Goal: Task Accomplishment & Management: Manage account settings

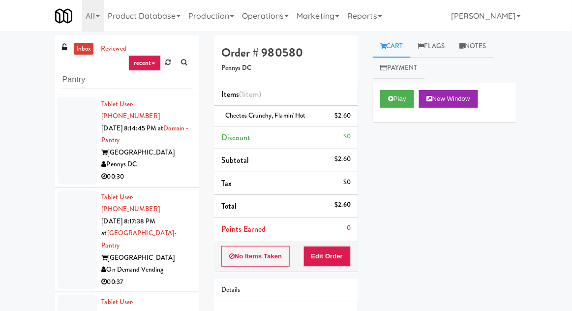
click at [81, 54] on link "inbox" at bounding box center [84, 49] width 20 height 12
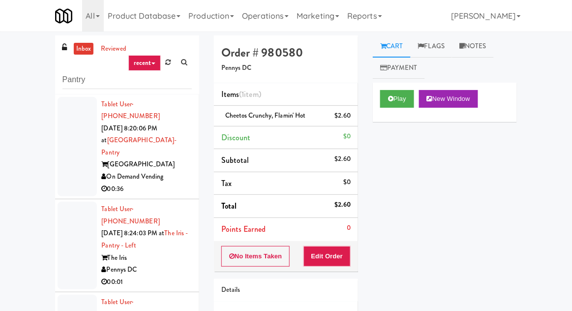
click at [67, 149] on div at bounding box center [77, 147] width 39 height 100
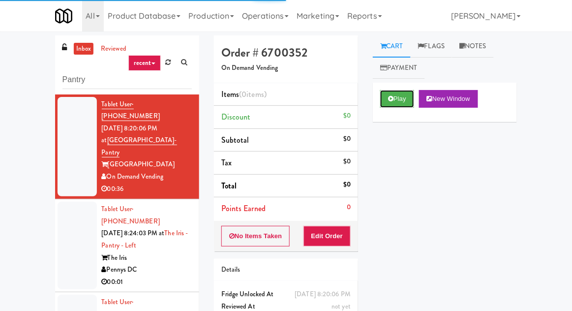
click at [405, 101] on button "Play" at bounding box center [397, 99] width 34 height 18
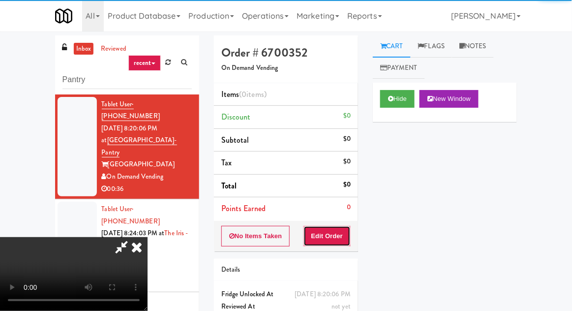
click at [343, 241] on button "Edit Order" at bounding box center [327, 236] width 48 height 21
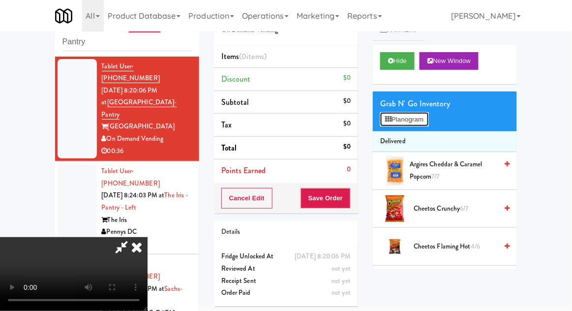
click at [423, 118] on button "Planogram" at bounding box center [404, 119] width 48 height 15
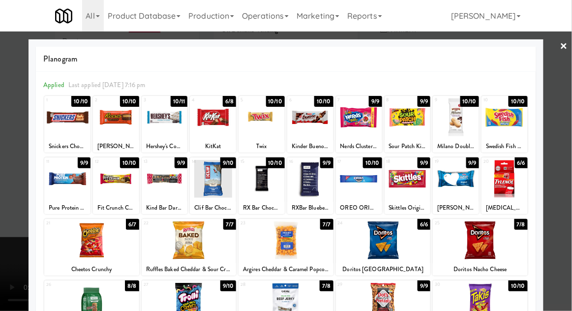
click at [119, 123] on div at bounding box center [116, 117] width 46 height 38
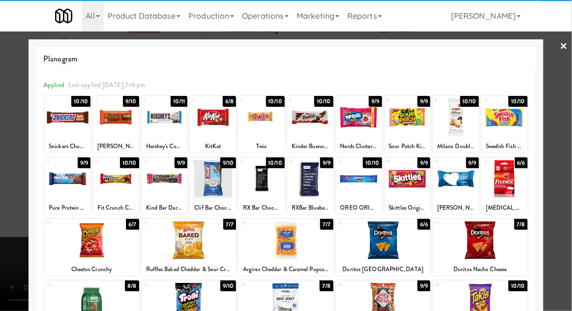
click at [225, 125] on div at bounding box center [213, 117] width 46 height 38
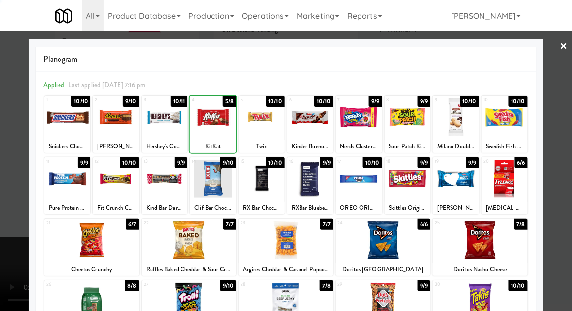
click at [568, 148] on div at bounding box center [286, 155] width 572 height 311
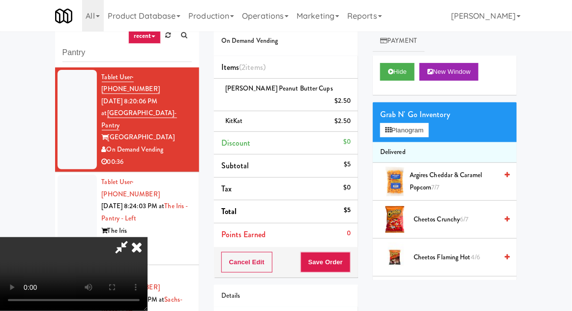
scroll to position [45, 0]
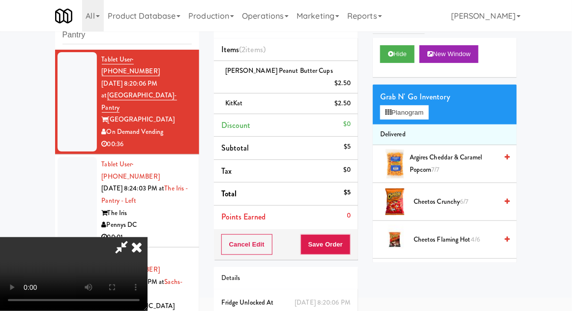
click at [133, 237] on icon at bounding box center [121, 247] width 23 height 20
click at [256, 72] on span "[PERSON_NAME] Peanut Butter Cups" at bounding box center [279, 70] width 108 height 9
click at [348, 81] on link at bounding box center [349, 87] width 9 height 12
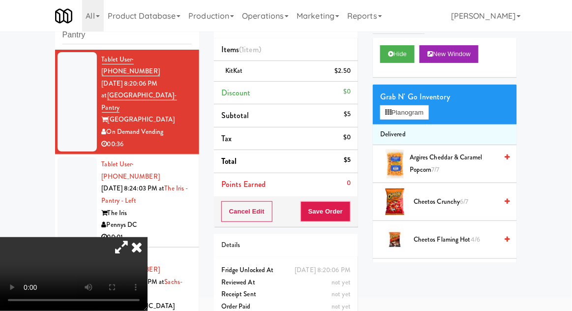
scroll to position [38, 0]
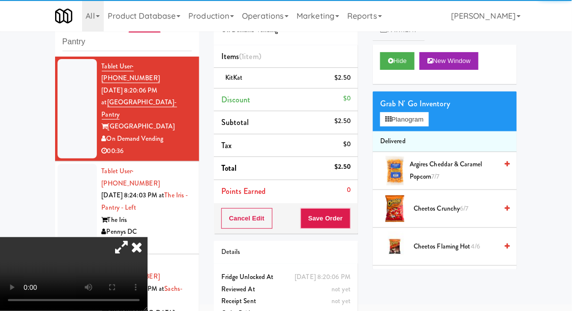
click at [133, 237] on icon at bounding box center [121, 247] width 23 height 20
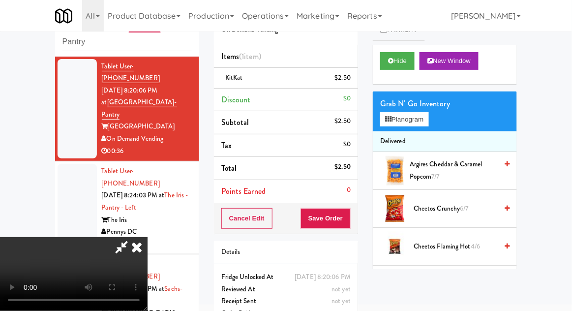
scroll to position [36, 0]
click at [349, 223] on button "Save Order" at bounding box center [325, 218] width 50 height 21
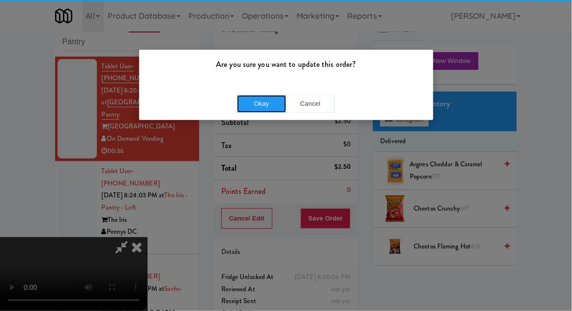
click at [261, 95] on button "Okay" at bounding box center [261, 104] width 49 height 18
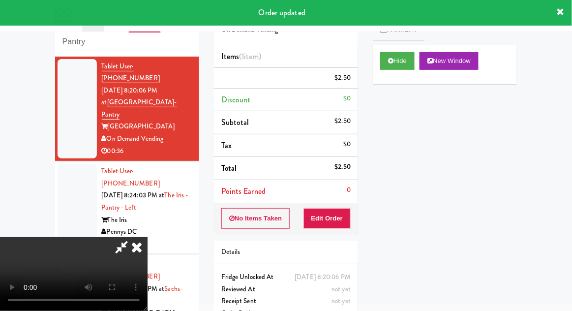
scroll to position [0, 0]
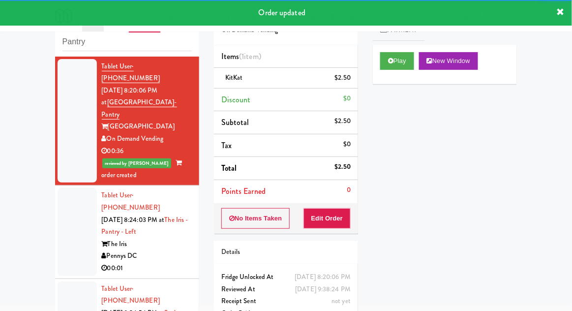
click at [80, 205] on div at bounding box center [77, 231] width 39 height 87
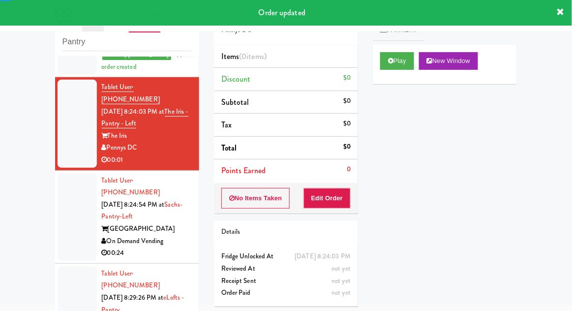
scroll to position [109, 0]
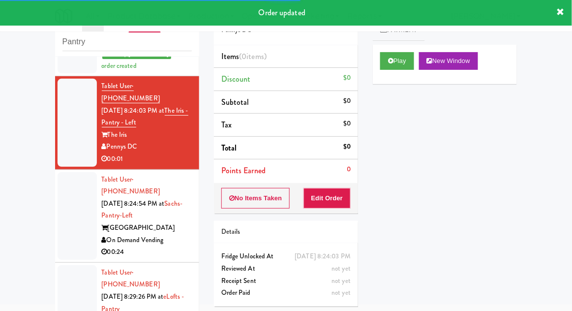
click at [384, 75] on div "Play New Window" at bounding box center [445, 64] width 144 height 39
click at [318, 195] on button "Edit Order" at bounding box center [327, 198] width 48 height 21
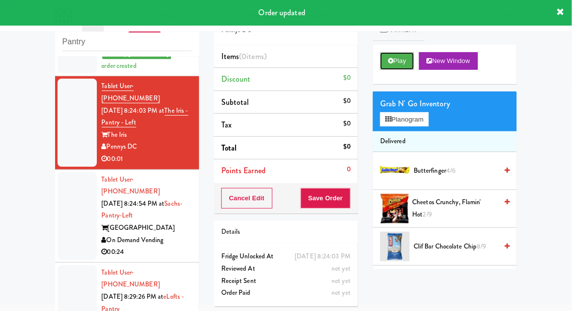
click at [402, 68] on button "Play" at bounding box center [397, 61] width 34 height 18
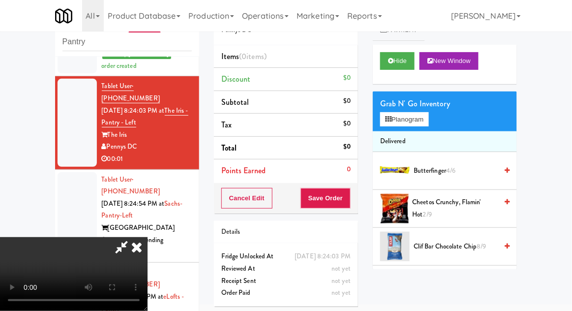
click at [147, 237] on icon at bounding box center [137, 247] width 22 height 20
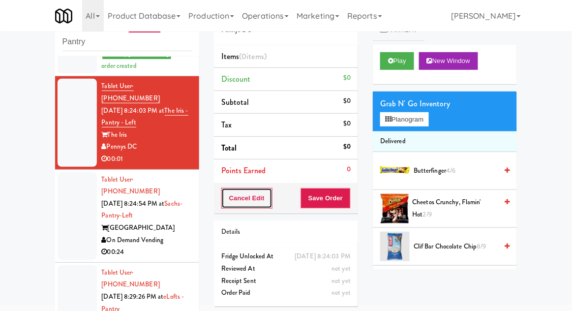
click at [244, 191] on button "Cancel Edit" at bounding box center [246, 198] width 51 height 21
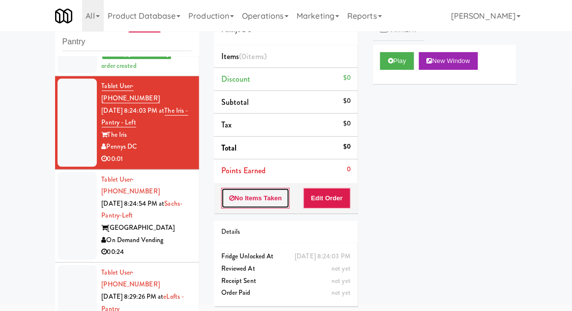
click at [233, 193] on button "No Items Taken" at bounding box center [255, 198] width 69 height 21
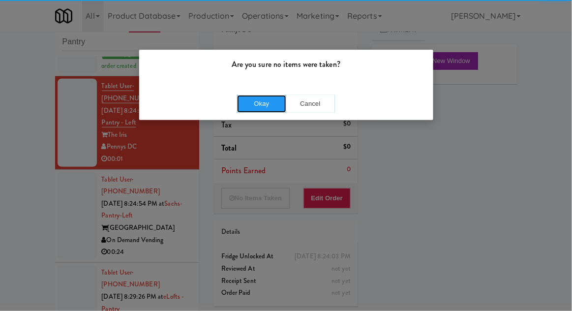
click at [262, 107] on button "Okay" at bounding box center [261, 104] width 49 height 18
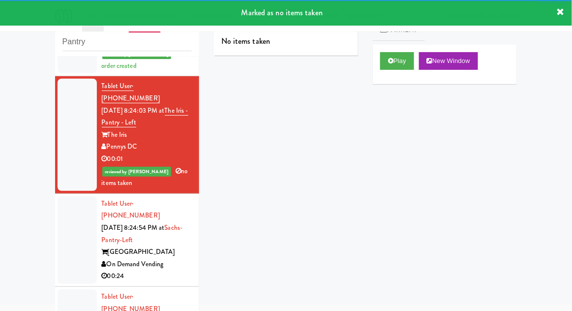
click at [77, 196] on div at bounding box center [77, 239] width 39 height 87
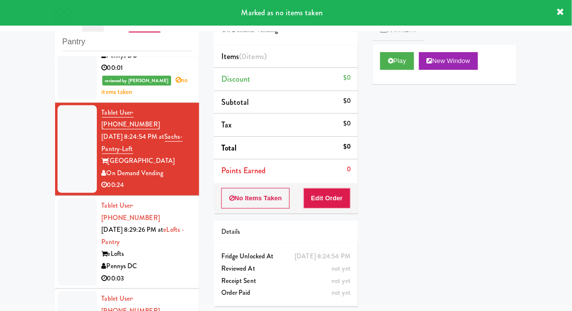
scroll to position [213, 0]
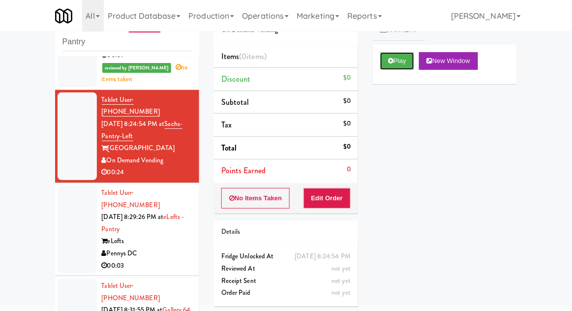
click at [400, 63] on button "Play" at bounding box center [397, 61] width 34 height 18
click at [344, 197] on button "Edit Order" at bounding box center [327, 198] width 48 height 21
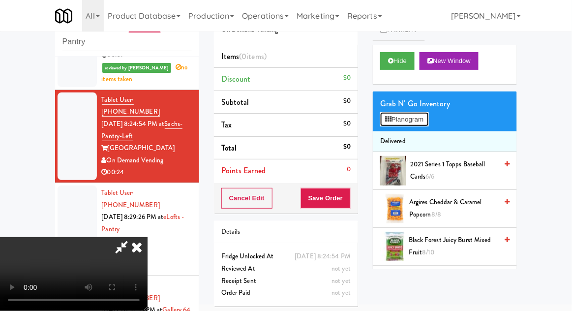
click at [395, 124] on button "Planogram" at bounding box center [404, 119] width 48 height 15
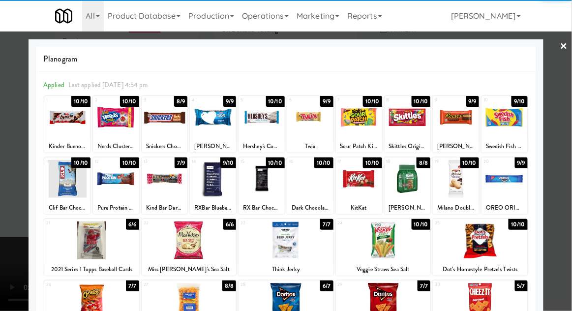
click at [505, 128] on div at bounding box center [504, 117] width 46 height 38
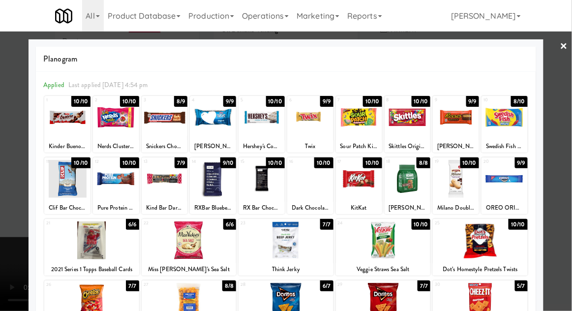
click at [566, 144] on div at bounding box center [286, 155] width 572 height 311
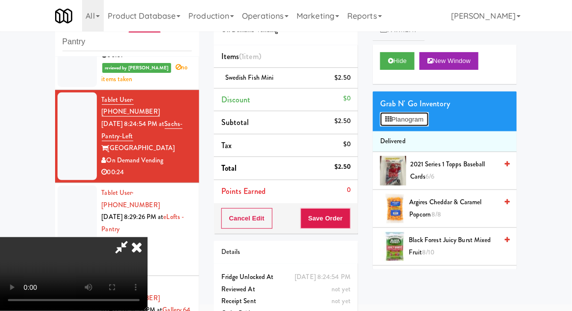
click at [398, 113] on button "Planogram" at bounding box center [404, 119] width 48 height 15
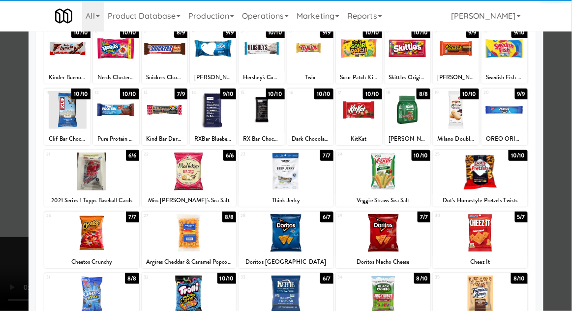
scroll to position [69, 0]
click at [490, 229] on div at bounding box center [480, 233] width 95 height 38
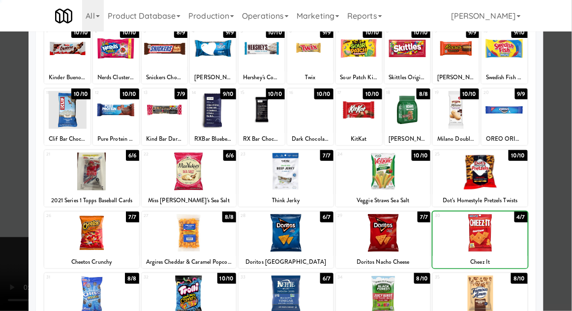
click at [569, 142] on div at bounding box center [286, 155] width 572 height 311
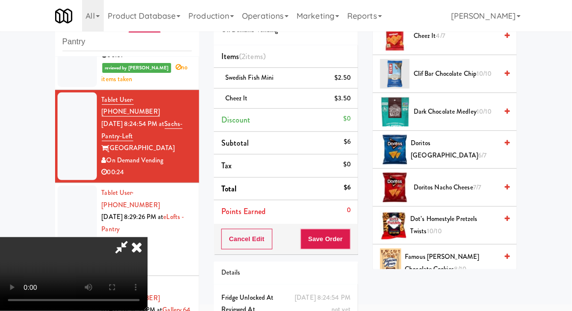
scroll to position [286, 0]
click at [478, 150] on span "6/7" at bounding box center [482, 154] width 8 height 9
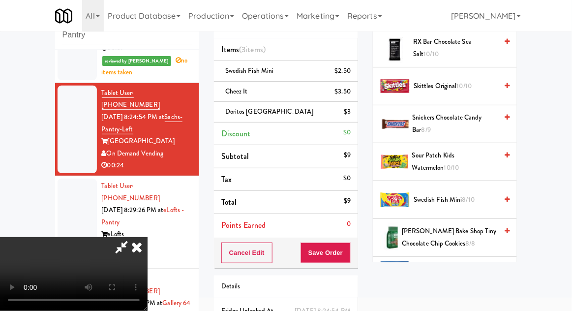
scroll to position [1068, 0]
click at [474, 150] on span "Sour Patch Kids Watermelon 10/10" at bounding box center [454, 162] width 85 height 24
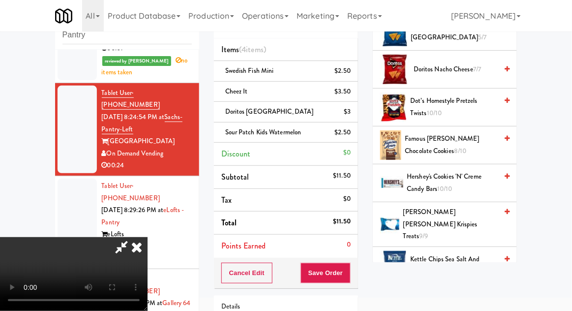
scroll to position [382, 0]
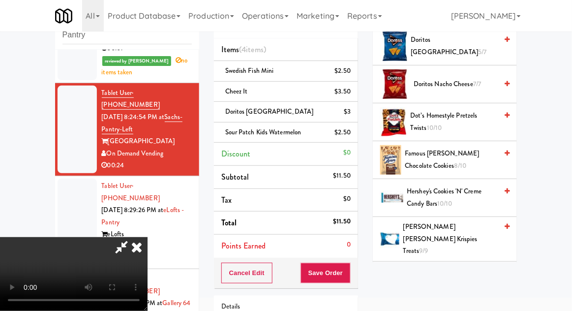
click at [472, 125] on span "Dot’s Homestyle Pretzels Twists 10/10" at bounding box center [453, 122] width 87 height 24
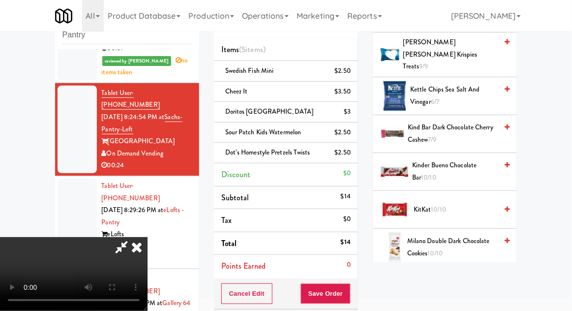
scroll to position [567, 0]
click at [452, 203] on span "KitKat 10/10" at bounding box center [455, 209] width 84 height 12
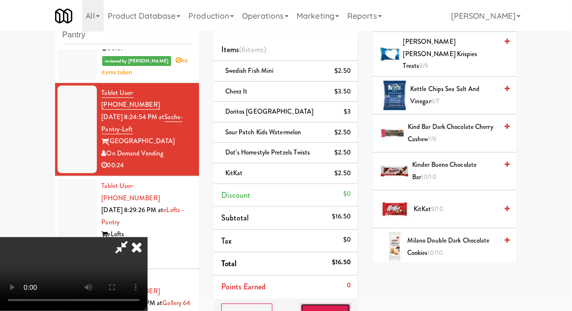
click at [349, 309] on button "Save Order" at bounding box center [325, 313] width 50 height 21
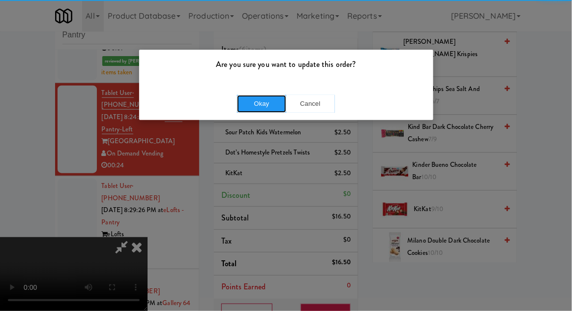
click at [267, 95] on button "Okay" at bounding box center [261, 104] width 49 height 18
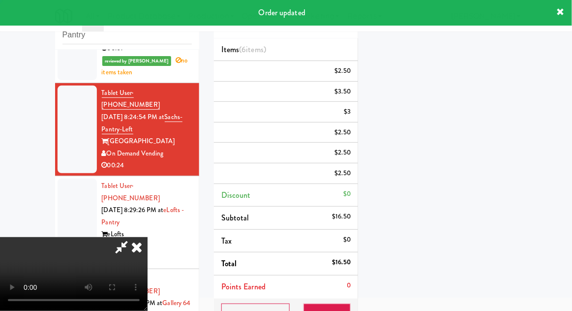
scroll to position [97, 0]
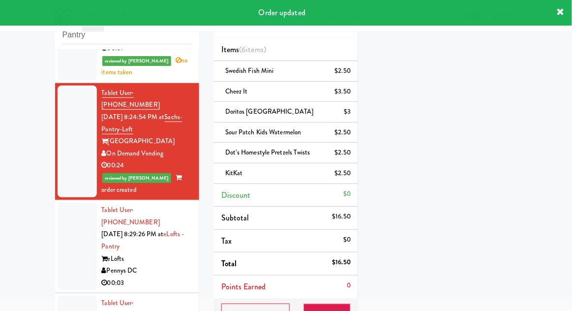
click at [62, 212] on div at bounding box center [77, 245] width 39 height 87
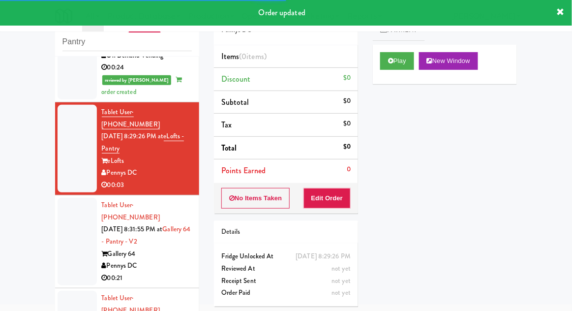
scroll to position [322, 0]
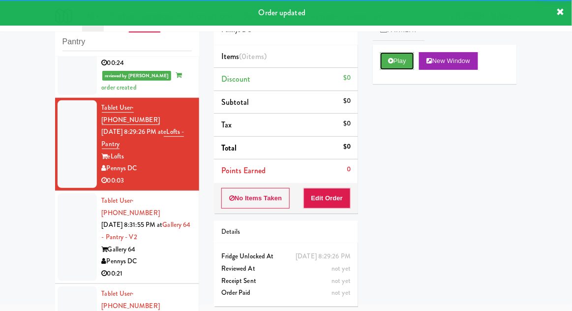
click at [385, 55] on button "Play" at bounding box center [397, 61] width 34 height 18
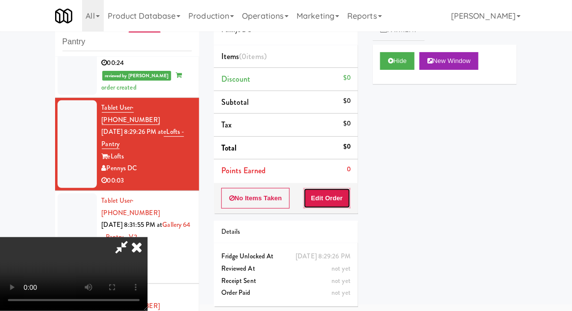
click at [327, 201] on button "Edit Order" at bounding box center [327, 198] width 48 height 21
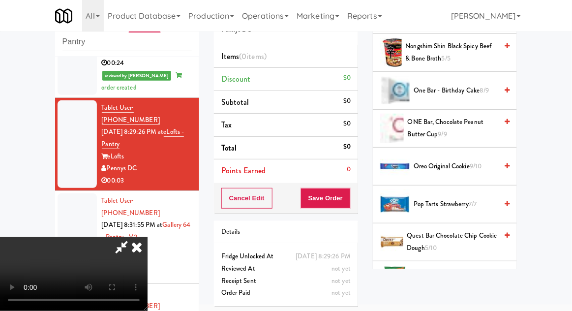
scroll to position [717, 0]
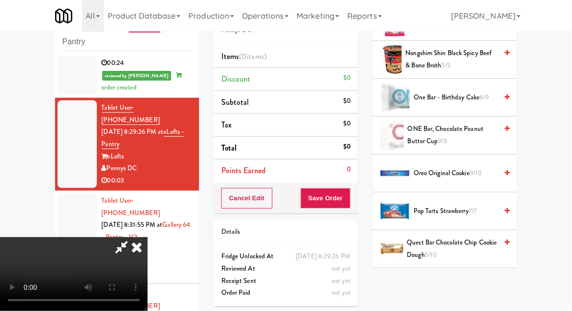
click at [473, 170] on span "9/10" at bounding box center [475, 172] width 12 height 9
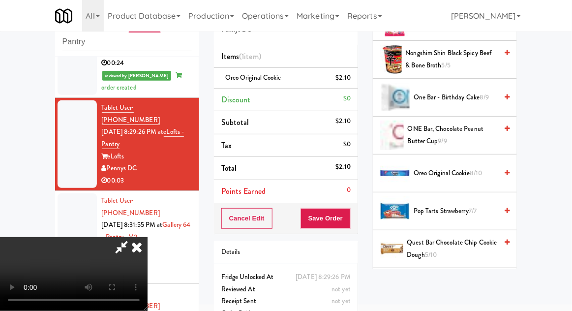
scroll to position [36, 0]
click at [348, 220] on button "Save Order" at bounding box center [325, 218] width 50 height 21
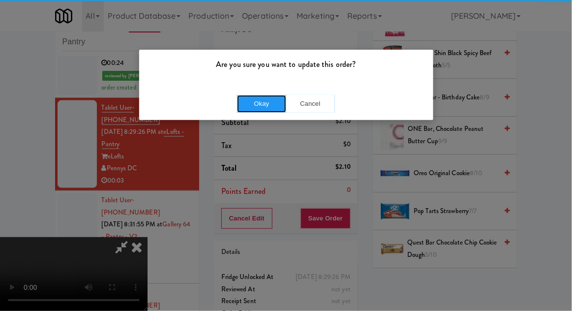
click at [281, 95] on button "Okay" at bounding box center [261, 104] width 49 height 18
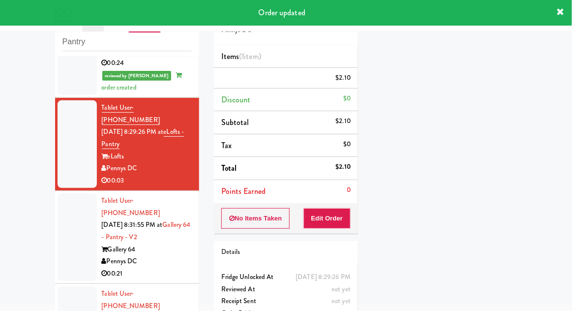
scroll to position [0, 0]
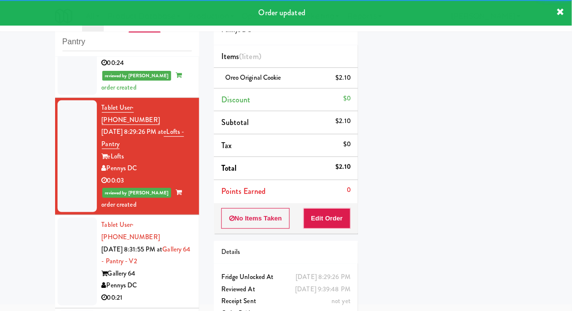
click at [59, 217] on div at bounding box center [77, 260] width 39 height 87
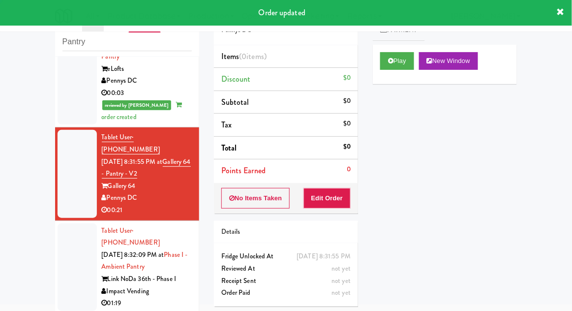
scroll to position [425, 0]
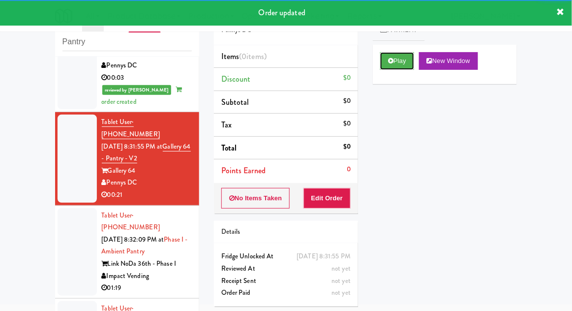
click at [392, 66] on button "Play" at bounding box center [397, 61] width 34 height 18
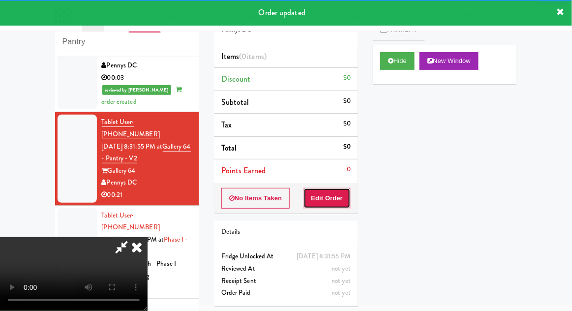
click at [339, 189] on button "Edit Order" at bounding box center [327, 198] width 48 height 21
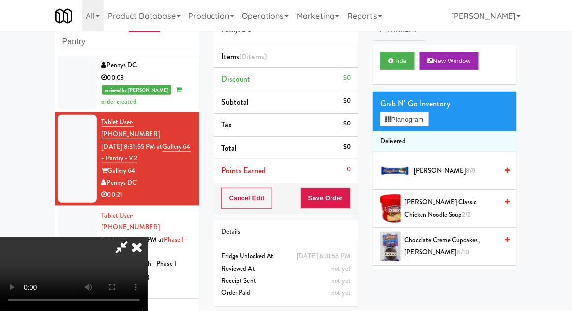
scroll to position [36, 0]
click at [425, 123] on button "Planogram" at bounding box center [404, 119] width 48 height 15
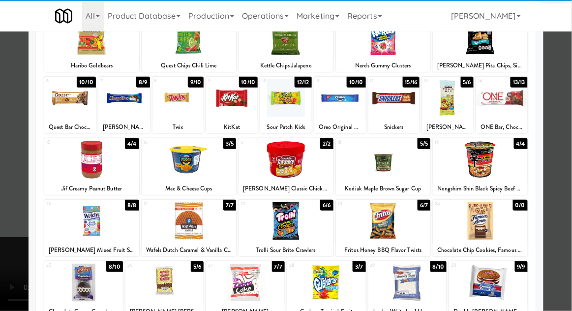
scroll to position [81, 0]
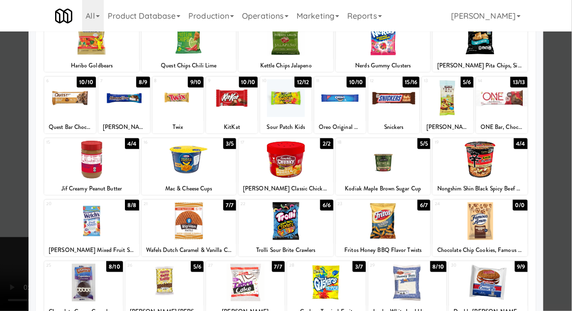
click at [502, 285] on div at bounding box center [488, 282] width 79 height 38
click at [560, 146] on div at bounding box center [286, 155] width 572 height 311
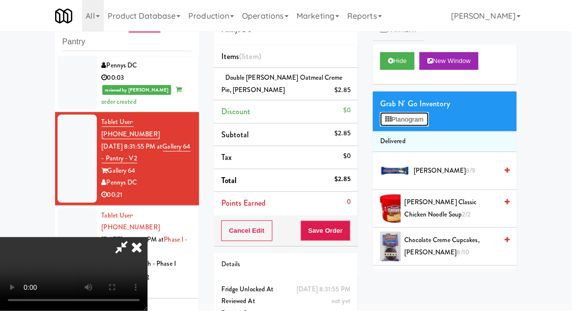
click at [422, 120] on button "Planogram" at bounding box center [404, 119] width 48 height 15
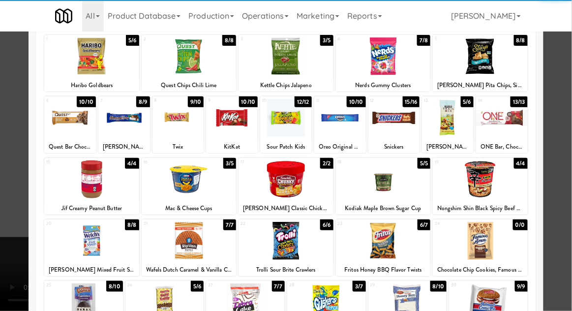
scroll to position [67, 0]
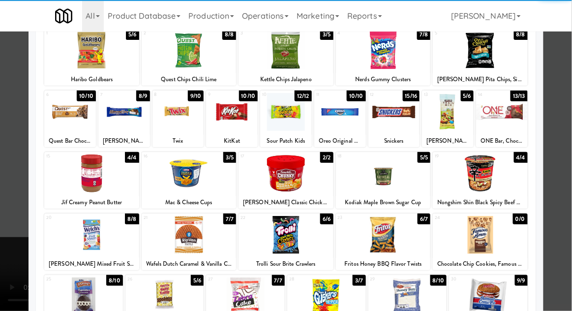
click at [80, 291] on div at bounding box center [83, 296] width 79 height 38
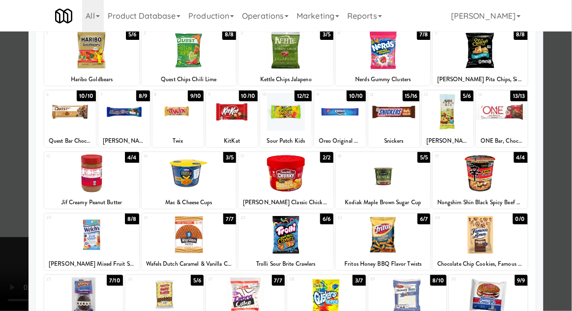
click at [557, 130] on div at bounding box center [286, 155] width 572 height 311
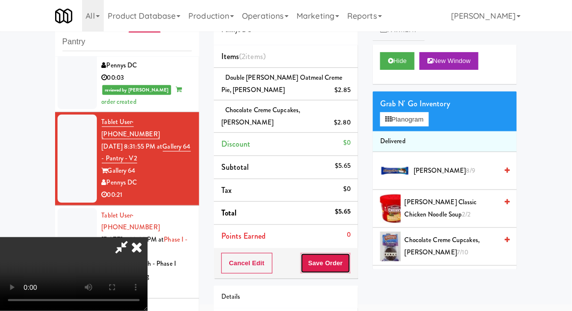
click at [349, 265] on button "Save Order" at bounding box center [325, 263] width 50 height 21
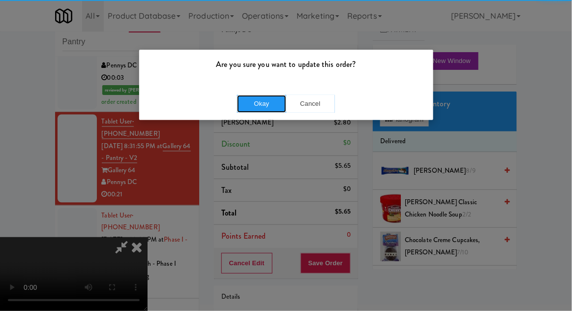
click at [254, 99] on button "Okay" at bounding box center [261, 104] width 49 height 18
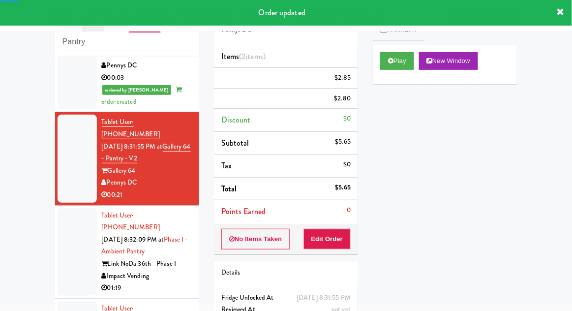
click at [64, 208] on div at bounding box center [77, 251] width 39 height 87
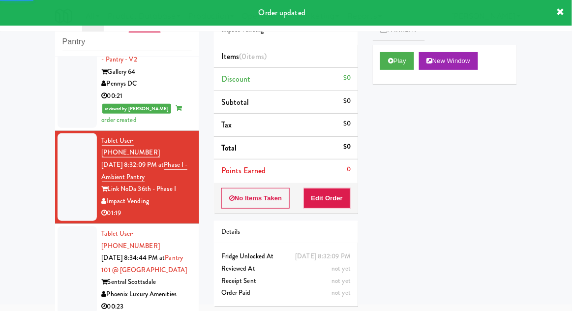
scroll to position [527, 0]
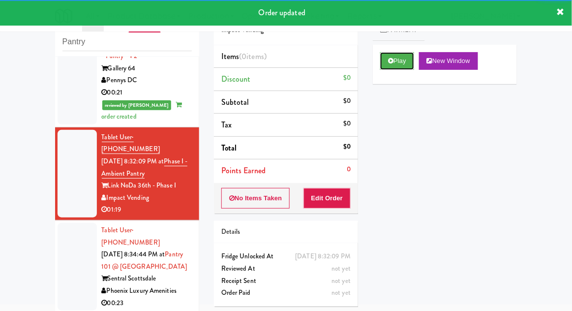
click at [392, 62] on icon at bounding box center [390, 61] width 5 height 6
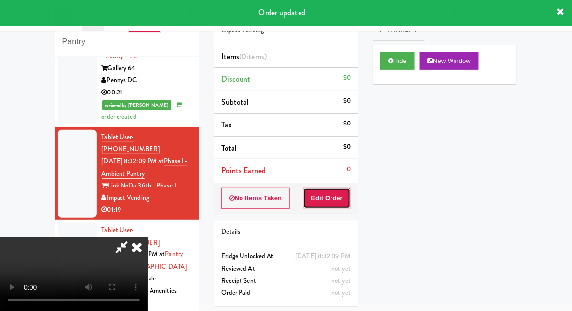
click at [332, 201] on button "Edit Order" at bounding box center [327, 198] width 48 height 21
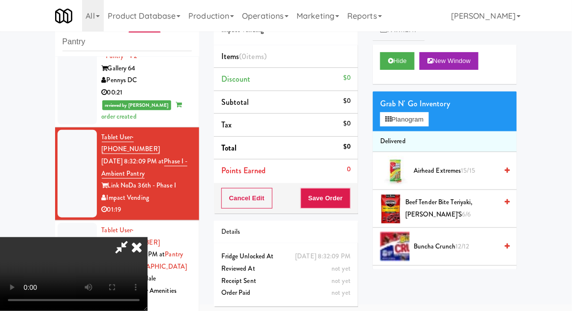
scroll to position [36, 0]
click at [468, 242] on span "12/12" at bounding box center [462, 245] width 14 height 9
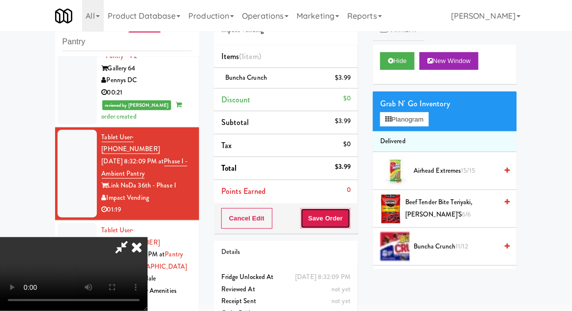
click at [348, 215] on button "Save Order" at bounding box center [325, 218] width 50 height 21
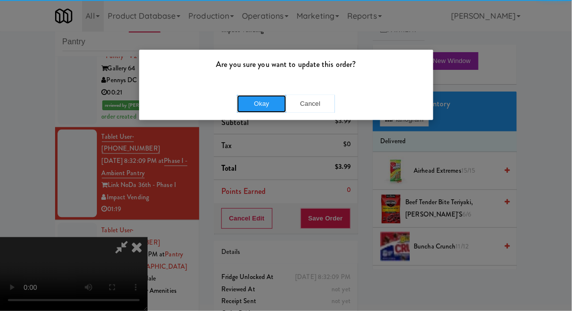
click at [260, 95] on button "Okay" at bounding box center [261, 104] width 49 height 18
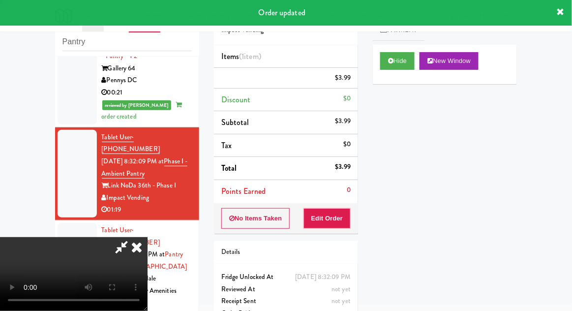
scroll to position [0, 0]
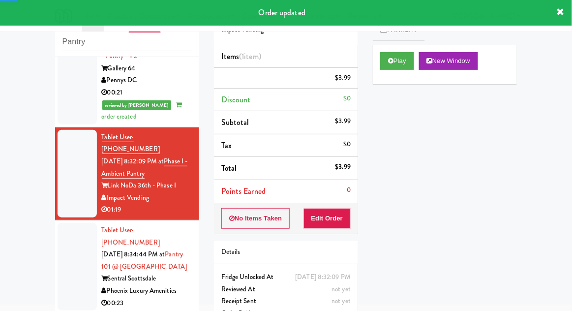
click at [66, 223] on div at bounding box center [77, 266] width 39 height 87
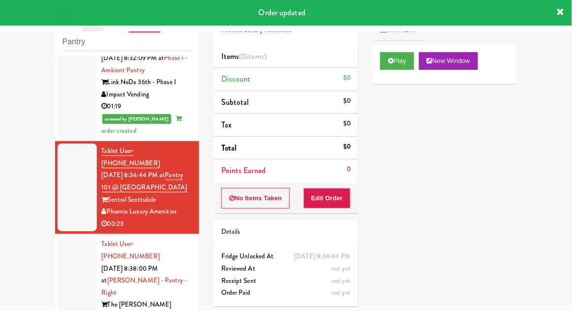
scroll to position [630, 0]
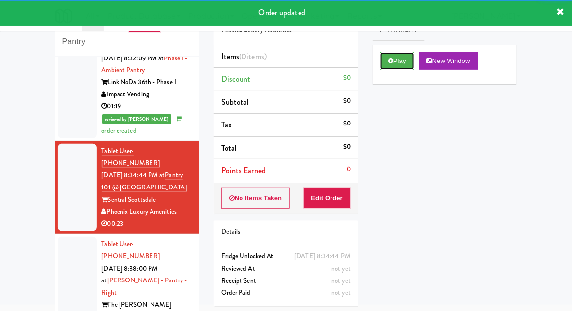
click at [400, 62] on button "Play" at bounding box center [397, 61] width 34 height 18
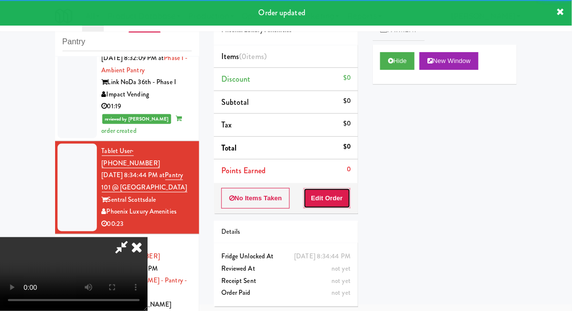
click at [337, 194] on button "Edit Order" at bounding box center [327, 198] width 48 height 21
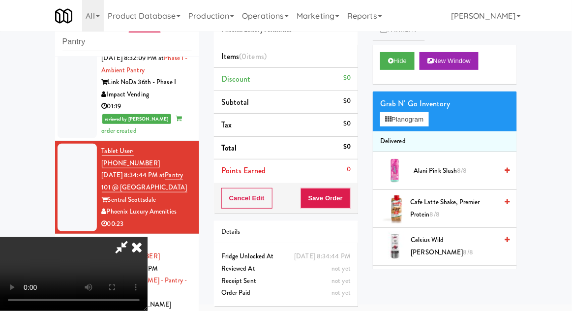
scroll to position [0, 0]
click at [421, 118] on button "Planogram" at bounding box center [404, 119] width 48 height 15
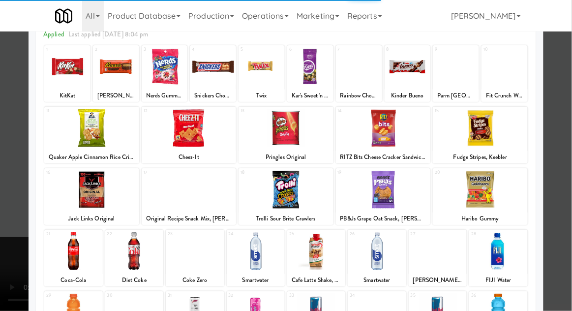
scroll to position [75, 0]
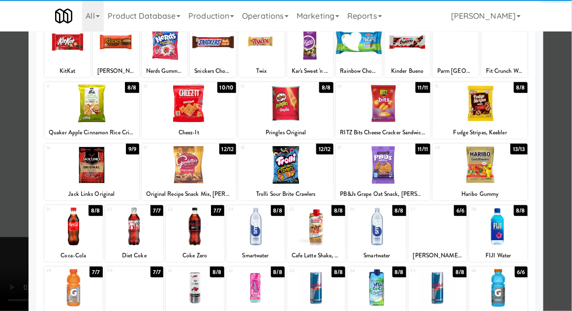
click at [255, 288] on div at bounding box center [256, 288] width 58 height 38
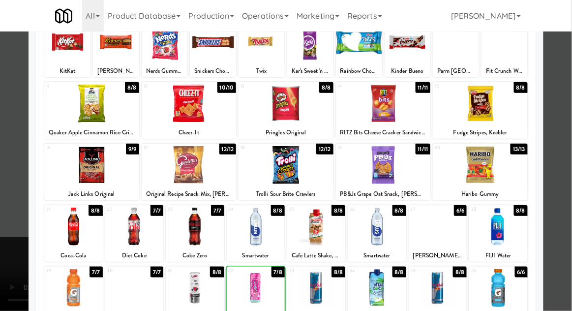
click at [558, 139] on div at bounding box center [286, 155] width 572 height 311
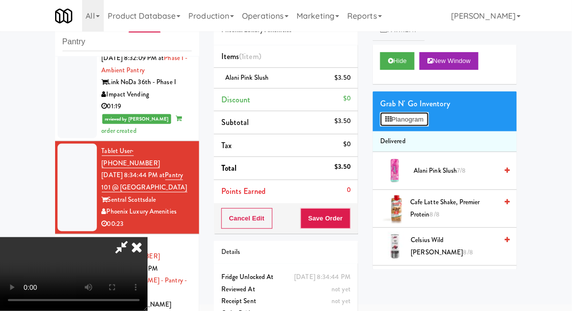
click at [427, 122] on button "Planogram" at bounding box center [404, 119] width 48 height 15
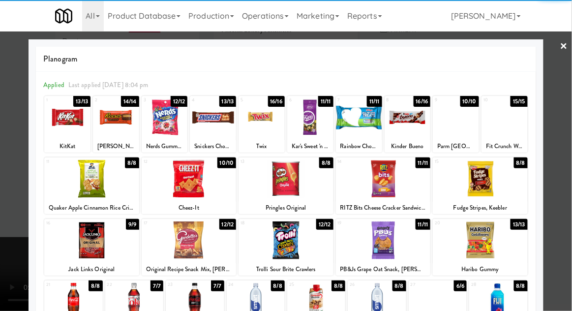
click at [382, 301] on div at bounding box center [376, 302] width 58 height 38
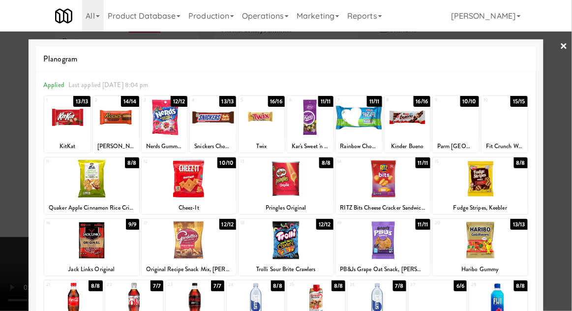
click at [560, 144] on div at bounding box center [286, 155] width 572 height 311
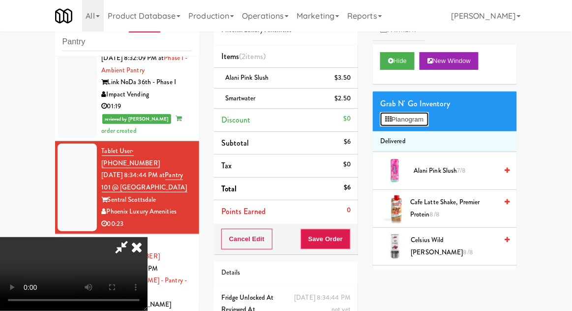
click at [415, 118] on button "Planogram" at bounding box center [404, 119] width 48 height 15
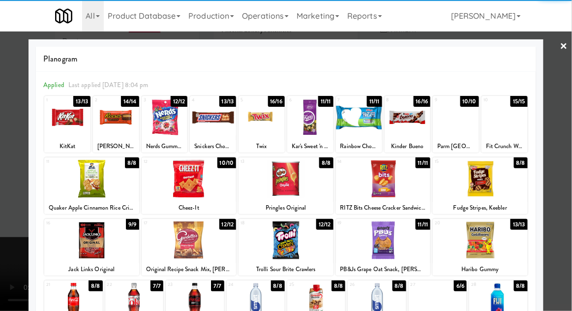
click at [95, 184] on div at bounding box center [91, 179] width 95 height 38
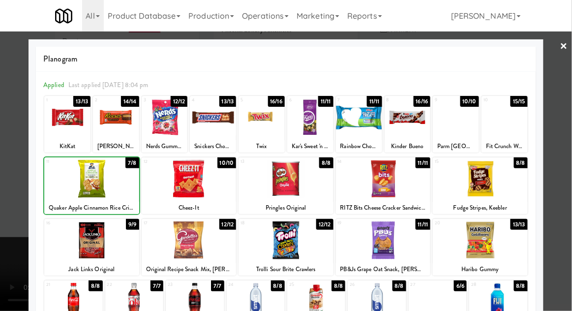
click at [558, 139] on div at bounding box center [286, 155] width 572 height 311
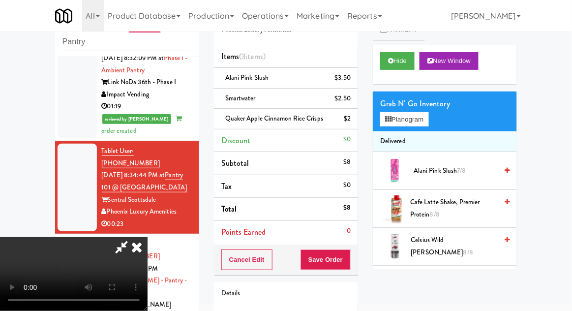
scroll to position [36, 0]
click at [350, 257] on button "Save Order" at bounding box center [325, 259] width 50 height 21
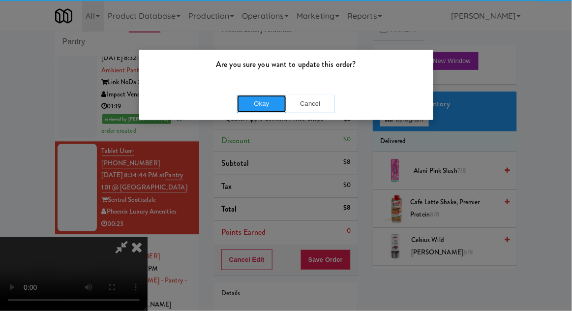
click at [242, 109] on button "Okay" at bounding box center [261, 104] width 49 height 18
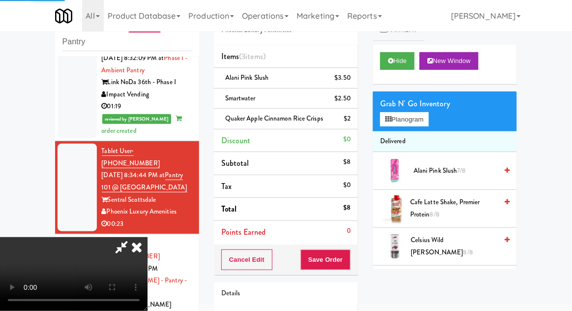
scroll to position [0, 0]
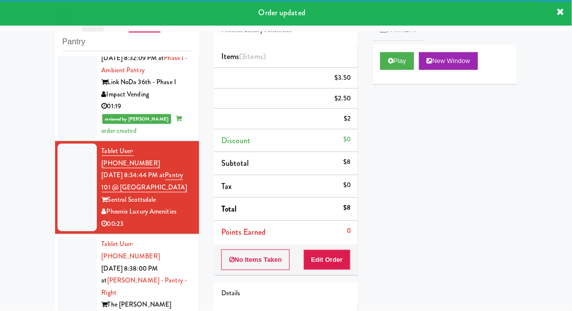
click at [65, 236] on div at bounding box center [77, 286] width 39 height 100
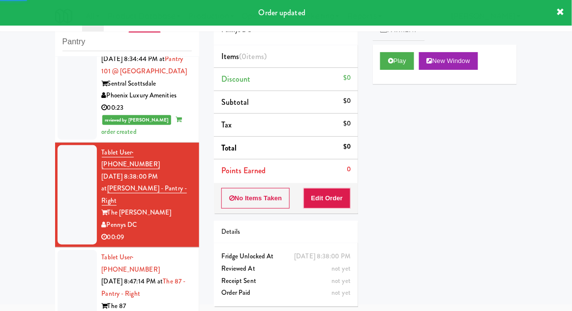
scroll to position [750, 0]
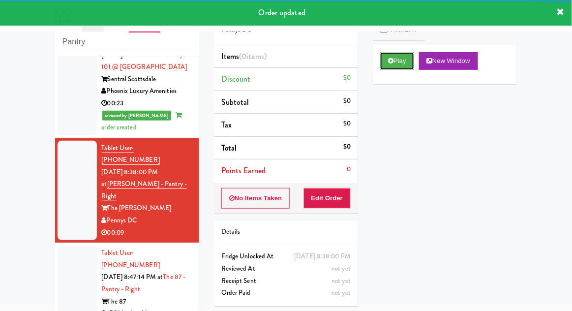
click at [400, 67] on button "Play" at bounding box center [397, 61] width 34 height 18
click at [342, 199] on button "Edit Order" at bounding box center [327, 198] width 48 height 21
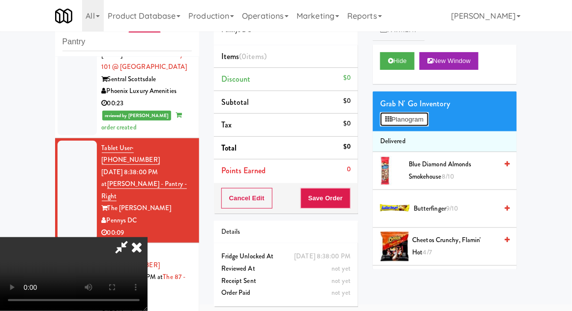
click at [425, 125] on button "Planogram" at bounding box center [404, 119] width 48 height 15
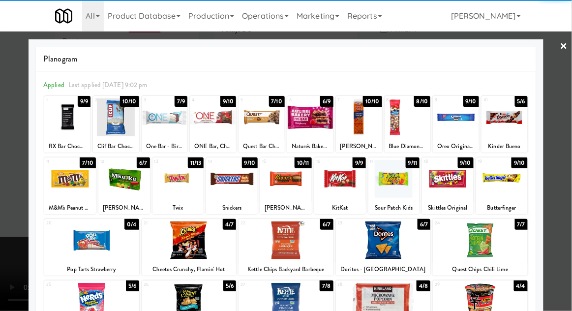
click at [164, 126] on div at bounding box center [165, 117] width 46 height 38
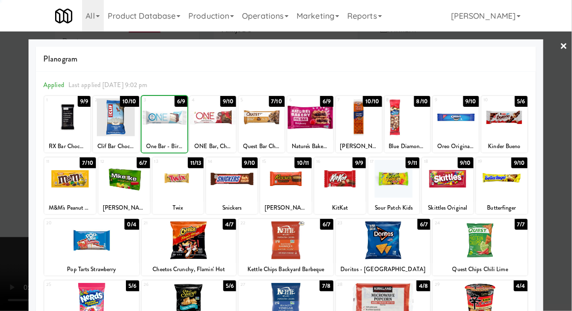
click at [559, 147] on div at bounding box center [286, 155] width 572 height 311
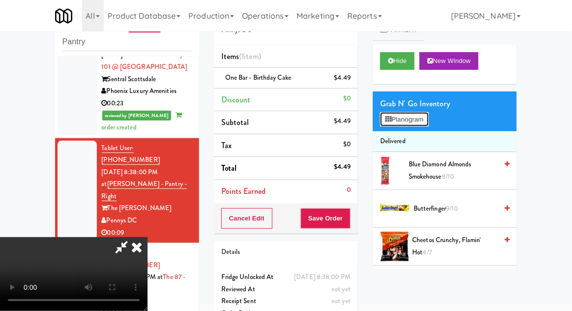
click at [423, 113] on button "Planogram" at bounding box center [404, 119] width 48 height 15
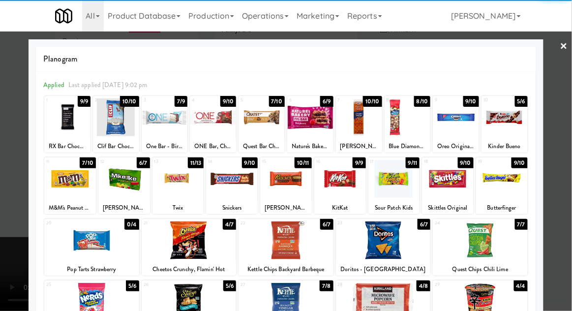
click at [265, 120] on div at bounding box center [261, 117] width 46 height 38
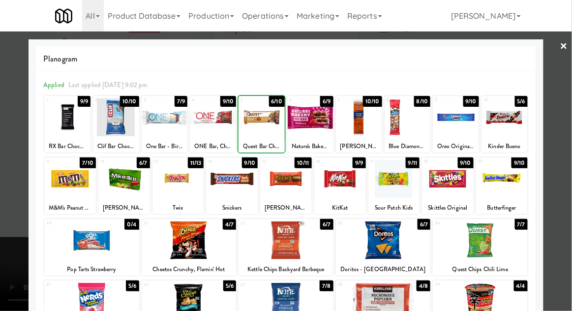
click at [555, 144] on div at bounding box center [286, 155] width 572 height 311
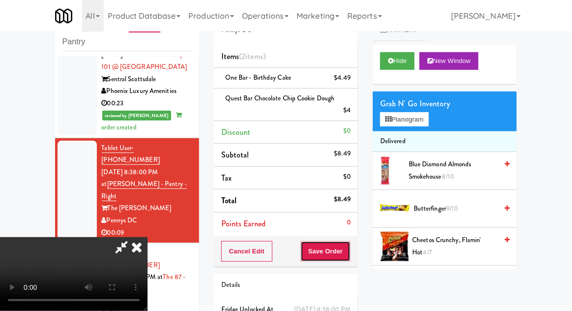
click at [349, 252] on button "Save Order" at bounding box center [325, 251] width 50 height 21
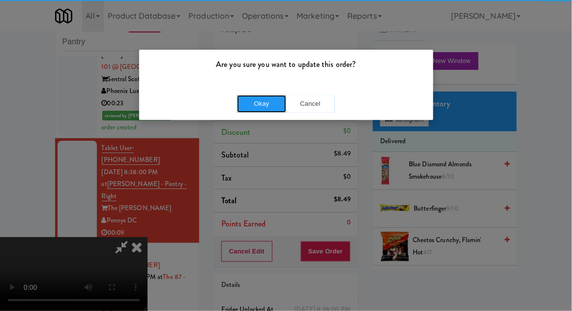
click at [256, 96] on button "Okay" at bounding box center [261, 104] width 49 height 18
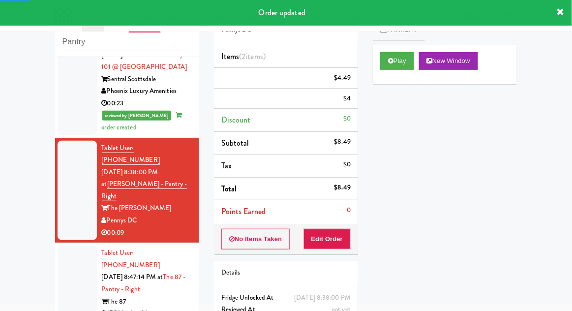
click at [73, 245] on div at bounding box center [77, 288] width 39 height 87
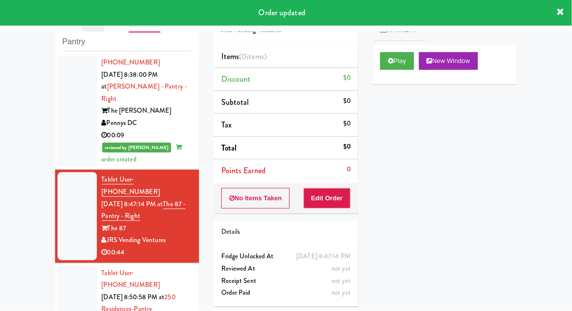
scroll to position [849, 0]
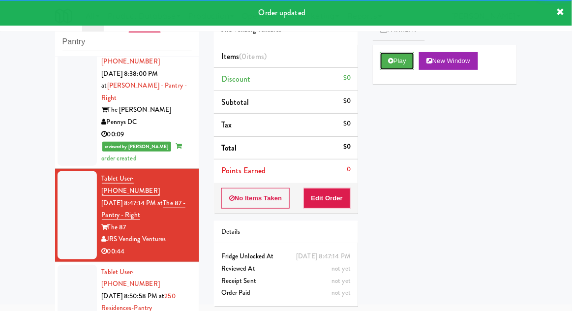
click at [396, 61] on button "Play" at bounding box center [397, 61] width 34 height 18
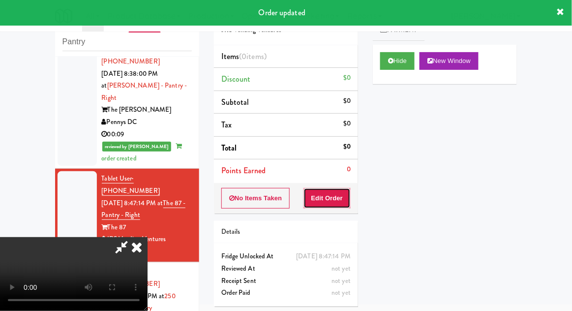
click at [326, 193] on button "Edit Order" at bounding box center [327, 198] width 48 height 21
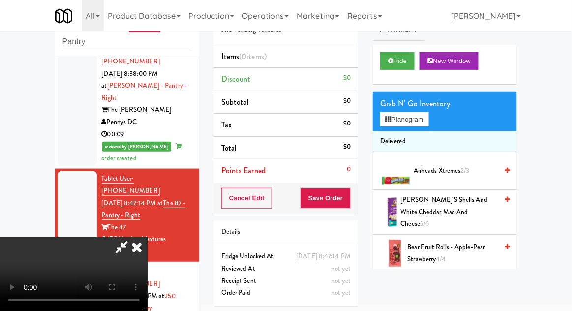
click at [415, 105] on div "Grab N' Go Inventory" at bounding box center [444, 103] width 129 height 15
click at [420, 119] on button "Planogram" at bounding box center [404, 119] width 48 height 15
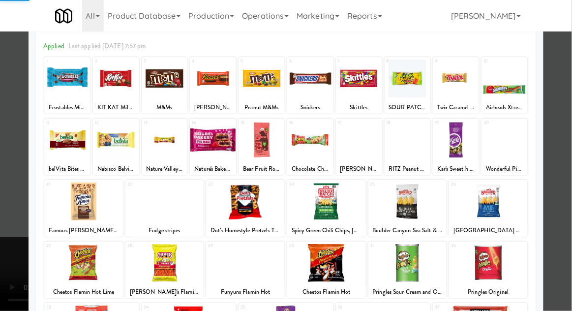
scroll to position [75, 0]
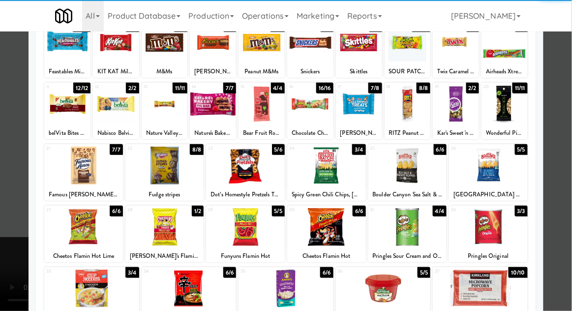
click at [68, 304] on div at bounding box center [91, 288] width 95 height 38
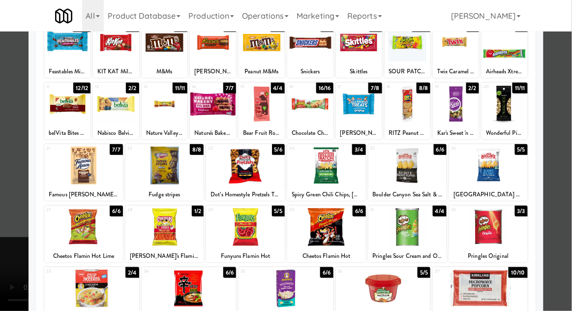
click at [560, 138] on div at bounding box center [286, 155] width 572 height 311
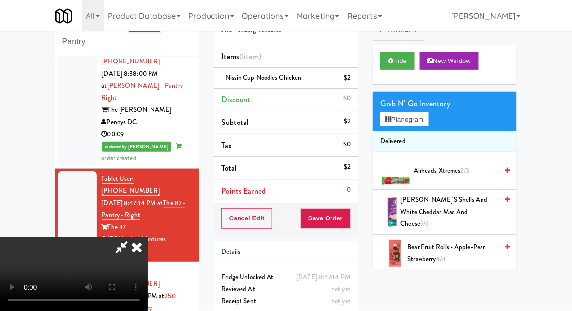
click at [261, 73] on span "Nissin Cup Noodles Chicken" at bounding box center [263, 77] width 76 height 9
click at [345, 77] on link at bounding box center [349, 82] width 9 height 12
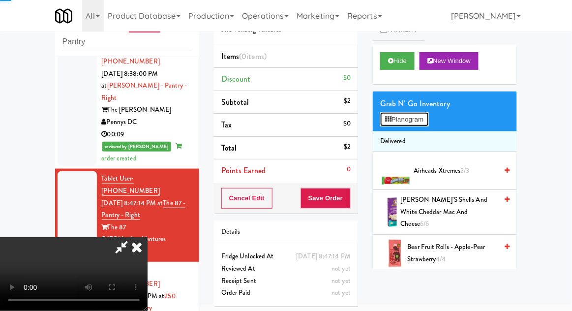
click at [394, 113] on button "Planogram" at bounding box center [404, 119] width 48 height 15
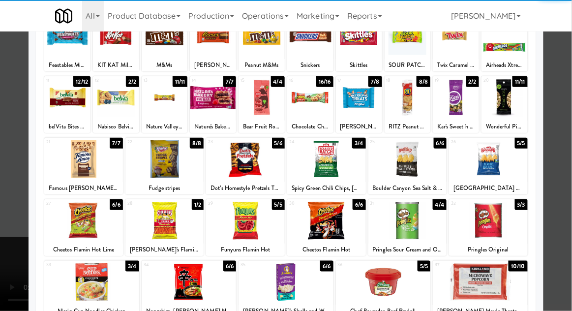
scroll to position [81, 0]
click at [175, 277] on div at bounding box center [189, 282] width 95 height 38
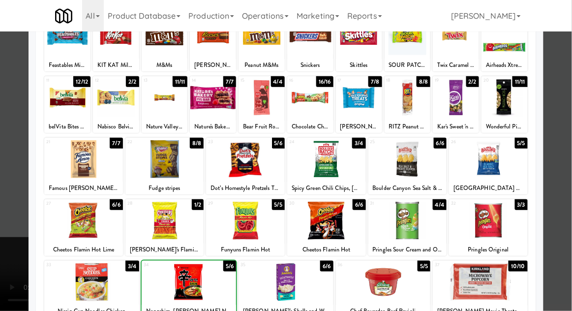
click at [563, 139] on div at bounding box center [286, 155] width 572 height 311
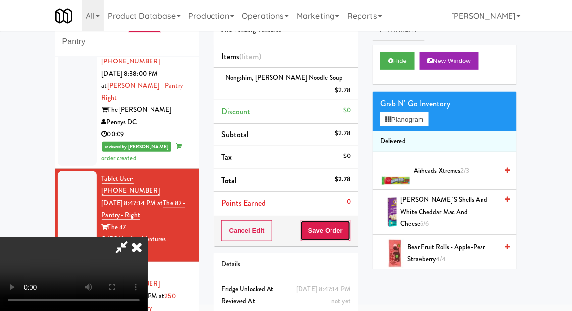
click at [350, 227] on button "Save Order" at bounding box center [325, 230] width 50 height 21
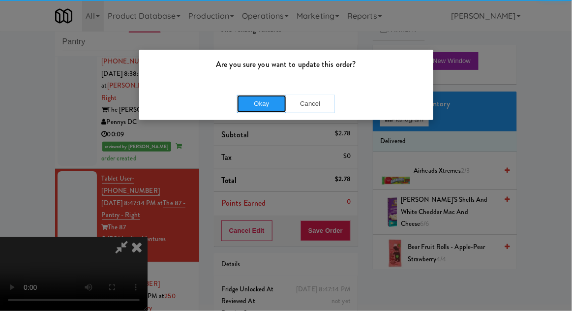
click at [254, 107] on button "Okay" at bounding box center [261, 104] width 49 height 18
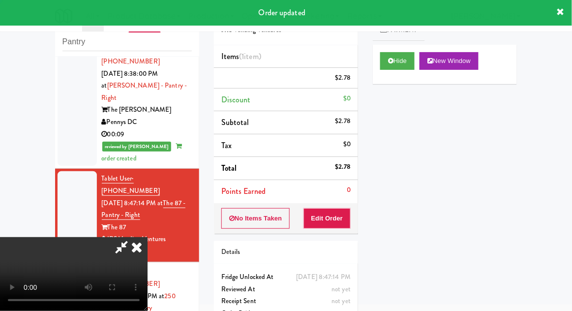
click at [64, 264] on div at bounding box center [77, 307] width 39 height 87
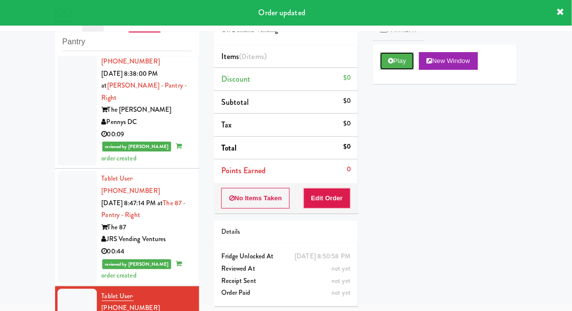
click at [390, 56] on button "Play" at bounding box center [397, 61] width 34 height 18
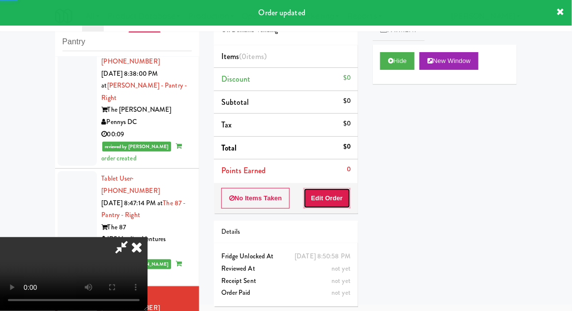
click at [339, 189] on button "Edit Order" at bounding box center [327, 198] width 48 height 21
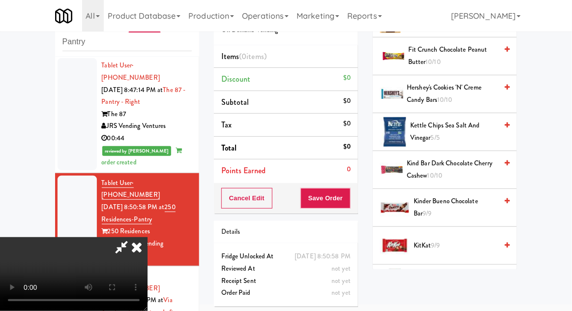
scroll to position [547, 0]
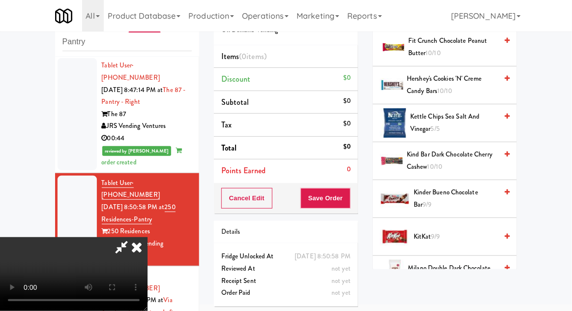
click at [465, 186] on span "Kinder Bueno Chocolate Bar 9/9" at bounding box center [455, 198] width 84 height 24
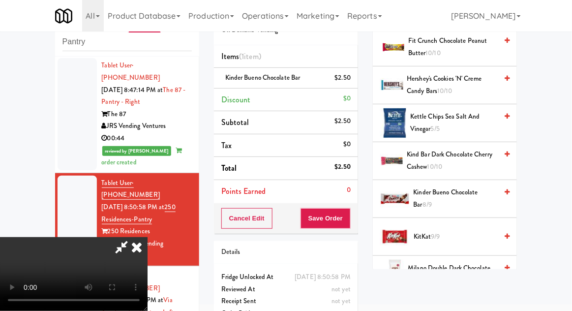
scroll to position [36, 0]
click at [347, 224] on button "Save Order" at bounding box center [325, 218] width 50 height 21
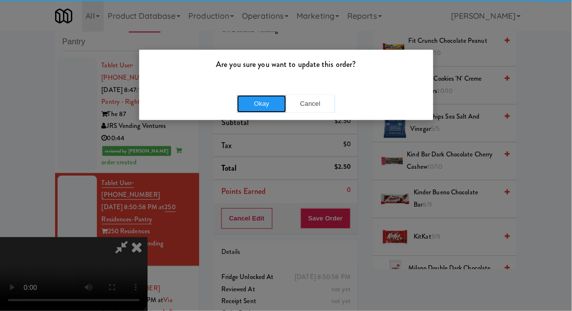
click at [244, 97] on button "Okay" at bounding box center [261, 104] width 49 height 18
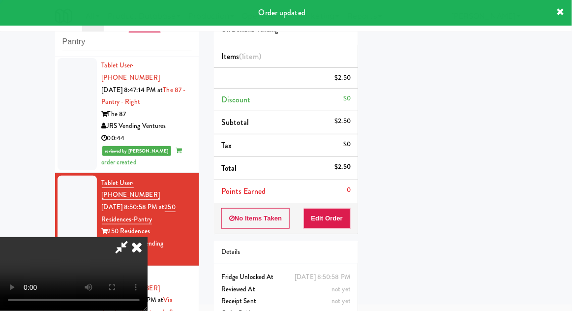
scroll to position [0, 0]
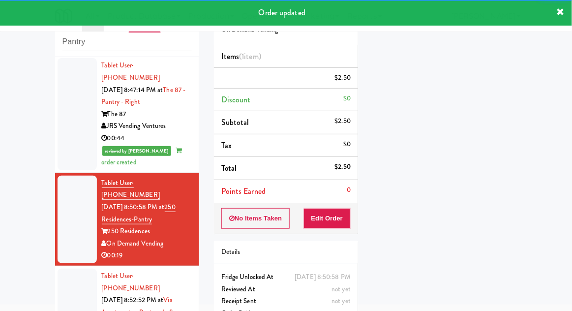
click at [67, 268] on div at bounding box center [77, 311] width 39 height 87
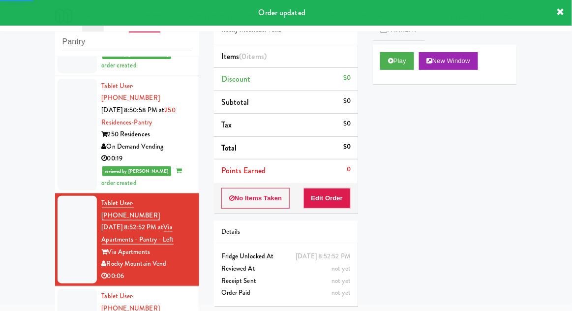
scroll to position [1060, 0]
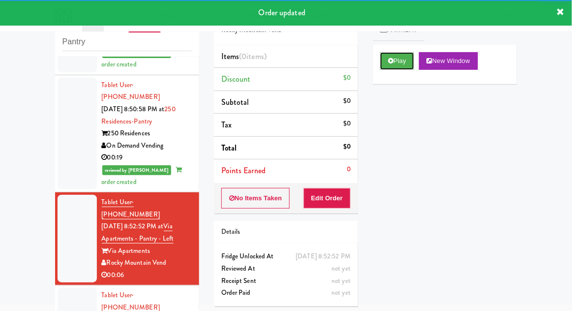
click at [385, 66] on button "Play" at bounding box center [397, 61] width 34 height 18
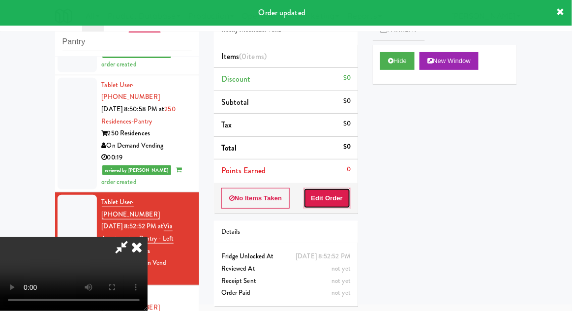
click at [324, 202] on button "Edit Order" at bounding box center [327, 198] width 48 height 21
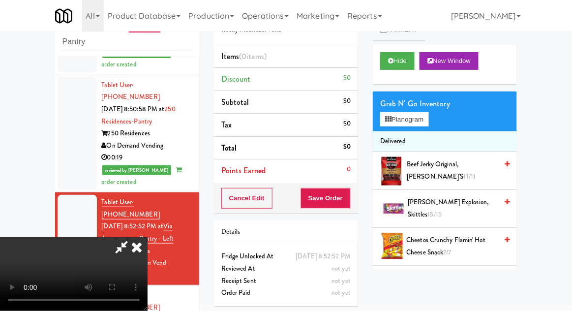
scroll to position [36, 0]
click at [423, 125] on button "Planogram" at bounding box center [404, 119] width 48 height 15
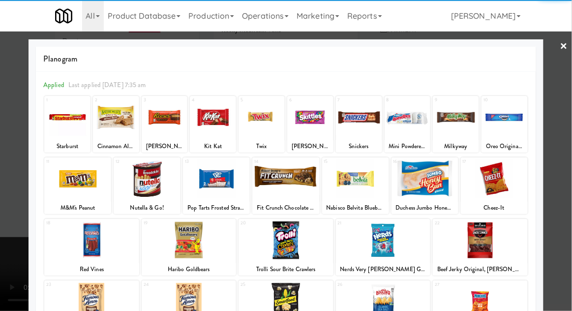
click at [357, 114] on div at bounding box center [359, 117] width 46 height 38
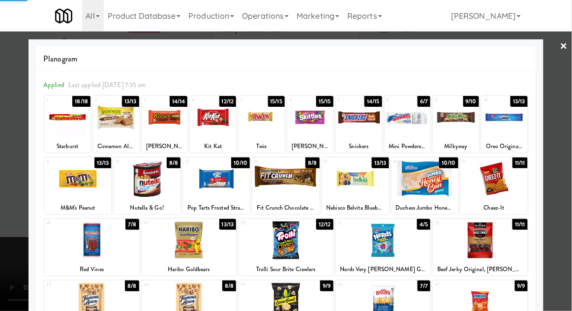
click at [565, 133] on div at bounding box center [286, 155] width 572 height 311
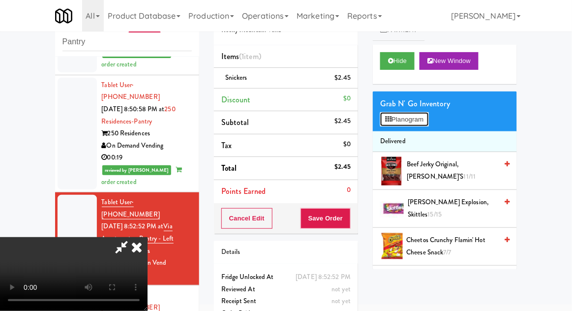
click at [424, 119] on button "Planogram" at bounding box center [404, 119] width 48 height 15
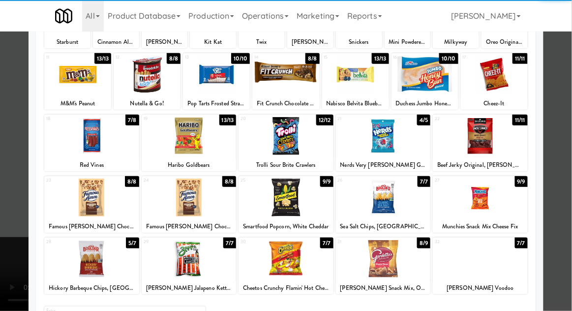
scroll to position [103, 0]
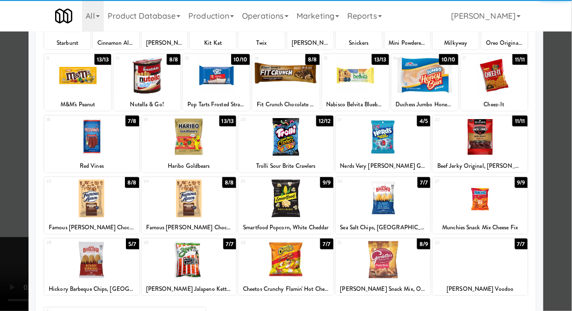
click at [383, 261] on div at bounding box center [383, 260] width 95 height 38
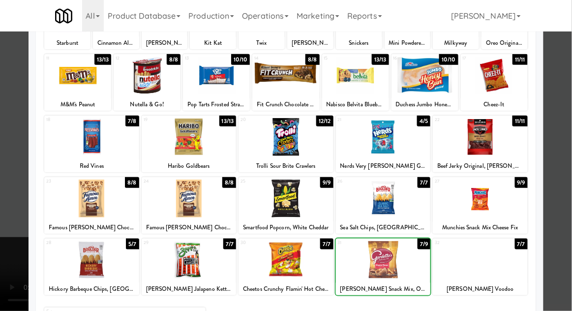
click at [565, 135] on div at bounding box center [286, 155] width 572 height 311
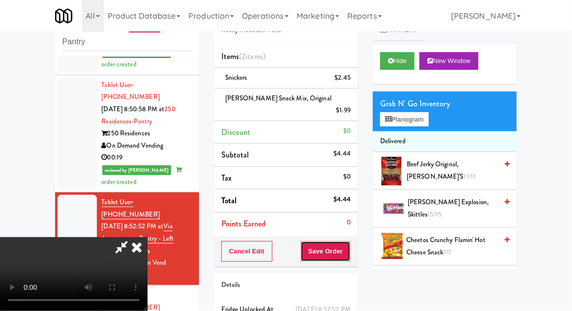
click at [346, 241] on button "Save Order" at bounding box center [325, 251] width 50 height 21
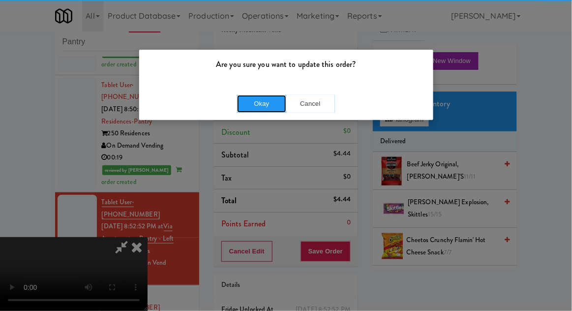
click at [253, 108] on button "Okay" at bounding box center [261, 104] width 49 height 18
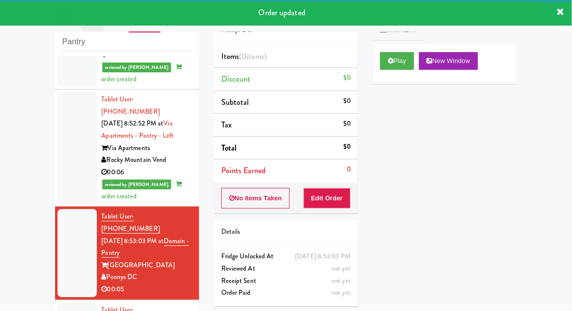
scroll to position [1163, 0]
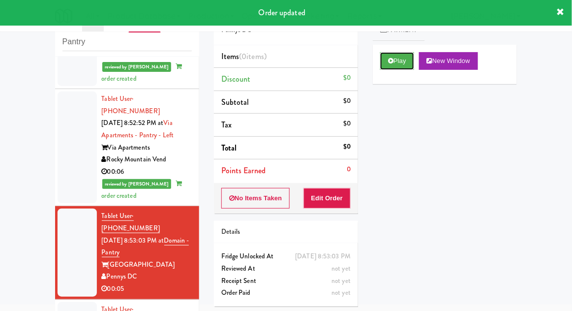
click at [386, 64] on button "Play" at bounding box center [397, 61] width 34 height 18
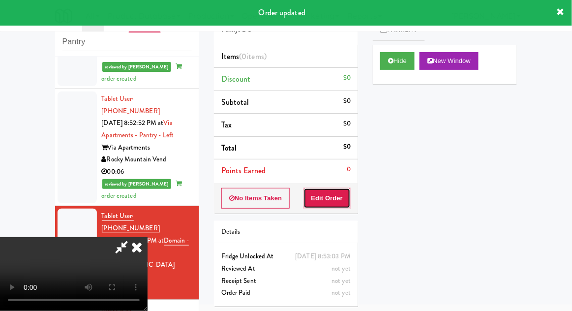
click at [330, 193] on button "Edit Order" at bounding box center [327, 198] width 48 height 21
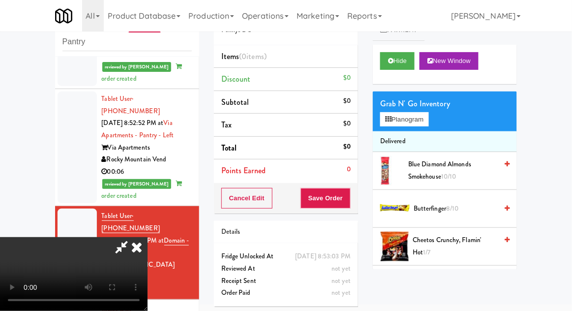
scroll to position [0, 0]
click at [424, 125] on button "Planogram" at bounding box center [404, 119] width 48 height 15
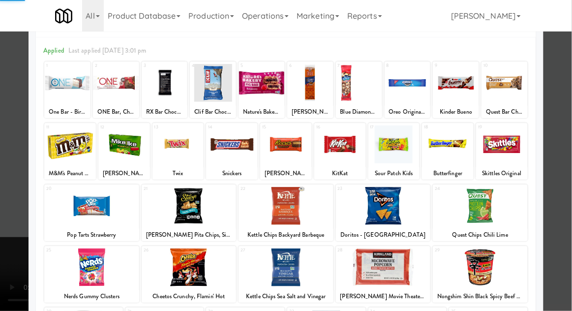
scroll to position [58, 0]
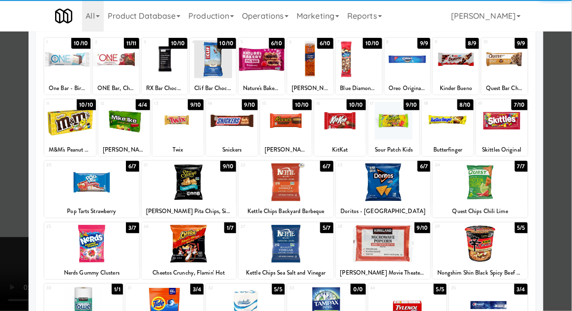
click at [95, 247] on div at bounding box center [91, 244] width 95 height 38
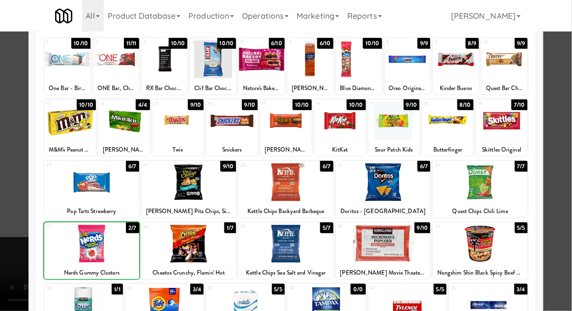
click at [558, 133] on div at bounding box center [286, 155] width 572 height 311
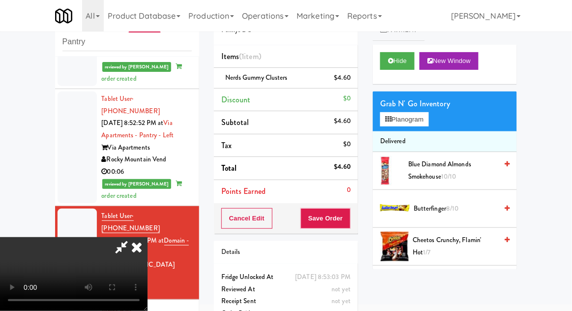
scroll to position [36, 0]
click at [347, 220] on button "Save Order" at bounding box center [325, 218] width 50 height 21
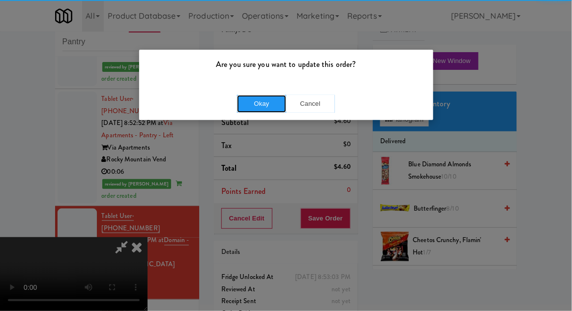
click at [276, 102] on button "Okay" at bounding box center [261, 104] width 49 height 18
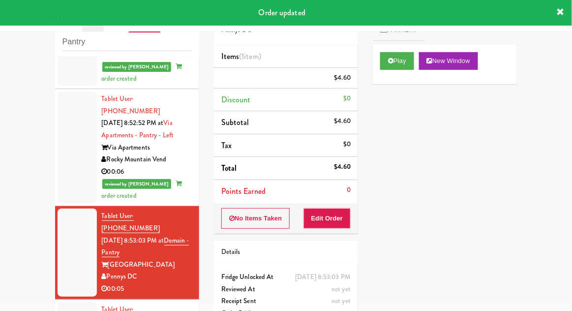
scroll to position [0, 0]
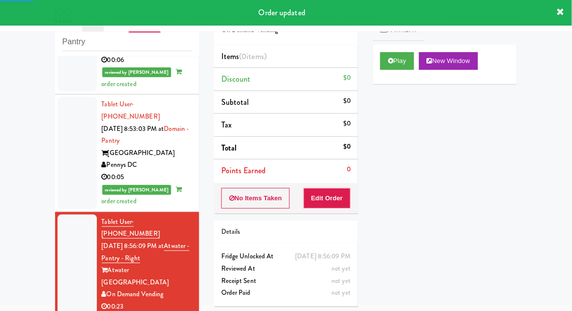
scroll to position [1274, 0]
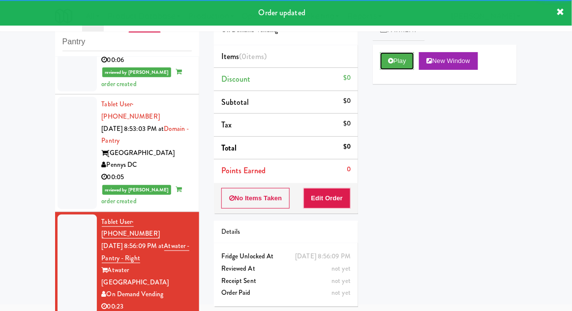
click at [381, 58] on button "Play" at bounding box center [397, 61] width 34 height 18
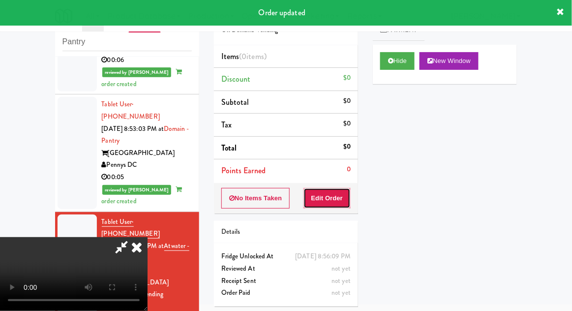
click at [333, 202] on button "Edit Order" at bounding box center [327, 198] width 48 height 21
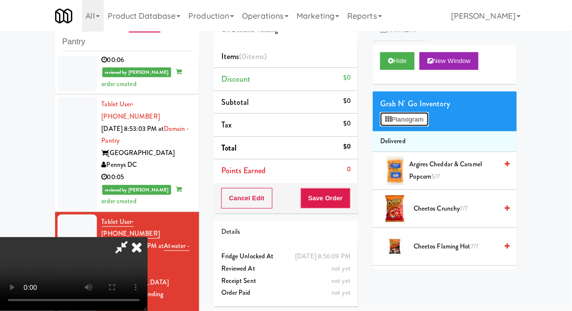
click at [427, 117] on button "Planogram" at bounding box center [404, 119] width 48 height 15
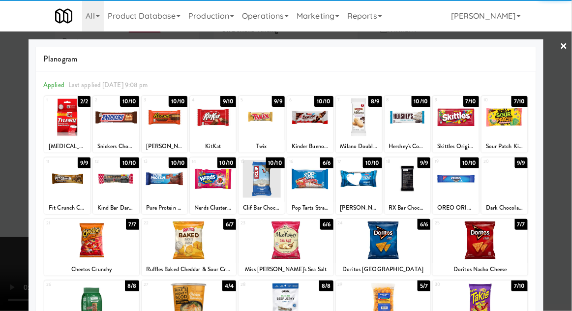
click at [496, 245] on div at bounding box center [480, 240] width 95 height 38
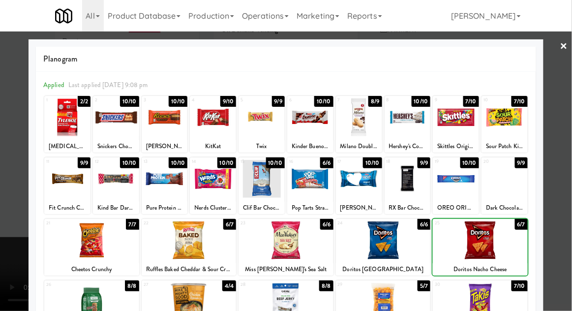
click at [568, 122] on div at bounding box center [286, 155] width 572 height 311
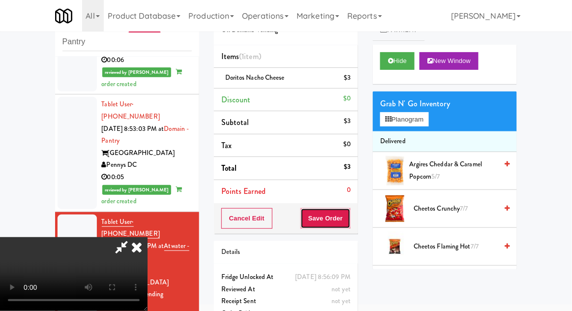
click at [350, 212] on button "Save Order" at bounding box center [325, 218] width 50 height 21
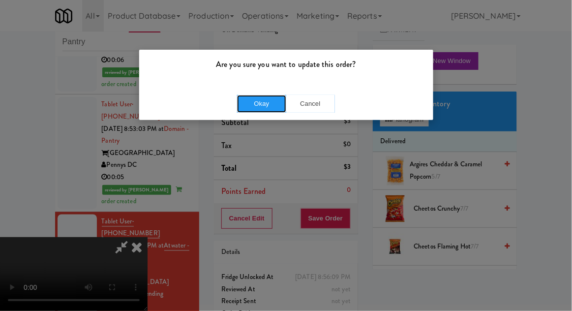
click at [263, 104] on button "Okay" at bounding box center [261, 104] width 49 height 18
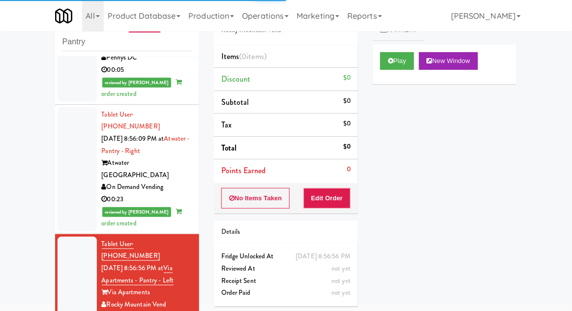
scroll to position [1382, 0]
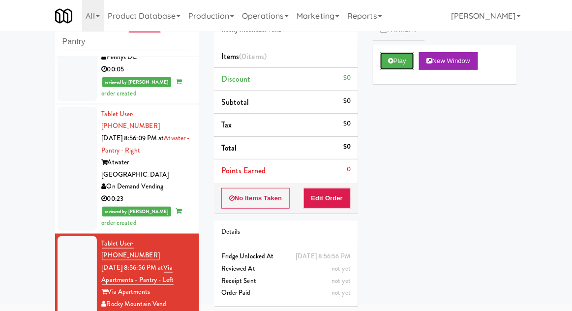
click at [391, 59] on icon at bounding box center [390, 61] width 5 height 6
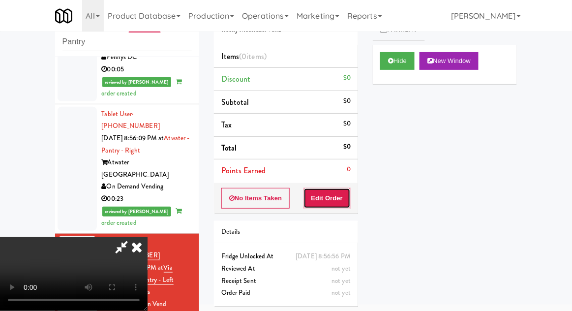
click at [336, 204] on button "Edit Order" at bounding box center [327, 198] width 48 height 21
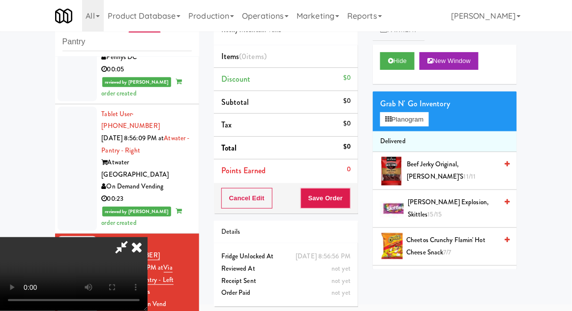
scroll to position [36, 0]
click at [428, 121] on button "Planogram" at bounding box center [404, 119] width 48 height 15
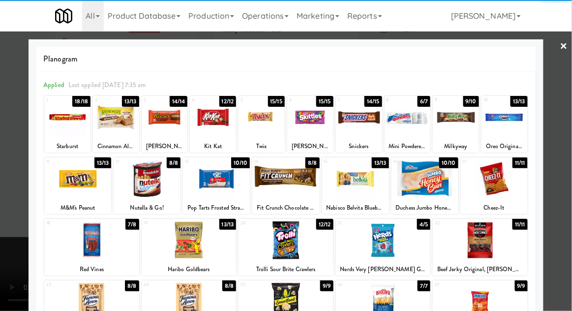
click at [479, 248] on div at bounding box center [480, 240] width 95 height 38
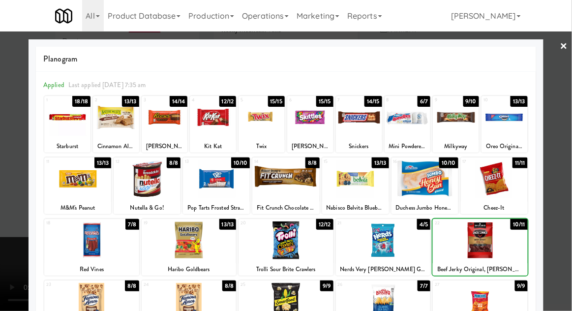
click at [562, 98] on div at bounding box center [286, 155] width 572 height 311
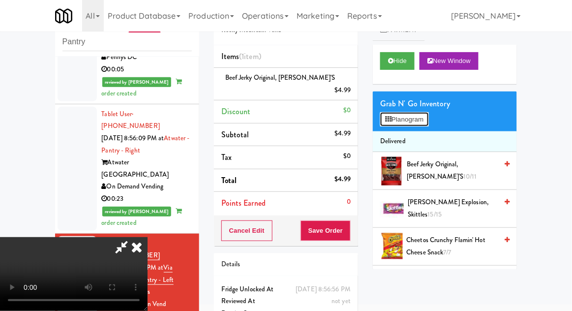
click at [428, 115] on button "Planogram" at bounding box center [404, 119] width 48 height 15
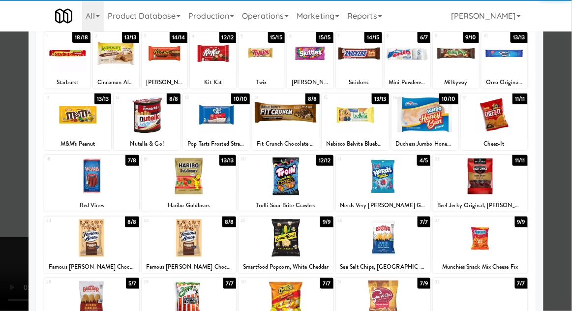
scroll to position [63, 0]
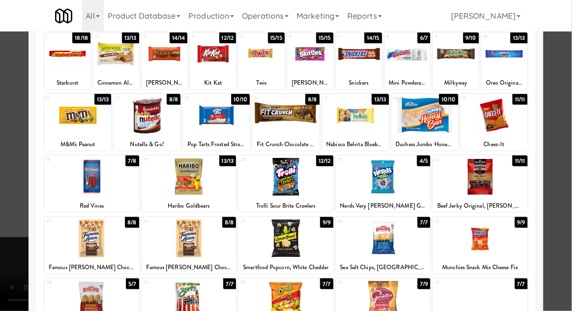
click at [476, 303] on div at bounding box center [480, 300] width 95 height 38
click at [565, 95] on div at bounding box center [286, 155] width 572 height 311
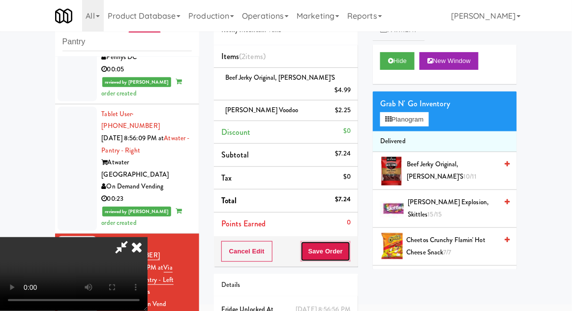
click at [350, 242] on button "Save Order" at bounding box center [325, 251] width 50 height 21
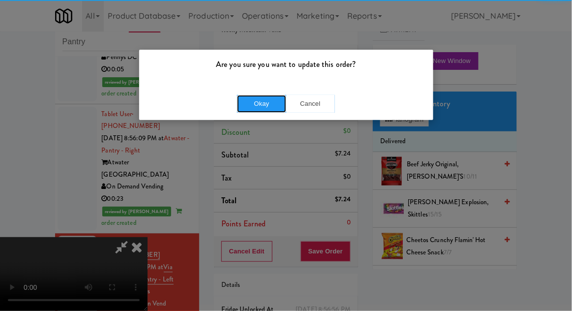
click at [259, 96] on button "Okay" at bounding box center [261, 104] width 49 height 18
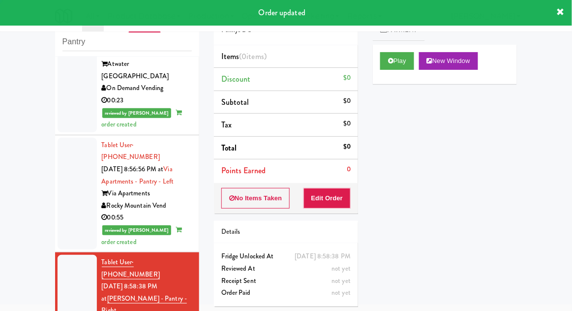
scroll to position [1486, 0]
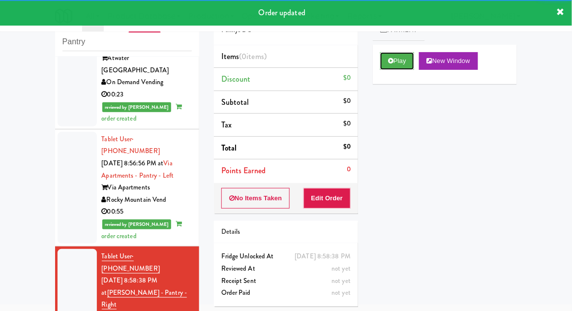
click at [396, 68] on button "Play" at bounding box center [397, 61] width 34 height 18
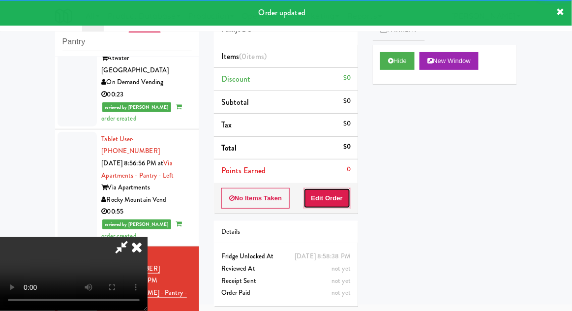
click at [336, 204] on button "Edit Order" at bounding box center [327, 198] width 48 height 21
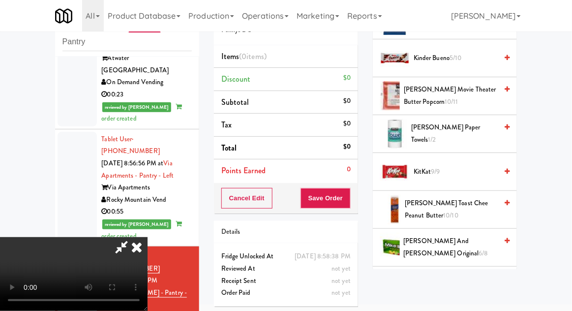
scroll to position [454, 0]
click at [457, 165] on span "KitKat 9/9" at bounding box center [455, 171] width 84 height 12
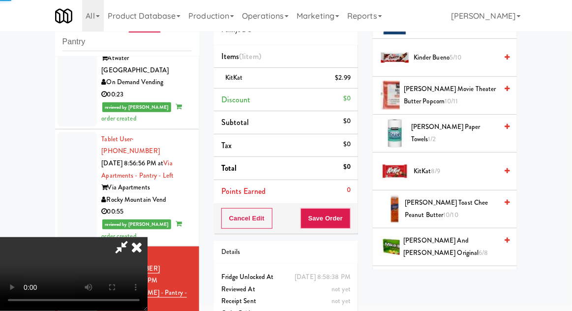
click at [456, 165] on span "KitKat 8/9" at bounding box center [455, 171] width 84 height 12
click at [457, 165] on span "KitKat 7/9" at bounding box center [455, 171] width 84 height 12
click at [457, 165] on span "KitKat 6/9" at bounding box center [455, 171] width 84 height 12
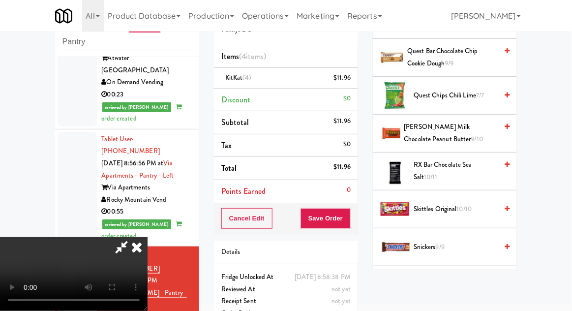
scroll to position [983, 0]
click at [484, 90] on span "7/7" at bounding box center [480, 94] width 8 height 9
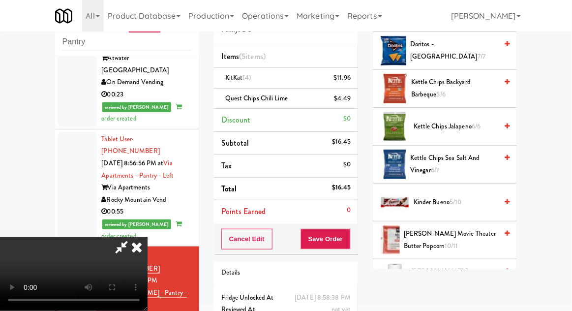
scroll to position [311, 0]
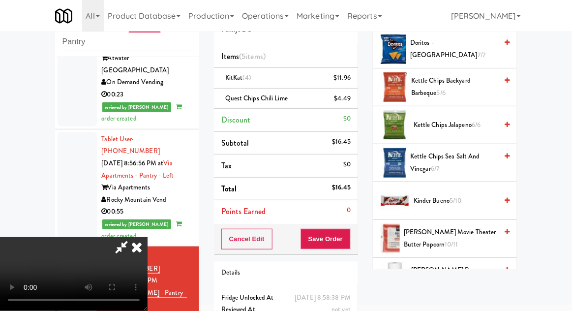
click at [466, 120] on span "Kettle Chips Jalapeno 6/6" at bounding box center [455, 125] width 84 height 12
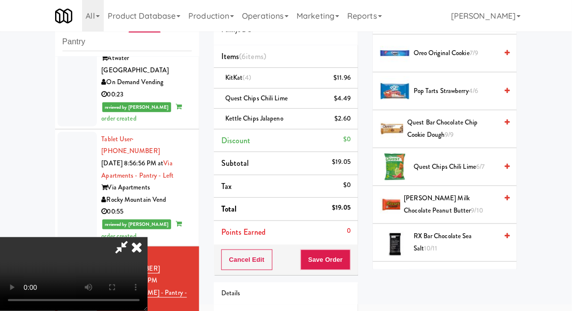
scroll to position [906, 0]
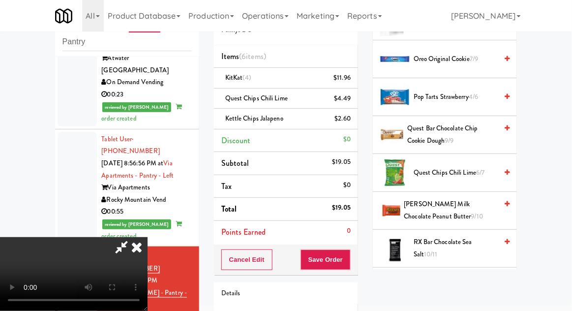
click at [476, 92] on span "4/6" at bounding box center [472, 96] width 9 height 9
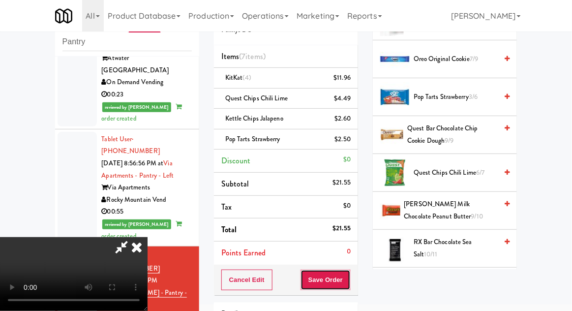
click at [349, 284] on button "Save Order" at bounding box center [325, 279] width 50 height 21
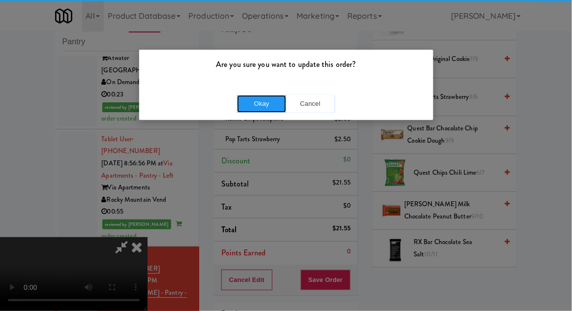
click at [263, 112] on button "Okay" at bounding box center [261, 104] width 49 height 18
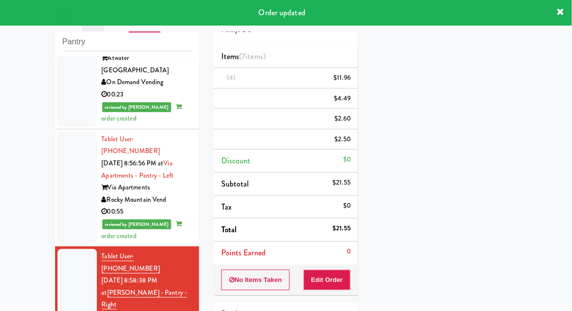
scroll to position [0, 0]
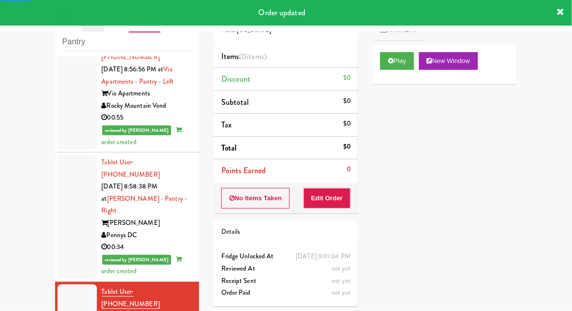
scroll to position [1585, 0]
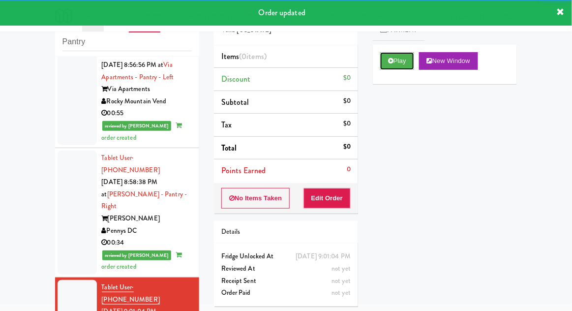
click at [386, 57] on button "Play" at bounding box center [397, 61] width 34 height 18
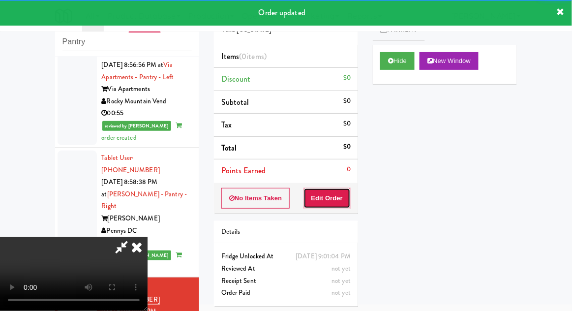
click at [322, 197] on button "Edit Order" at bounding box center [327, 198] width 48 height 21
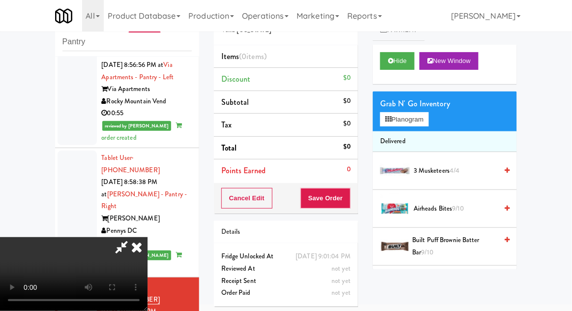
scroll to position [36, 0]
click at [428, 115] on button "Planogram" at bounding box center [404, 119] width 48 height 15
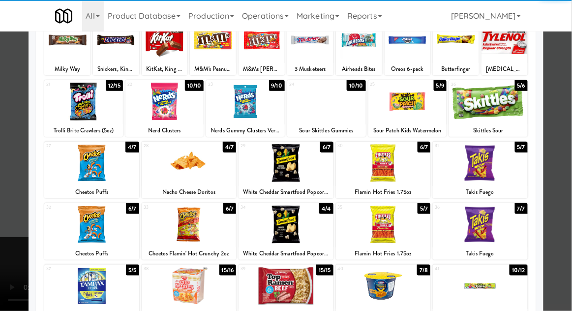
scroll to position [186, 0]
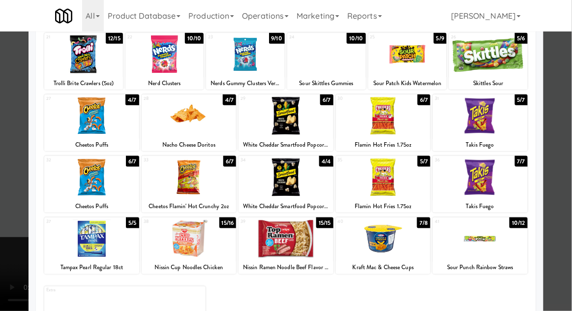
click at [479, 241] on div at bounding box center [480, 239] width 95 height 38
click at [565, 88] on div at bounding box center [286, 155] width 572 height 311
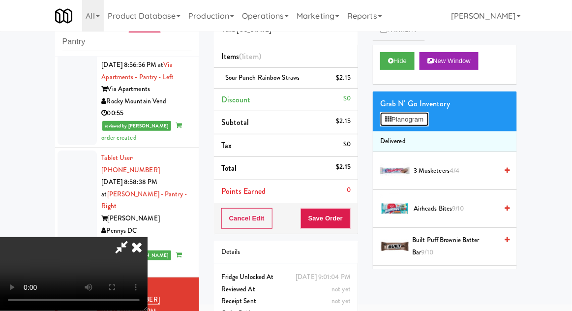
click at [417, 112] on button "Planogram" at bounding box center [404, 119] width 48 height 15
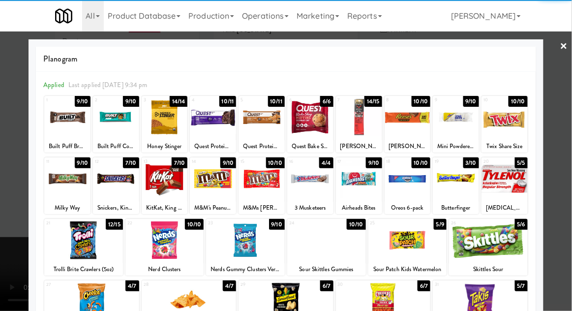
click at [163, 179] on div at bounding box center [165, 179] width 46 height 38
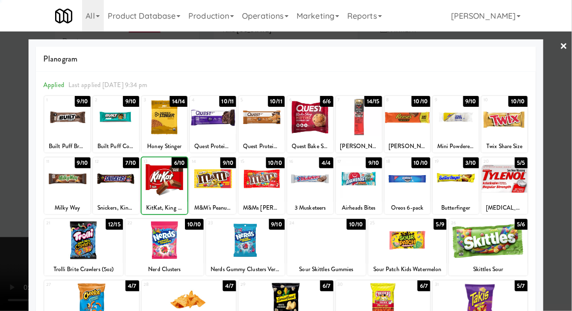
click at [567, 81] on div at bounding box center [286, 155] width 572 height 311
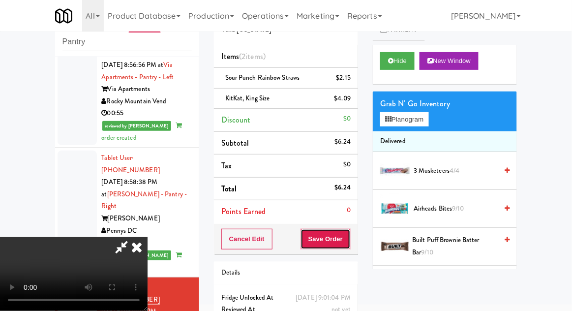
click at [350, 241] on button "Save Order" at bounding box center [325, 239] width 50 height 21
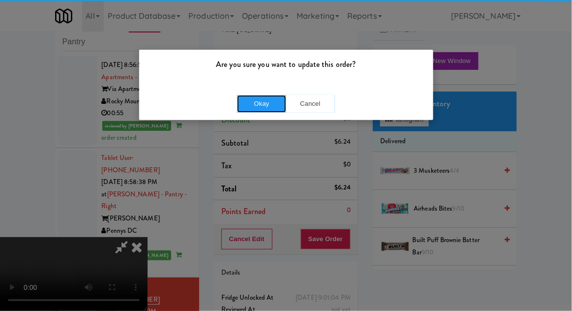
click at [258, 100] on button "Okay" at bounding box center [261, 104] width 49 height 18
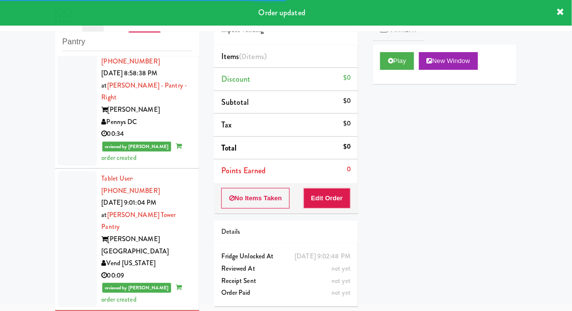
scroll to position [1696, 0]
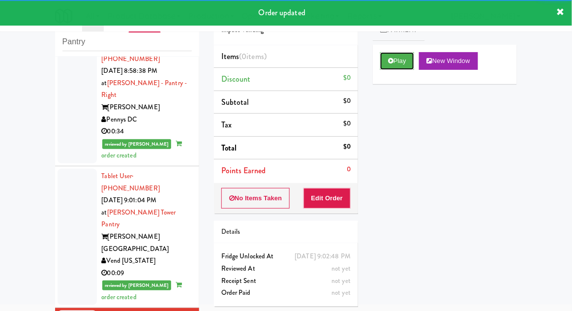
click at [395, 67] on button "Play" at bounding box center [397, 61] width 34 height 18
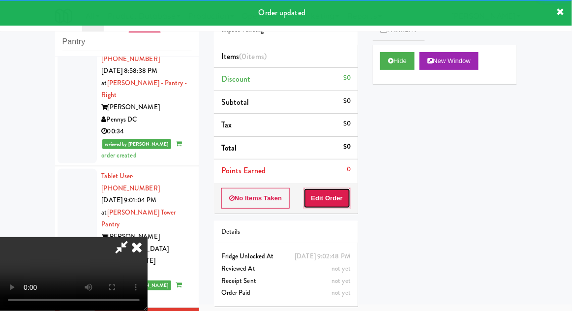
click at [339, 197] on button "Edit Order" at bounding box center [327, 198] width 48 height 21
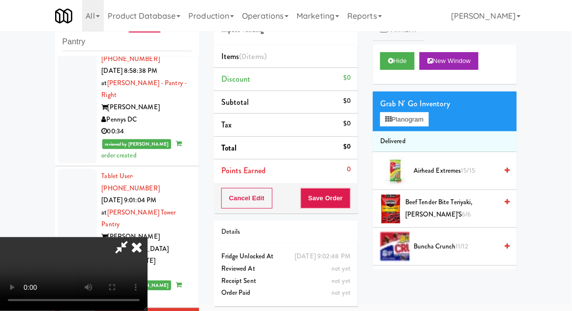
scroll to position [0, 0]
click at [428, 122] on button "Planogram" at bounding box center [404, 119] width 48 height 15
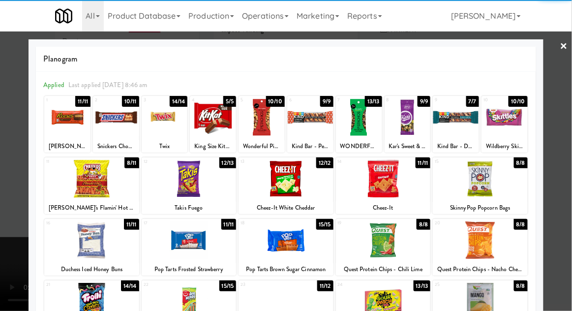
click at [62, 122] on div at bounding box center [67, 117] width 46 height 38
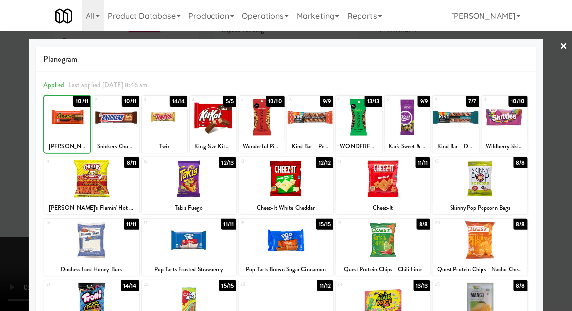
click at [58, 121] on div at bounding box center [67, 117] width 46 height 38
click at [113, 141] on div "Snickers Chocolate Candy Bar" at bounding box center [115, 146] width 43 height 12
click at [111, 125] on div at bounding box center [116, 117] width 46 height 38
click at [13, 189] on div at bounding box center [286, 155] width 572 height 311
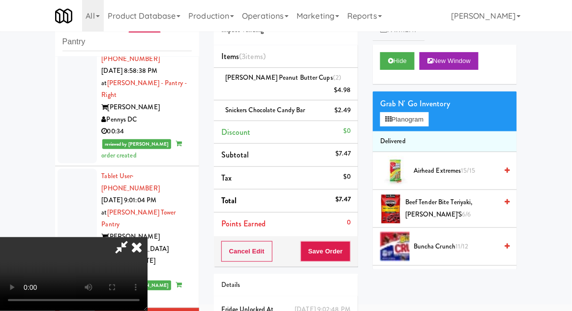
scroll to position [36, 0]
click at [347, 241] on button "Save Order" at bounding box center [325, 251] width 50 height 21
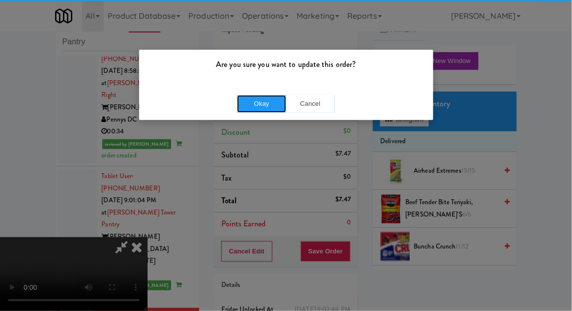
click at [269, 100] on button "Okay" at bounding box center [261, 104] width 49 height 18
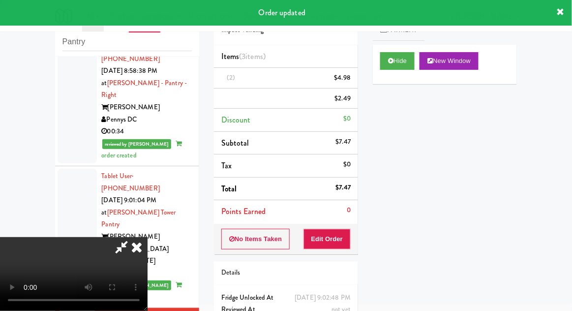
scroll to position [0, 0]
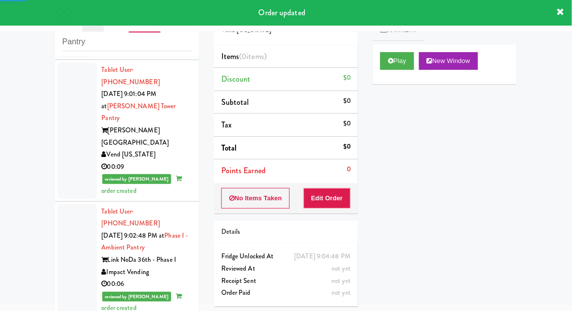
scroll to position [1802, 0]
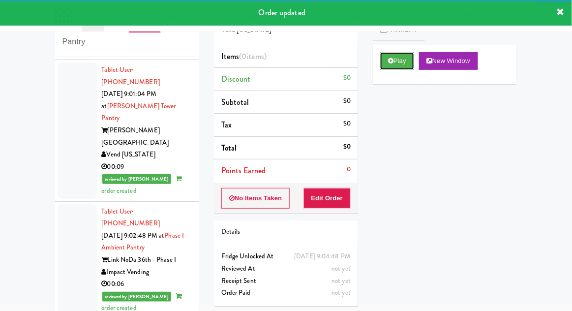
click at [390, 64] on button "Play" at bounding box center [397, 61] width 34 height 18
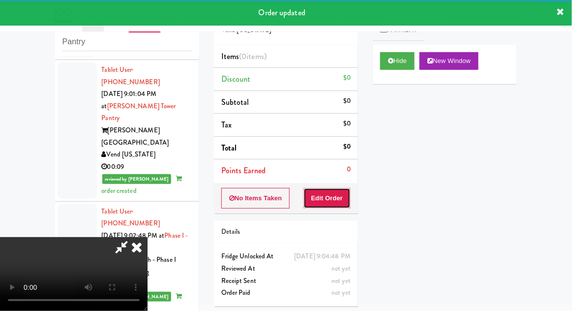
click at [325, 191] on button "Edit Order" at bounding box center [327, 198] width 48 height 21
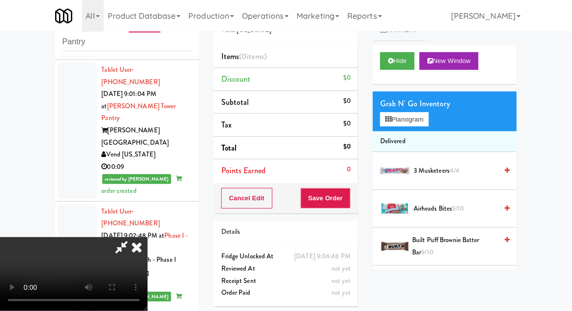
scroll to position [36, 0]
click at [428, 115] on button "Planogram" at bounding box center [404, 119] width 48 height 15
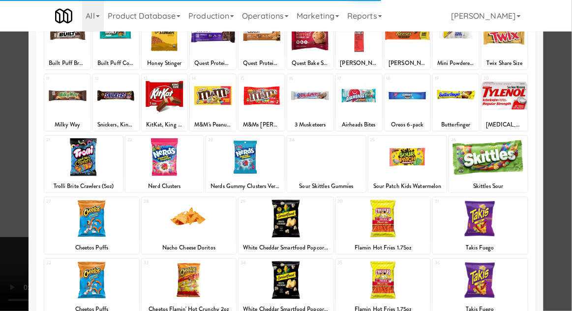
scroll to position [85, 0]
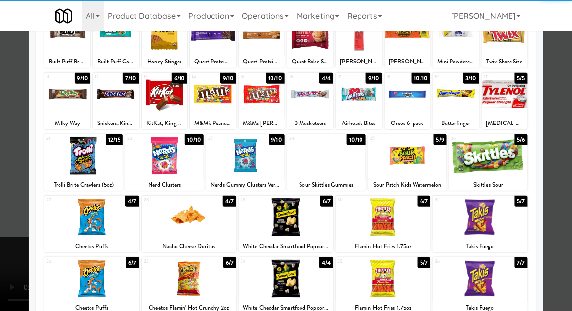
click at [380, 213] on div at bounding box center [383, 217] width 95 height 38
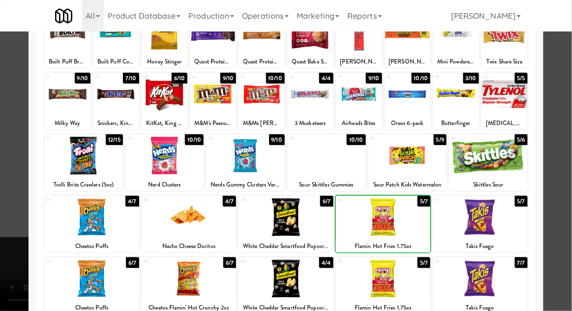
click at [566, 95] on div at bounding box center [286, 155] width 572 height 311
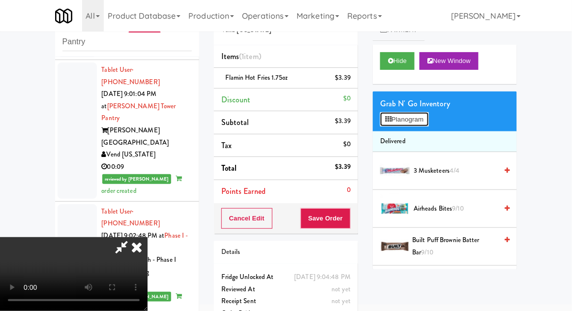
click at [427, 120] on button "Planogram" at bounding box center [404, 119] width 48 height 15
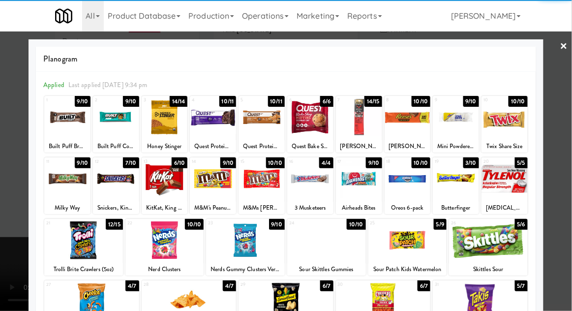
click at [166, 180] on div at bounding box center [165, 179] width 46 height 38
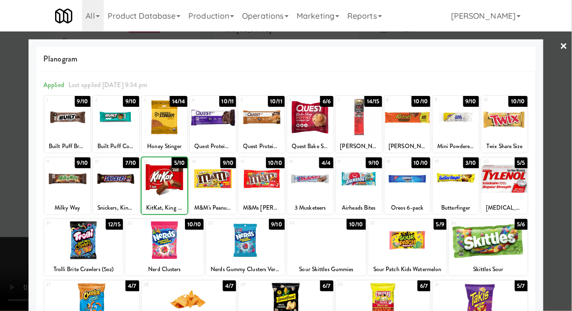
click at [562, 85] on div at bounding box center [286, 155] width 572 height 311
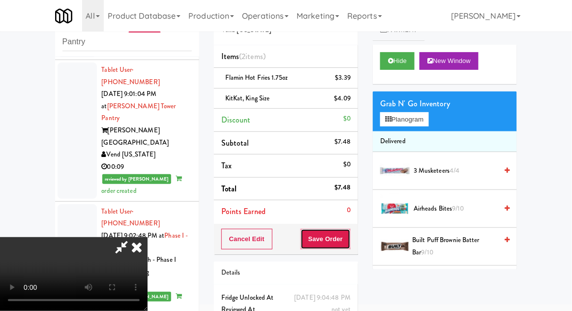
click at [349, 238] on button "Save Order" at bounding box center [325, 239] width 50 height 21
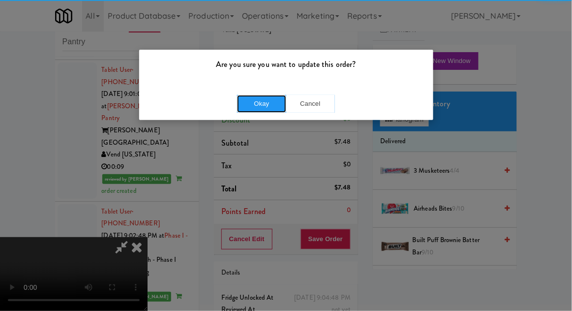
click at [260, 112] on button "Okay" at bounding box center [261, 104] width 49 height 18
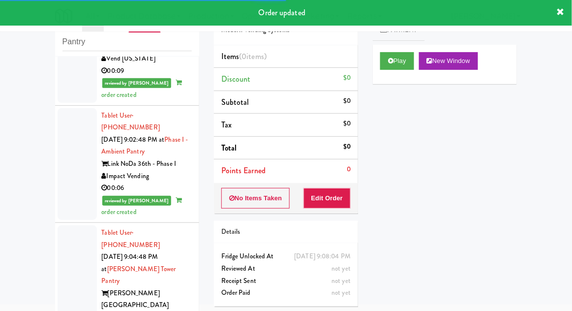
scroll to position [1899, 0]
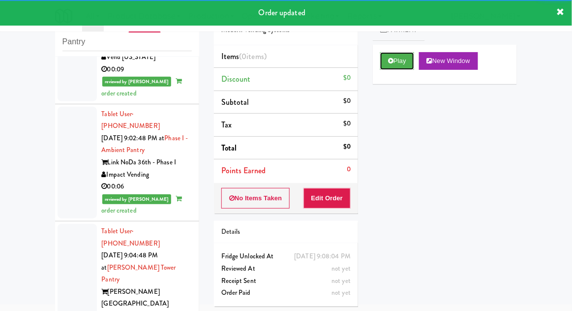
click at [384, 56] on button "Play" at bounding box center [397, 61] width 34 height 18
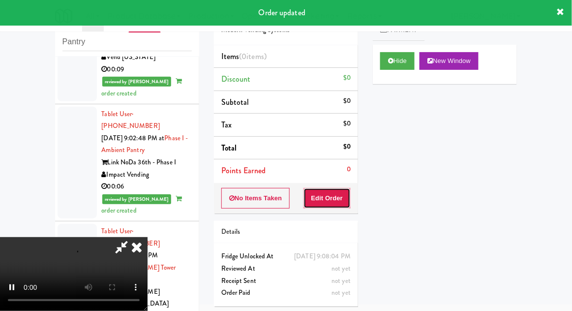
click at [327, 206] on button "Edit Order" at bounding box center [327, 198] width 48 height 21
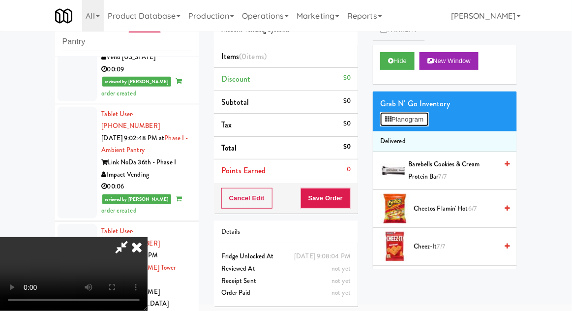
click at [427, 120] on button "Planogram" at bounding box center [404, 119] width 48 height 15
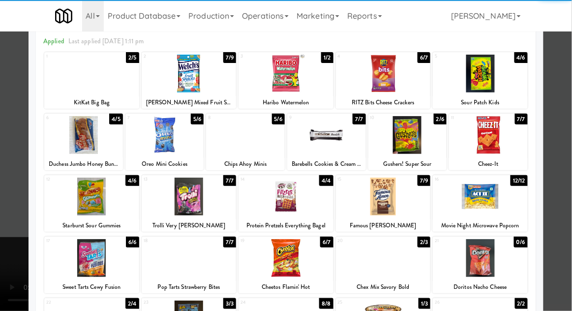
scroll to position [51, 0]
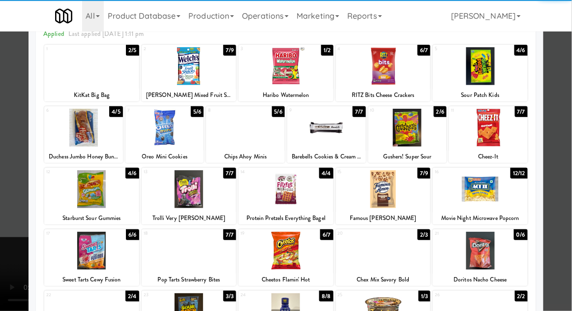
click at [167, 248] on div at bounding box center [189, 250] width 95 height 38
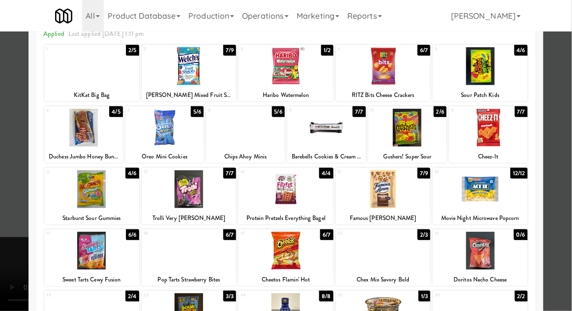
click at [561, 101] on div at bounding box center [286, 155] width 572 height 311
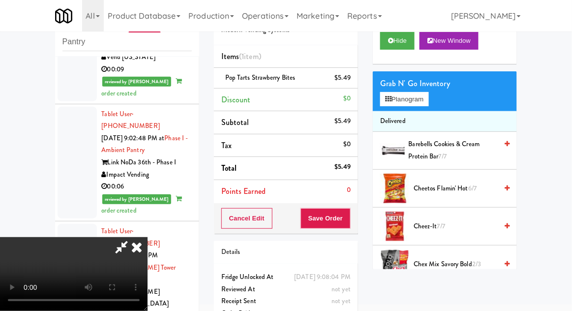
scroll to position [20, 0]
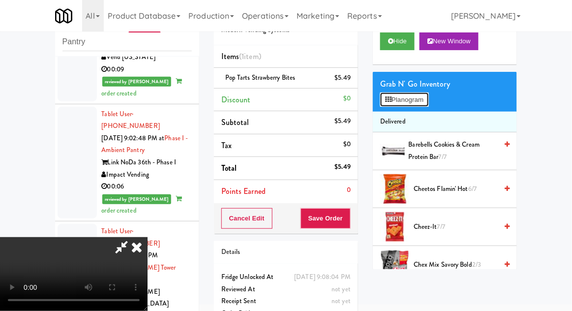
click at [427, 101] on button "Planogram" at bounding box center [404, 99] width 48 height 15
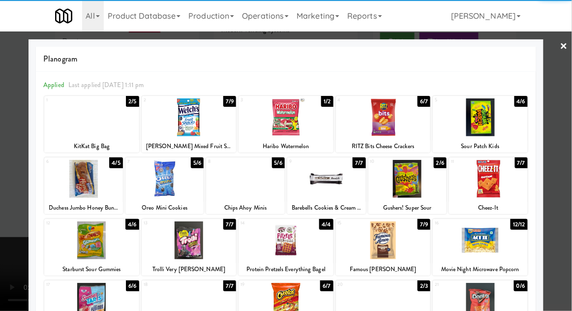
click at [79, 304] on div at bounding box center [91, 302] width 95 height 38
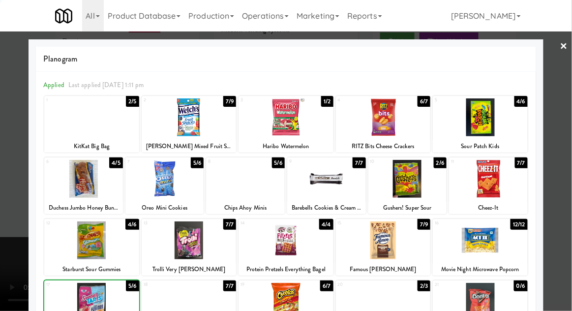
click at [560, 97] on div at bounding box center [286, 155] width 572 height 311
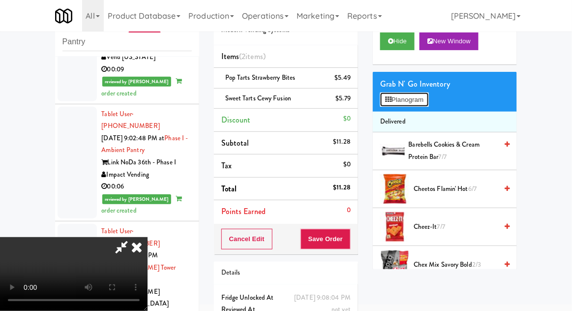
click at [428, 102] on button "Planogram" at bounding box center [404, 99] width 48 height 15
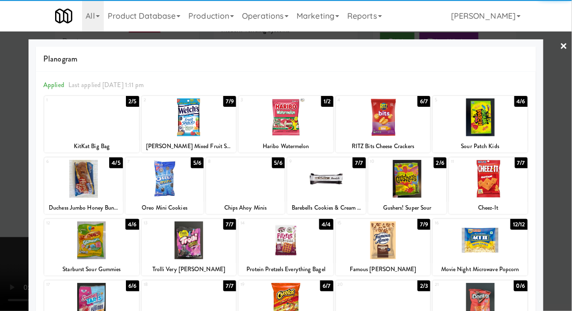
click at [385, 120] on div at bounding box center [383, 117] width 95 height 38
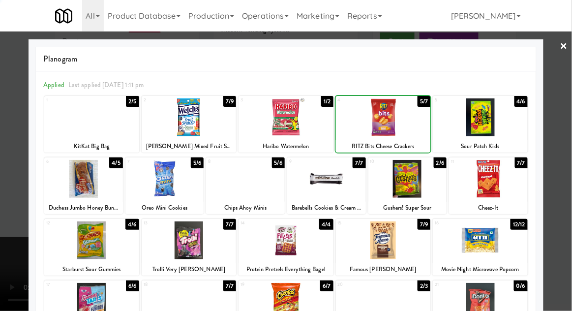
click at [567, 89] on div at bounding box center [286, 155] width 572 height 311
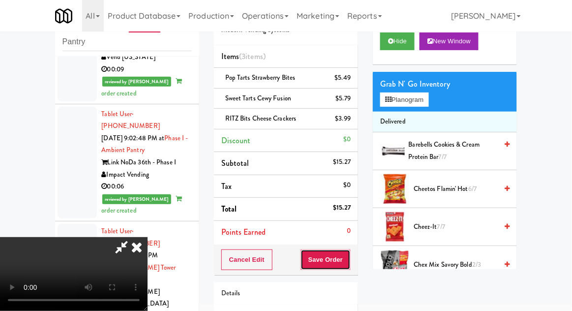
click at [347, 265] on button "Save Order" at bounding box center [325, 259] width 50 height 21
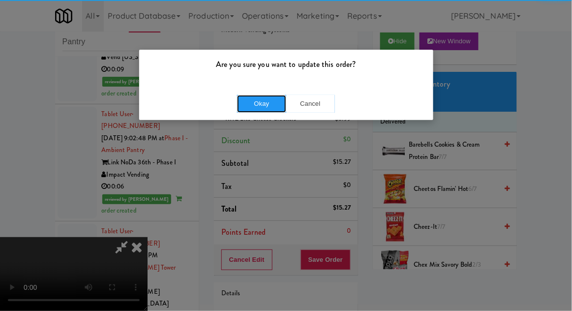
click at [254, 101] on button "Okay" at bounding box center [261, 104] width 49 height 18
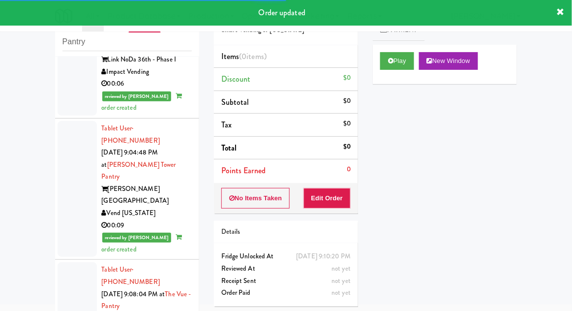
scroll to position [2005, 0]
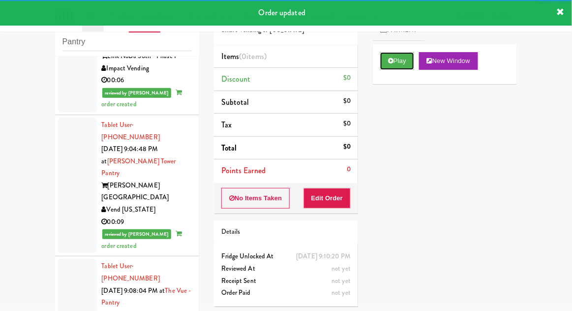
click at [392, 62] on icon at bounding box center [390, 61] width 5 height 6
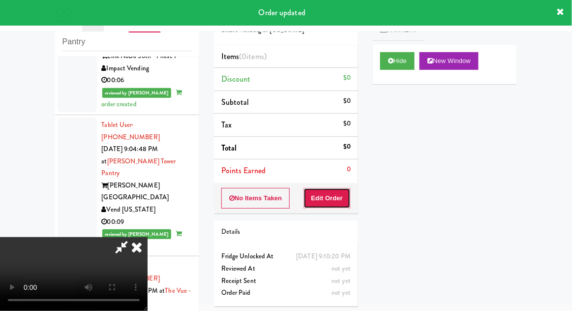
click at [328, 201] on button "Edit Order" at bounding box center [327, 198] width 48 height 21
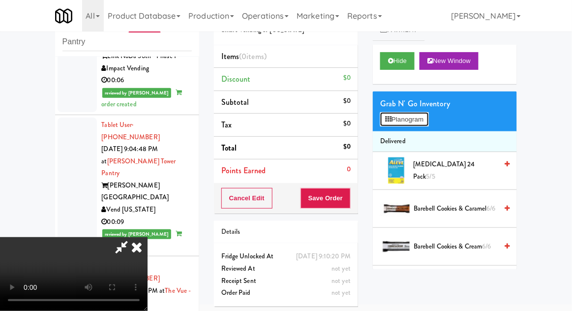
click at [428, 125] on button "Planogram" at bounding box center [404, 119] width 48 height 15
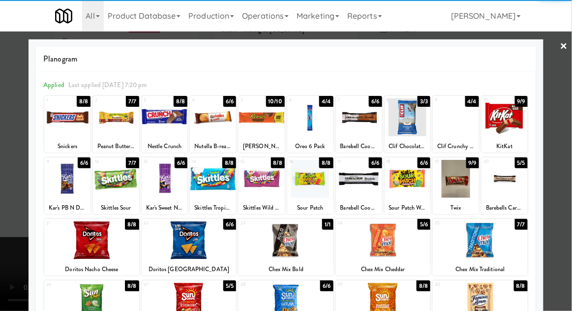
click at [209, 121] on div at bounding box center [213, 117] width 46 height 38
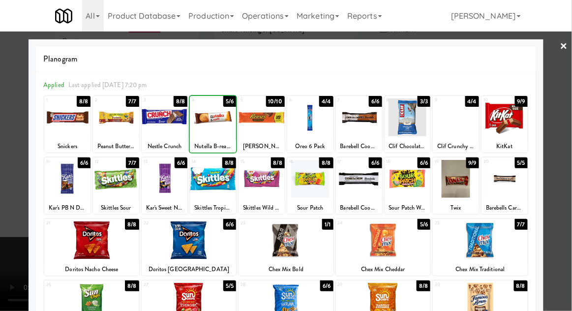
click at [565, 90] on div at bounding box center [286, 155] width 572 height 311
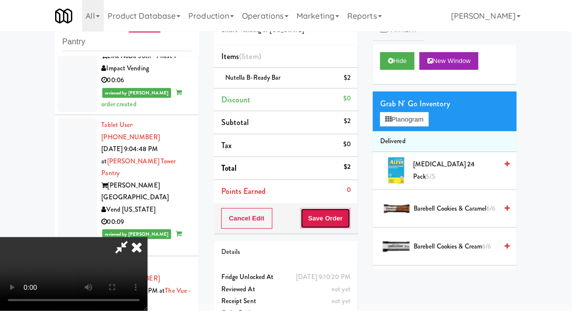
click at [347, 222] on button "Save Order" at bounding box center [325, 218] width 50 height 21
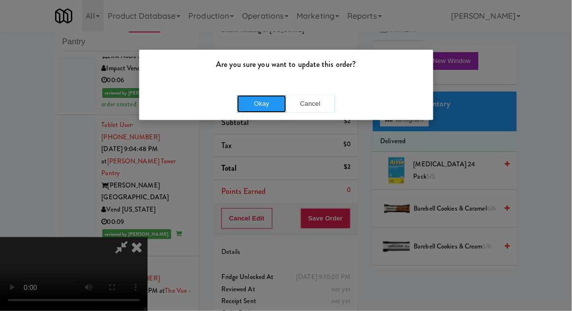
click at [263, 100] on button "Okay" at bounding box center [261, 104] width 49 height 18
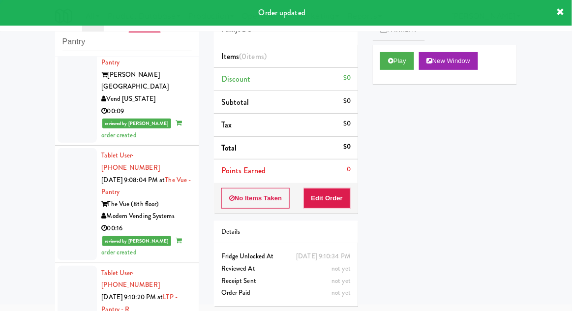
scroll to position [2118, 0]
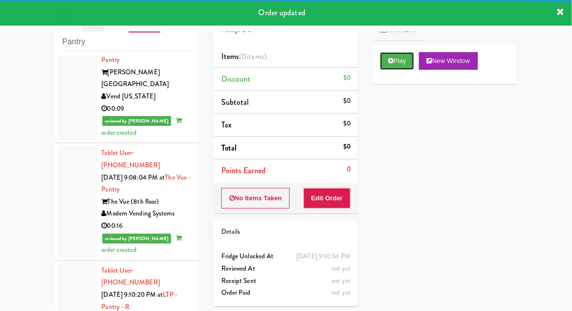
click at [394, 62] on button "Play" at bounding box center [397, 61] width 34 height 18
click at [332, 201] on button "Edit Order" at bounding box center [327, 198] width 48 height 21
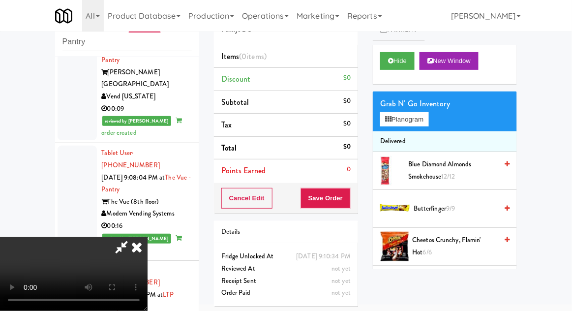
click at [475, 236] on span "Cheetos Crunchy, Flamin' Hot 6/6" at bounding box center [454, 246] width 85 height 24
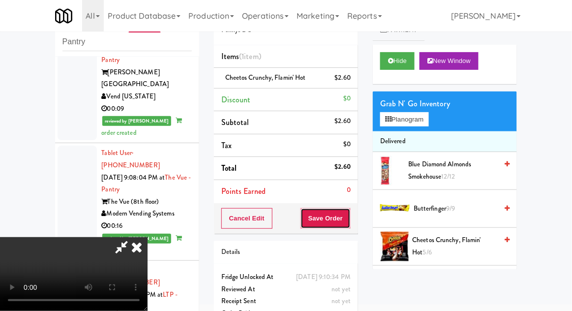
click at [349, 218] on button "Save Order" at bounding box center [325, 218] width 50 height 21
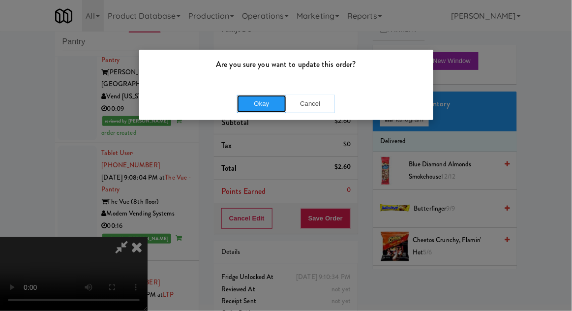
click at [260, 107] on button "Okay" at bounding box center [261, 104] width 49 height 18
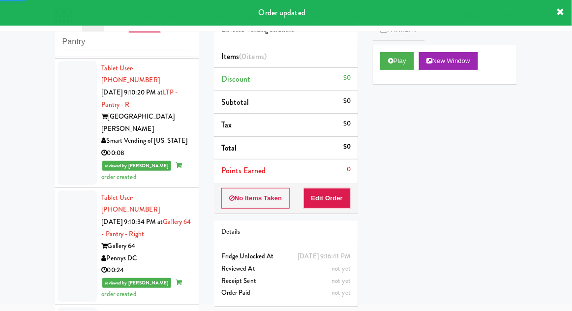
scroll to position [2321, 0]
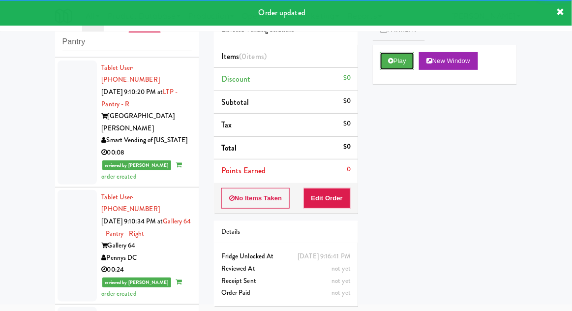
click at [404, 69] on button "Play" at bounding box center [397, 61] width 34 height 18
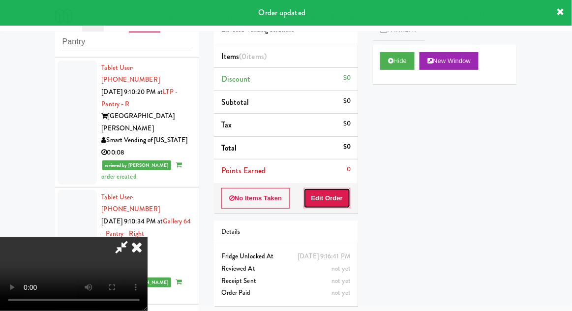
click at [337, 203] on button "Edit Order" at bounding box center [327, 198] width 48 height 21
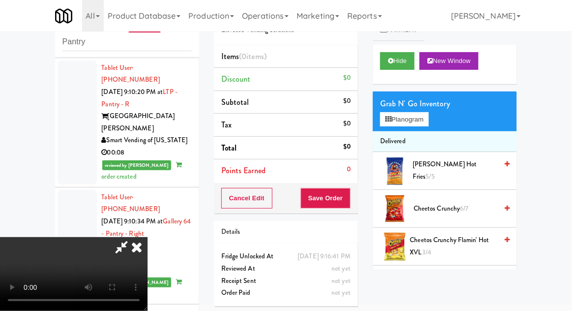
scroll to position [0, 0]
click at [438, 118] on div "Grab N' Go Inventory Planogram" at bounding box center [445, 111] width 144 height 40
click at [428, 117] on button "Planogram" at bounding box center [404, 119] width 48 height 15
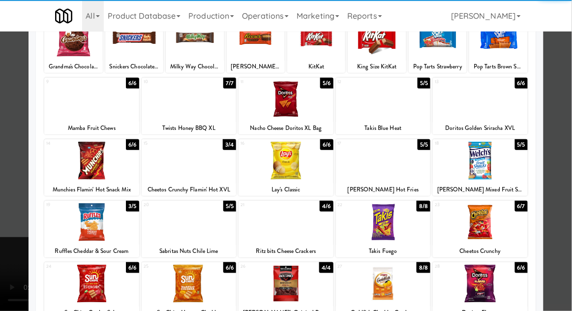
scroll to position [91, 0]
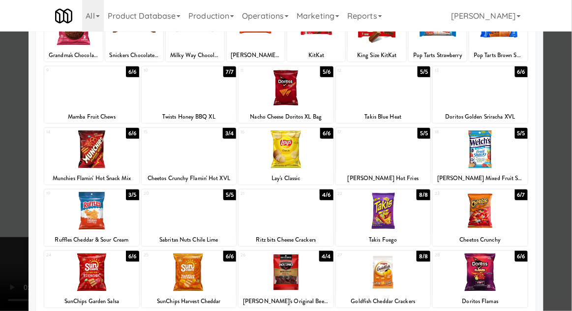
click at [288, 160] on div at bounding box center [285, 149] width 95 height 38
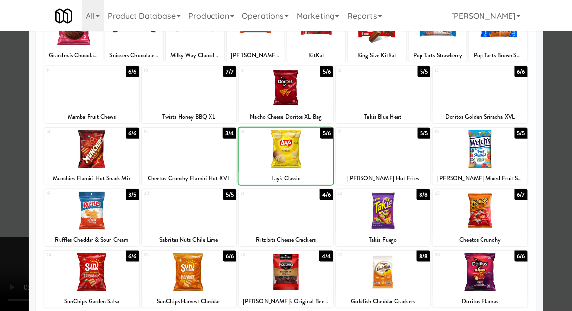
click at [566, 86] on div at bounding box center [286, 155] width 572 height 311
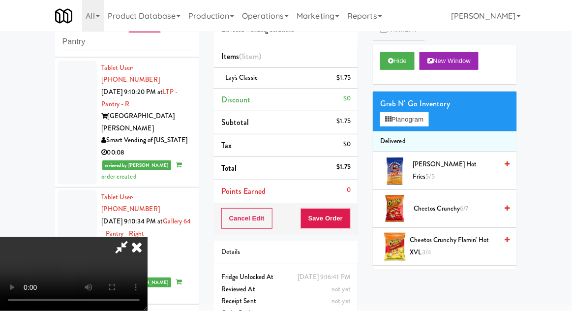
scroll to position [36, 0]
click at [343, 209] on button "Save Order" at bounding box center [325, 218] width 50 height 21
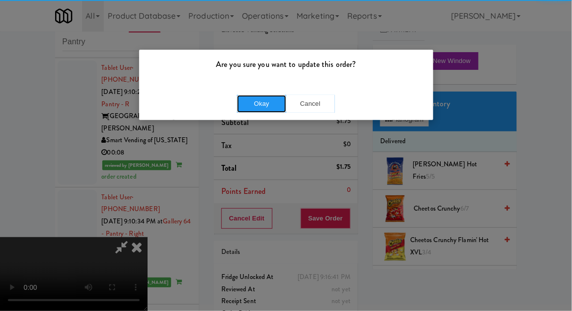
click at [268, 104] on button "Okay" at bounding box center [261, 104] width 49 height 18
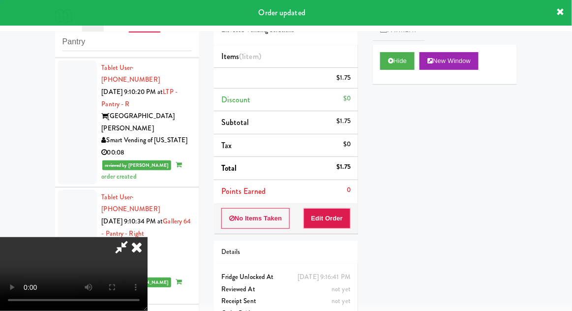
scroll to position [0, 0]
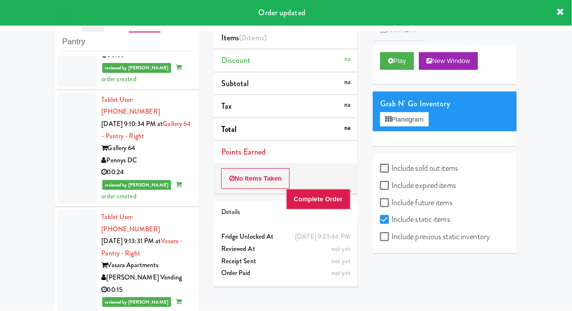
scroll to position [2424, 0]
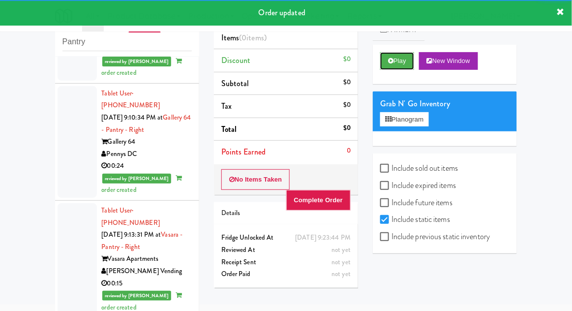
click at [389, 63] on icon at bounding box center [390, 61] width 5 height 6
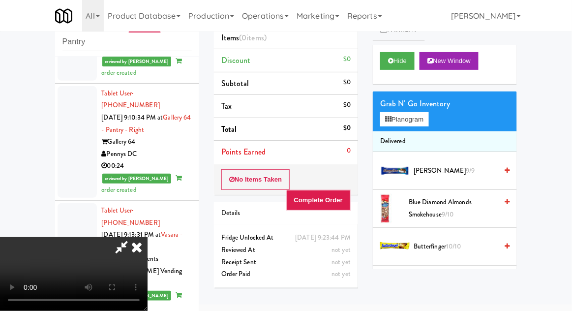
scroll to position [0, 0]
click at [147, 237] on icon at bounding box center [137, 247] width 22 height 20
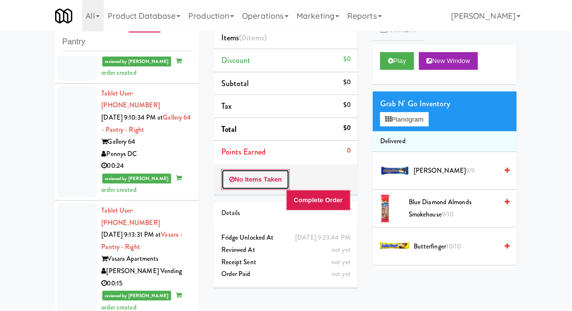
click at [244, 179] on button "No Items Taken" at bounding box center [255, 179] width 69 height 21
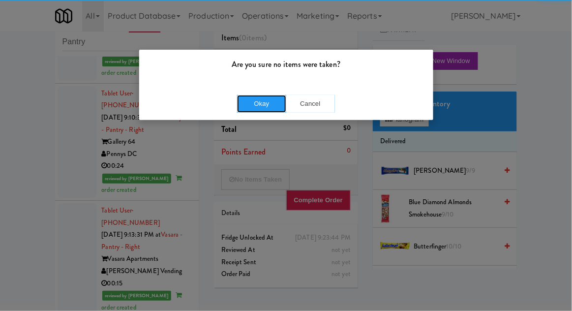
click at [261, 104] on button "Okay" at bounding box center [261, 104] width 49 height 18
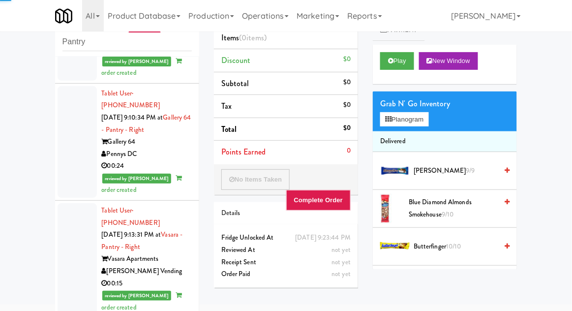
click at [49, 198] on div "inbox reviewed recent all unclear take inventory issue suspicious failed recent…" at bounding box center [127, 178] width 159 height 361
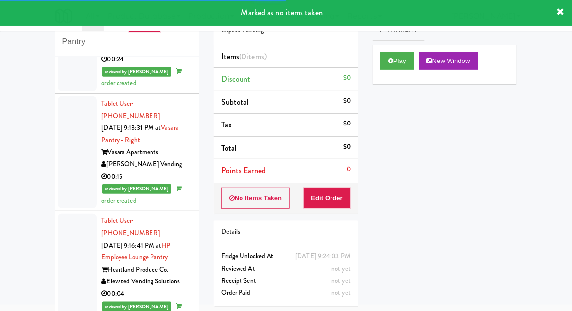
scroll to position [2535, 0]
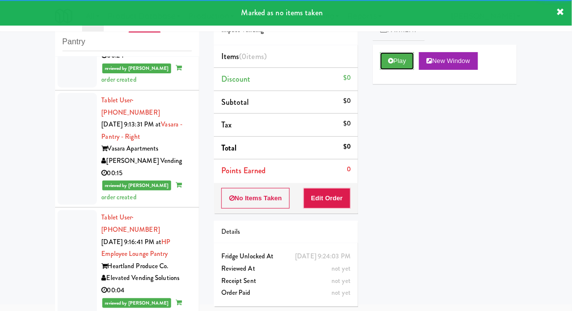
click at [393, 62] on button "Play" at bounding box center [397, 61] width 34 height 18
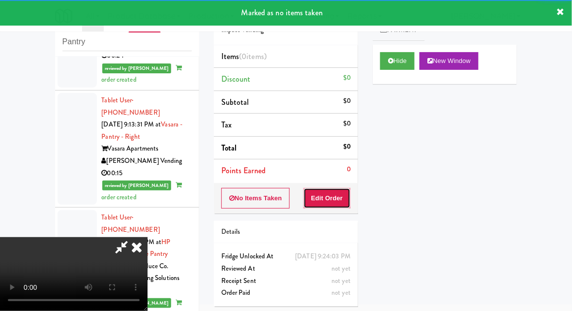
click at [329, 201] on button "Edit Order" at bounding box center [327, 198] width 48 height 21
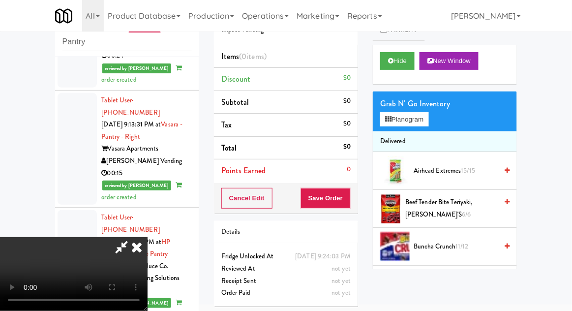
scroll to position [36, 0]
click at [405, 125] on button "Planogram" at bounding box center [404, 119] width 48 height 15
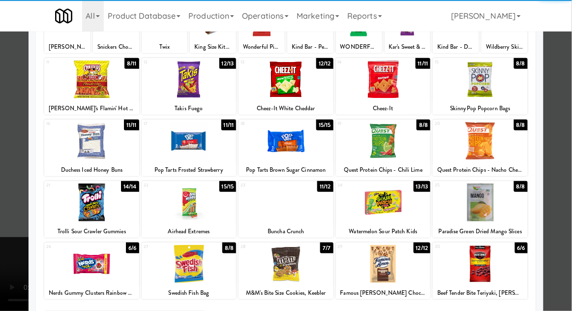
scroll to position [95, 0]
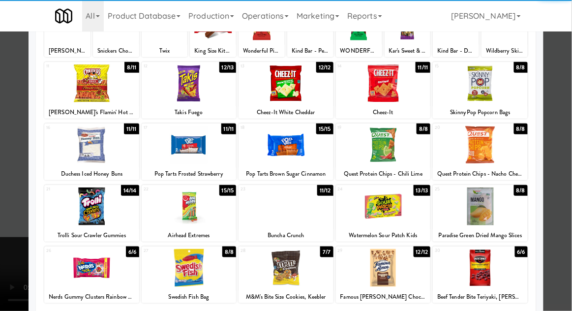
click at [405, 257] on div at bounding box center [383, 268] width 95 height 38
click at [17, 268] on div at bounding box center [286, 155] width 572 height 311
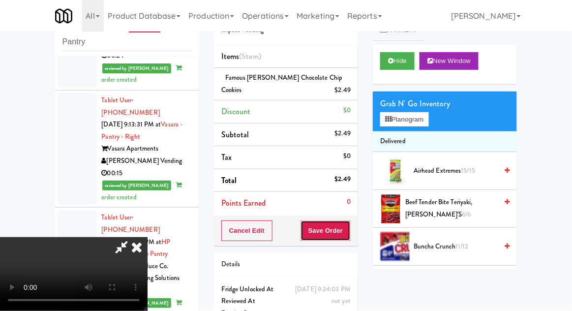
click at [345, 223] on button "Save Order" at bounding box center [325, 230] width 50 height 21
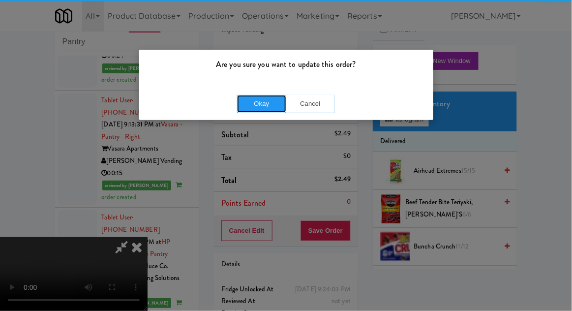
click at [270, 103] on button "Okay" at bounding box center [261, 104] width 49 height 18
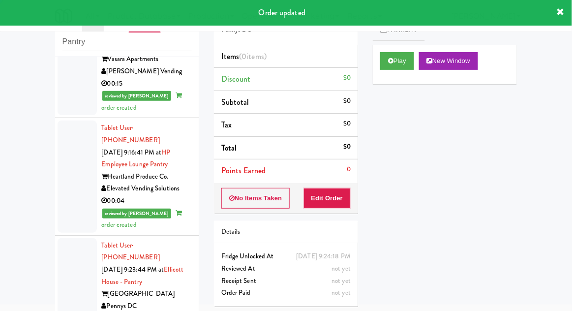
scroll to position [2641, 0]
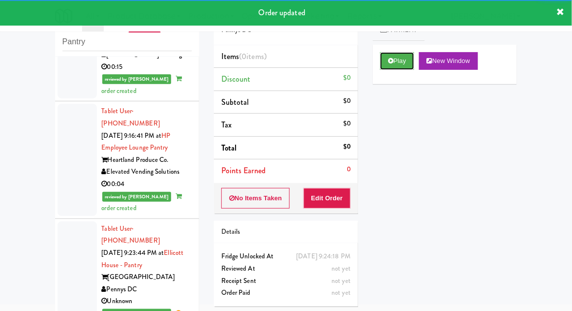
click at [394, 61] on button "Play" at bounding box center [397, 61] width 34 height 18
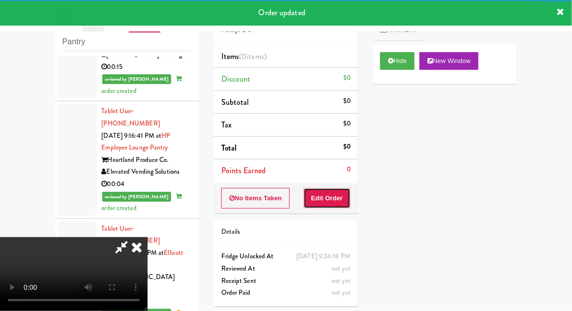
click at [336, 196] on button "Edit Order" at bounding box center [327, 198] width 48 height 21
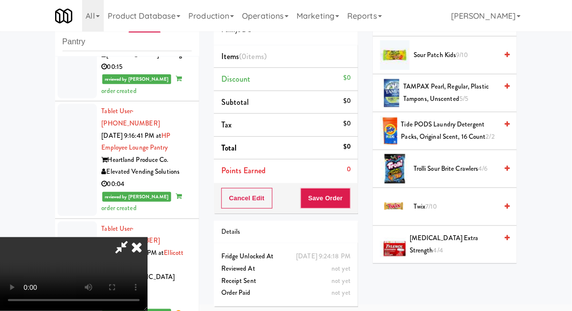
scroll to position [1101, 0]
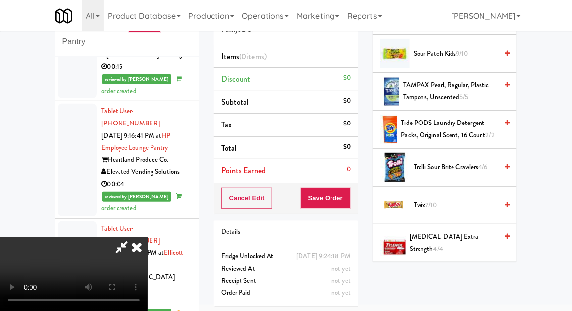
click at [476, 165] on span "Trolli Sour Brite Crawlers 4/6" at bounding box center [455, 167] width 84 height 12
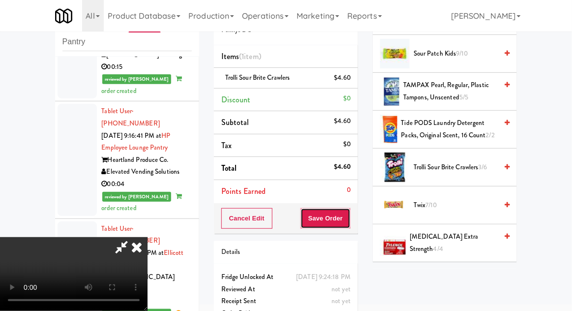
click at [344, 212] on button "Save Order" at bounding box center [325, 218] width 50 height 21
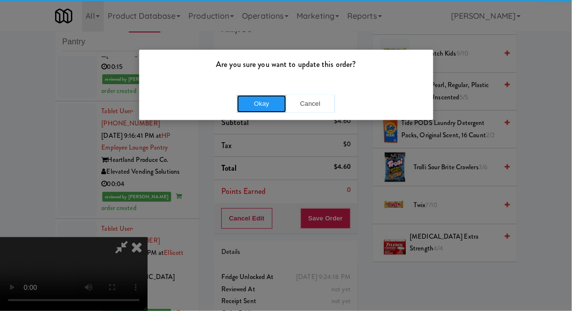
click at [260, 104] on button "Okay" at bounding box center [261, 104] width 49 height 18
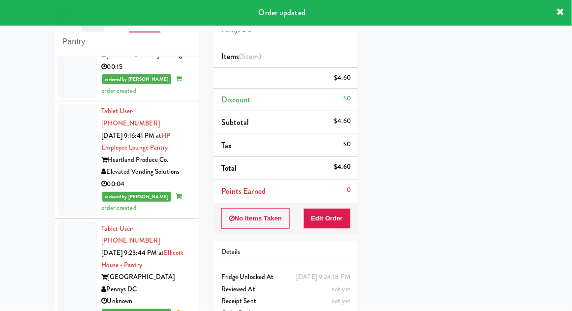
scroll to position [0, 0]
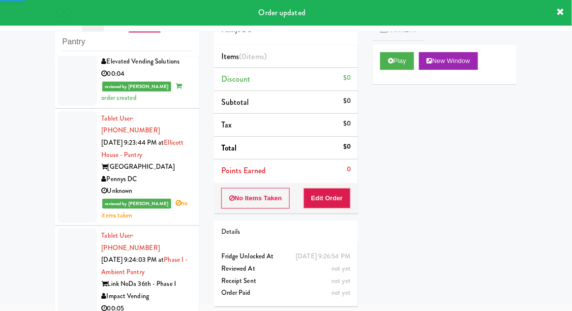
scroll to position [2750, 0]
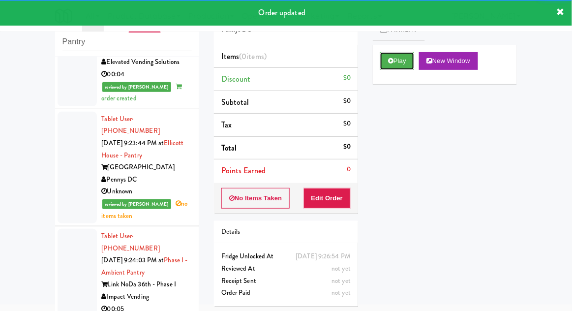
click at [383, 60] on button "Play" at bounding box center [397, 61] width 34 height 18
click at [342, 196] on button "Edit Order" at bounding box center [327, 198] width 48 height 21
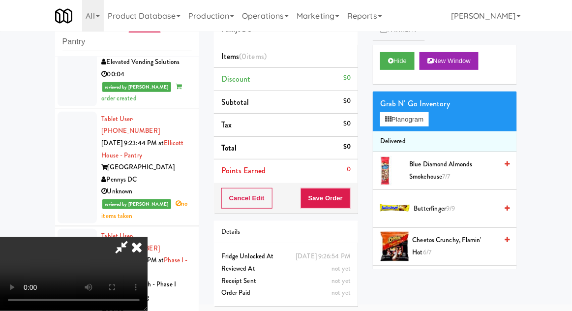
scroll to position [0, 0]
click at [428, 115] on button "Planogram" at bounding box center [404, 119] width 48 height 15
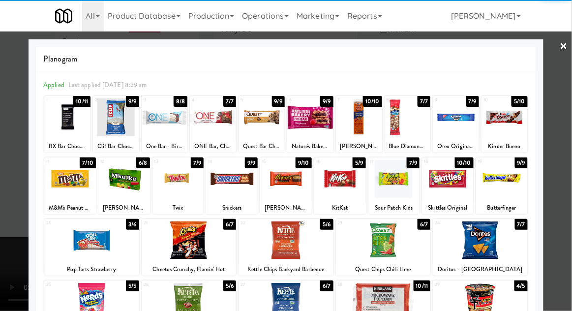
click at [173, 184] on div at bounding box center [178, 179] width 52 height 38
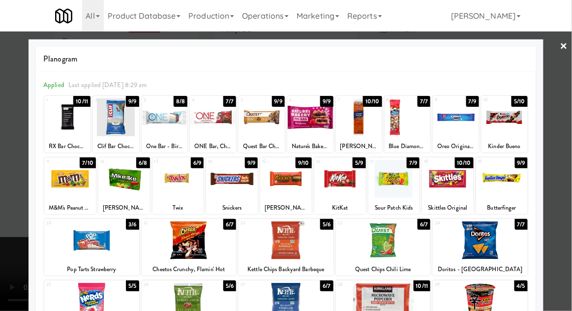
click at [484, 245] on div at bounding box center [480, 240] width 95 height 38
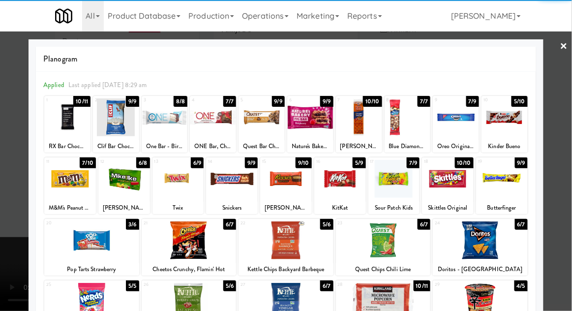
click at [4, 274] on div at bounding box center [286, 155] width 572 height 311
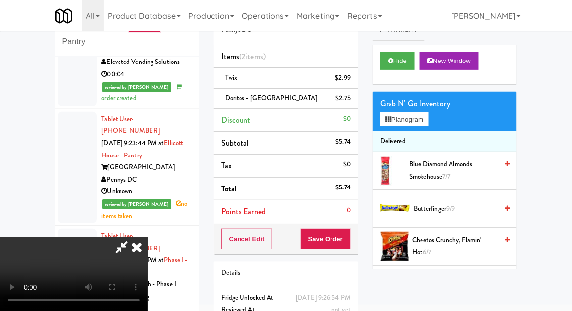
scroll to position [36, 0]
click at [349, 241] on button "Save Order" at bounding box center [325, 239] width 50 height 21
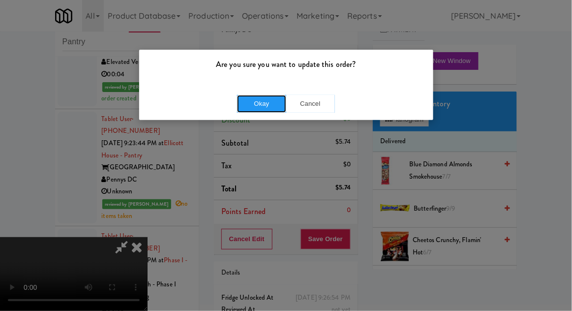
click at [254, 110] on button "Okay" at bounding box center [261, 104] width 49 height 18
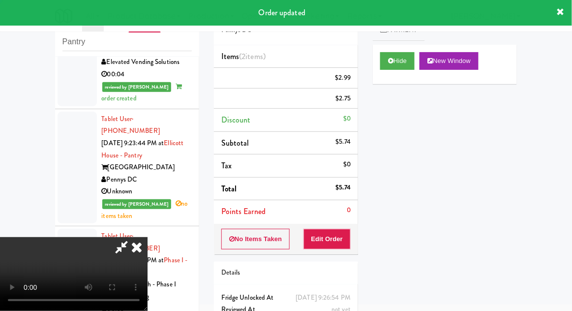
scroll to position [0, 0]
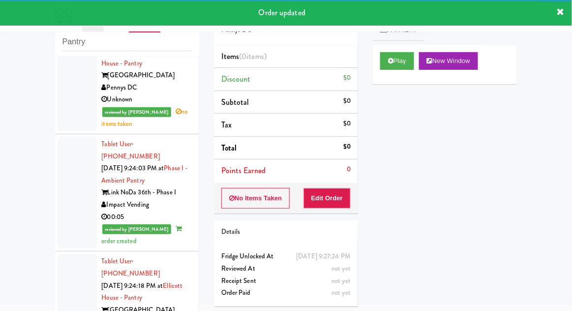
scroll to position [2844, 0]
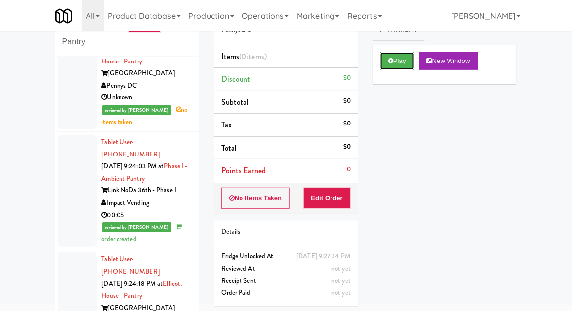
click at [385, 60] on button "Play" at bounding box center [397, 61] width 34 height 18
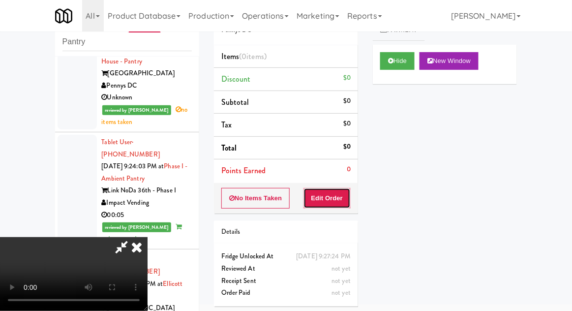
click at [336, 197] on button "Edit Order" at bounding box center [327, 198] width 48 height 21
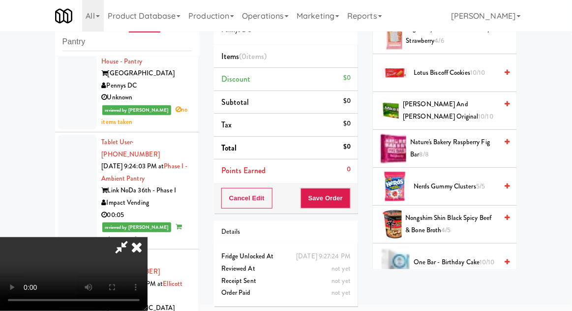
scroll to position [666, 0]
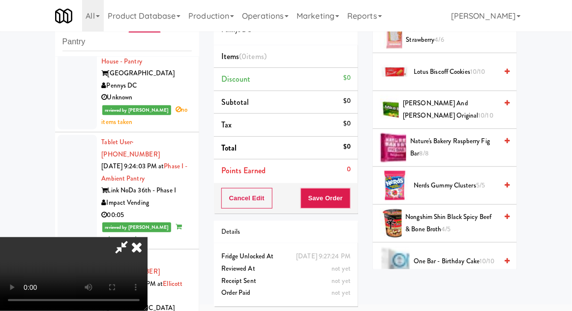
click at [471, 140] on span "Nature's Bakery Raspberry Fig Bar 8/8" at bounding box center [453, 147] width 87 height 24
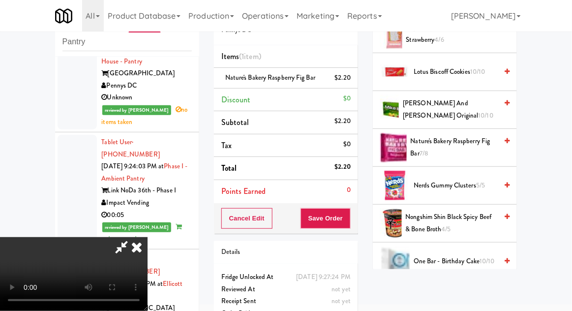
scroll to position [36, 0]
click at [344, 225] on button "Save Order" at bounding box center [325, 218] width 50 height 21
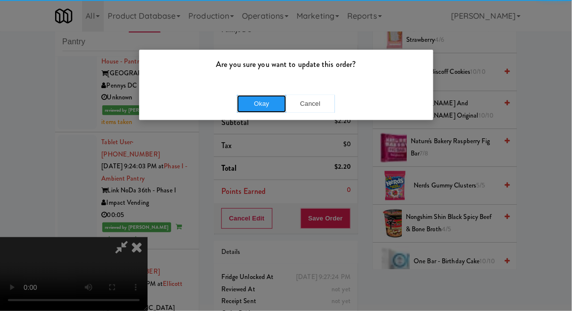
click at [267, 106] on button "Okay" at bounding box center [261, 104] width 49 height 18
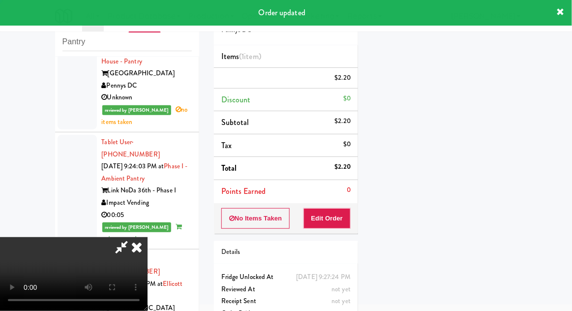
scroll to position [0, 0]
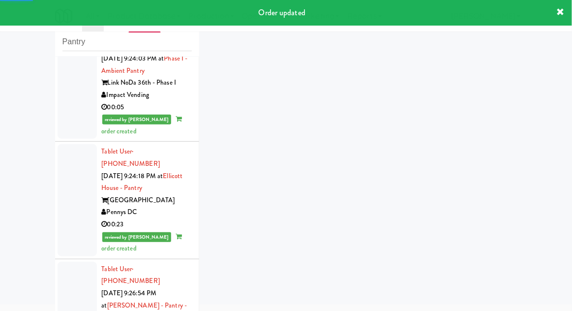
scroll to position [2980, 0]
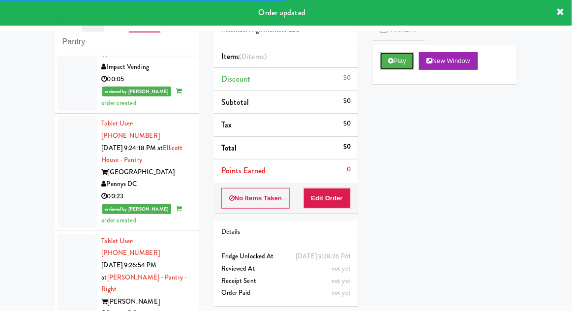
click at [389, 63] on icon at bounding box center [390, 61] width 5 height 6
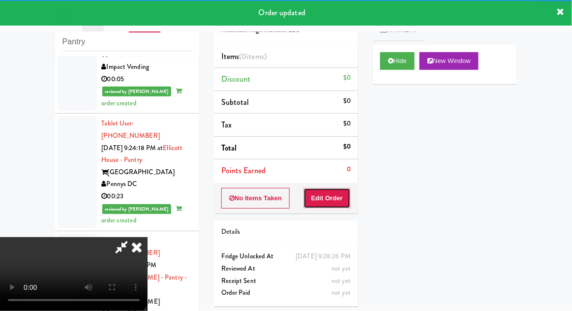
click at [335, 199] on button "Edit Order" at bounding box center [327, 198] width 48 height 21
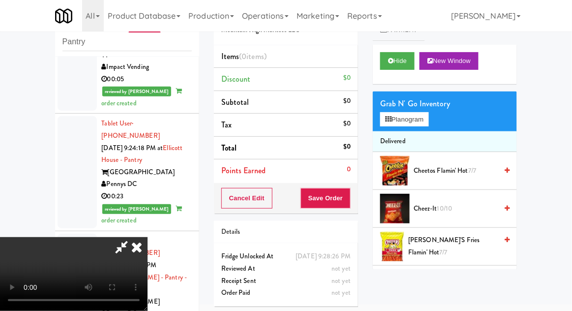
scroll to position [36, 0]
click at [436, 118] on div "Grab N' Go Inventory Planogram" at bounding box center [445, 111] width 144 height 40
click at [427, 122] on button "Planogram" at bounding box center [404, 119] width 48 height 15
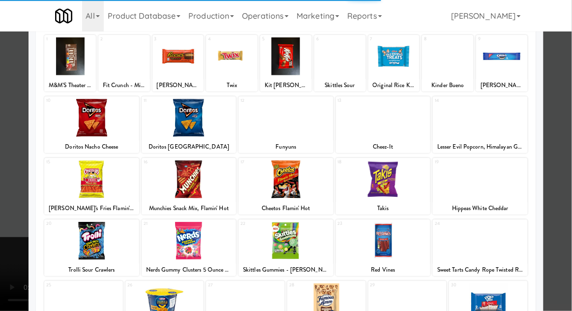
scroll to position [60, 0]
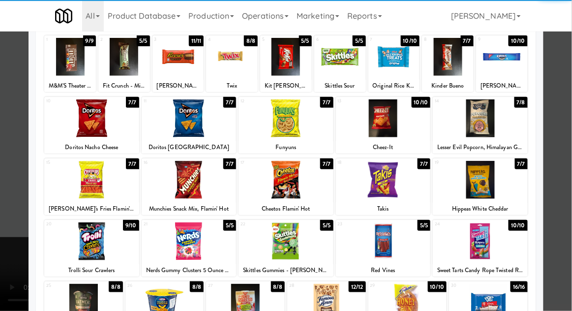
click at [490, 238] on div at bounding box center [480, 241] width 95 height 38
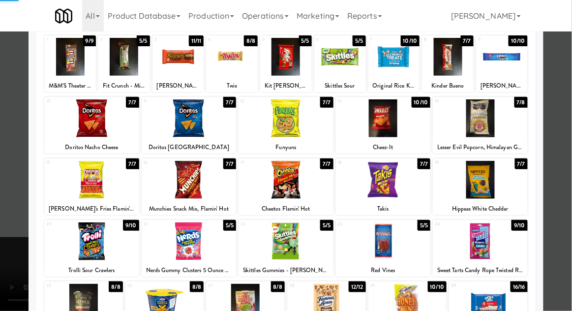
click at [567, 95] on div at bounding box center [286, 155] width 572 height 311
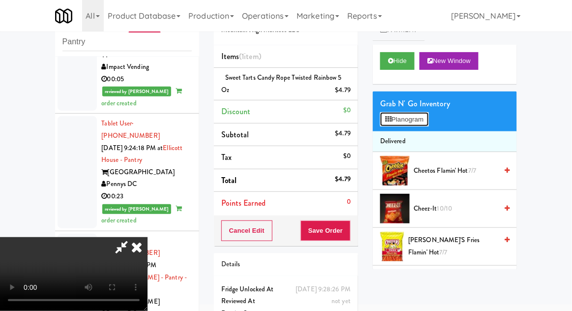
click at [427, 124] on button "Planogram" at bounding box center [404, 119] width 48 height 15
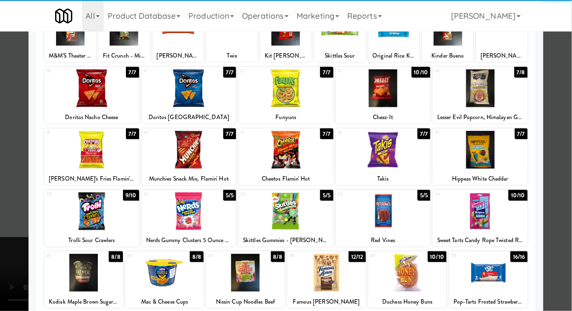
scroll to position [91, 0]
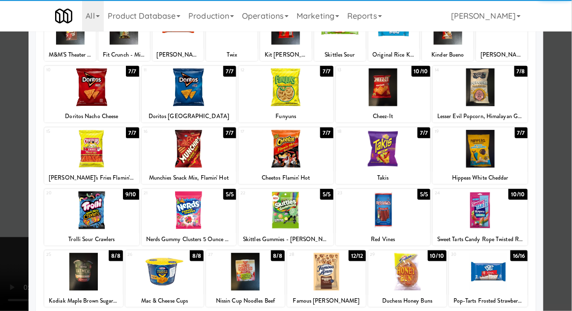
click at [241, 279] on div at bounding box center [245, 272] width 79 height 38
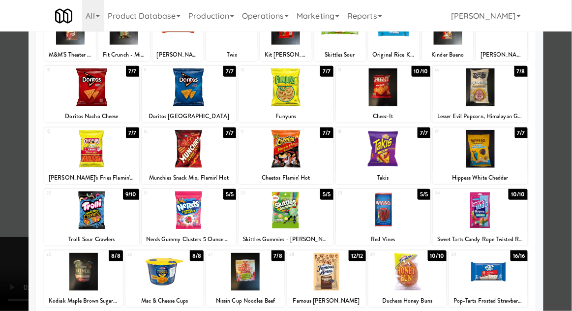
click at [565, 97] on div at bounding box center [286, 155] width 572 height 311
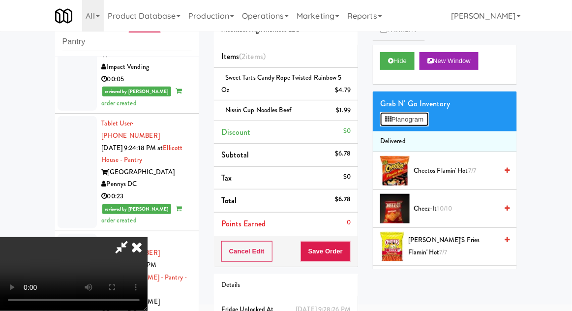
click at [428, 123] on button "Planogram" at bounding box center [404, 119] width 48 height 15
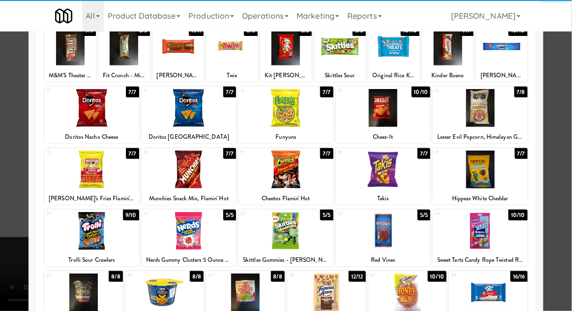
scroll to position [70, 0]
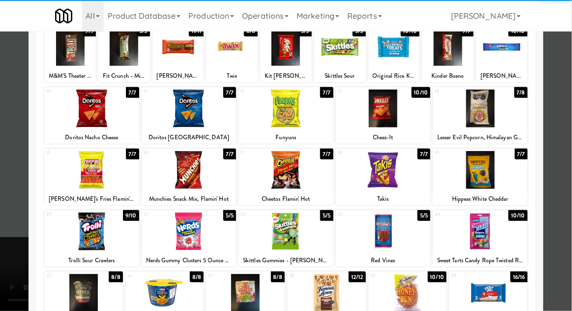
click at [238, 295] on div at bounding box center [245, 293] width 79 height 38
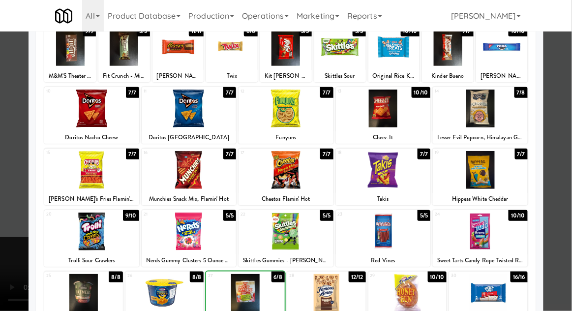
click at [565, 101] on div at bounding box center [286, 155] width 572 height 311
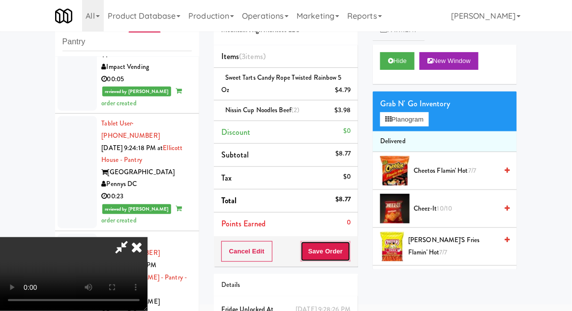
click at [349, 252] on button "Save Order" at bounding box center [325, 251] width 50 height 21
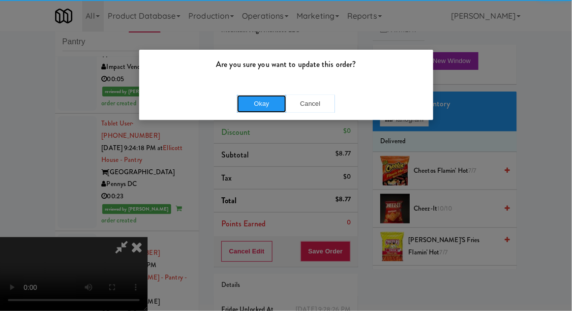
click at [264, 108] on button "Okay" at bounding box center [261, 104] width 49 height 18
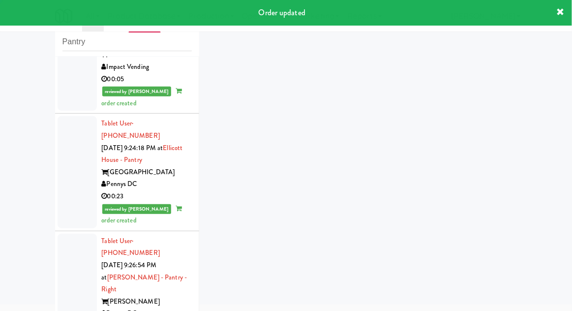
scroll to position [3004, 0]
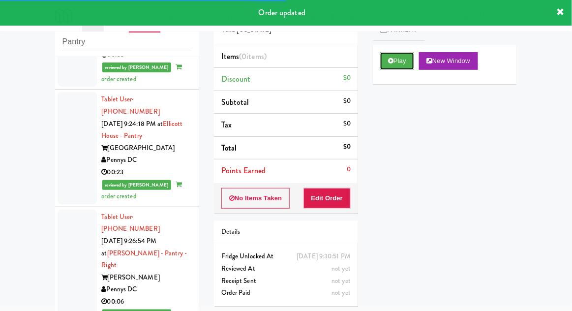
click at [389, 57] on button "Play" at bounding box center [397, 61] width 34 height 18
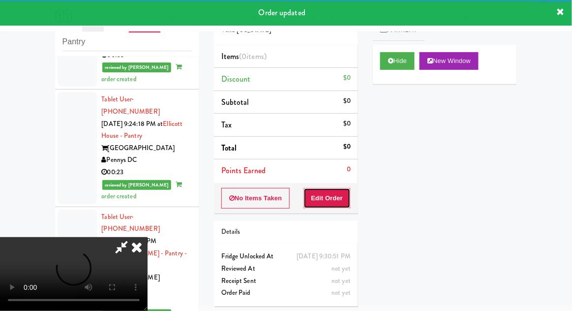
click at [336, 197] on button "Edit Order" at bounding box center [327, 198] width 48 height 21
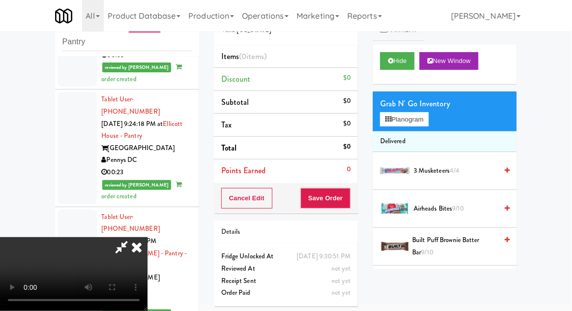
scroll to position [0, 0]
click at [428, 115] on button "Planogram" at bounding box center [404, 119] width 48 height 15
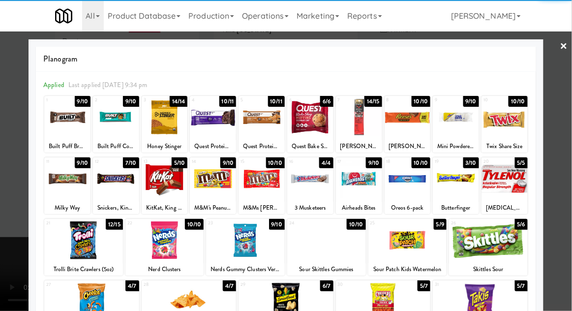
click at [314, 187] on div at bounding box center [310, 179] width 46 height 38
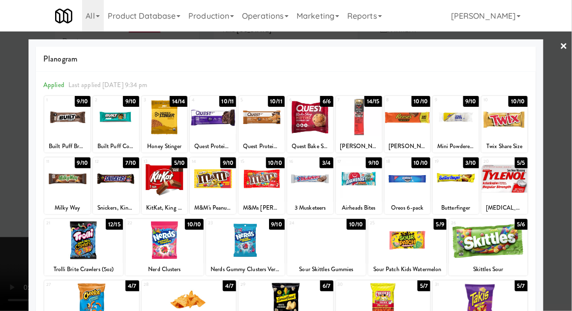
click at [563, 93] on div at bounding box center [286, 155] width 572 height 311
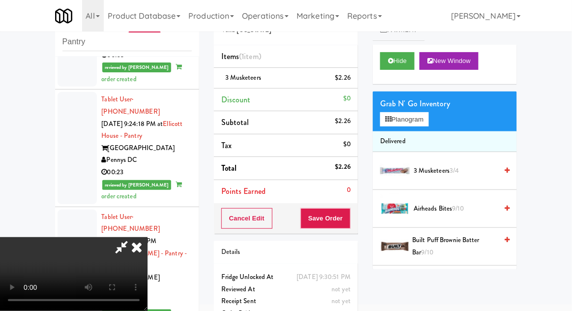
scroll to position [36, 0]
click at [424, 121] on button "Planogram" at bounding box center [404, 119] width 48 height 15
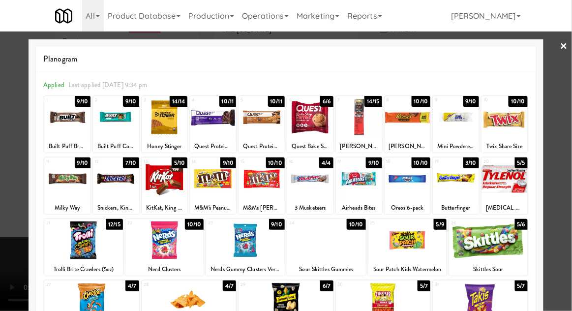
click at [332, 243] on div at bounding box center [326, 240] width 79 height 38
click at [566, 87] on div at bounding box center [286, 155] width 572 height 311
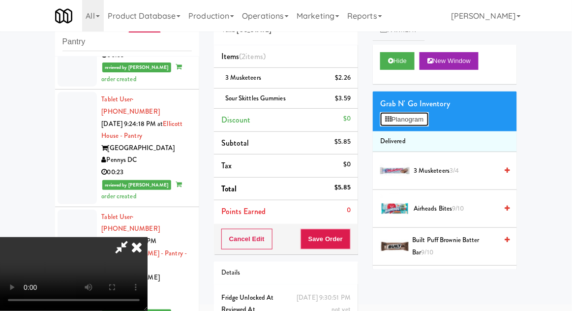
click at [427, 120] on button "Planogram" at bounding box center [404, 119] width 48 height 15
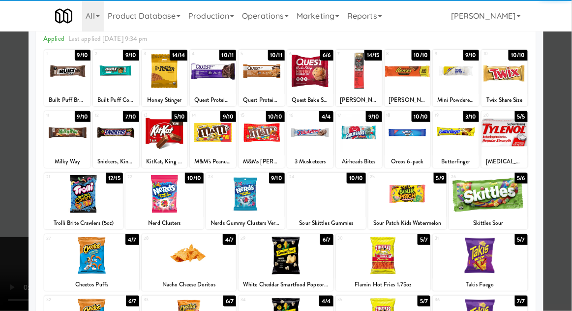
scroll to position [44, 0]
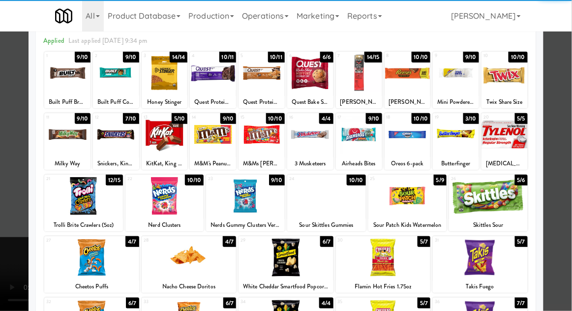
click at [78, 256] on div at bounding box center [91, 257] width 95 height 38
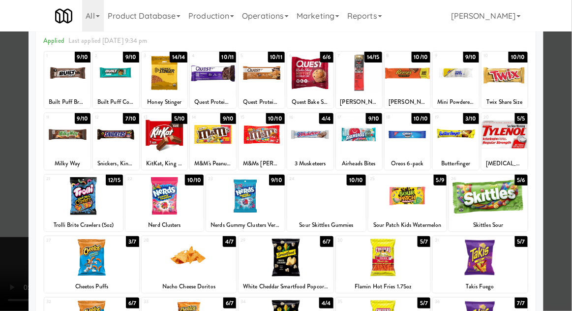
click at [567, 104] on div at bounding box center [286, 155] width 572 height 311
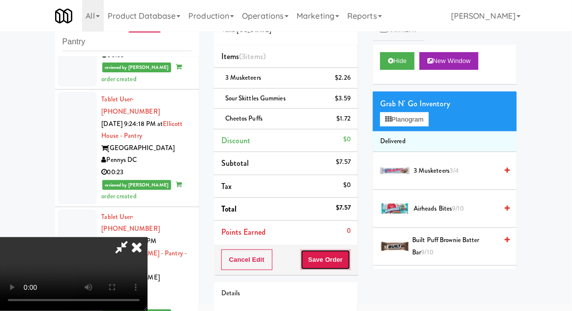
click at [349, 263] on button "Save Order" at bounding box center [325, 259] width 50 height 21
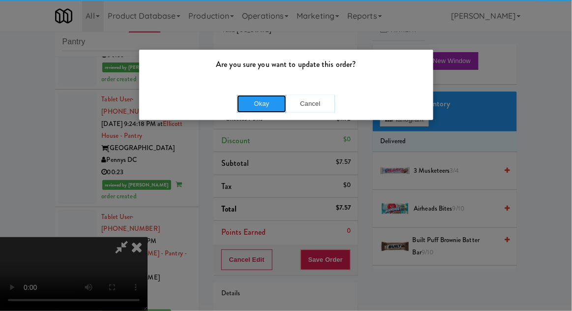
click at [256, 108] on button "Okay" at bounding box center [261, 104] width 49 height 18
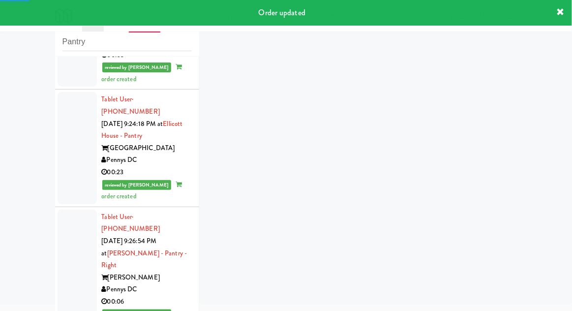
scroll to position [3028, 0]
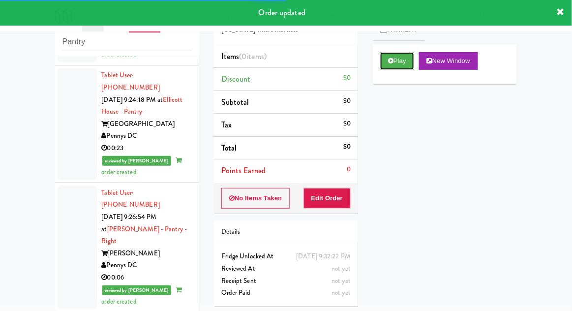
click at [402, 65] on button "Play" at bounding box center [397, 61] width 34 height 18
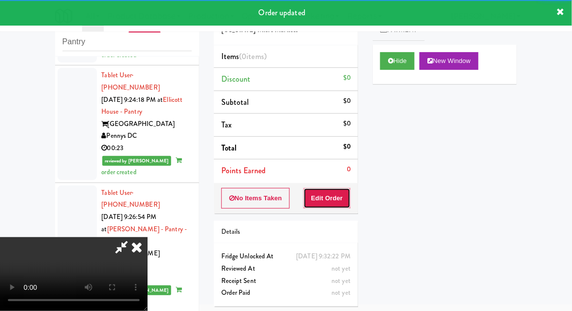
click at [337, 202] on button "Edit Order" at bounding box center [327, 198] width 48 height 21
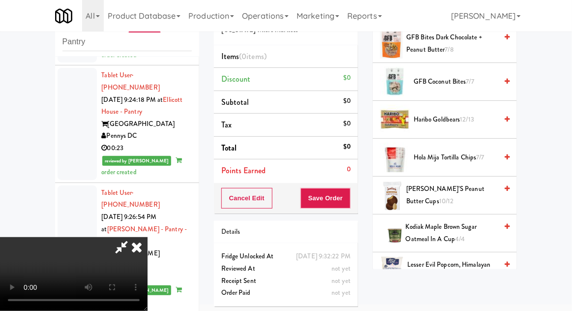
scroll to position [624, 0]
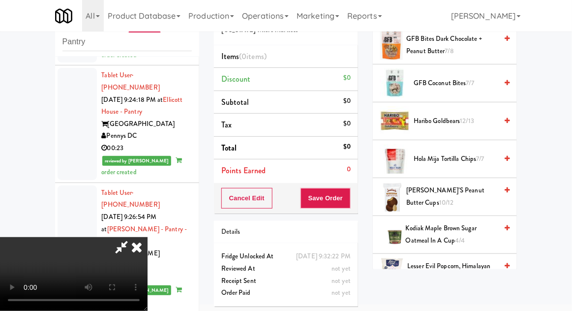
click at [472, 115] on span "Haribo Goldbears 12/13" at bounding box center [455, 121] width 84 height 12
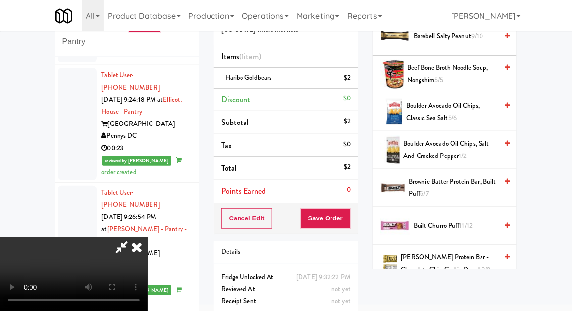
scroll to position [0, 0]
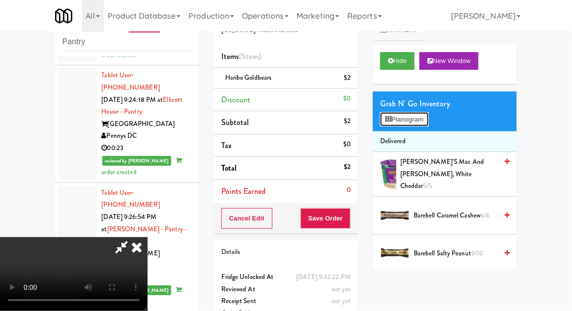
click at [428, 115] on button "Planogram" at bounding box center [404, 119] width 48 height 15
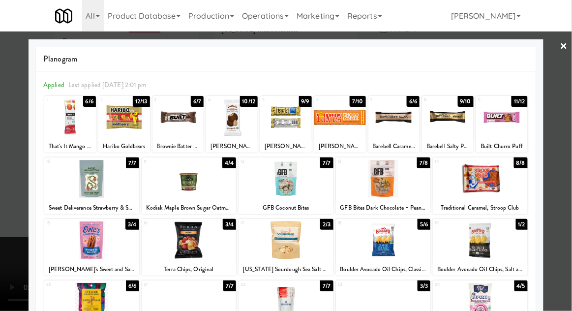
click at [481, 242] on div at bounding box center [480, 240] width 95 height 38
click at [561, 94] on div at bounding box center [286, 155] width 572 height 311
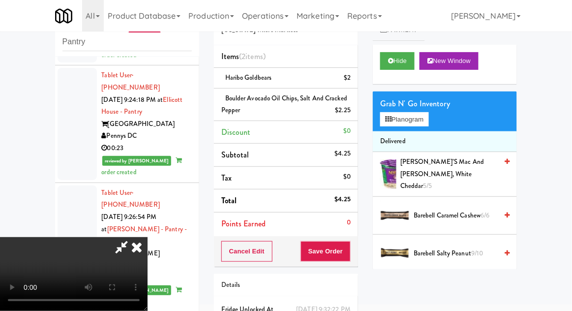
scroll to position [36, 0]
click at [349, 246] on button "Save Order" at bounding box center [325, 251] width 50 height 21
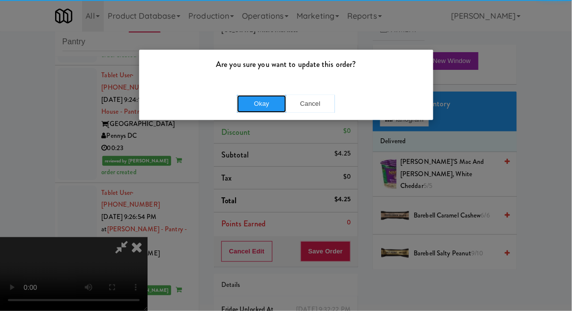
click at [260, 109] on button "Okay" at bounding box center [261, 104] width 49 height 18
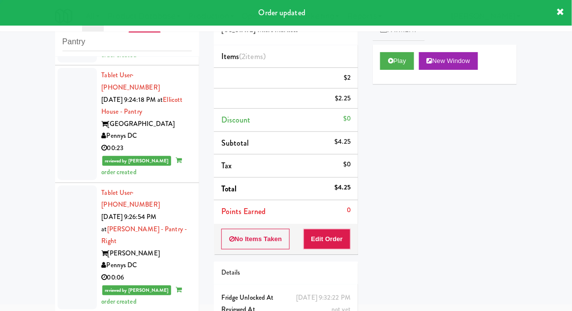
scroll to position [0, 0]
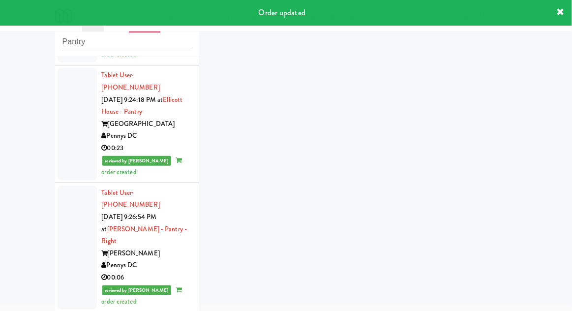
scroll to position [3052, 0]
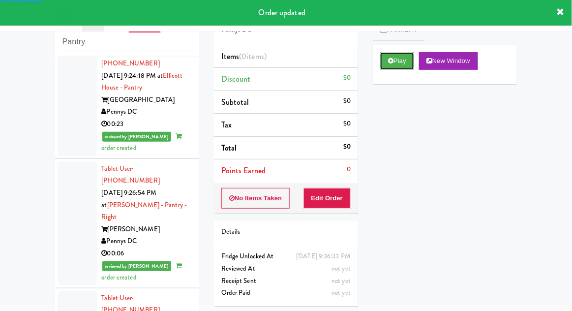
click at [380, 63] on button "Play" at bounding box center [397, 61] width 34 height 18
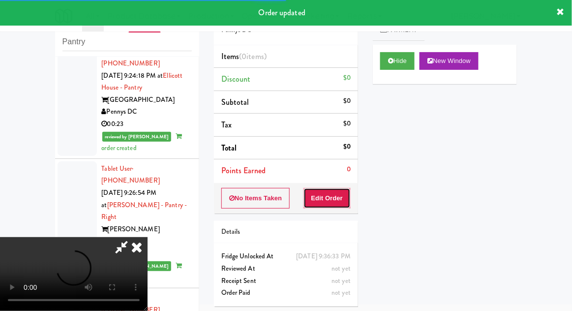
click at [337, 190] on button "Edit Order" at bounding box center [327, 198] width 48 height 21
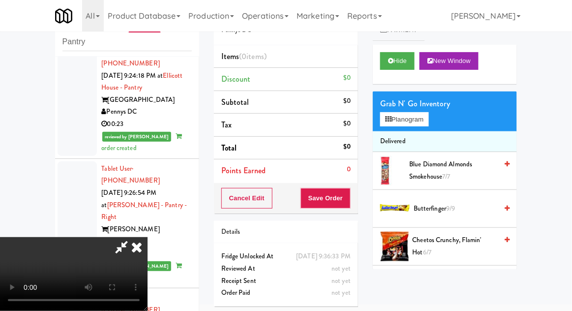
scroll to position [0, 0]
click at [426, 124] on button "Planogram" at bounding box center [404, 119] width 48 height 15
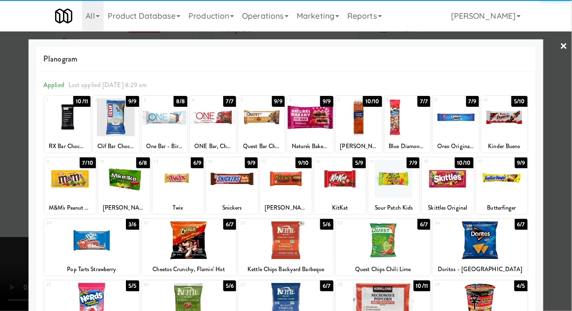
click at [512, 118] on div at bounding box center [504, 117] width 46 height 38
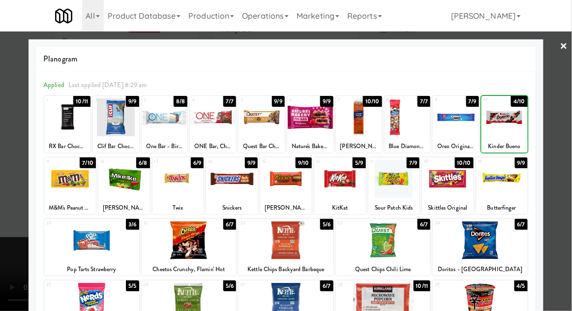
click at [558, 100] on div at bounding box center [286, 155] width 572 height 311
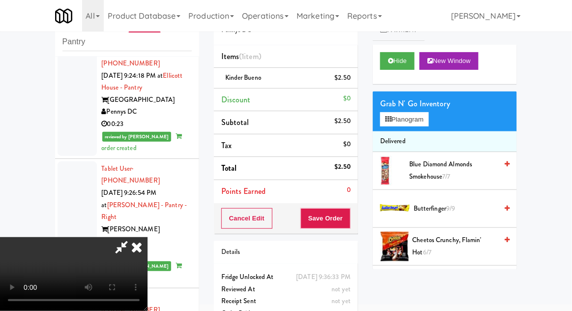
scroll to position [36, 0]
click at [348, 222] on button "Save Order" at bounding box center [325, 218] width 50 height 21
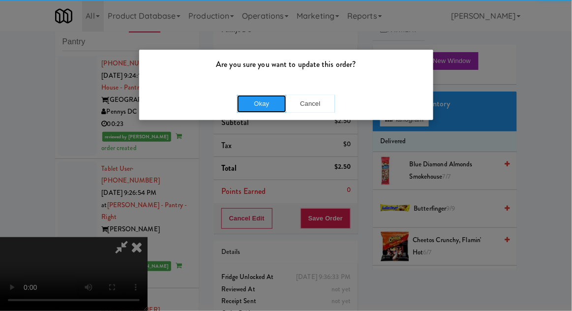
click at [260, 106] on button "Okay" at bounding box center [261, 104] width 49 height 18
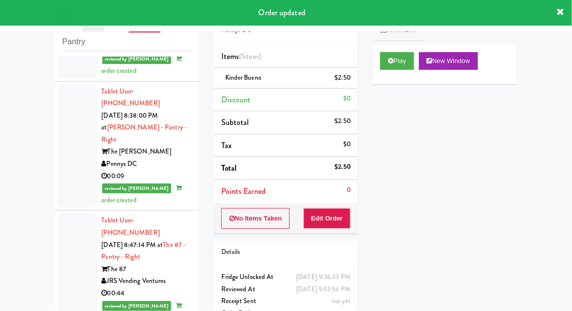
scroll to position [0, 0]
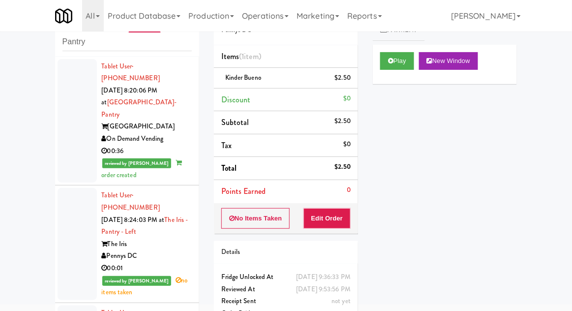
click at [79, 140] on div at bounding box center [77, 121] width 39 height 124
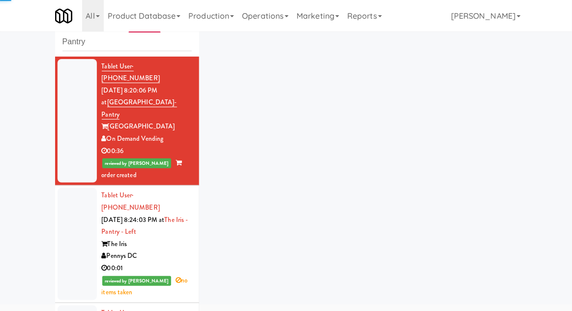
click at [78, 222] on div at bounding box center [77, 244] width 39 height 112
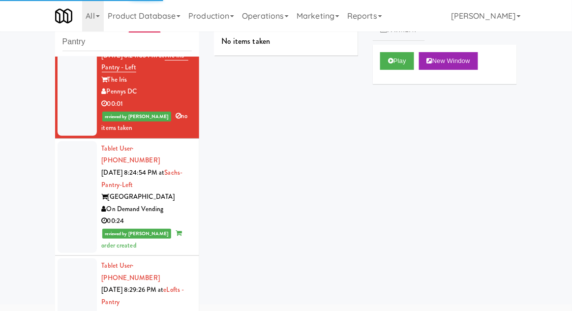
click at [80, 173] on div at bounding box center [77, 197] width 39 height 112
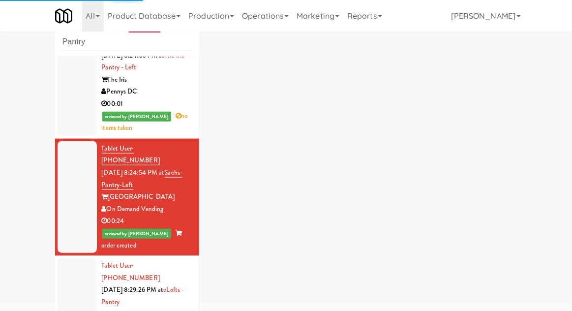
click at [73, 259] on div at bounding box center [77, 314] width 39 height 112
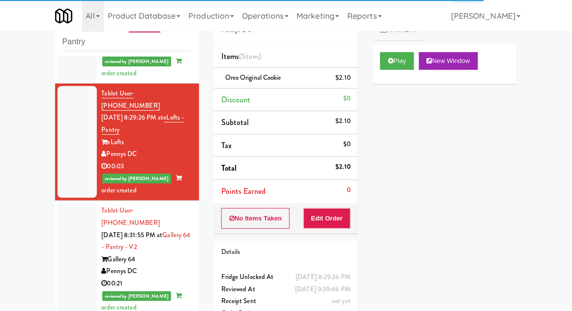
click at [71, 203] on div at bounding box center [77, 259] width 39 height 112
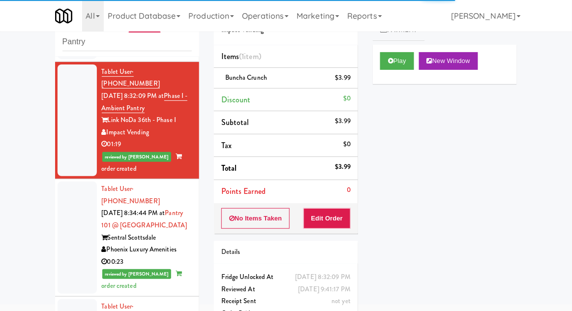
click at [71, 181] on div at bounding box center [77, 237] width 39 height 112
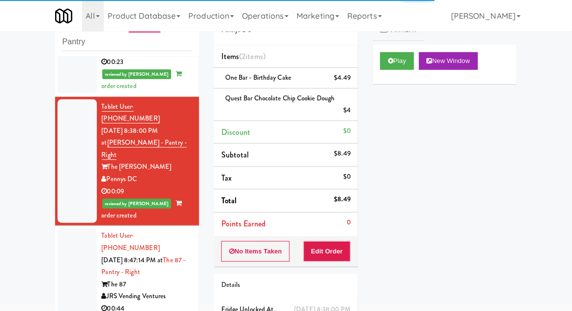
click at [75, 228] on div at bounding box center [77, 284] width 39 height 112
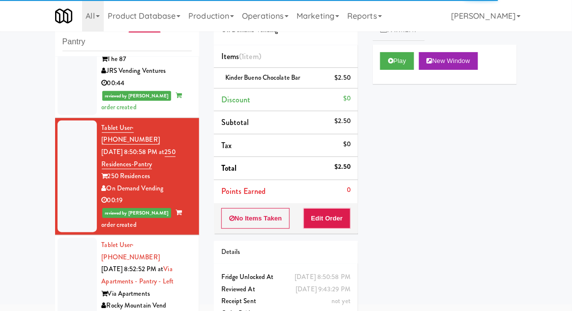
click at [74, 237] on div at bounding box center [77, 293] width 39 height 112
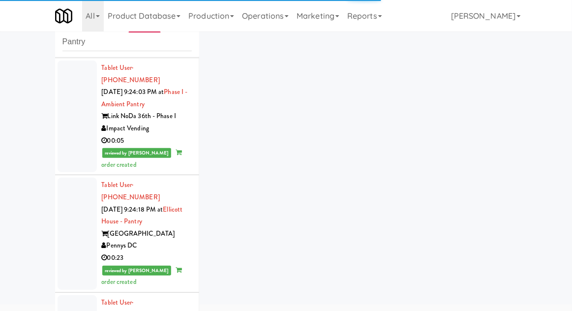
scroll to position [3077, 0]
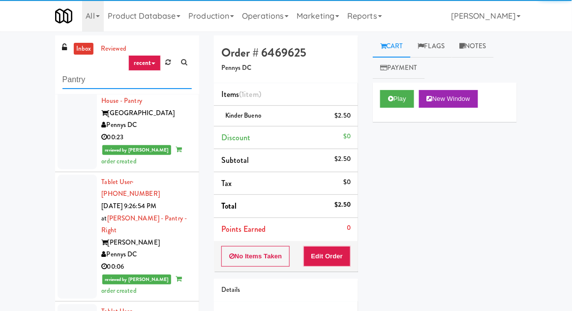
click at [69, 81] on input "Pantry" at bounding box center [126, 80] width 129 height 18
click at [68, 79] on input "Pantry" at bounding box center [126, 80] width 129 height 18
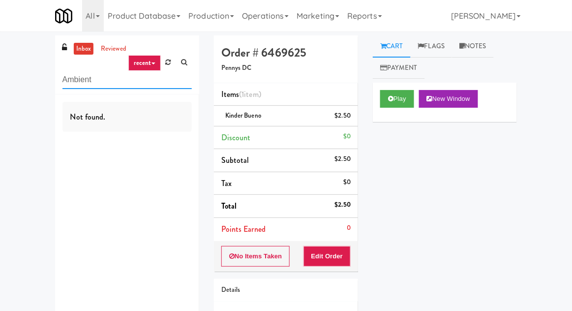
type input "Ambient"
click at [21, 61] on div "inbox reviewed recent all unclear take inventory issue suspicious failed recent…" at bounding box center [286, 203] width 572 height 336
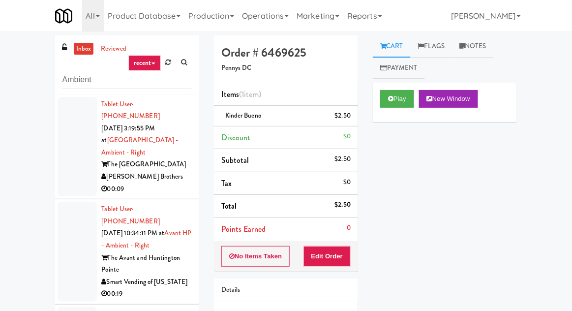
click at [74, 164] on div at bounding box center [77, 147] width 39 height 100
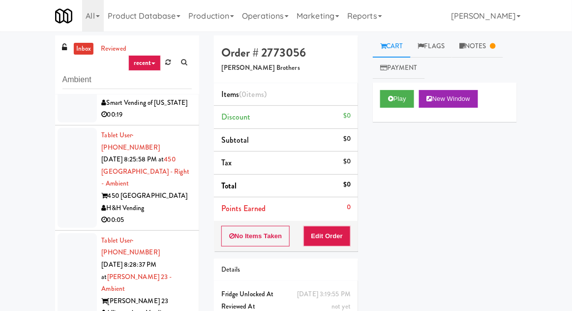
scroll to position [182, 0]
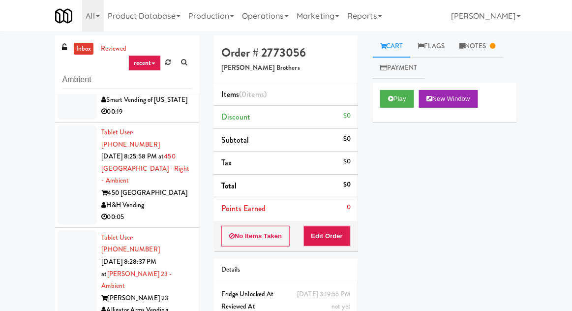
click at [73, 176] on div at bounding box center [77, 175] width 39 height 100
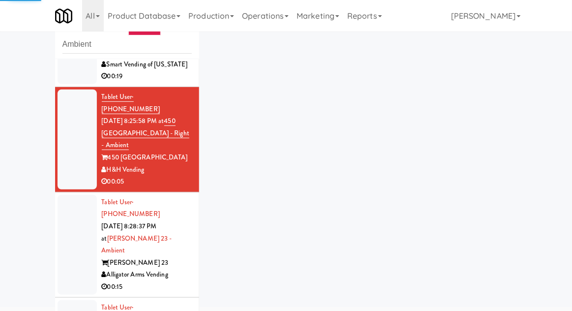
scroll to position [38, 0]
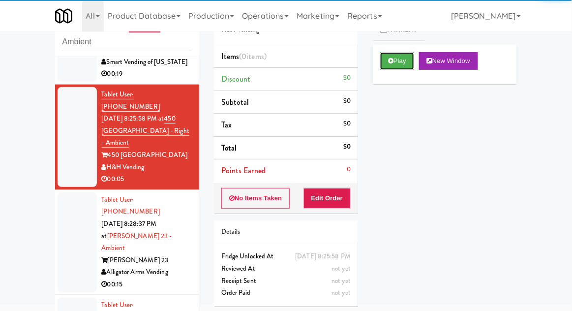
click at [394, 63] on button "Play" at bounding box center [397, 61] width 34 height 18
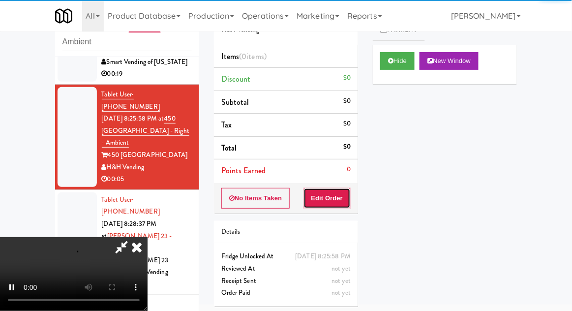
click at [321, 205] on button "Edit Order" at bounding box center [327, 198] width 48 height 21
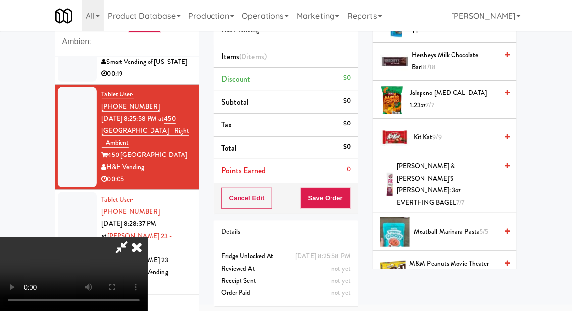
scroll to position [561, 0]
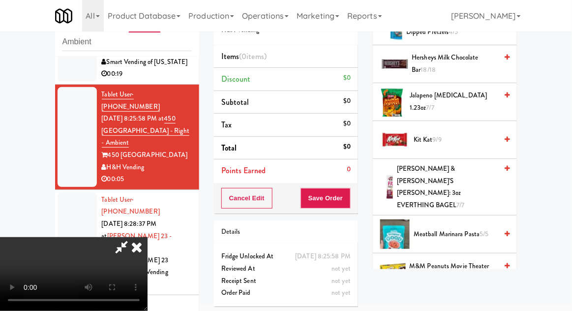
click at [449, 142] on span "Kit Kat 9/9" at bounding box center [455, 140] width 84 height 12
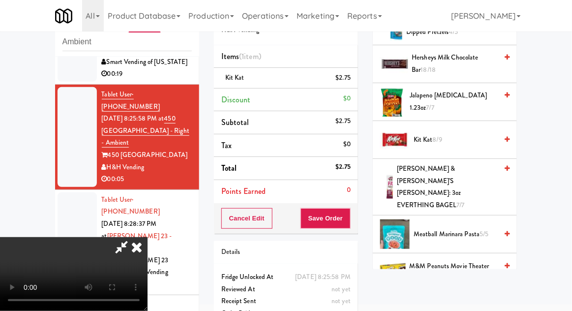
scroll to position [36, 0]
click at [348, 220] on button "Save Order" at bounding box center [325, 218] width 50 height 21
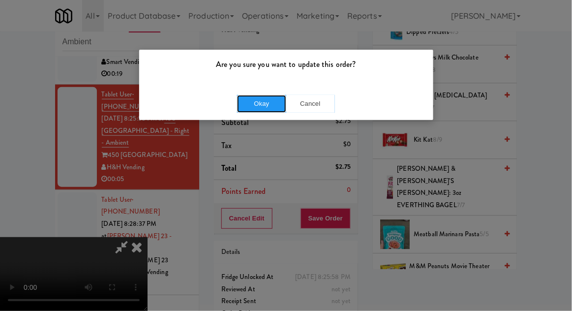
click at [244, 109] on button "Okay" at bounding box center [261, 104] width 49 height 18
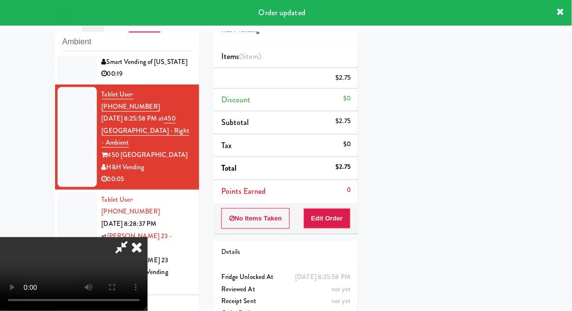
scroll to position [0, 0]
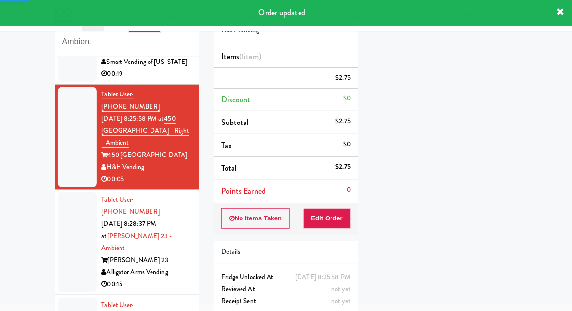
click at [78, 196] on div at bounding box center [77, 242] width 39 height 100
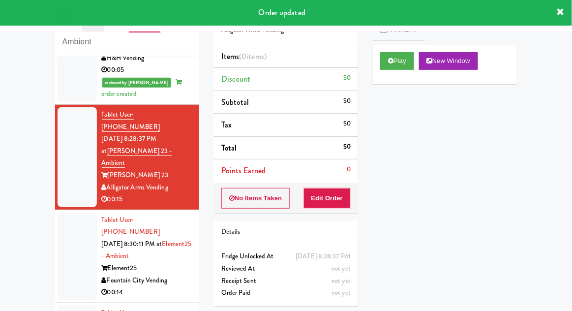
scroll to position [299, 0]
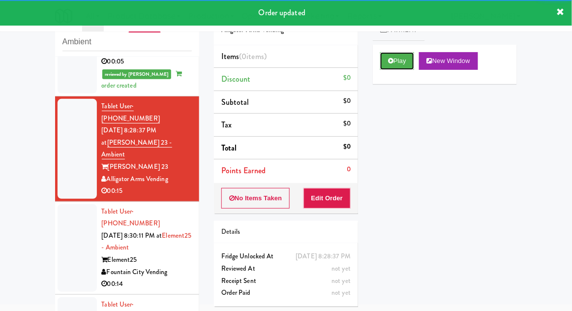
click at [383, 63] on button "Play" at bounding box center [397, 61] width 34 height 18
click at [324, 201] on button "Edit Order" at bounding box center [327, 198] width 48 height 21
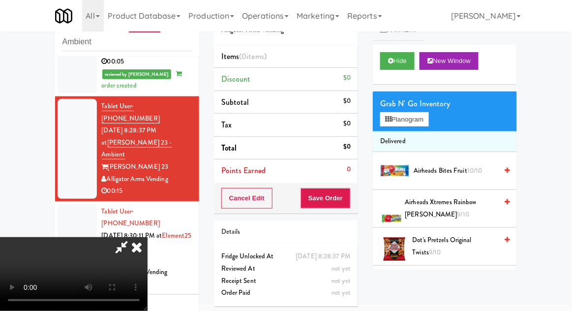
scroll to position [0, 0]
click at [420, 112] on button "Planogram" at bounding box center [404, 119] width 48 height 15
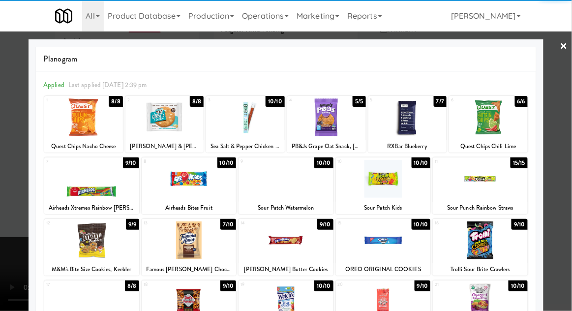
click at [244, 129] on div at bounding box center [245, 117] width 79 height 38
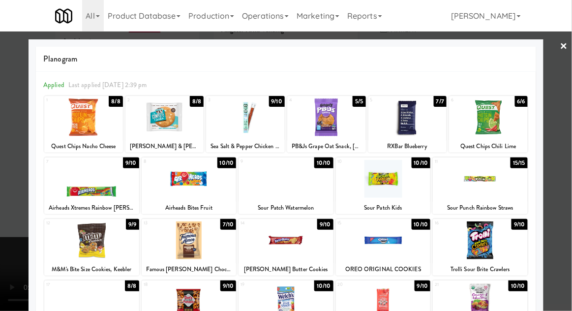
click at [565, 115] on div at bounding box center [286, 155] width 572 height 311
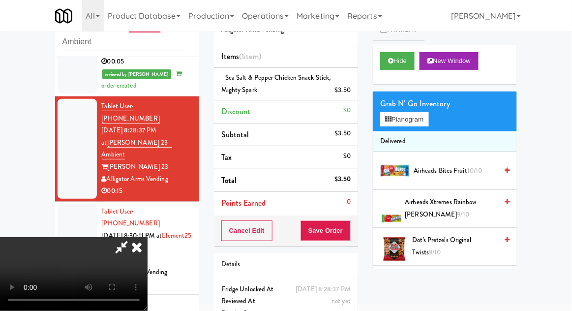
scroll to position [36, 0]
click at [427, 125] on button "Planogram" at bounding box center [404, 119] width 48 height 15
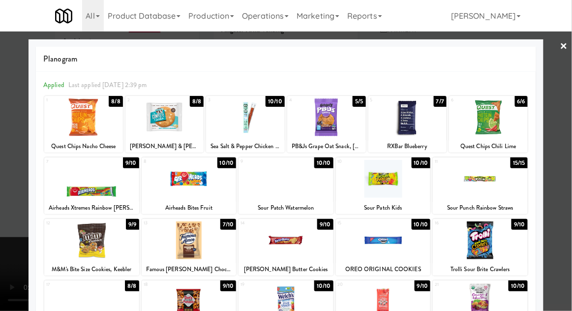
click at [483, 185] on div at bounding box center [480, 179] width 95 height 38
click at [566, 107] on div at bounding box center [286, 155] width 572 height 311
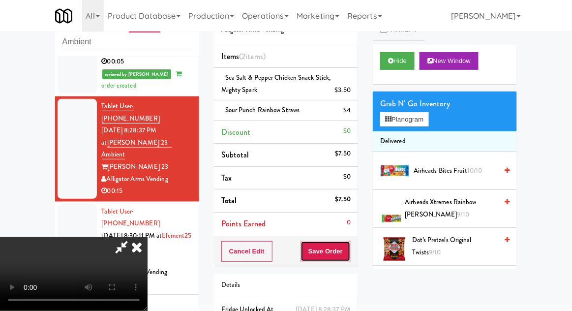
click at [348, 255] on button "Save Order" at bounding box center [325, 251] width 50 height 21
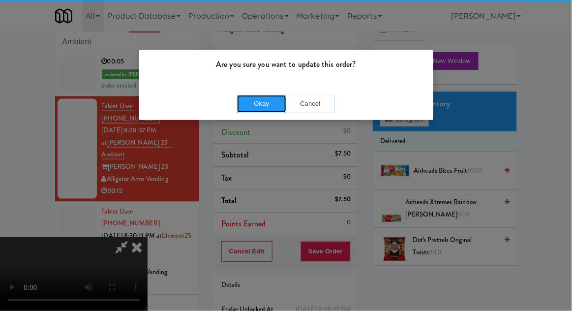
click at [272, 109] on button "Okay" at bounding box center [261, 104] width 49 height 18
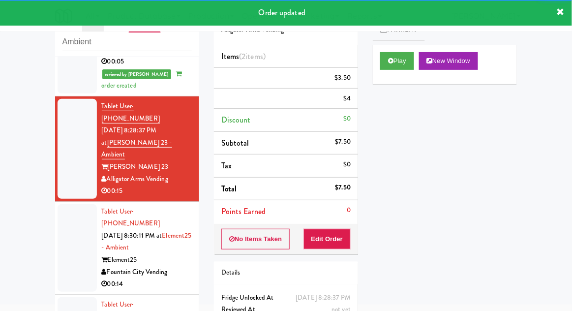
click at [63, 204] on div at bounding box center [77, 247] width 39 height 87
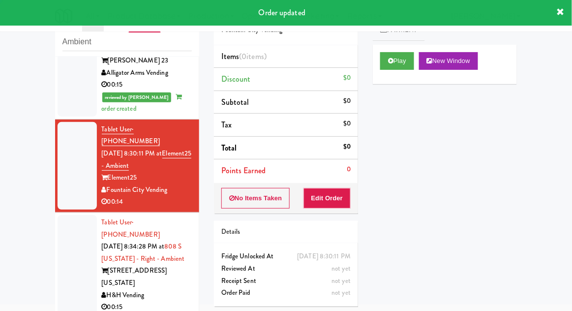
scroll to position [410, 0]
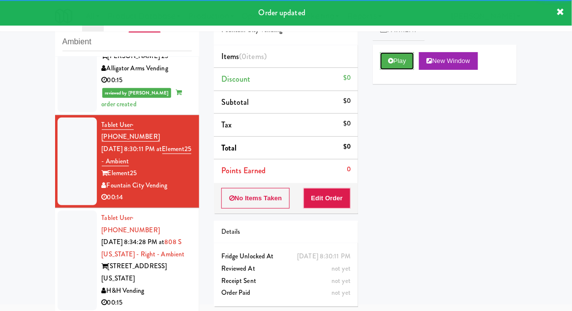
click at [389, 63] on icon at bounding box center [390, 61] width 5 height 6
click at [328, 200] on button "Edit Order" at bounding box center [327, 198] width 48 height 21
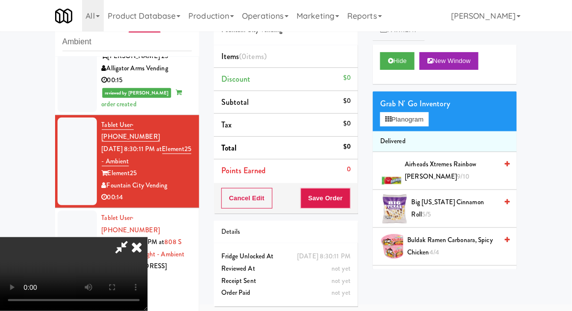
scroll to position [0, 0]
click at [436, 117] on div "Grab N' Go Inventory Planogram" at bounding box center [445, 111] width 144 height 40
click at [436, 123] on div "Grab N' Go Inventory Planogram" at bounding box center [445, 111] width 144 height 40
click at [428, 122] on button "Planogram" at bounding box center [404, 119] width 48 height 15
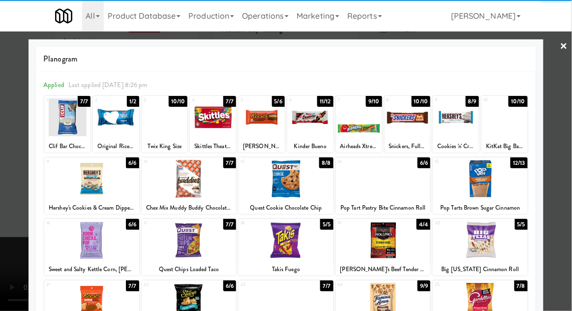
click at [482, 235] on div at bounding box center [480, 240] width 95 height 38
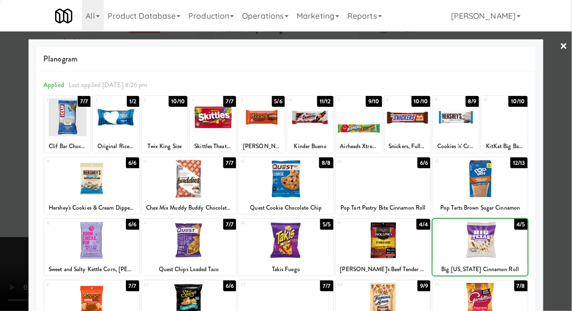
click at [571, 115] on div at bounding box center [286, 155] width 572 height 311
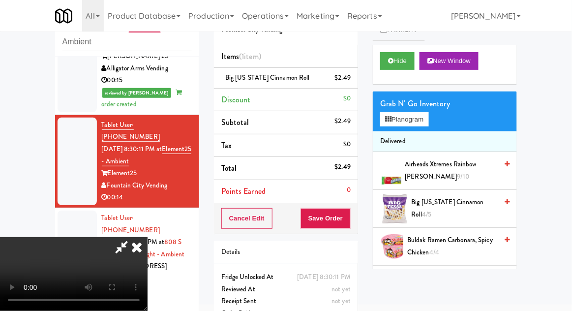
scroll to position [36, 0]
click at [348, 208] on button "Save Order" at bounding box center [325, 218] width 50 height 21
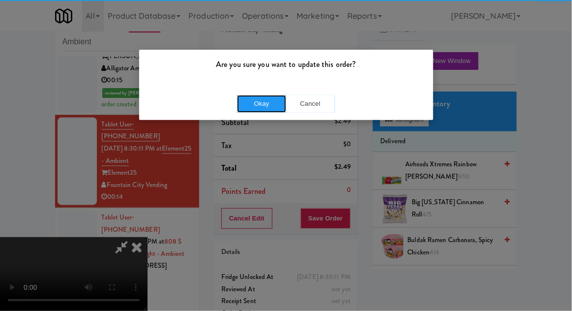
click at [257, 102] on button "Okay" at bounding box center [261, 104] width 49 height 18
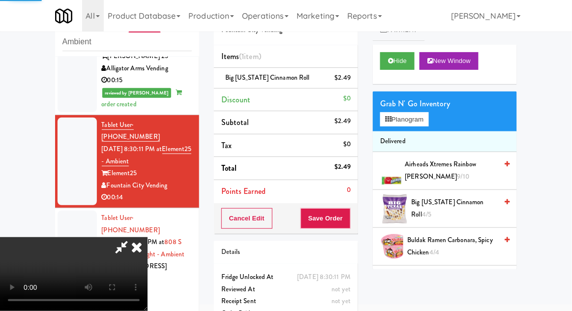
scroll to position [0, 0]
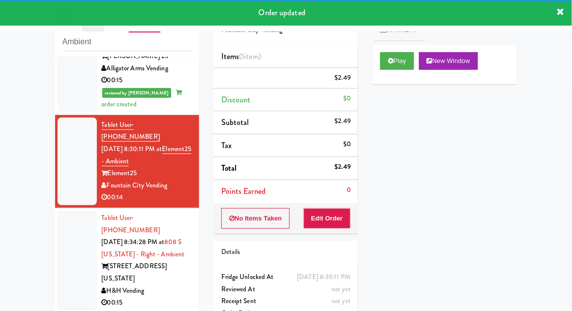
click at [69, 210] on div at bounding box center [77, 260] width 39 height 100
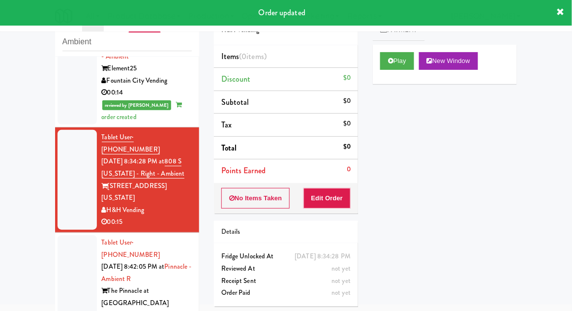
scroll to position [516, 0]
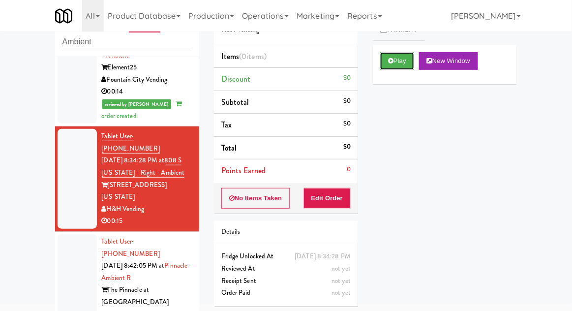
click at [386, 67] on button "Play" at bounding box center [397, 61] width 34 height 18
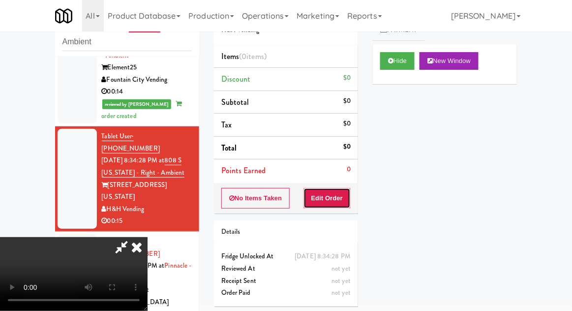
click at [327, 193] on button "Edit Order" at bounding box center [327, 198] width 48 height 21
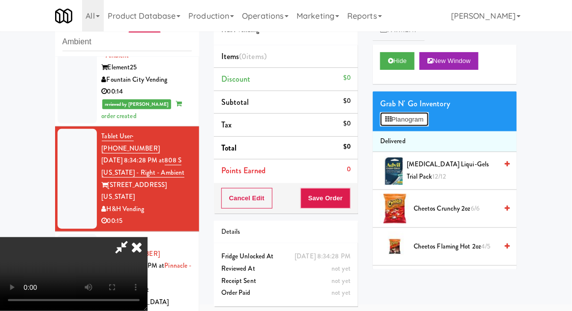
click at [428, 116] on button "Planogram" at bounding box center [404, 119] width 48 height 15
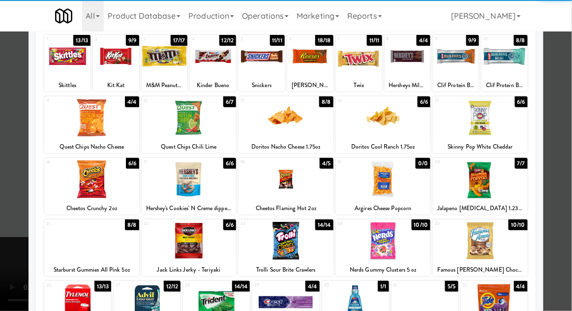
scroll to position [69, 0]
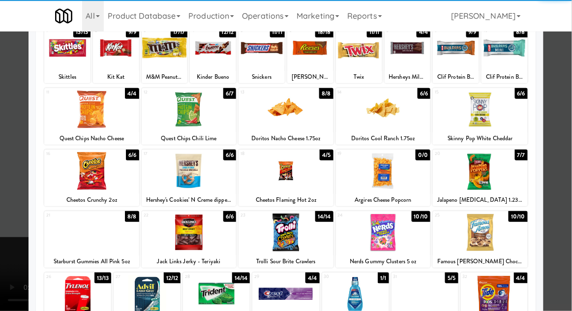
click at [295, 245] on div at bounding box center [285, 232] width 95 height 38
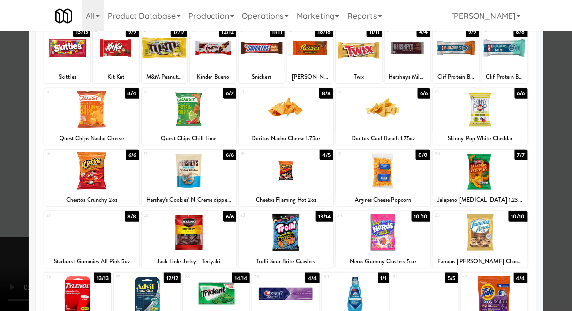
click at [563, 154] on div at bounding box center [286, 155] width 572 height 311
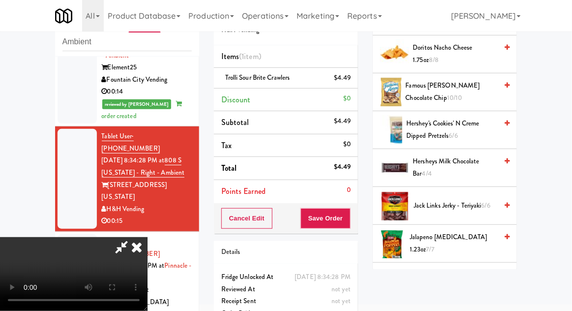
scroll to position [418, 0]
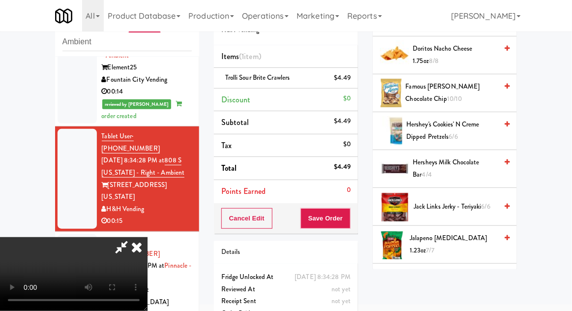
click at [478, 160] on span "Hersheys Milk Chocolate Bar 4/4" at bounding box center [455, 168] width 85 height 24
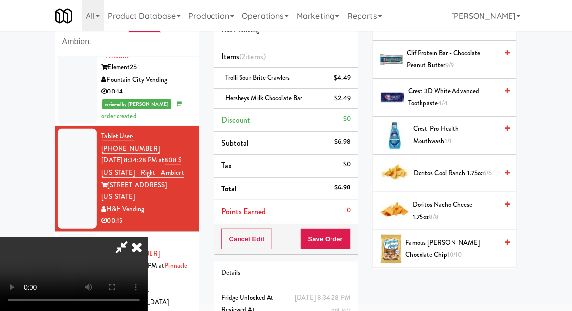
scroll to position [258, 0]
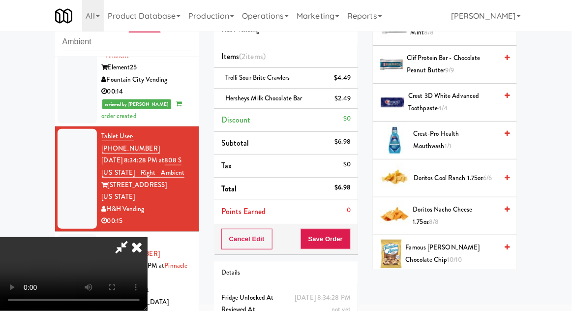
click at [466, 207] on span "Doritos Nacho Cheese 1.75oz 8/8" at bounding box center [455, 215] width 85 height 24
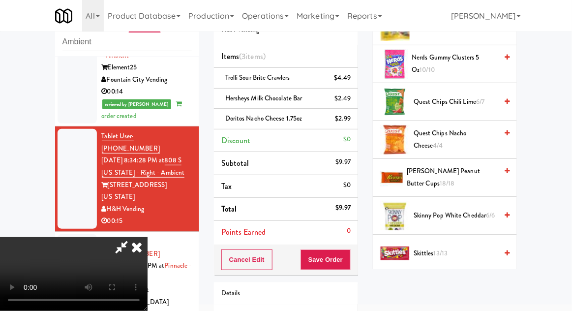
scroll to position [748, 0]
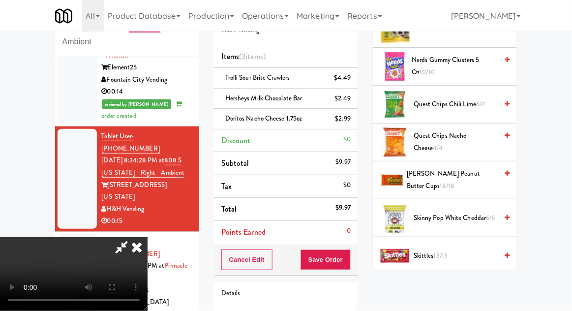
click at [472, 168] on span "Reese's Peanut Butter Cups 18/18" at bounding box center [451, 180] width 90 height 24
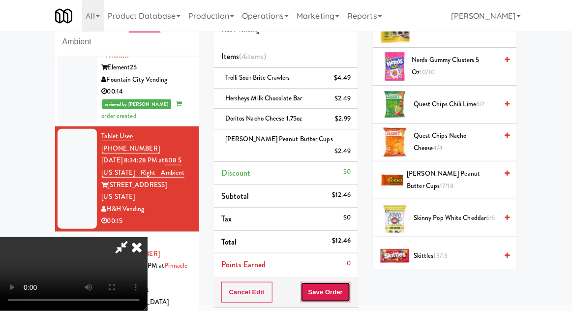
click at [346, 282] on button "Save Order" at bounding box center [325, 292] width 50 height 21
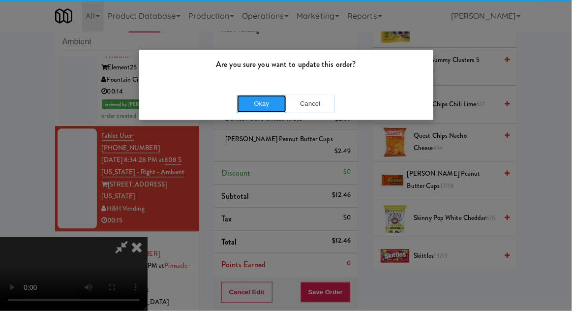
click at [260, 101] on button "Okay" at bounding box center [261, 104] width 49 height 18
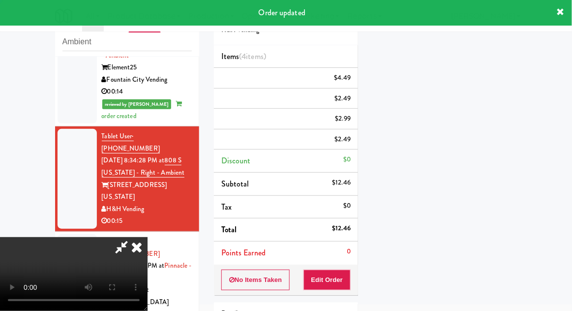
scroll to position [97, 0]
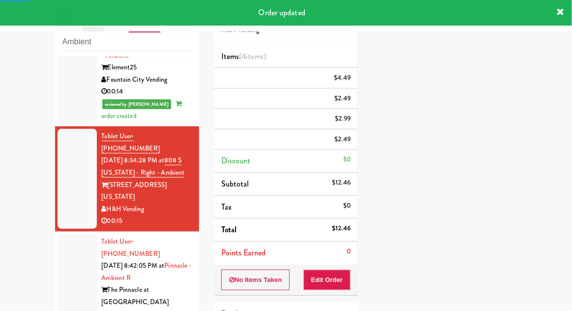
click at [68, 234] on div at bounding box center [77, 284] width 39 height 100
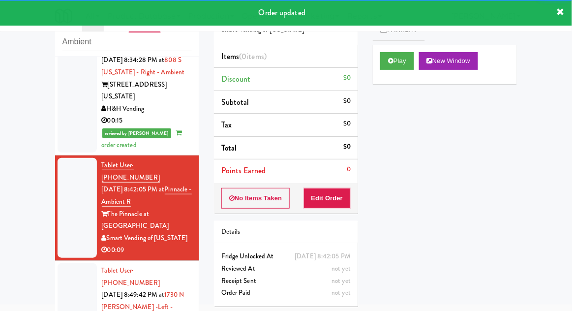
scroll to position [629, 0]
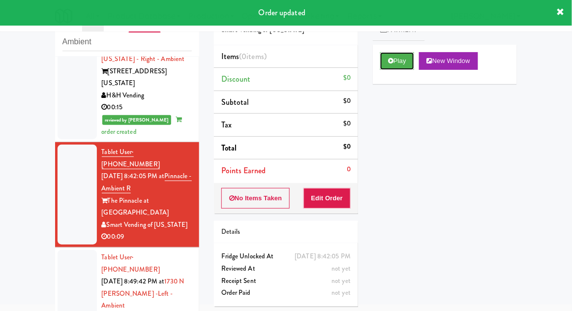
click at [402, 61] on button "Play" at bounding box center [397, 61] width 34 height 18
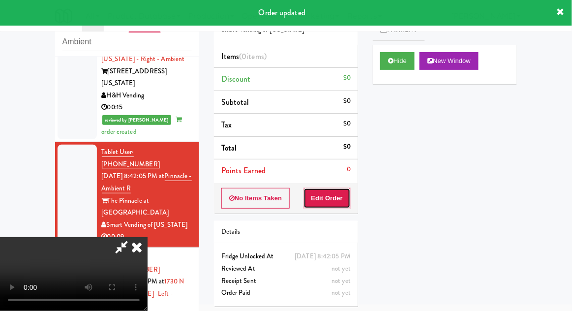
click at [338, 202] on button "Edit Order" at bounding box center [327, 198] width 48 height 21
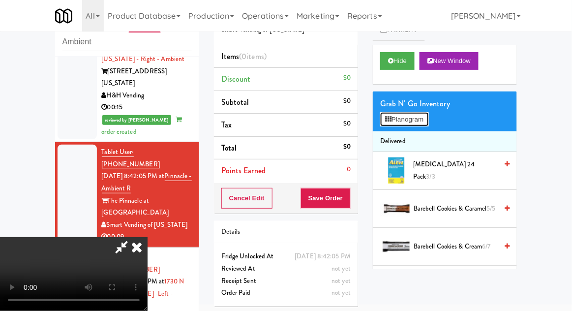
click at [428, 123] on button "Planogram" at bounding box center [404, 119] width 48 height 15
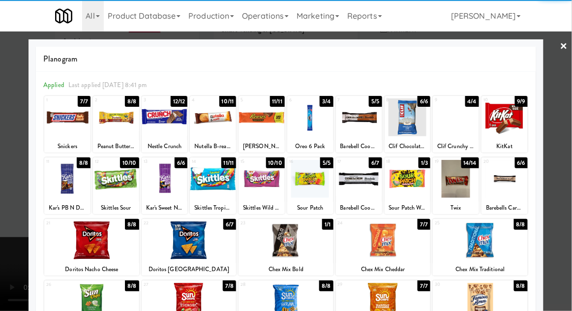
click at [361, 179] on div at bounding box center [359, 179] width 46 height 38
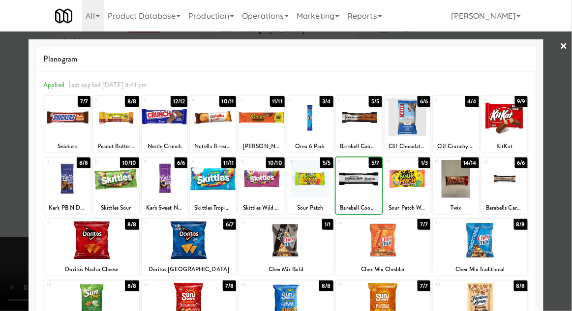
click at [564, 147] on div at bounding box center [286, 155] width 572 height 311
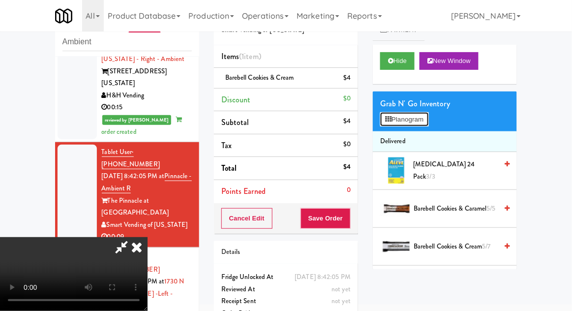
click at [419, 112] on button "Planogram" at bounding box center [404, 119] width 48 height 15
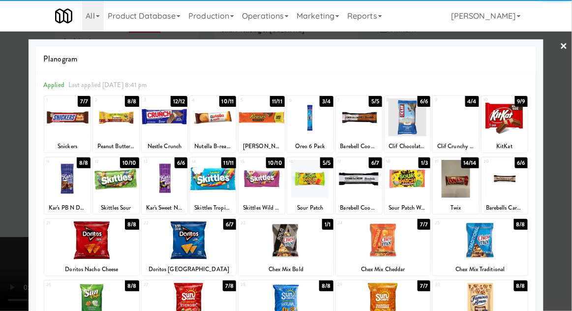
click at [168, 122] on div at bounding box center [165, 117] width 46 height 38
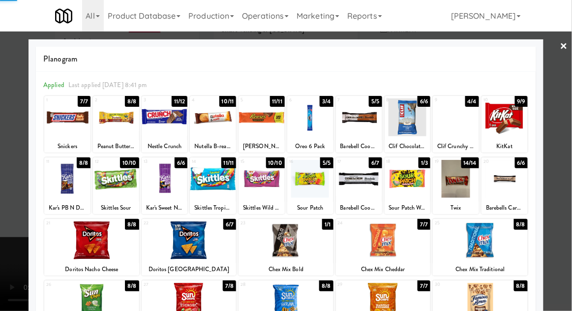
click at [567, 142] on div at bounding box center [286, 155] width 572 height 311
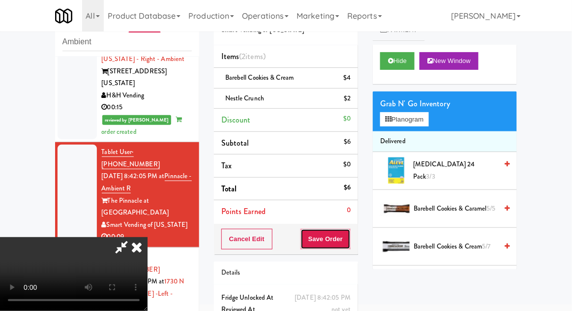
click at [348, 240] on button "Save Order" at bounding box center [325, 239] width 50 height 21
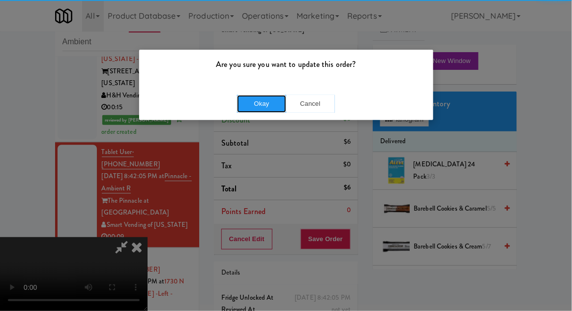
click at [261, 101] on button "Okay" at bounding box center [261, 104] width 49 height 18
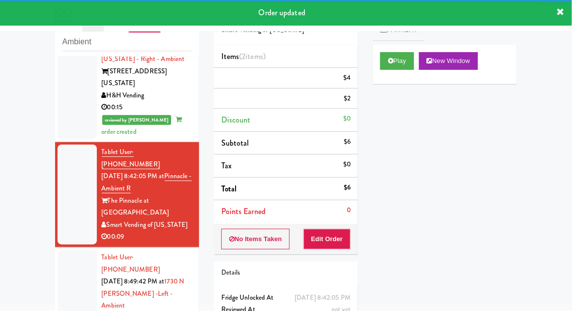
click at [65, 250] on div at bounding box center [77, 300] width 39 height 100
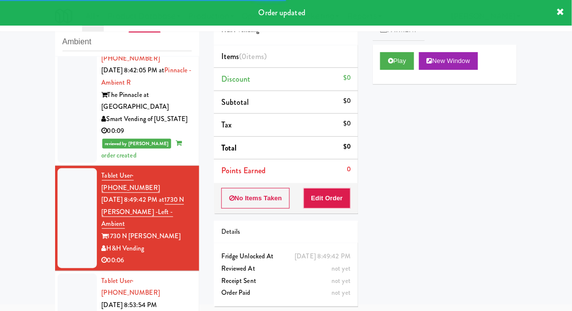
scroll to position [736, 0]
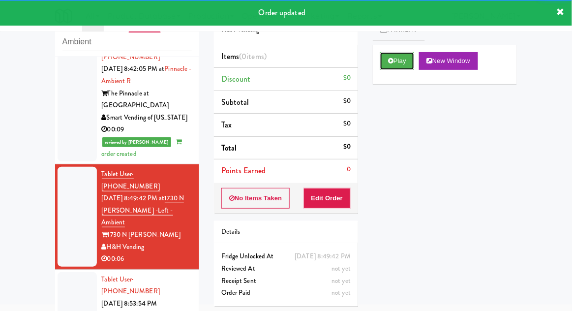
click at [385, 67] on button "Play" at bounding box center [397, 61] width 34 height 18
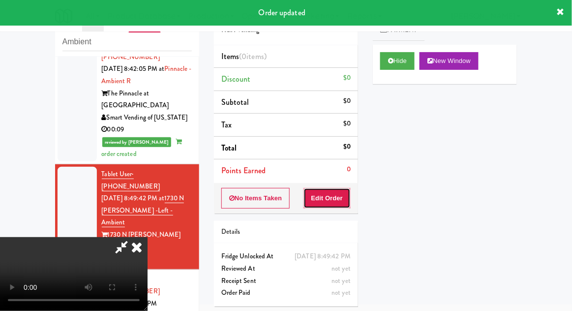
click at [328, 201] on button "Edit Order" at bounding box center [327, 198] width 48 height 21
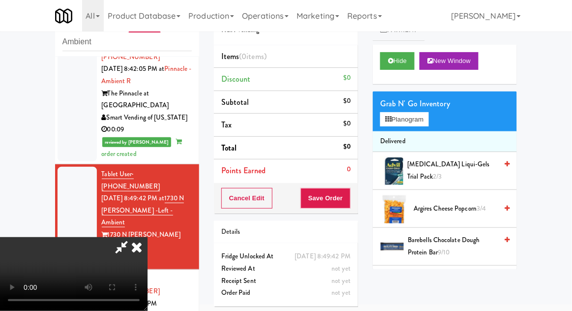
scroll to position [36, 0]
click at [420, 116] on button "Planogram" at bounding box center [404, 119] width 48 height 15
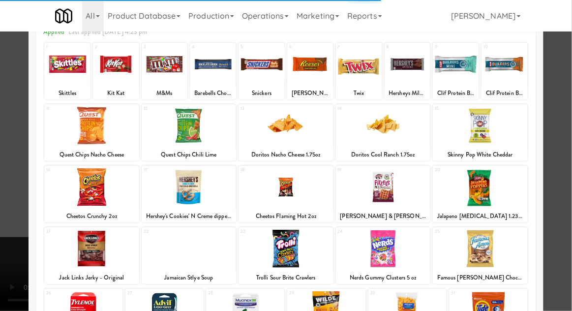
scroll to position [66, 0]
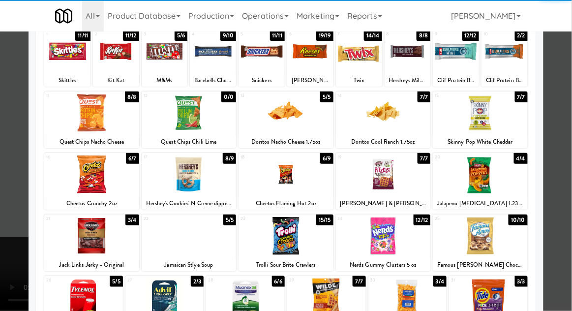
click at [298, 234] on div at bounding box center [285, 236] width 95 height 38
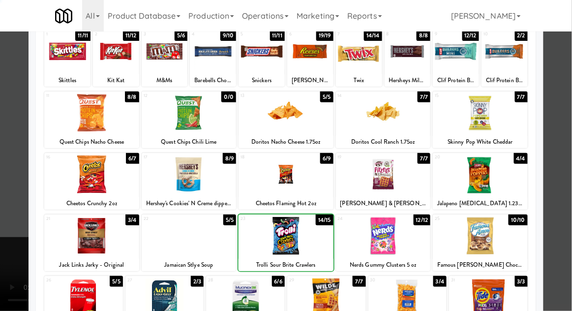
click at [568, 148] on div at bounding box center [286, 155] width 572 height 311
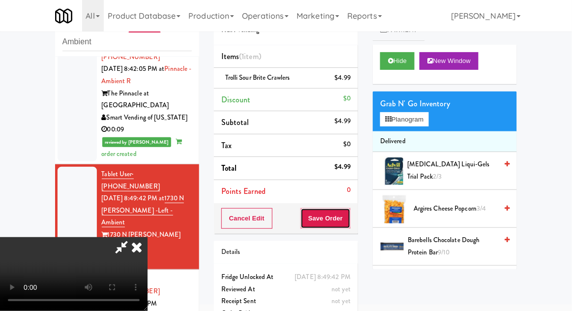
click at [350, 222] on button "Save Order" at bounding box center [325, 218] width 50 height 21
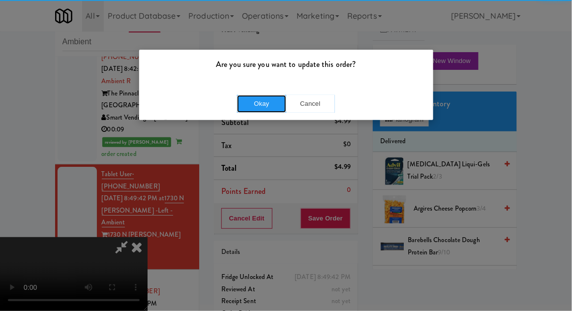
click at [258, 95] on button "Okay" at bounding box center [261, 104] width 49 height 18
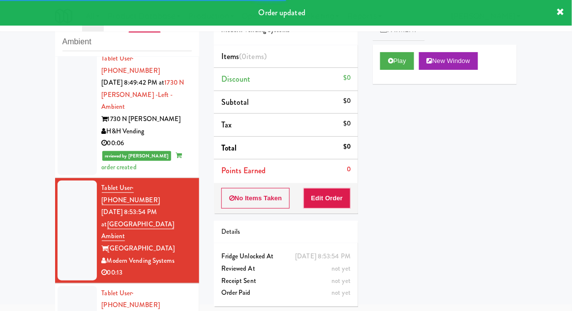
scroll to position [852, 0]
click at [392, 65] on button "Play" at bounding box center [397, 61] width 34 height 18
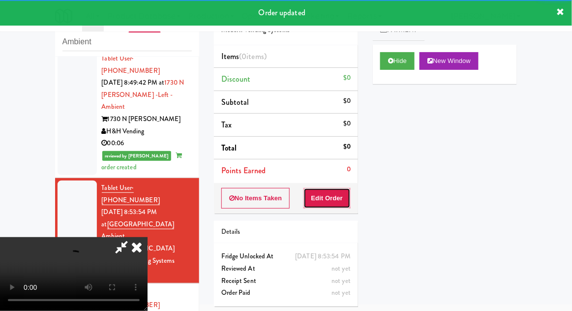
click at [322, 200] on button "Edit Order" at bounding box center [327, 198] width 48 height 21
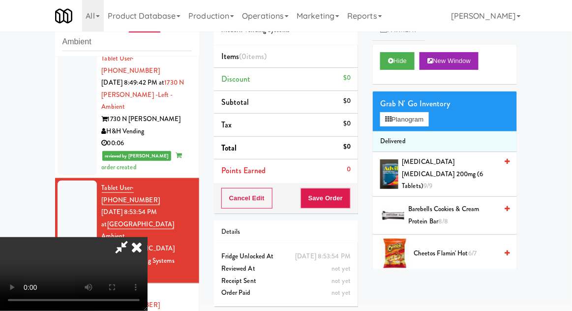
scroll to position [36, 0]
click at [421, 117] on button "Planogram" at bounding box center [404, 119] width 48 height 15
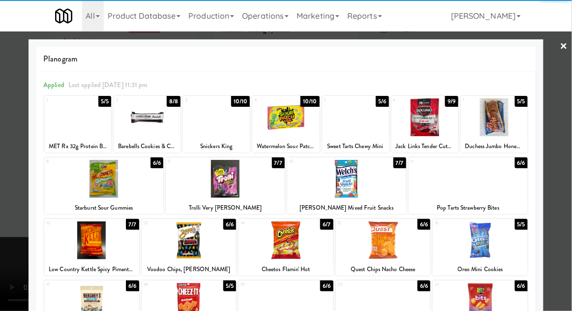
click at [299, 124] on div at bounding box center [285, 117] width 67 height 38
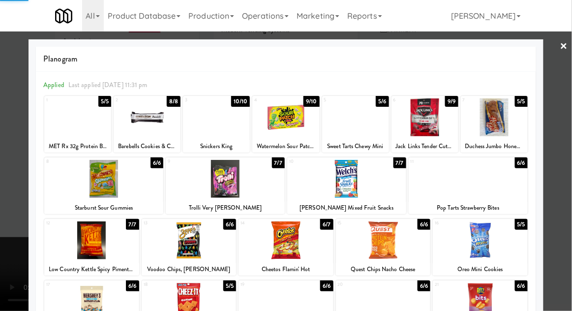
click at [571, 138] on div at bounding box center [286, 155] width 572 height 311
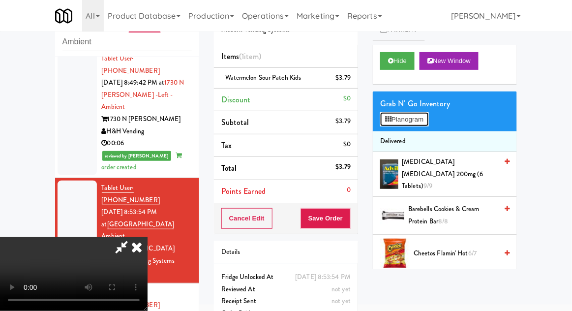
click at [421, 117] on button "Planogram" at bounding box center [404, 119] width 48 height 15
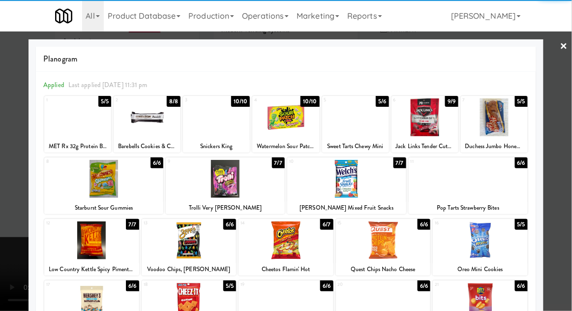
click at [85, 304] on div at bounding box center [91, 302] width 95 height 38
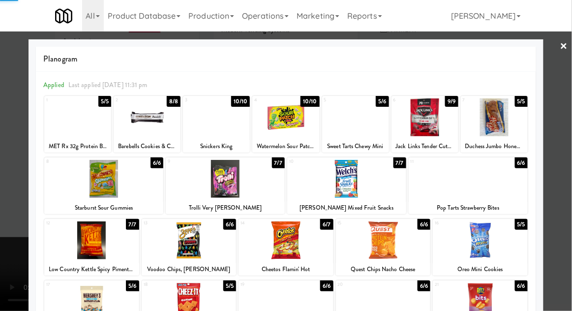
click at [566, 143] on div at bounding box center [286, 155] width 572 height 311
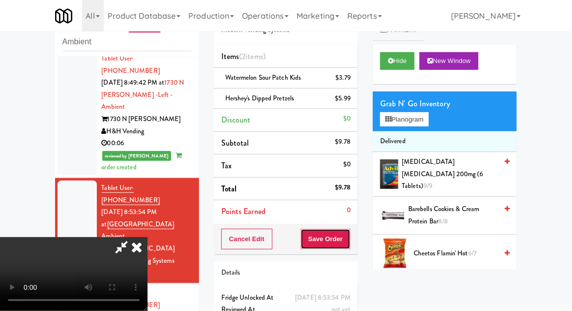
click at [347, 242] on button "Save Order" at bounding box center [325, 239] width 50 height 21
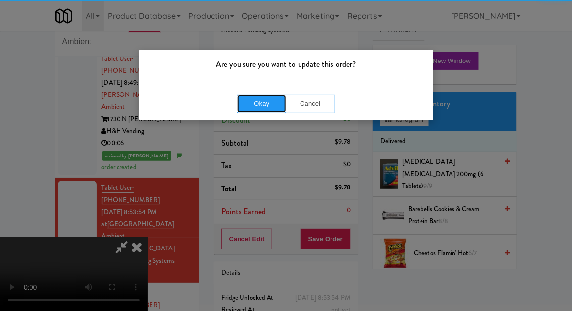
click at [262, 108] on button "Okay" at bounding box center [261, 104] width 49 height 18
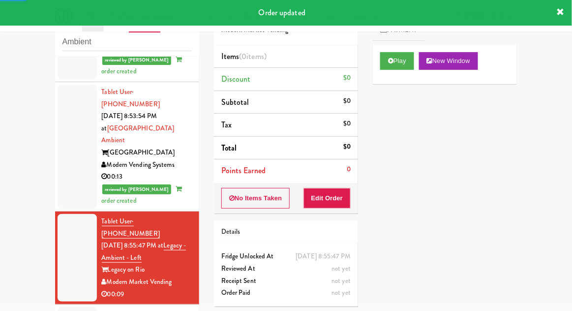
scroll to position [948, 0]
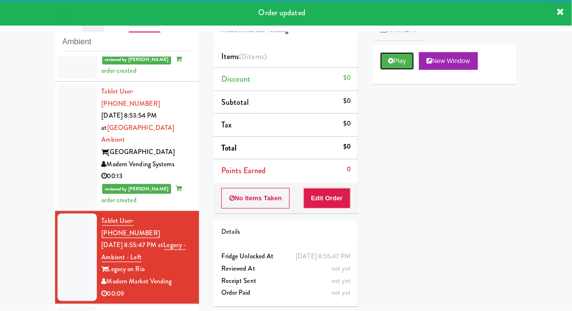
click at [388, 62] on icon at bounding box center [390, 61] width 5 height 6
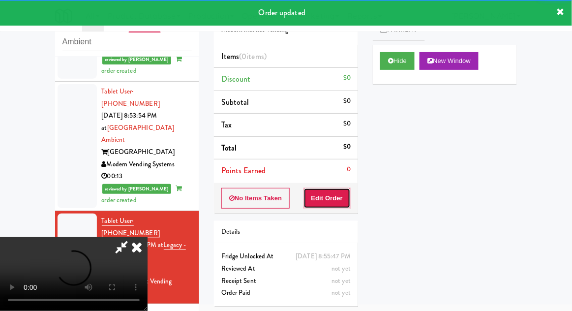
click at [331, 195] on button "Edit Order" at bounding box center [327, 198] width 48 height 21
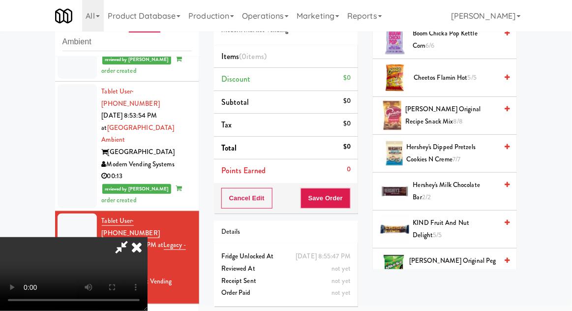
scroll to position [309, 0]
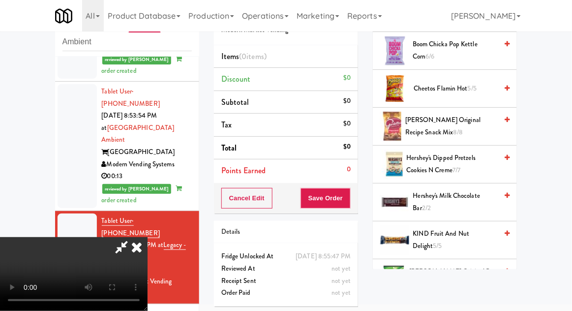
click at [468, 190] on span "Hershey's Milk Chocolate Bar 2/2" at bounding box center [455, 202] width 85 height 24
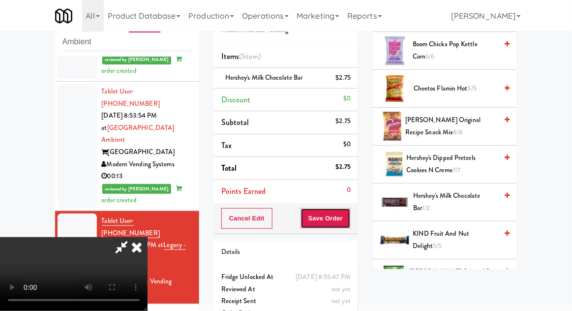
click at [347, 212] on button "Save Order" at bounding box center [325, 218] width 50 height 21
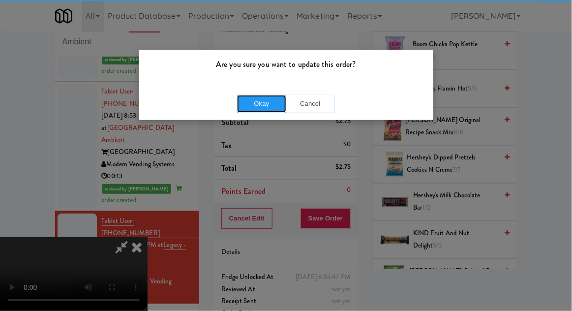
click at [255, 107] on button "Okay" at bounding box center [261, 104] width 49 height 18
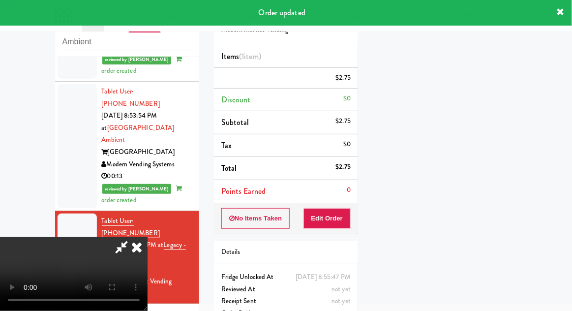
scroll to position [0, 0]
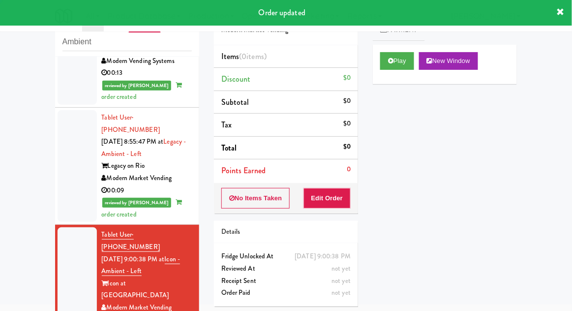
scroll to position [1052, 0]
click at [386, 62] on button "Play" at bounding box center [397, 61] width 34 height 18
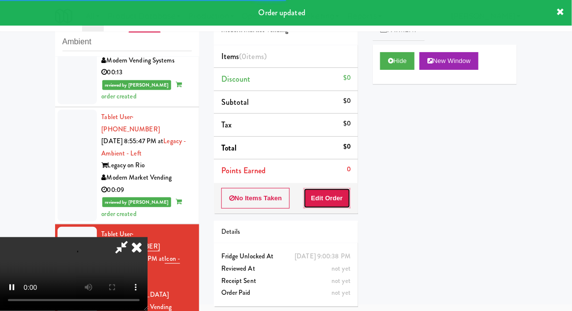
click at [329, 199] on button "Edit Order" at bounding box center [327, 198] width 48 height 21
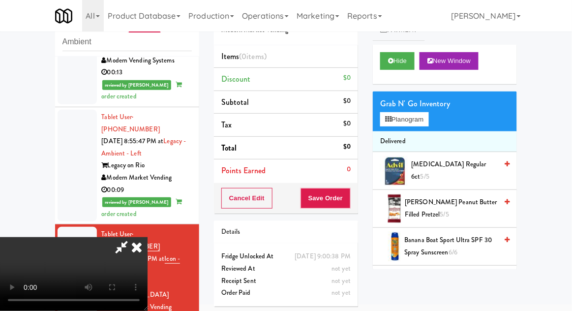
scroll to position [36, 0]
click at [420, 123] on button "Planogram" at bounding box center [404, 119] width 48 height 15
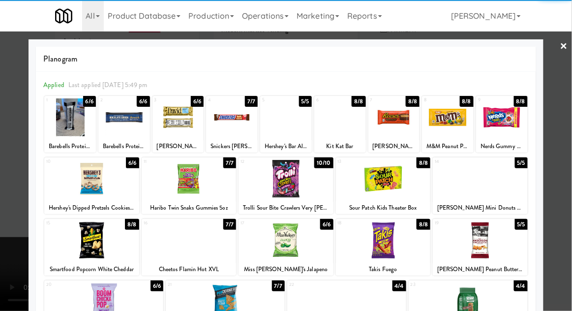
click at [503, 186] on div at bounding box center [480, 179] width 95 height 38
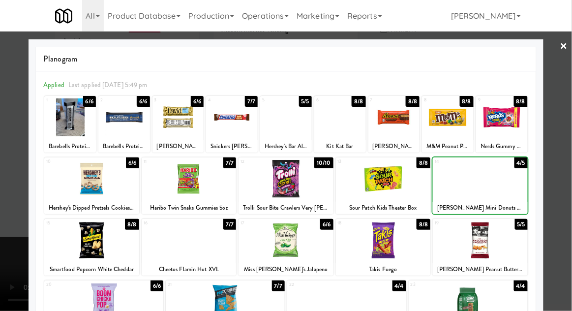
click at [565, 159] on div at bounding box center [286, 155] width 572 height 311
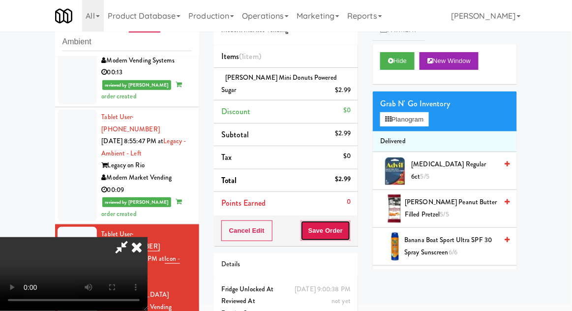
click at [345, 225] on button "Save Order" at bounding box center [325, 230] width 50 height 21
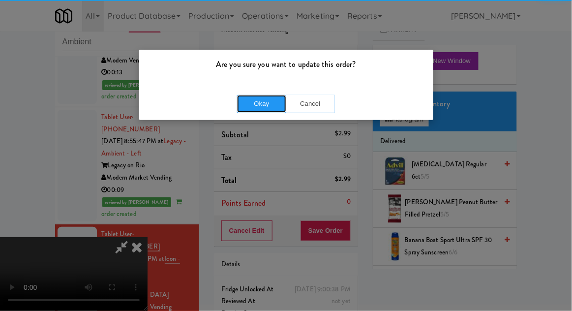
click at [262, 98] on button "Okay" at bounding box center [261, 104] width 49 height 18
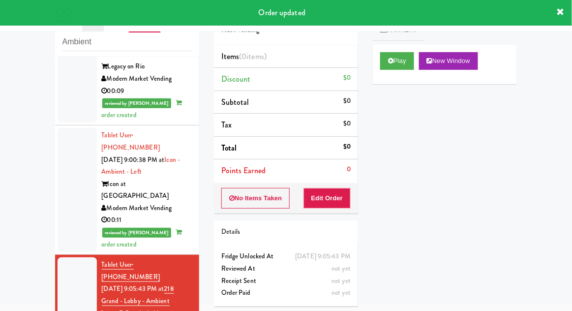
scroll to position [1161, 0]
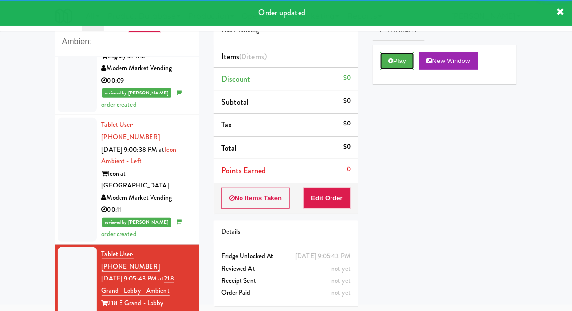
click at [386, 68] on button "Play" at bounding box center [397, 61] width 34 height 18
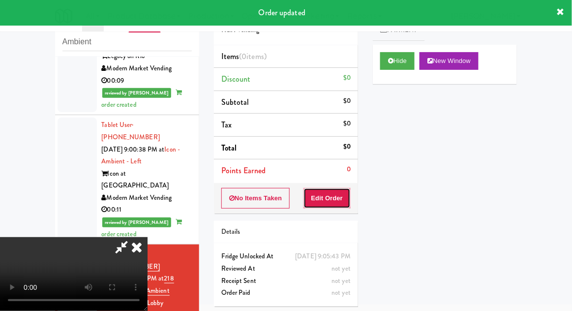
click at [332, 198] on button "Edit Order" at bounding box center [327, 198] width 48 height 21
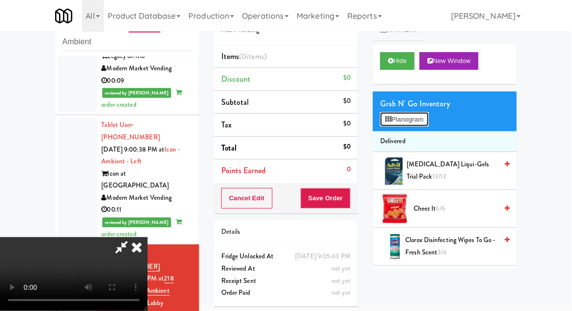
click at [428, 118] on button "Planogram" at bounding box center [404, 119] width 48 height 15
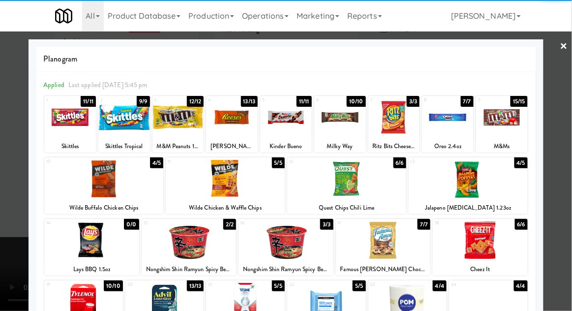
click at [409, 295] on div at bounding box center [407, 302] width 79 height 38
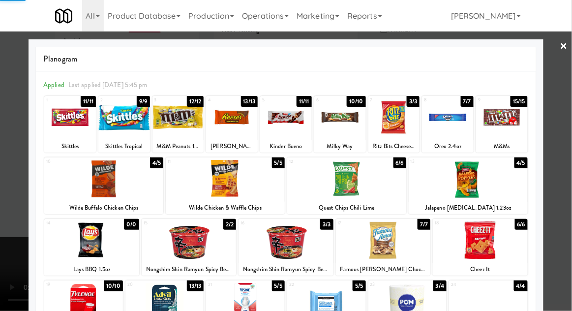
click at [568, 150] on div at bounding box center [286, 155] width 572 height 311
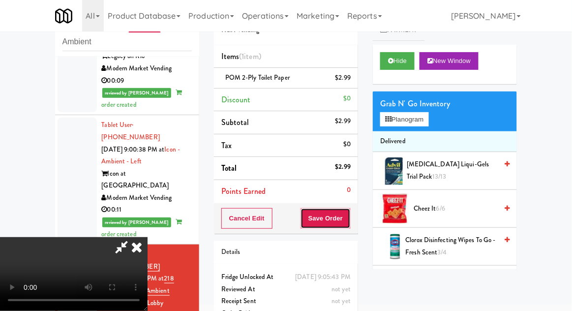
click at [349, 222] on button "Save Order" at bounding box center [325, 218] width 50 height 21
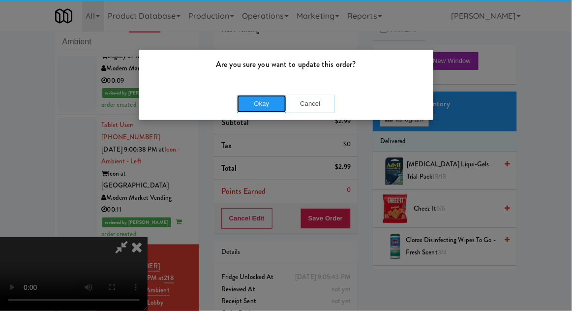
click at [237, 97] on button "Okay" at bounding box center [261, 104] width 49 height 18
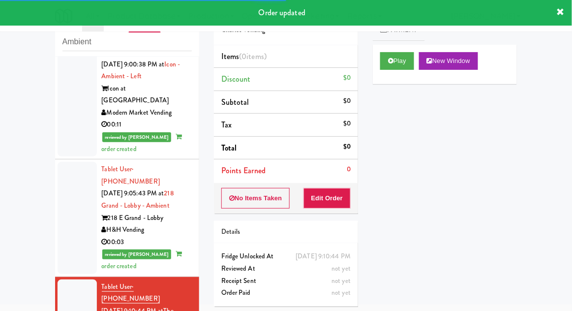
scroll to position [1251, 0]
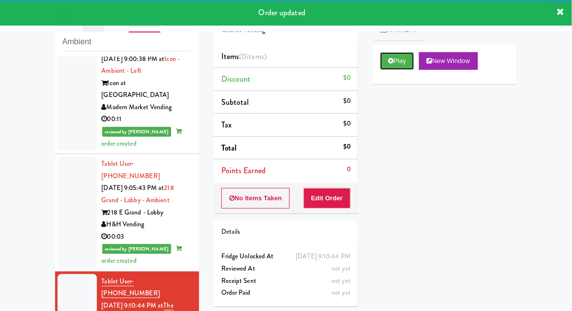
click at [389, 61] on icon at bounding box center [390, 61] width 5 height 6
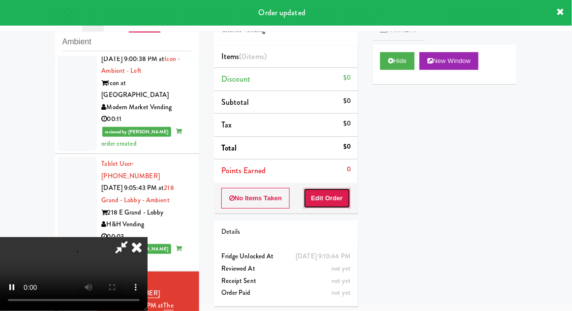
click at [338, 204] on button "Edit Order" at bounding box center [327, 198] width 48 height 21
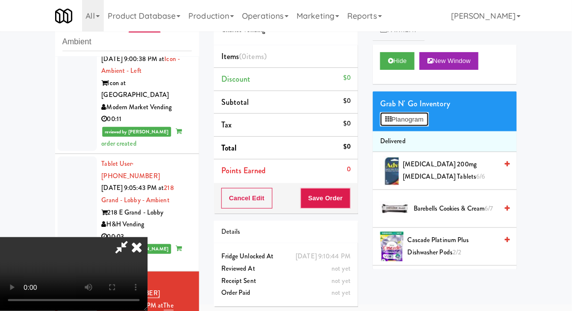
click at [421, 118] on button "Planogram" at bounding box center [404, 119] width 48 height 15
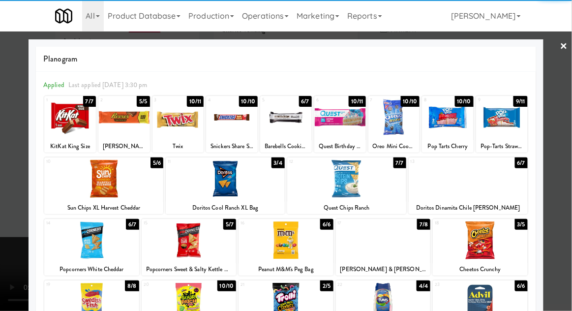
click at [497, 231] on div at bounding box center [480, 240] width 95 height 38
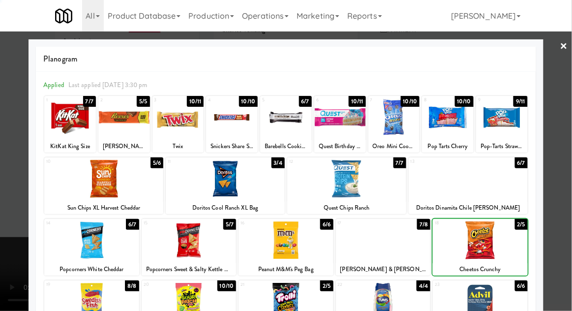
click at [565, 188] on div at bounding box center [286, 155] width 572 height 311
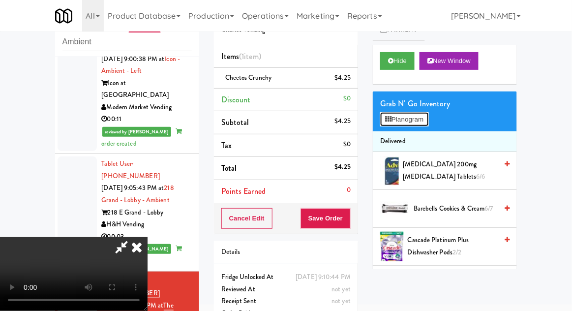
click at [428, 117] on button "Planogram" at bounding box center [404, 119] width 48 height 15
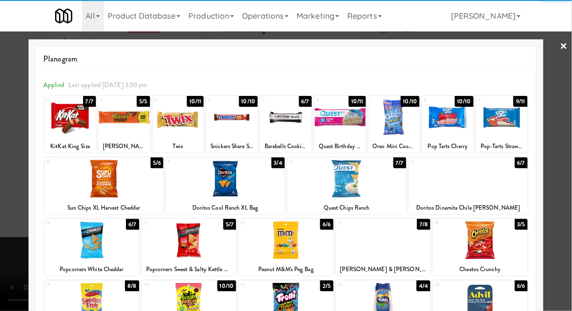
click at [177, 130] on div at bounding box center [178, 117] width 52 height 38
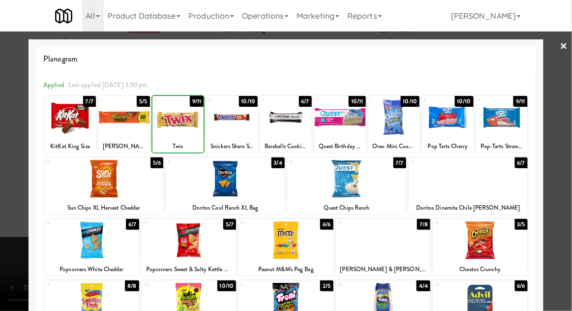
click at [567, 158] on div at bounding box center [286, 155] width 572 height 311
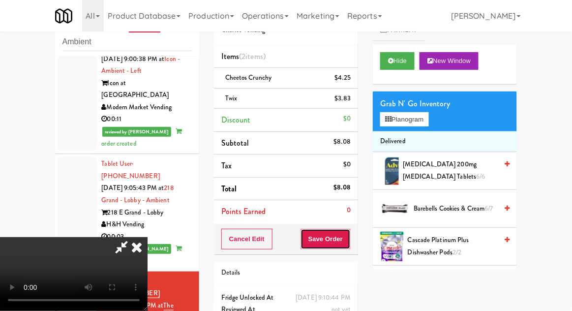
click at [346, 244] on button "Save Order" at bounding box center [325, 239] width 50 height 21
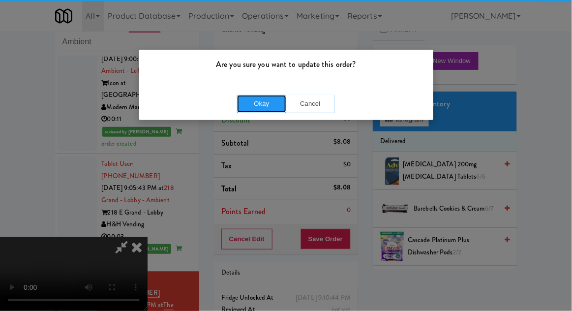
click at [263, 105] on button "Okay" at bounding box center [261, 104] width 49 height 18
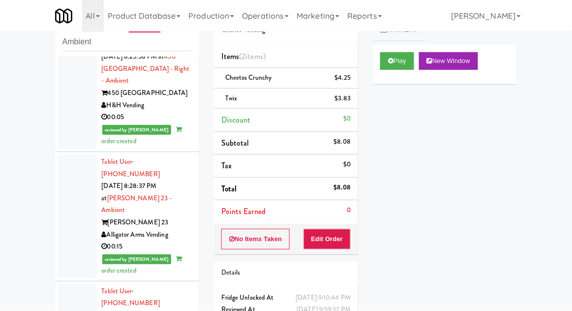
scroll to position [246, 0]
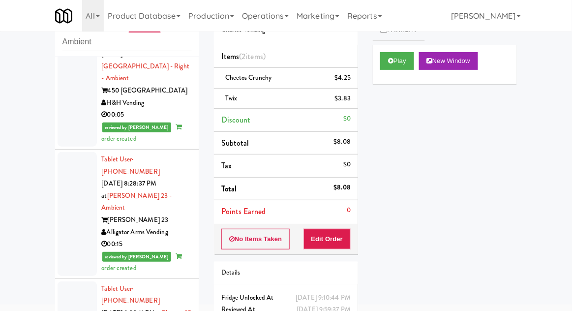
click at [67, 96] on div at bounding box center [77, 85] width 39 height 124
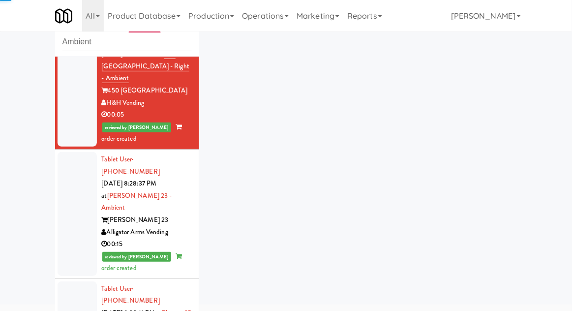
click at [74, 194] on div at bounding box center [77, 214] width 39 height 124
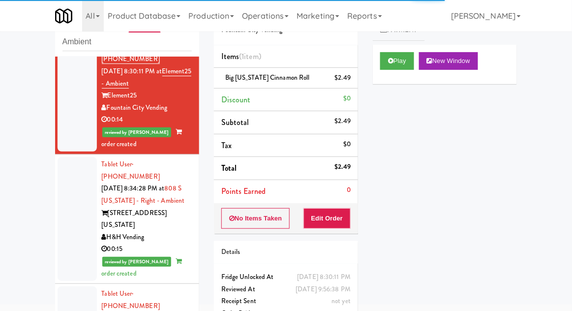
click at [73, 157] on div at bounding box center [77, 219] width 39 height 124
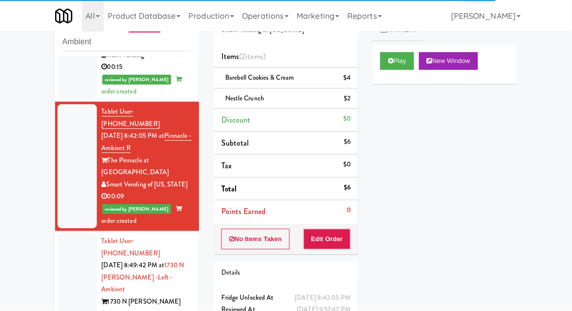
click at [73, 233] on div at bounding box center [77, 295] width 39 height 124
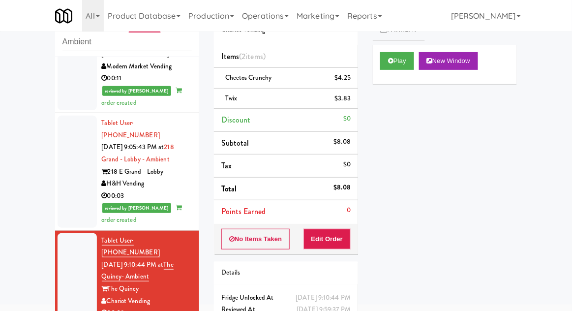
scroll to position [1292, 0]
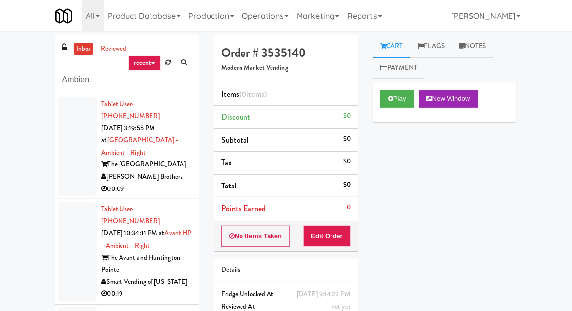
click at [79, 44] on link "inbox" at bounding box center [84, 49] width 20 height 12
click at [80, 48] on link "inbox" at bounding box center [84, 49] width 20 height 12
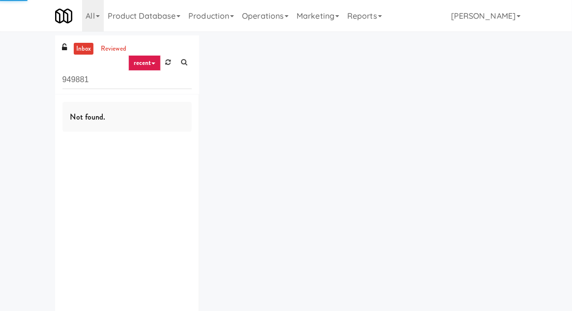
click at [265, 20] on link "Operations" at bounding box center [265, 15] width 55 height 31
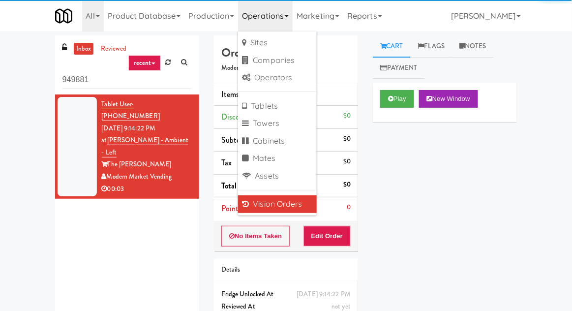
click at [111, 252] on div "Tablet User · (720) 256-4792 [DATE] 9:14:22 PM at [PERSON_NAME] - Ambient - Lef…" at bounding box center [127, 217] width 144 height 246
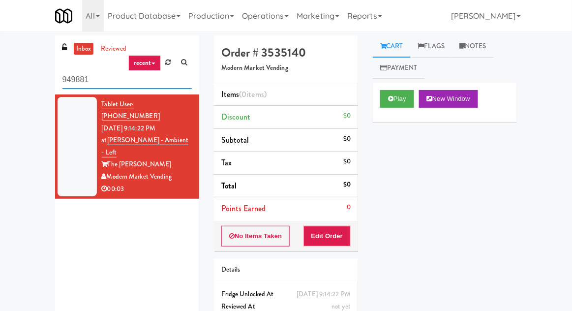
click at [75, 84] on input "949881" at bounding box center [126, 80] width 129 height 18
click at [73, 78] on input "949881" at bounding box center [126, 80] width 129 height 18
type input "Ambient"
click at [22, 66] on div "inbox reviewed recent all unclear take inventory issue suspicious failed recent…" at bounding box center [286, 193] width 572 height 316
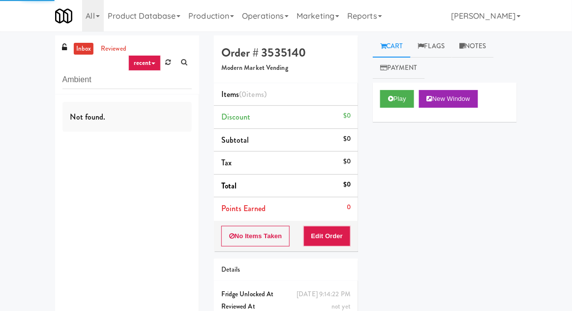
click at [83, 52] on link "inbox" at bounding box center [84, 49] width 20 height 12
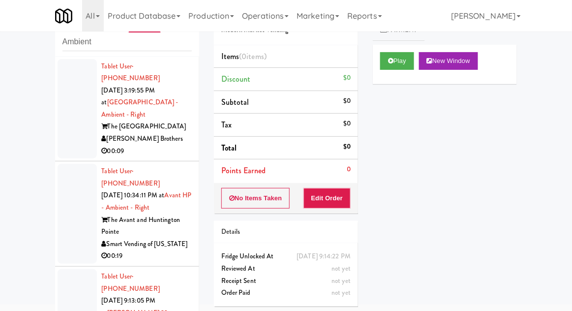
click at [77, 131] on div at bounding box center [77, 109] width 39 height 100
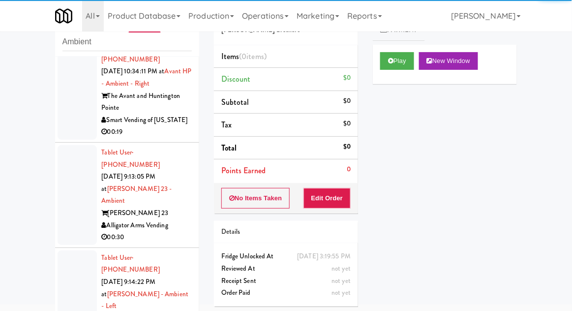
scroll to position [146, 0]
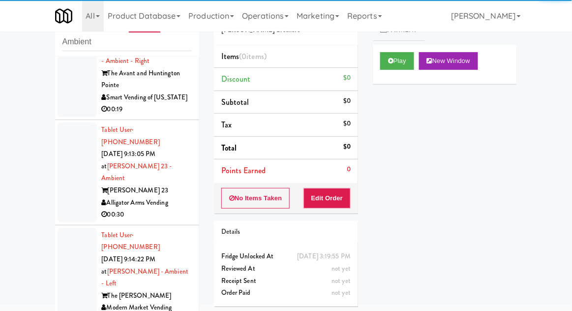
click at [75, 228] on div at bounding box center [77, 278] width 39 height 100
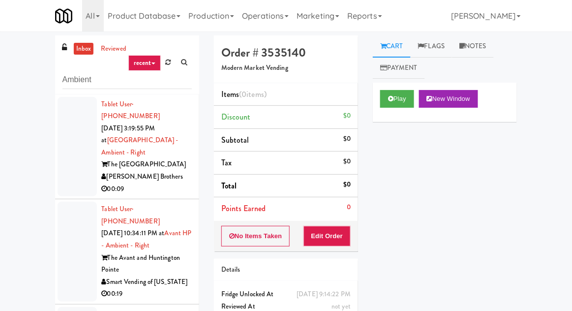
scroll to position [38, 0]
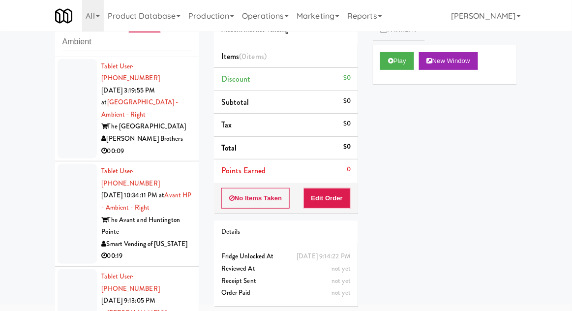
click at [70, 196] on div at bounding box center [77, 214] width 39 height 100
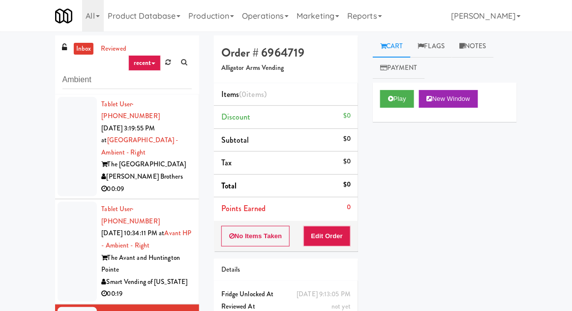
click at [71, 219] on div at bounding box center [77, 252] width 39 height 100
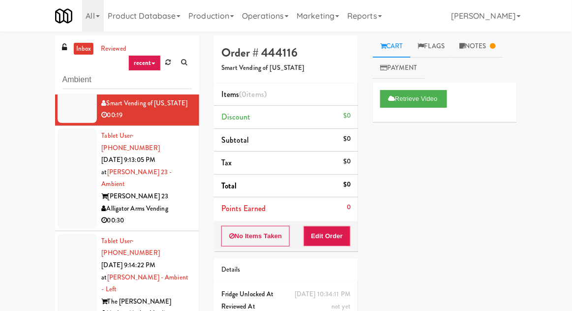
scroll to position [180, 0]
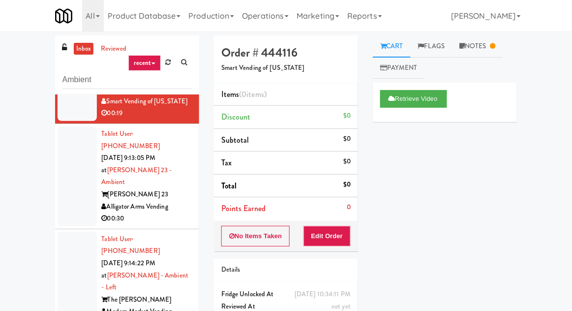
click at [81, 156] on div at bounding box center [77, 176] width 39 height 100
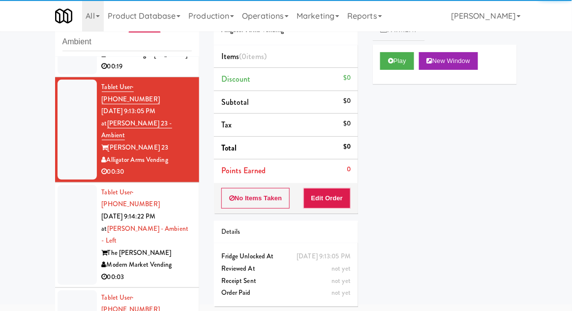
scroll to position [190, 0]
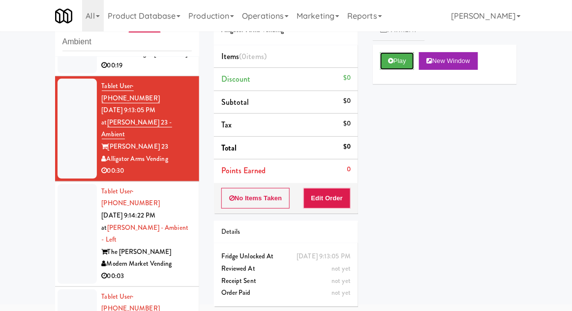
click at [394, 57] on button "Play" at bounding box center [397, 61] width 34 height 18
click at [335, 197] on button "Edit Order" at bounding box center [327, 198] width 48 height 21
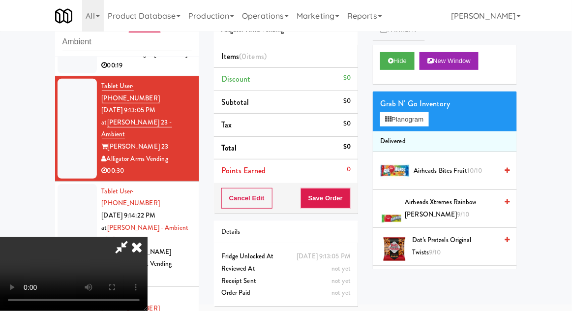
scroll to position [0, 0]
click at [420, 125] on button "Planogram" at bounding box center [404, 119] width 48 height 15
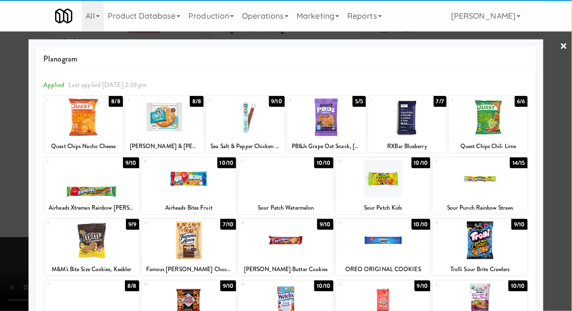
click at [71, 189] on div at bounding box center [91, 179] width 95 height 38
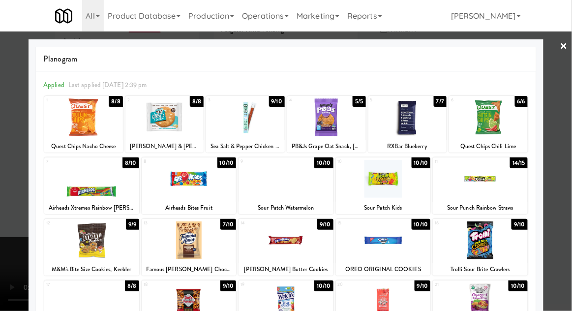
click at [568, 116] on div at bounding box center [286, 155] width 572 height 311
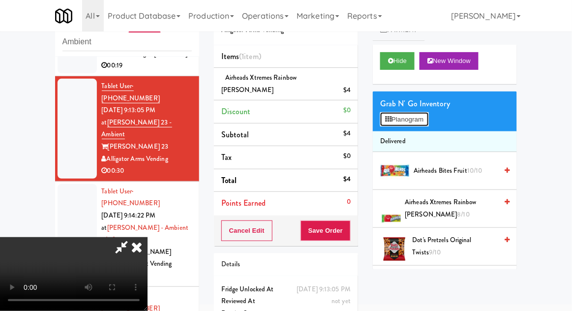
click at [428, 123] on button "Planogram" at bounding box center [404, 119] width 48 height 15
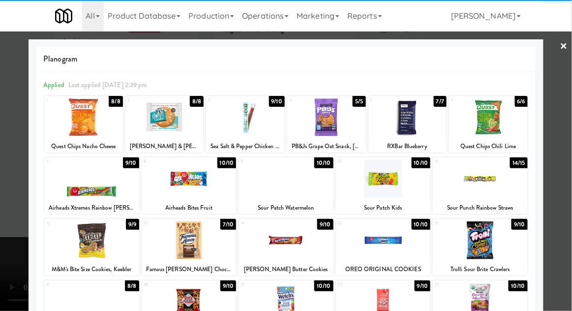
click at [181, 187] on div at bounding box center [189, 179] width 95 height 38
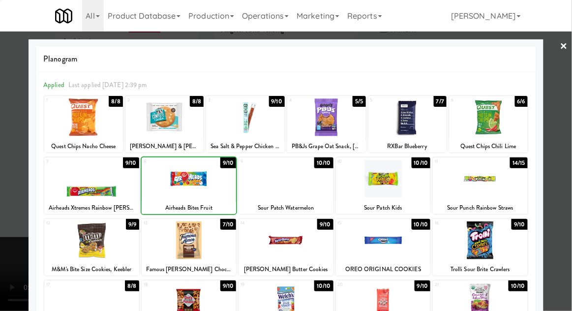
click at [566, 117] on div at bounding box center [286, 155] width 572 height 311
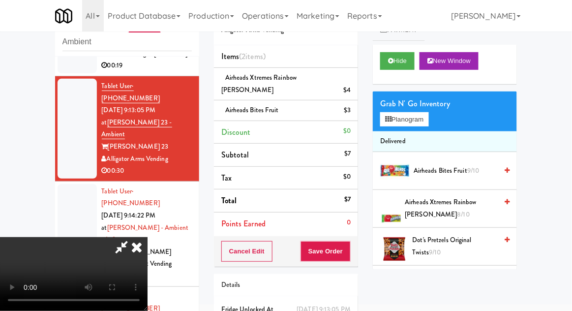
scroll to position [36, 0]
click at [425, 124] on button "Planogram" at bounding box center [404, 119] width 48 height 15
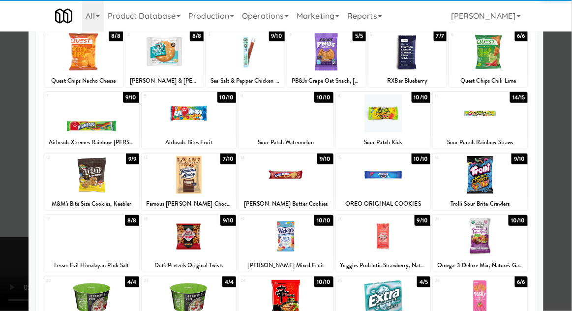
scroll to position [83, 0]
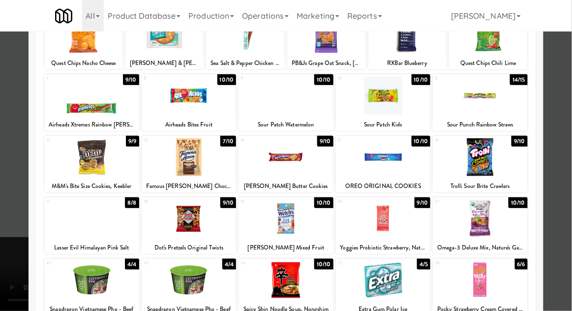
click at [275, 165] on div at bounding box center [285, 157] width 95 height 38
click at [567, 117] on div at bounding box center [286, 155] width 572 height 311
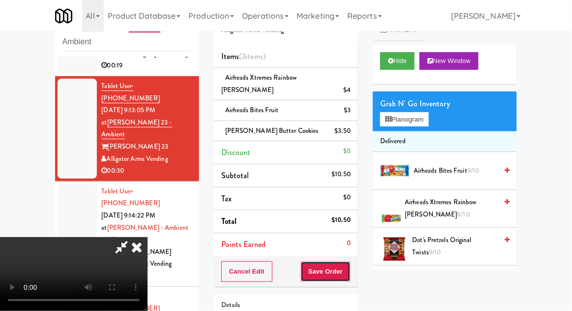
click at [348, 261] on button "Save Order" at bounding box center [325, 271] width 50 height 21
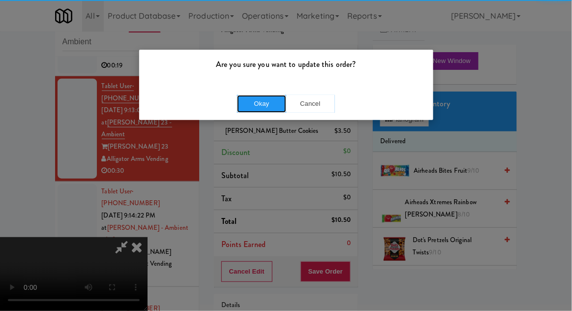
click at [258, 104] on button "Okay" at bounding box center [261, 104] width 49 height 18
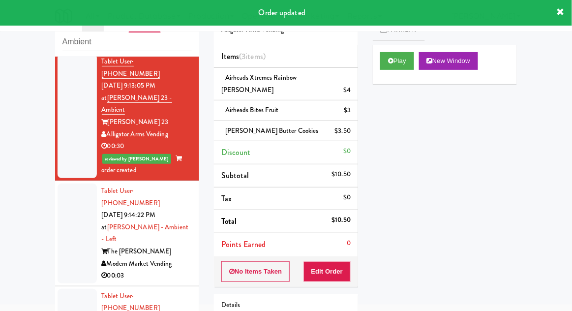
scroll to position [223, 0]
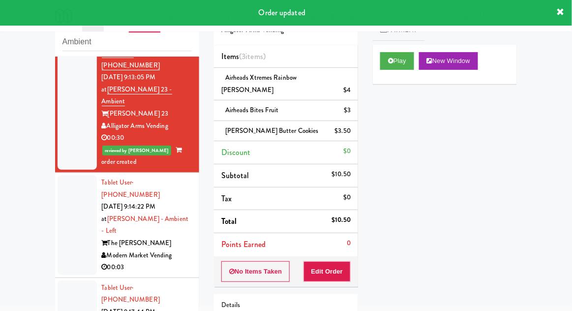
click at [64, 175] on div at bounding box center [77, 225] width 39 height 100
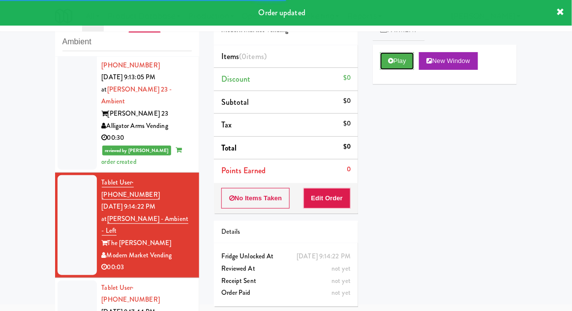
click at [382, 61] on button "Play" at bounding box center [397, 61] width 34 height 18
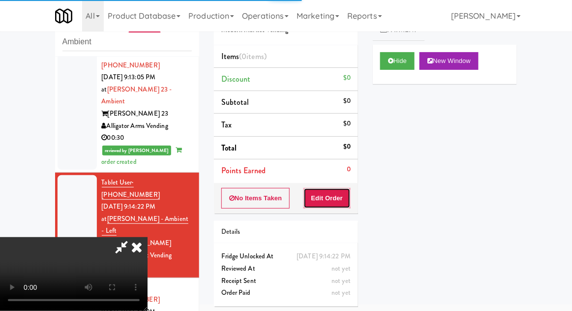
click at [329, 203] on button "Edit Order" at bounding box center [327, 198] width 48 height 21
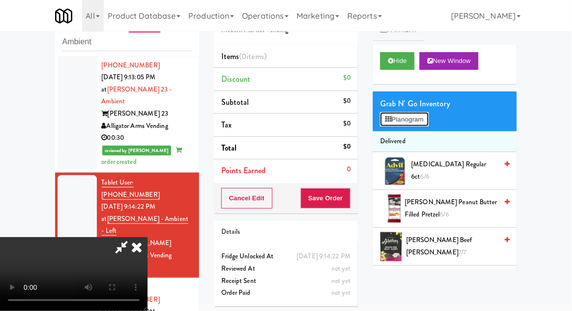
click at [423, 119] on button "Planogram" at bounding box center [404, 119] width 48 height 15
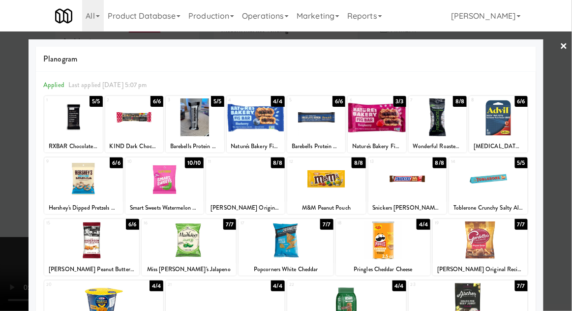
click at [233, 182] on div at bounding box center [245, 179] width 79 height 38
click at [571, 107] on div at bounding box center [286, 155] width 572 height 311
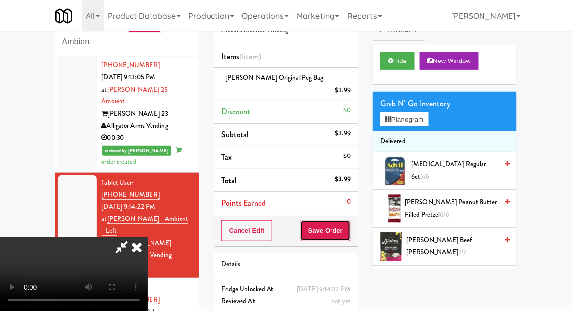
click at [349, 221] on button "Save Order" at bounding box center [325, 230] width 50 height 21
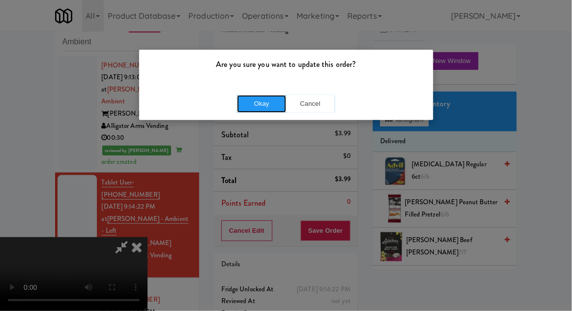
click at [263, 104] on button "Okay" at bounding box center [261, 104] width 49 height 18
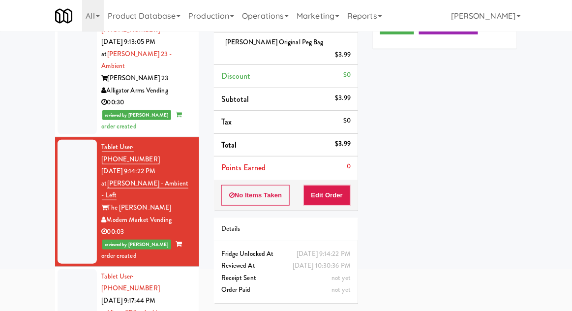
scroll to position [79, 0]
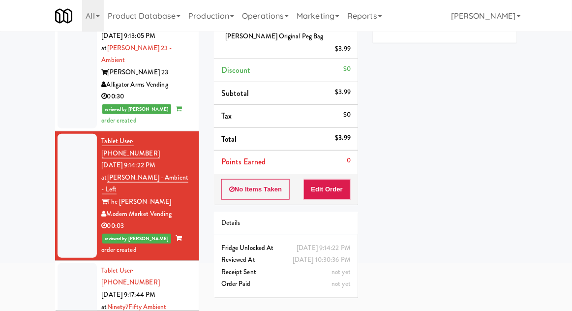
click at [77, 263] on div at bounding box center [77, 306] width 39 height 87
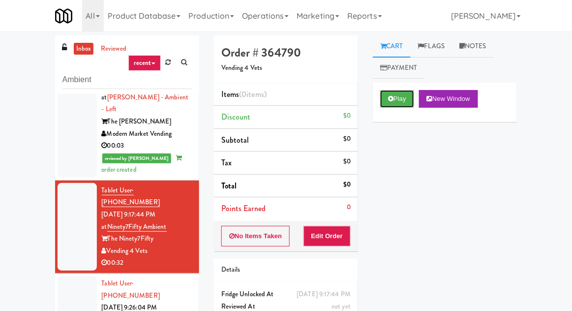
click at [393, 102] on button "Play" at bounding box center [397, 99] width 34 height 18
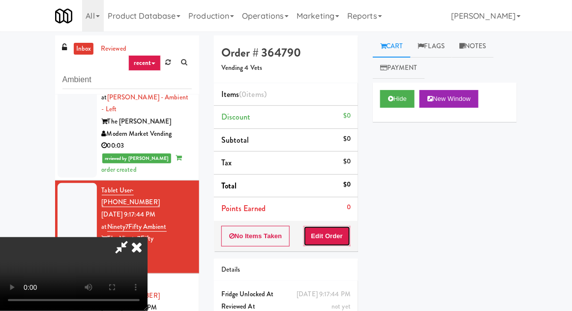
click at [334, 244] on button "Edit Order" at bounding box center [327, 236] width 48 height 21
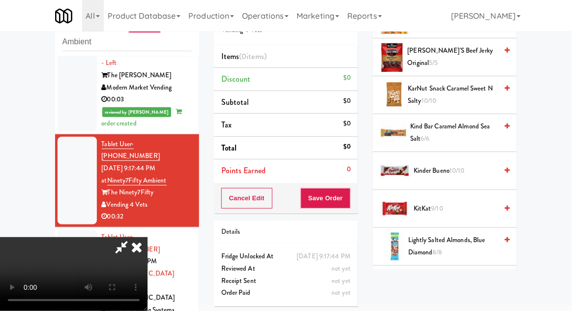
scroll to position [514, 0]
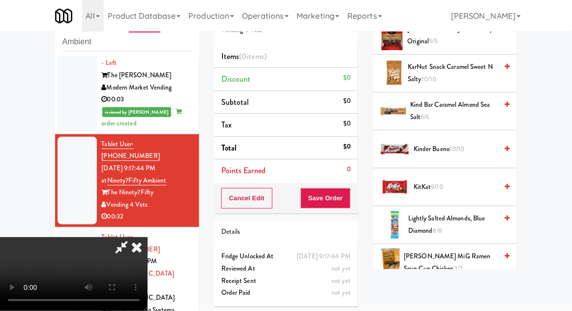
click at [457, 186] on span "KitKat 9/10" at bounding box center [455, 187] width 84 height 12
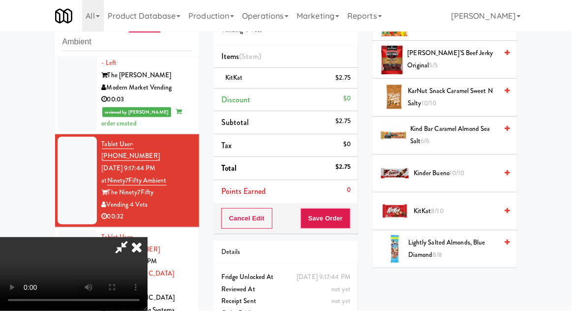
scroll to position [489, 0]
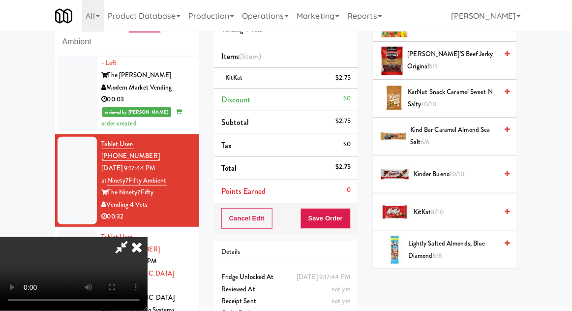
click at [467, 173] on span "Kinder Bueno 10/10" at bounding box center [455, 174] width 84 height 12
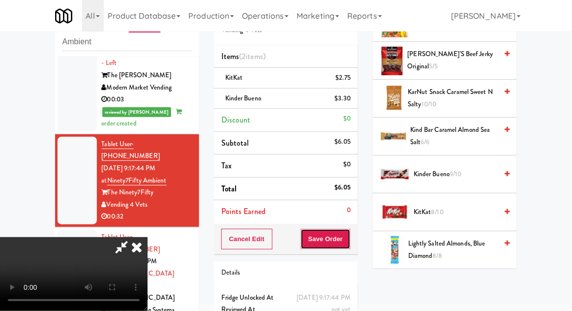
click at [349, 233] on button "Save Order" at bounding box center [325, 239] width 50 height 21
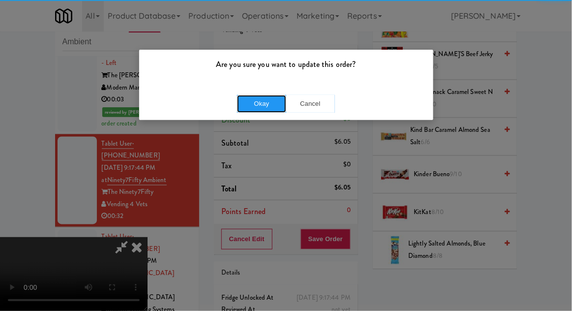
click at [245, 99] on button "Okay" at bounding box center [261, 104] width 49 height 18
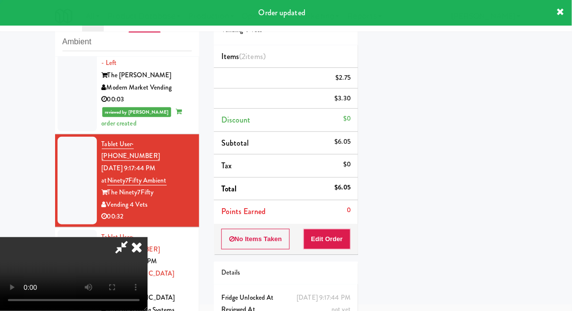
scroll to position [0, 0]
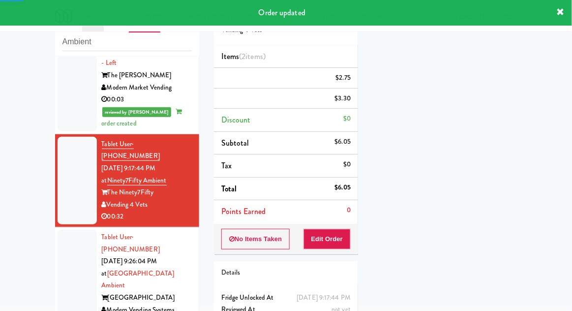
click at [68, 230] on div at bounding box center [77, 280] width 39 height 100
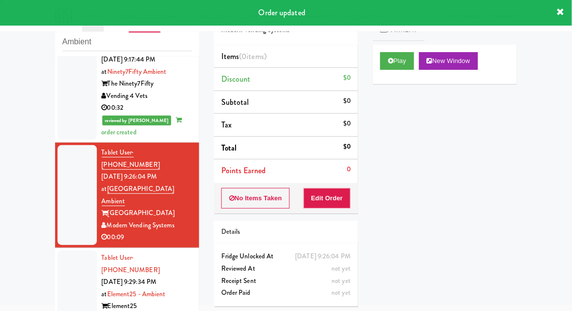
scroll to position [507, 0]
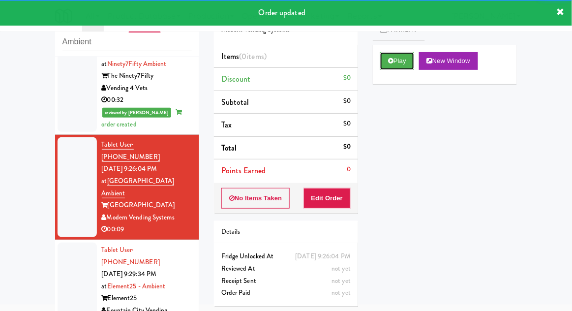
click at [388, 65] on button "Play" at bounding box center [397, 61] width 34 height 18
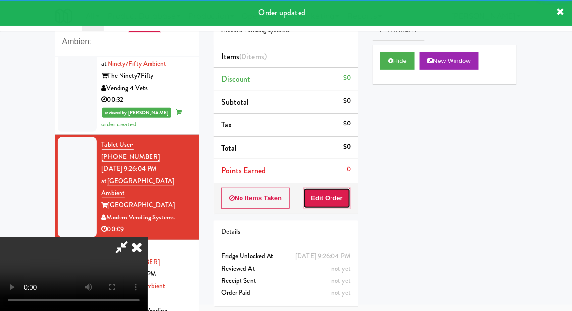
click at [336, 199] on button "Edit Order" at bounding box center [327, 198] width 48 height 21
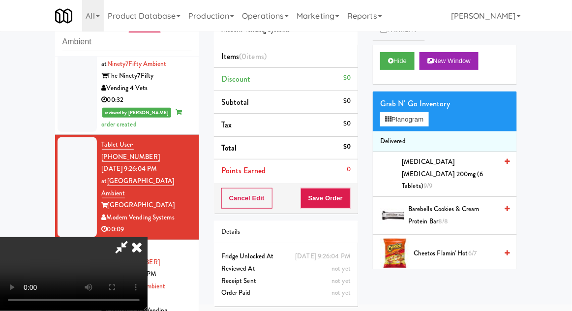
scroll to position [36, 0]
click at [428, 115] on button "Planogram" at bounding box center [404, 119] width 48 height 15
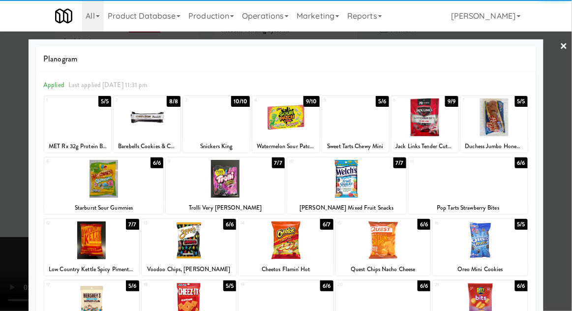
click at [217, 179] on div at bounding box center [225, 179] width 119 height 38
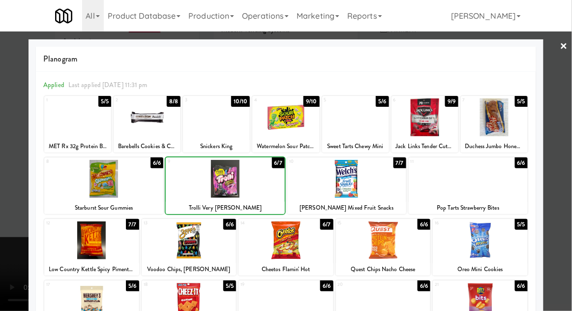
click at [567, 118] on div at bounding box center [286, 155] width 572 height 311
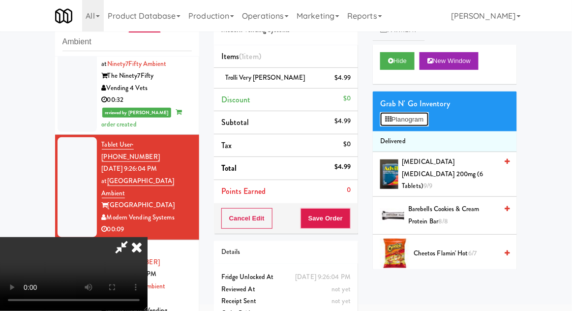
click at [425, 119] on button "Planogram" at bounding box center [404, 119] width 48 height 15
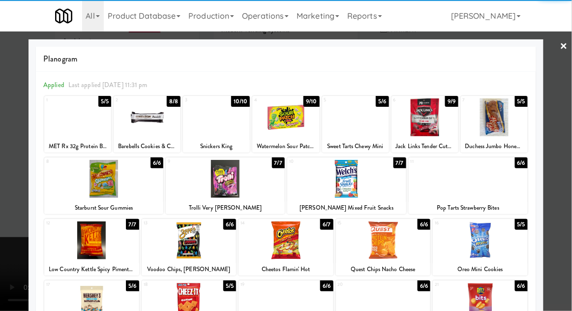
click at [186, 238] on div at bounding box center [189, 240] width 95 height 38
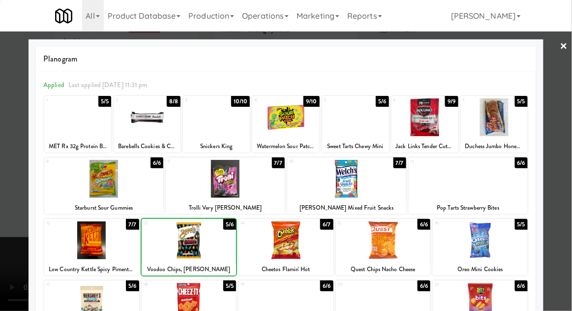
click at [571, 104] on div at bounding box center [286, 155] width 572 height 311
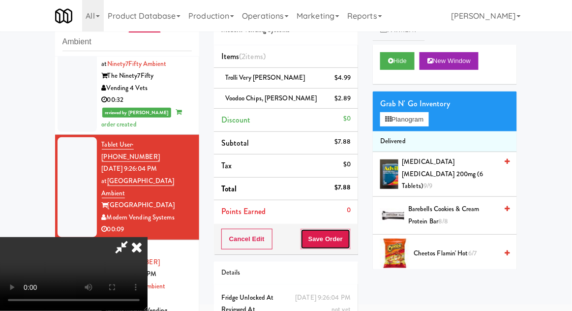
click at [348, 238] on button "Save Order" at bounding box center [325, 239] width 50 height 21
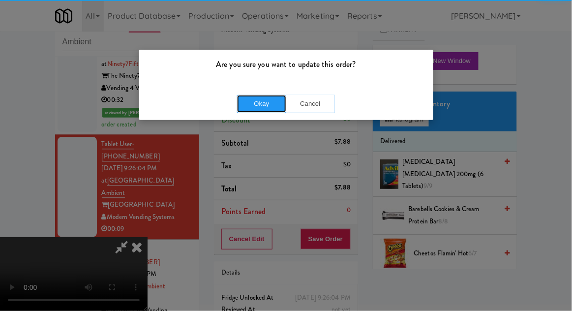
click at [270, 105] on button "Okay" at bounding box center [261, 104] width 49 height 18
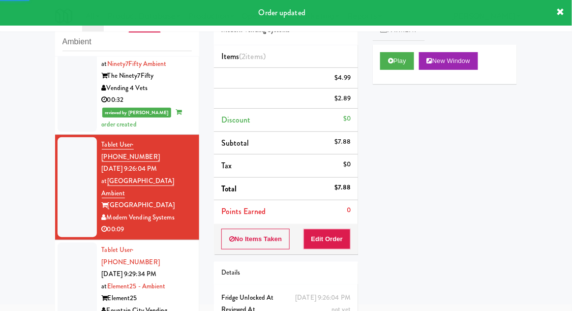
click at [65, 242] on div at bounding box center [77, 285] width 39 height 87
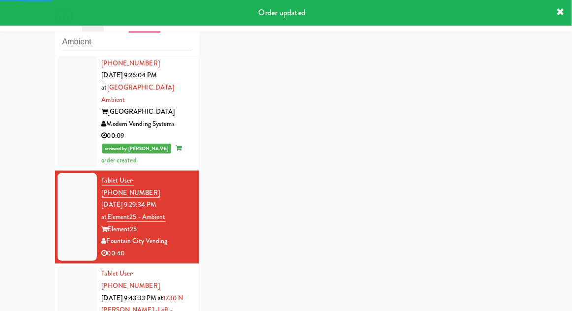
scroll to position [608, 0]
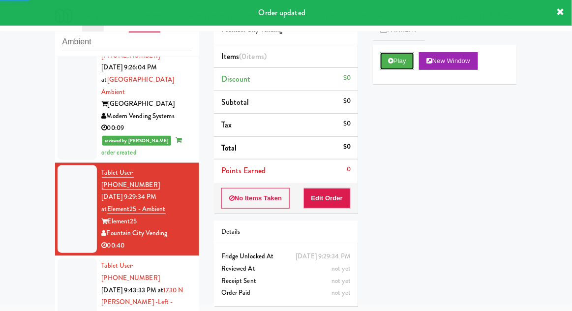
click at [386, 63] on button "Play" at bounding box center [397, 61] width 34 height 18
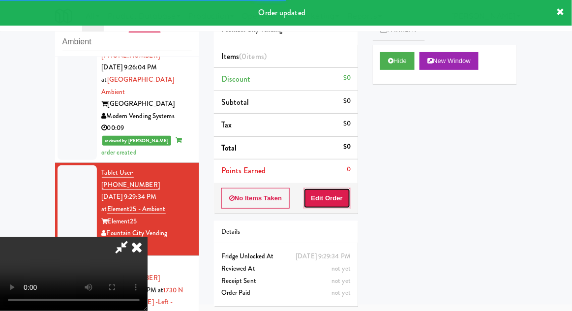
click at [334, 202] on button "Edit Order" at bounding box center [327, 198] width 48 height 21
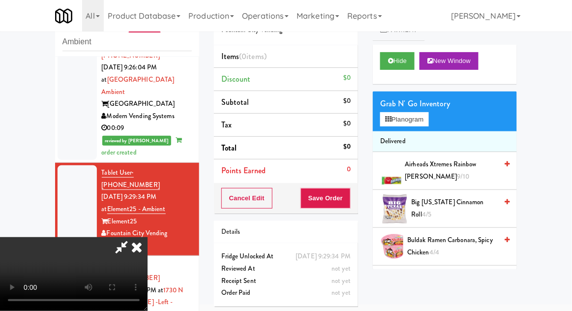
scroll to position [36, 0]
click at [421, 122] on button "Planogram" at bounding box center [404, 119] width 48 height 15
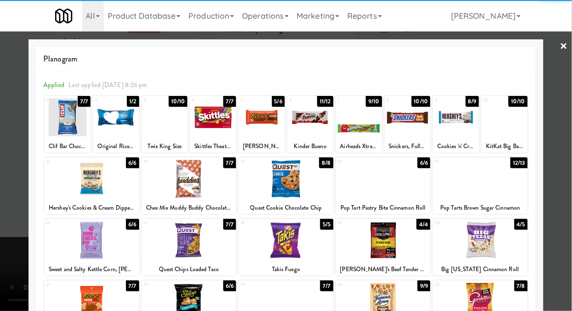
scroll to position [70, 0]
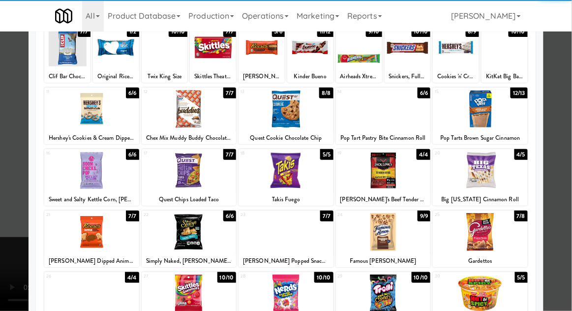
click at [290, 177] on div at bounding box center [285, 170] width 95 height 38
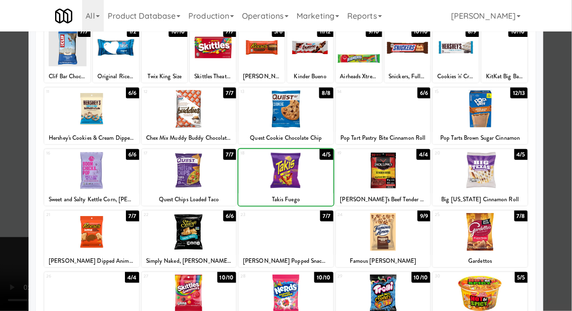
click at [569, 130] on div at bounding box center [286, 155] width 572 height 311
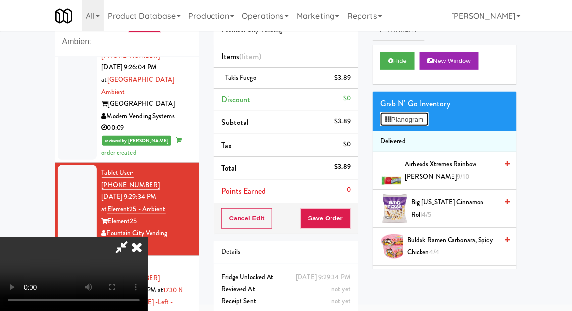
click at [413, 119] on button "Planogram" at bounding box center [404, 119] width 48 height 15
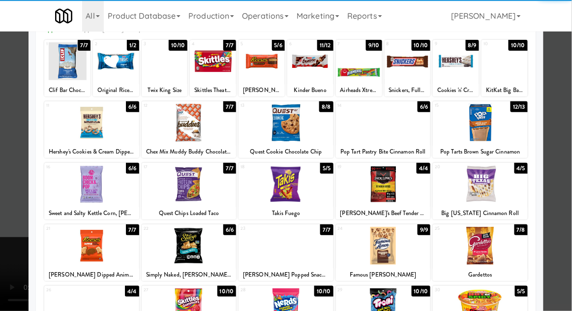
scroll to position [58, 0]
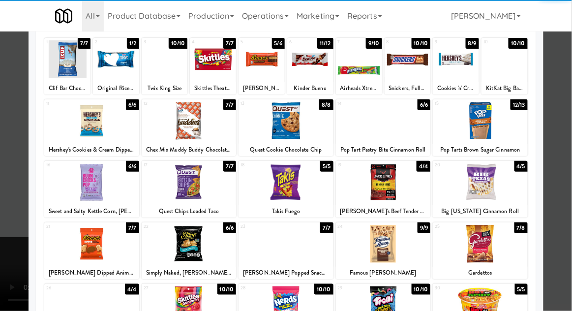
click at [80, 247] on div at bounding box center [91, 244] width 95 height 38
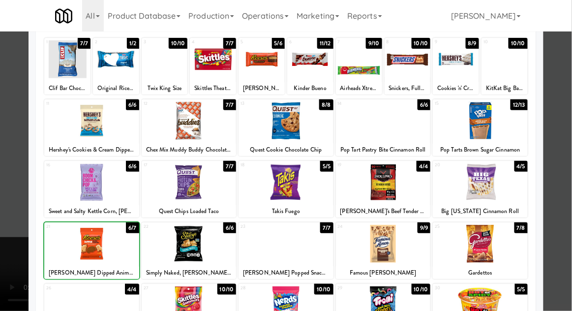
click at [567, 144] on div at bounding box center [286, 155] width 572 height 311
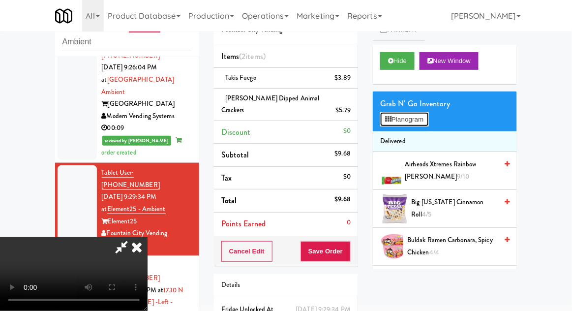
click at [422, 117] on button "Planogram" at bounding box center [404, 119] width 48 height 15
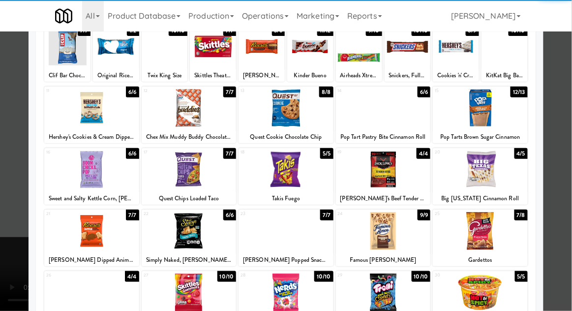
scroll to position [69, 0]
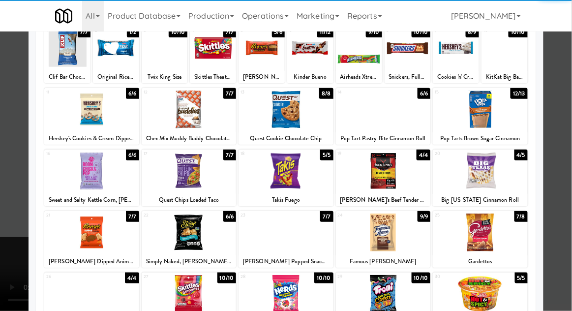
click at [481, 238] on div at bounding box center [480, 232] width 95 height 38
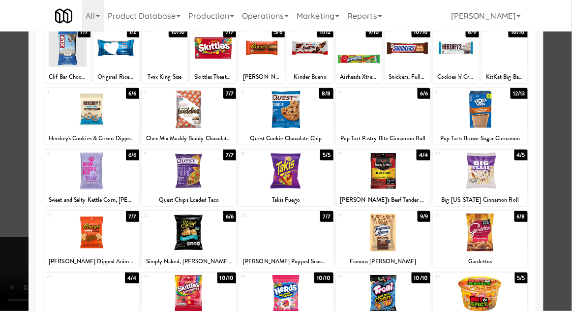
click at [567, 134] on div at bounding box center [286, 155] width 572 height 311
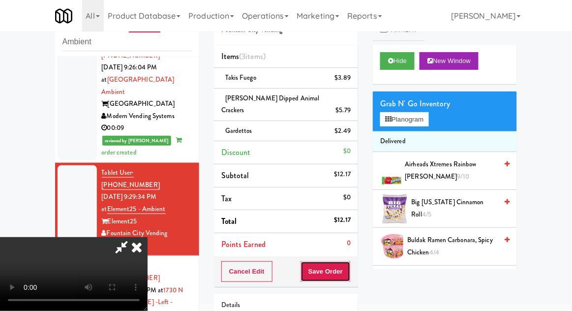
click at [346, 261] on button "Save Order" at bounding box center [325, 271] width 50 height 21
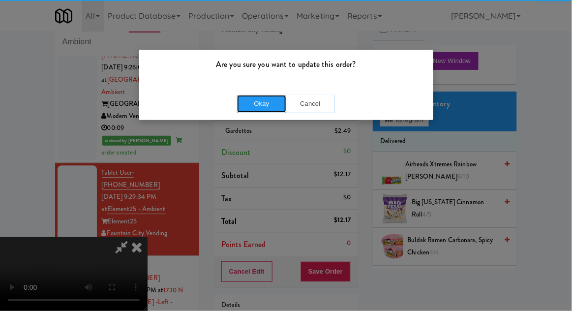
click at [246, 102] on button "Okay" at bounding box center [261, 104] width 49 height 18
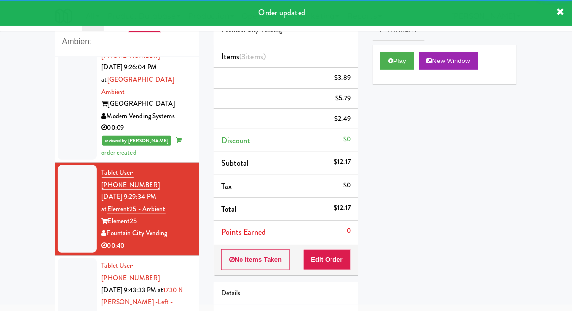
click at [70, 258] on div at bounding box center [77, 308] width 39 height 100
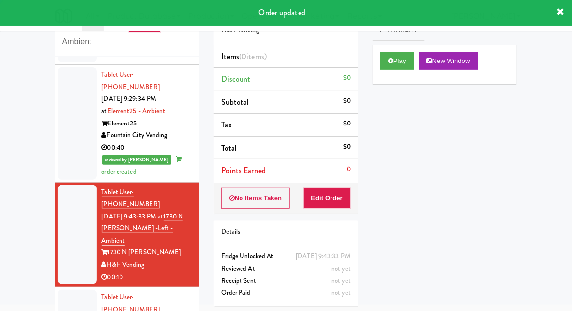
scroll to position [709, 0]
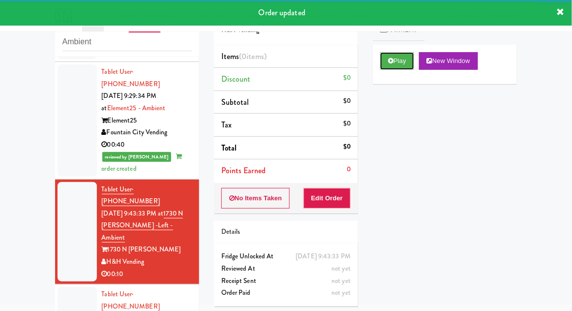
click at [400, 58] on button "Play" at bounding box center [397, 61] width 34 height 18
click at [340, 198] on button "Edit Order" at bounding box center [327, 198] width 48 height 21
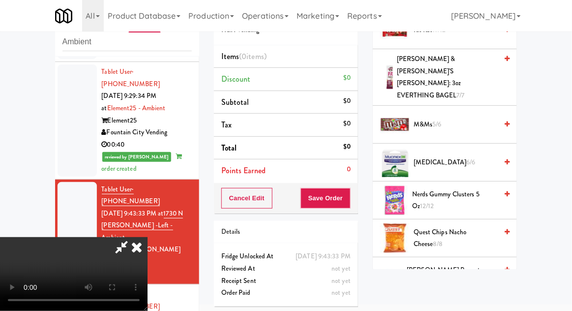
scroll to position [708, 0]
click at [480, 189] on span "Nerds Gummy Clusters 5 oz 12/12" at bounding box center [454, 201] width 85 height 24
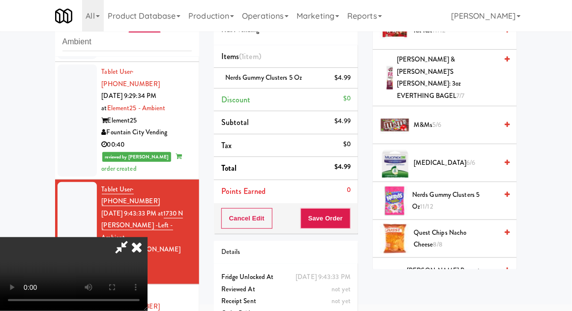
scroll to position [36, 0]
click at [348, 218] on button "Save Order" at bounding box center [325, 218] width 50 height 21
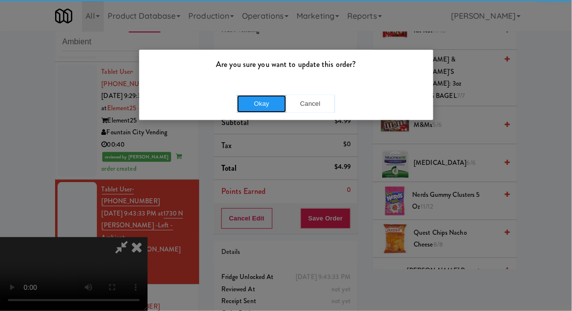
click at [263, 97] on button "Okay" at bounding box center [261, 104] width 49 height 18
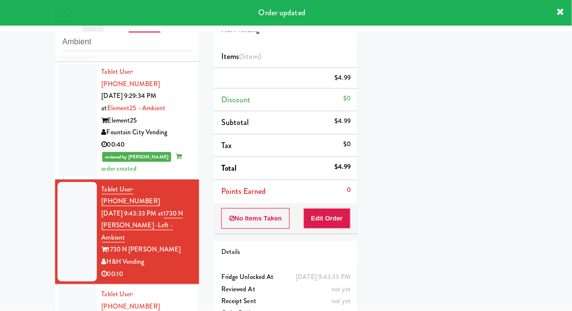
scroll to position [0, 0]
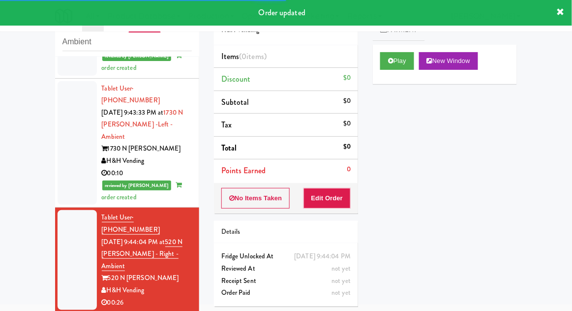
scroll to position [815, 0]
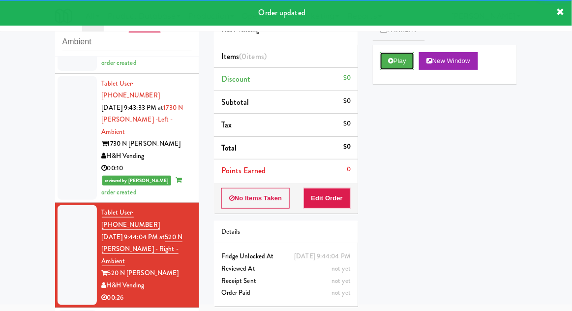
click at [386, 60] on button "Play" at bounding box center [397, 61] width 34 height 18
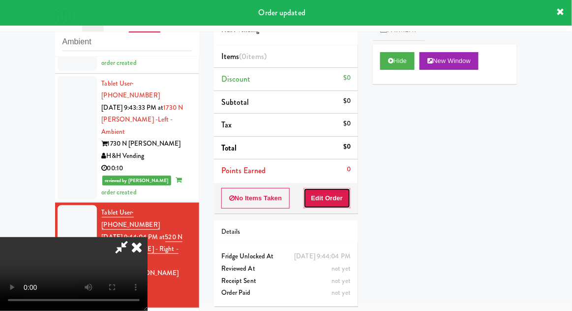
click at [339, 202] on button "Edit Order" at bounding box center [327, 198] width 48 height 21
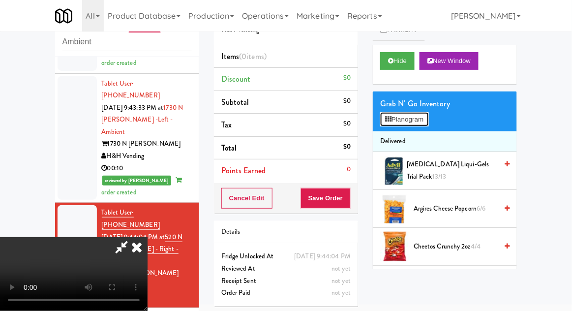
click at [427, 123] on button "Planogram" at bounding box center [404, 119] width 48 height 15
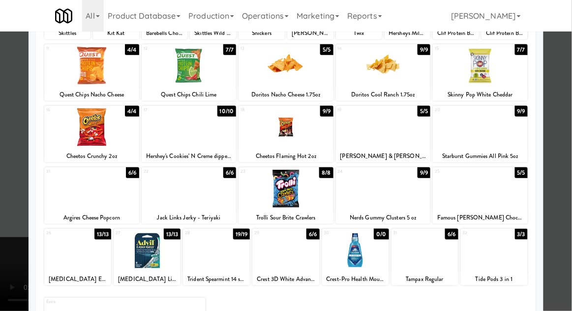
scroll to position [113, 0]
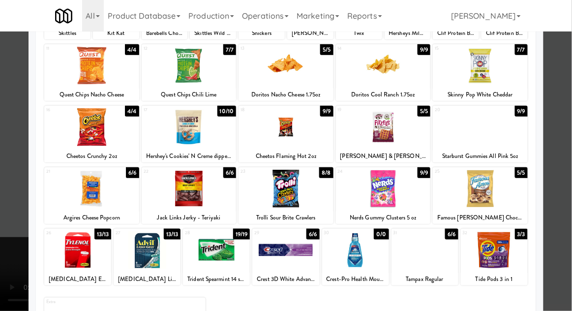
click at [399, 190] on div at bounding box center [383, 189] width 95 height 38
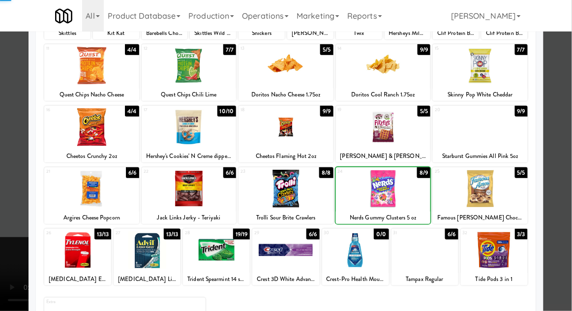
click at [565, 126] on div at bounding box center [286, 155] width 572 height 311
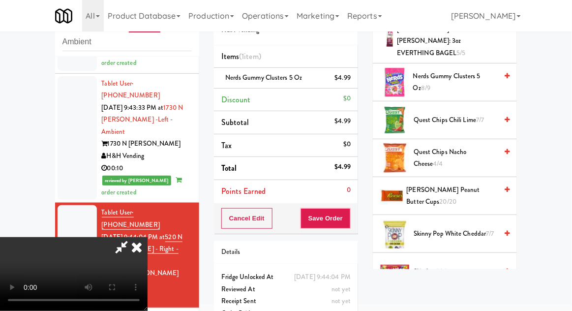
scroll to position [677, 0]
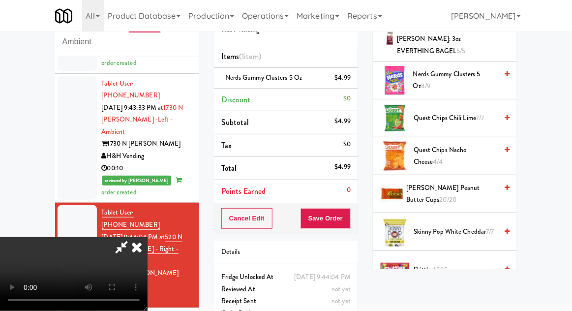
click at [477, 182] on span "[PERSON_NAME] Peanut Butter Cups 20/20" at bounding box center [451, 194] width 91 height 24
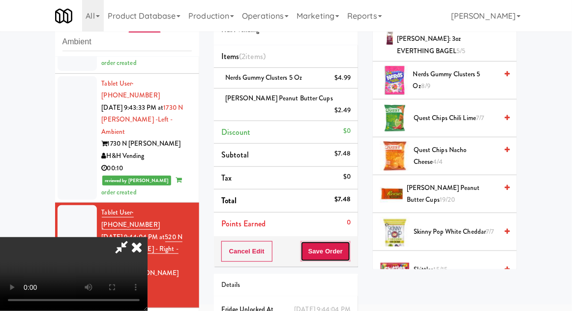
click at [348, 242] on button "Save Order" at bounding box center [325, 251] width 50 height 21
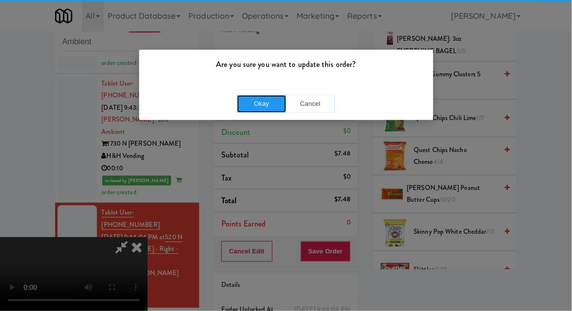
click at [257, 107] on button "Okay" at bounding box center [261, 104] width 49 height 18
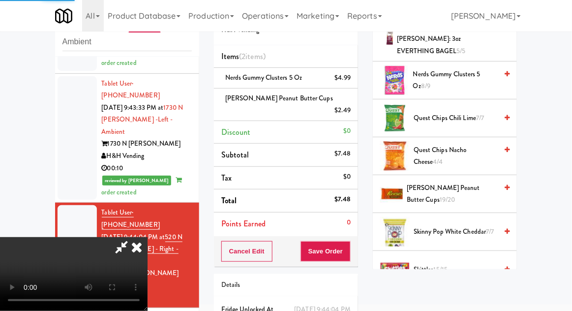
scroll to position [97, 0]
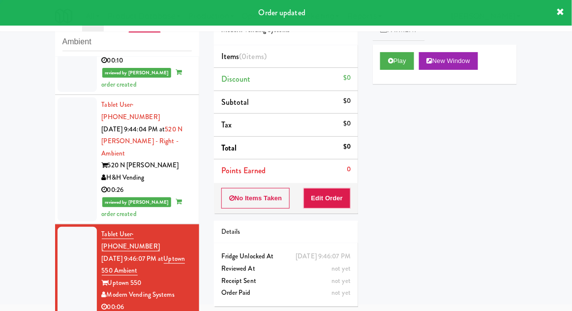
scroll to position [933, 0]
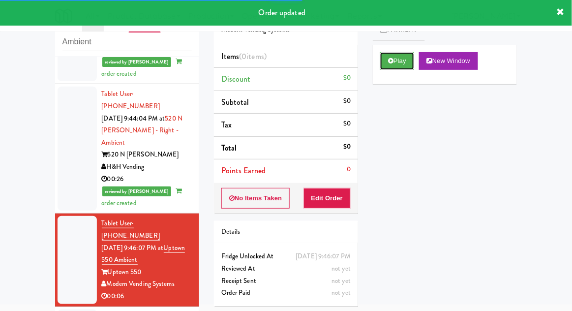
click at [383, 60] on button "Play" at bounding box center [397, 61] width 34 height 18
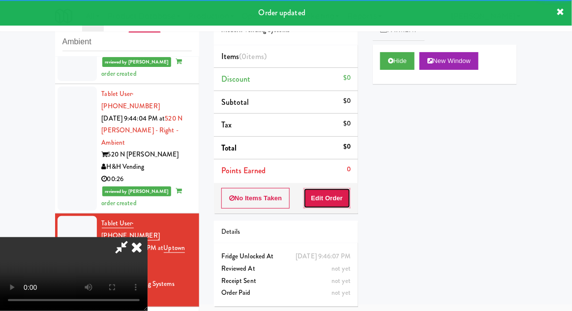
click at [335, 197] on button "Edit Order" at bounding box center [327, 198] width 48 height 21
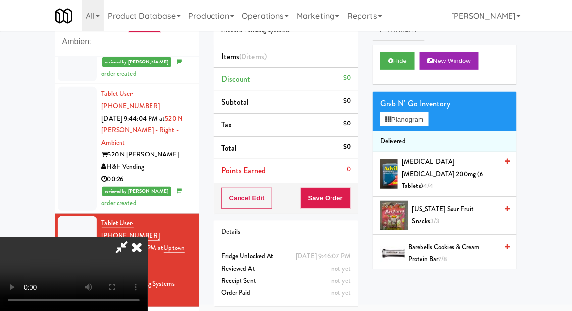
scroll to position [0, 0]
click at [426, 120] on button "Planogram" at bounding box center [404, 119] width 48 height 15
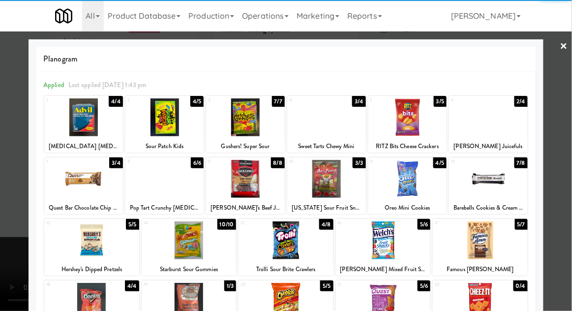
click at [159, 119] on div at bounding box center [164, 117] width 79 height 38
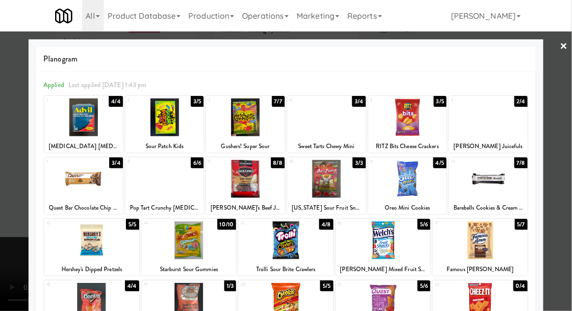
click at [430, 182] on div at bounding box center [407, 179] width 79 height 38
click at [566, 133] on div at bounding box center [286, 155] width 572 height 311
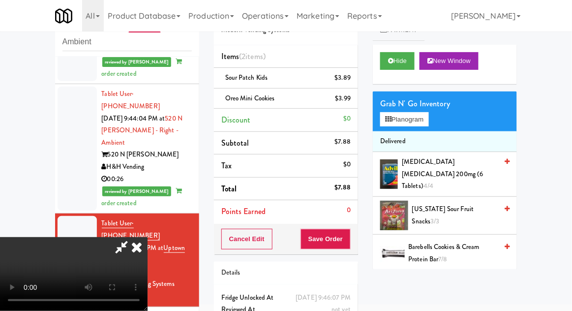
scroll to position [36, 0]
click at [350, 235] on button "Save Order" at bounding box center [325, 239] width 50 height 21
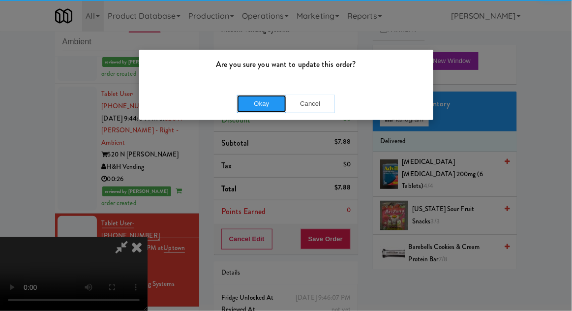
click at [265, 102] on button "Okay" at bounding box center [261, 104] width 49 height 18
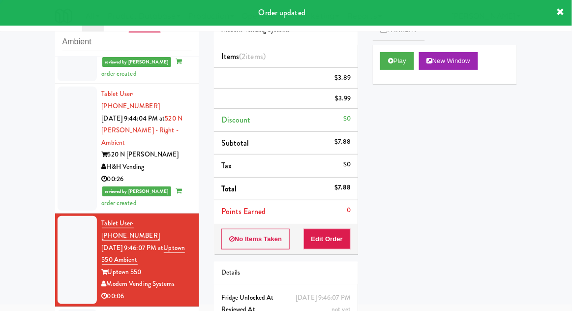
scroll to position [0, 0]
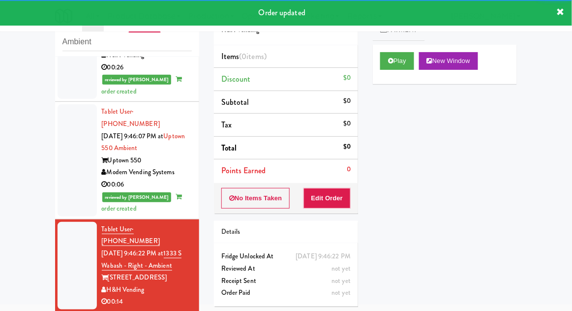
scroll to position [1038, 0]
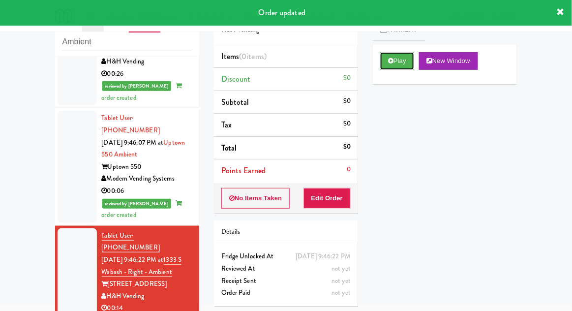
click at [386, 68] on button "Play" at bounding box center [397, 61] width 34 height 18
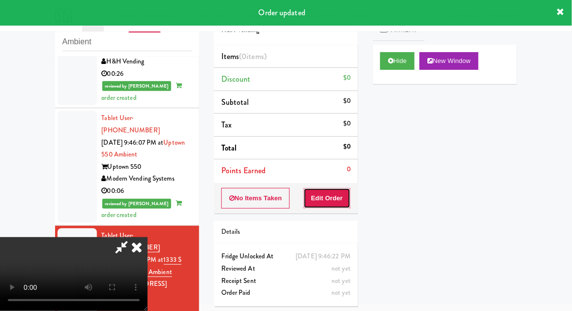
click at [338, 197] on button "Edit Order" at bounding box center [327, 198] width 48 height 21
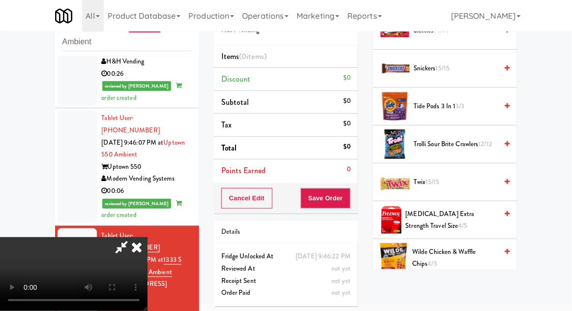
scroll to position [996, 0]
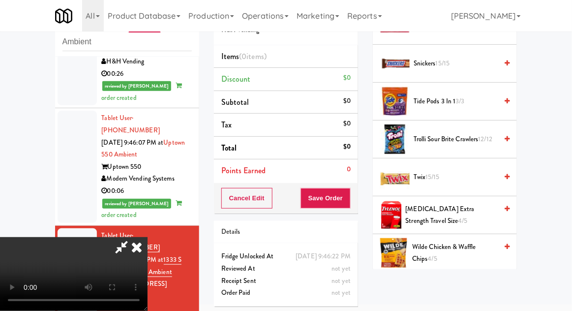
click at [419, 171] on span "Twix 15/15" at bounding box center [455, 177] width 84 height 12
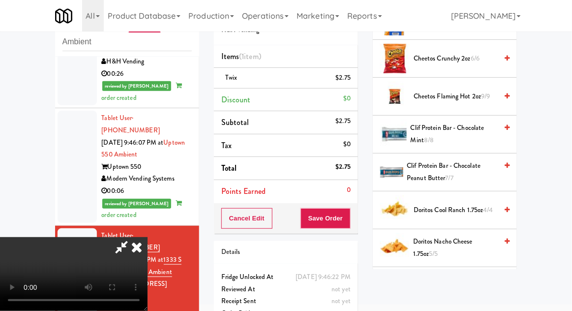
scroll to position [189, 0]
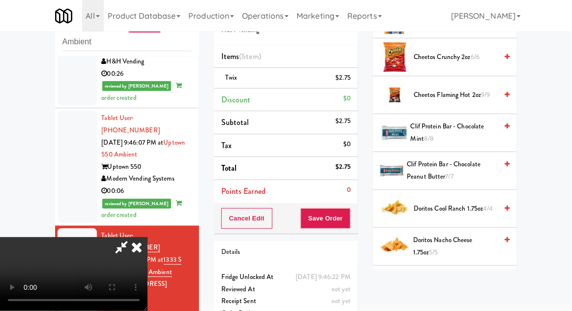
click at [475, 99] on span "Cheetos Flaming Hot 2oz 9/9" at bounding box center [455, 95] width 84 height 12
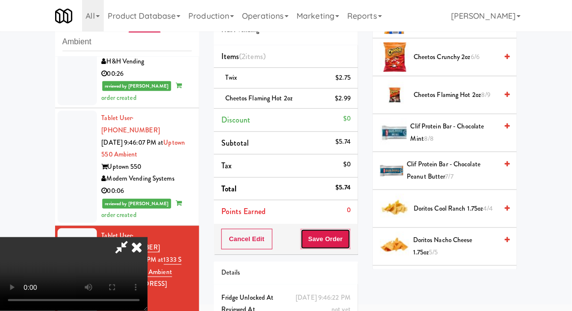
click at [350, 236] on button "Save Order" at bounding box center [325, 239] width 50 height 21
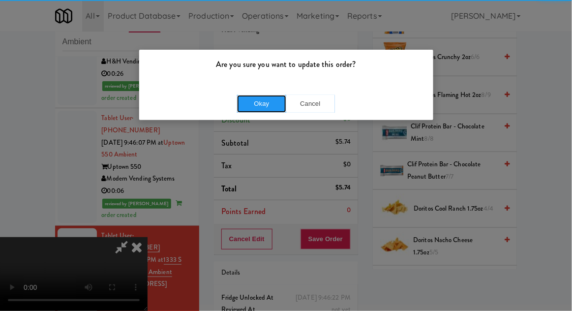
click at [246, 105] on button "Okay" at bounding box center [261, 104] width 49 height 18
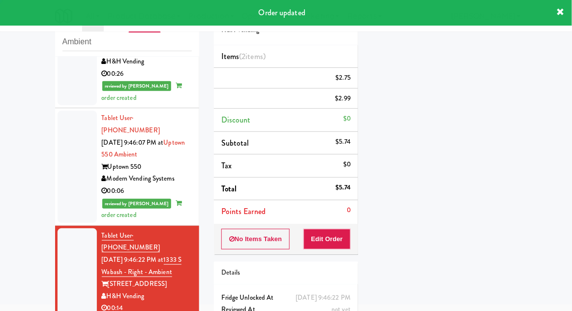
scroll to position [0, 0]
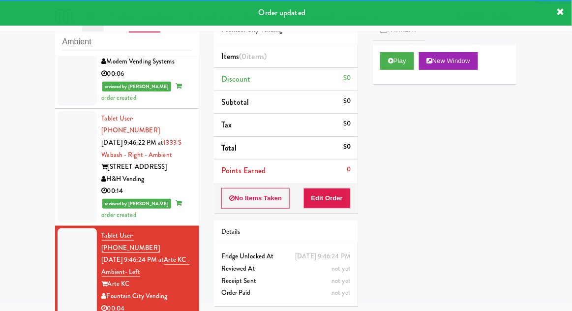
scroll to position [1157, 0]
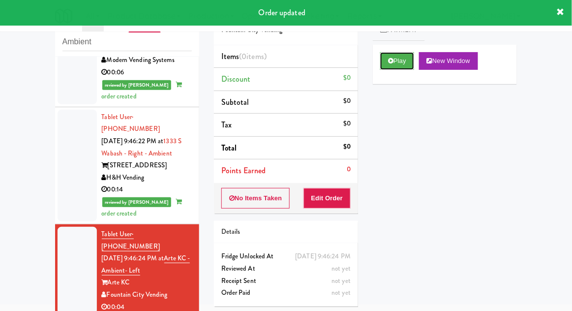
click at [387, 66] on button "Play" at bounding box center [397, 61] width 34 height 18
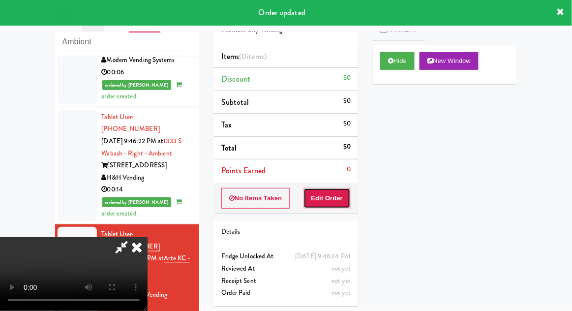
click at [326, 200] on button "Edit Order" at bounding box center [327, 198] width 48 height 21
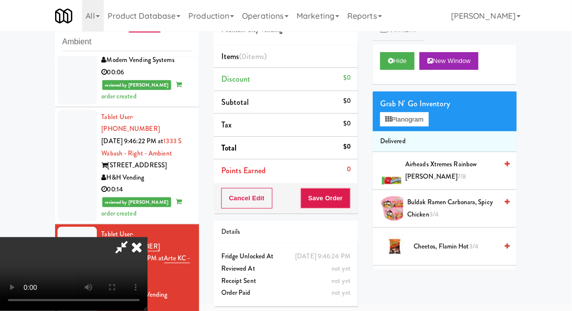
scroll to position [36, 0]
click at [422, 121] on button "Planogram" at bounding box center [404, 119] width 48 height 15
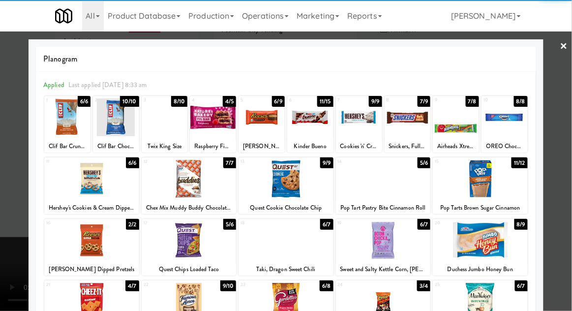
click at [483, 243] on div at bounding box center [480, 240] width 95 height 38
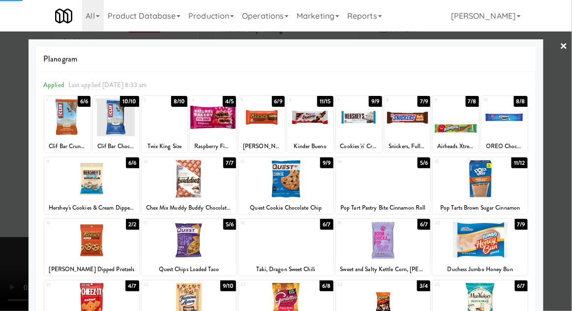
click at [569, 120] on div at bounding box center [286, 155] width 572 height 311
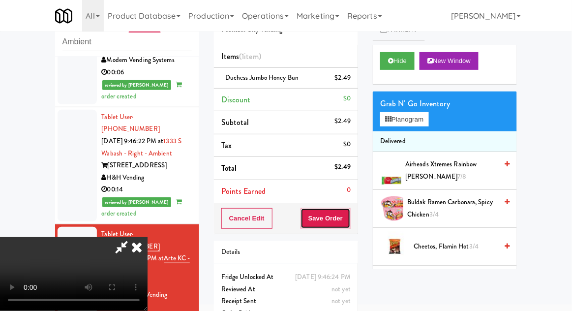
click at [350, 216] on button "Save Order" at bounding box center [325, 218] width 50 height 21
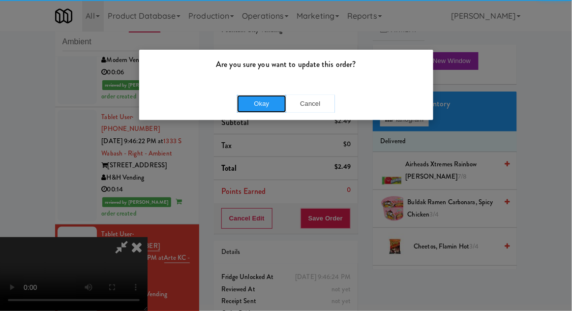
click at [272, 109] on button "Okay" at bounding box center [261, 104] width 49 height 18
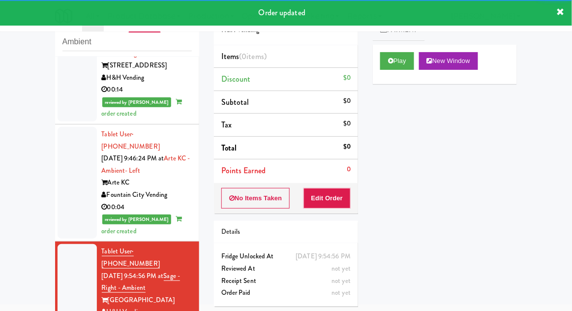
scroll to position [1261, 0]
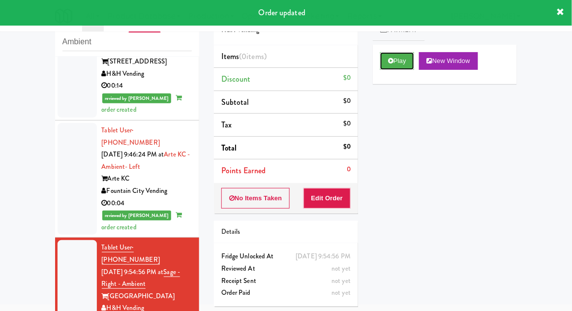
click at [396, 65] on button "Play" at bounding box center [397, 61] width 34 height 18
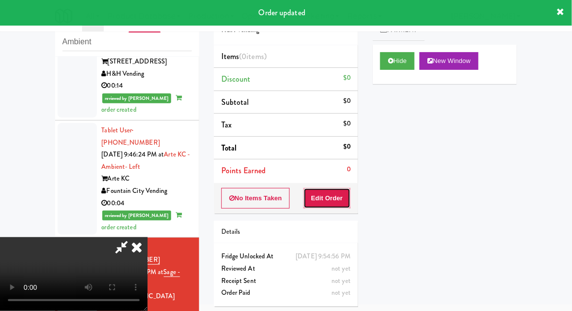
click at [337, 192] on button "Edit Order" at bounding box center [327, 198] width 48 height 21
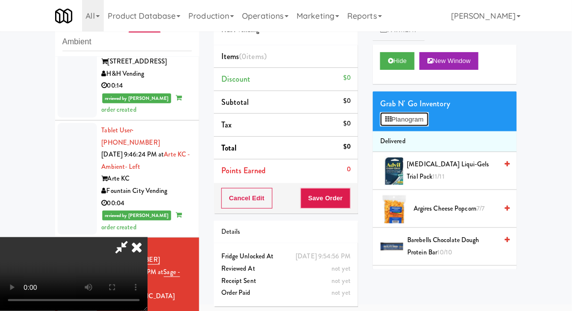
click at [418, 118] on button "Planogram" at bounding box center [404, 119] width 48 height 15
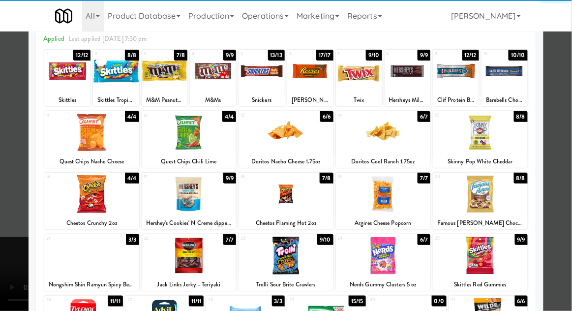
scroll to position [47, 0]
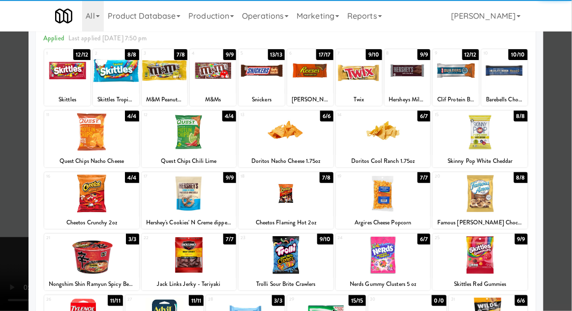
click at [503, 252] on div at bounding box center [480, 255] width 95 height 38
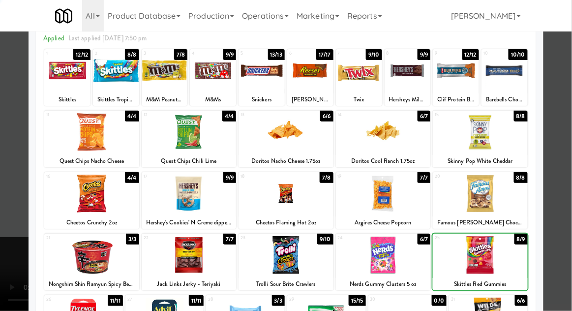
click at [566, 206] on div at bounding box center [286, 155] width 572 height 311
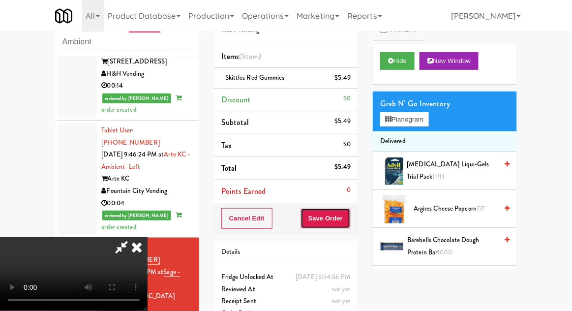
click at [349, 219] on button "Save Order" at bounding box center [325, 218] width 50 height 21
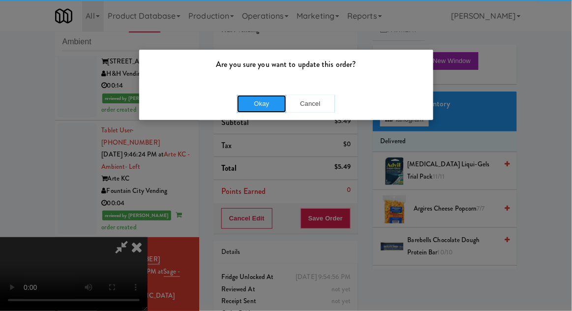
click at [258, 96] on button "Okay" at bounding box center [261, 104] width 49 height 18
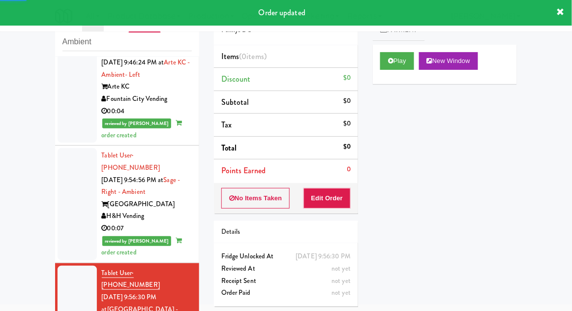
scroll to position [1363, 0]
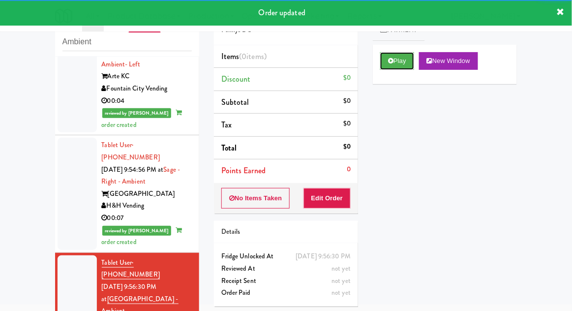
click at [390, 58] on icon at bounding box center [390, 61] width 5 height 6
click at [331, 199] on button "Edit Order" at bounding box center [327, 198] width 48 height 21
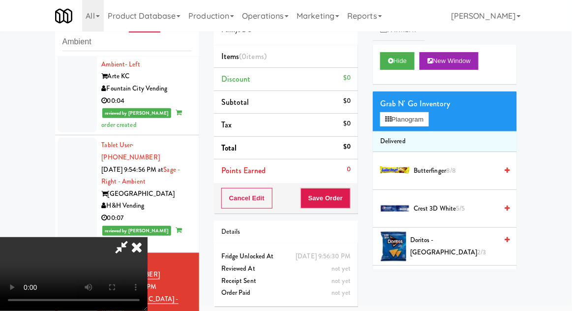
scroll to position [0, 0]
click at [433, 173] on span "Butterfinger 8/8" at bounding box center [455, 171] width 84 height 12
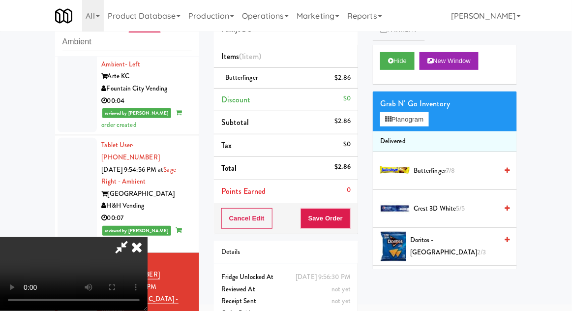
scroll to position [36, 0]
click at [415, 118] on button "Planogram" at bounding box center [404, 119] width 48 height 15
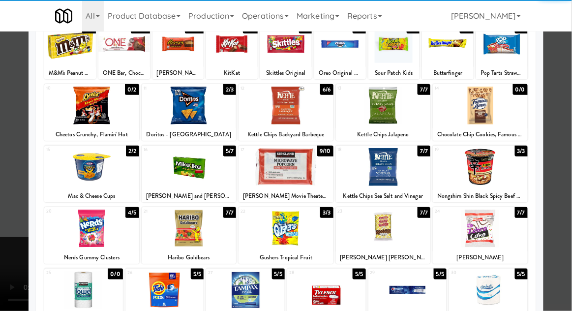
scroll to position [73, 0]
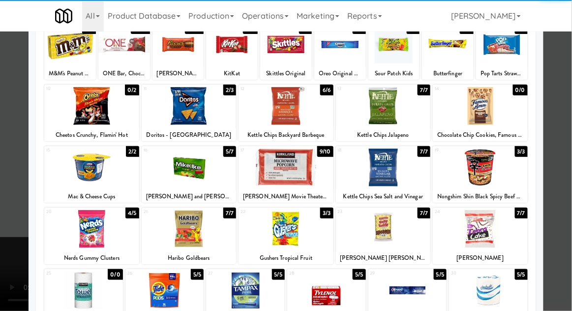
click at [295, 231] on div at bounding box center [285, 229] width 95 height 38
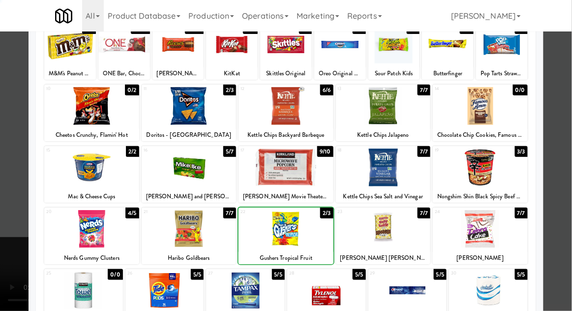
click at [567, 183] on div at bounding box center [286, 155] width 572 height 311
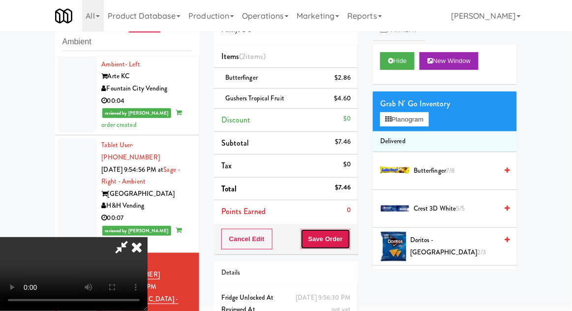
click at [347, 240] on button "Save Order" at bounding box center [325, 239] width 50 height 21
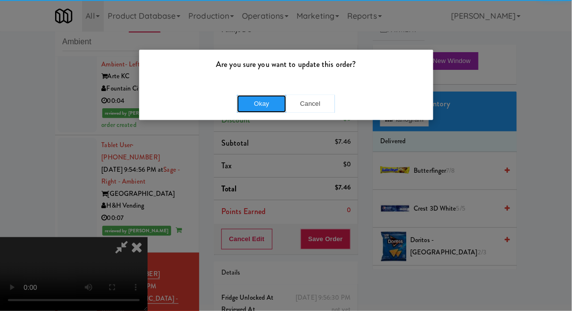
click at [266, 101] on button "Okay" at bounding box center [261, 104] width 49 height 18
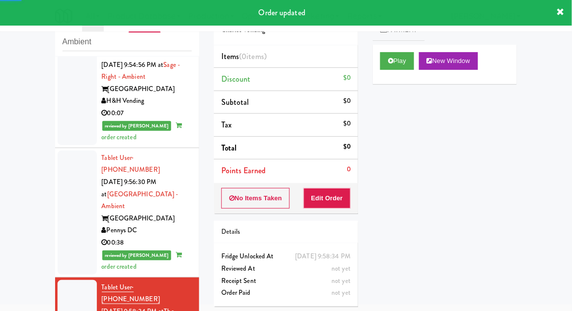
scroll to position [1475, 0]
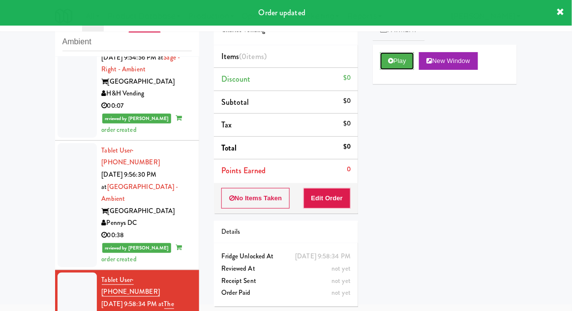
click at [386, 62] on button "Play" at bounding box center [397, 61] width 34 height 18
click at [332, 206] on button "Edit Order" at bounding box center [327, 198] width 48 height 21
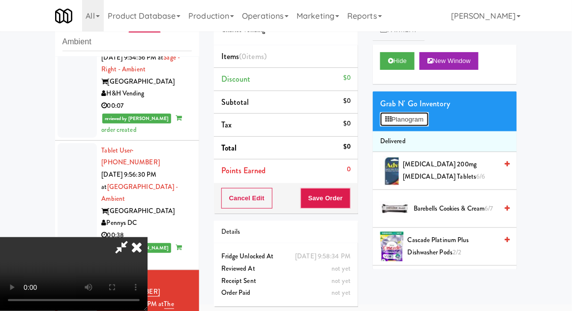
click at [392, 113] on button "Planogram" at bounding box center [404, 119] width 48 height 15
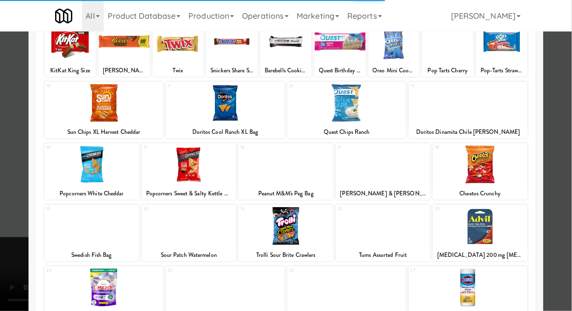
scroll to position [73, 0]
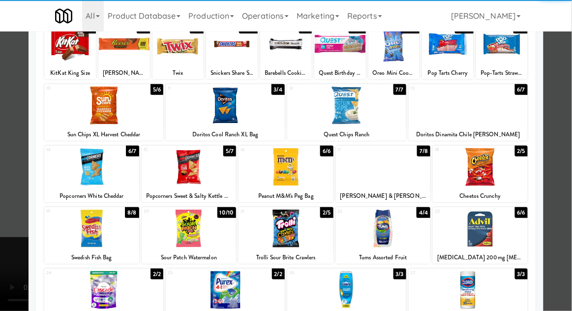
click at [292, 222] on div at bounding box center [285, 228] width 95 height 38
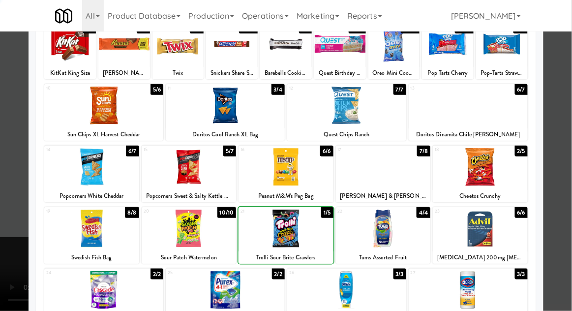
click at [571, 182] on div at bounding box center [286, 155] width 572 height 311
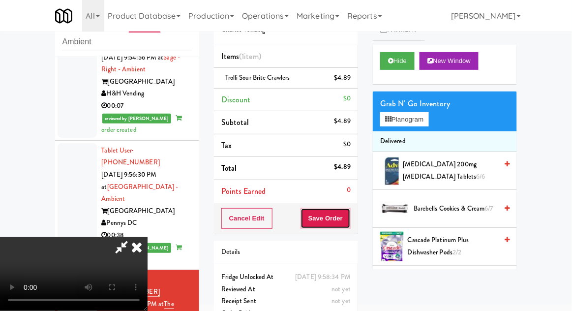
click at [345, 219] on button "Save Order" at bounding box center [325, 218] width 50 height 21
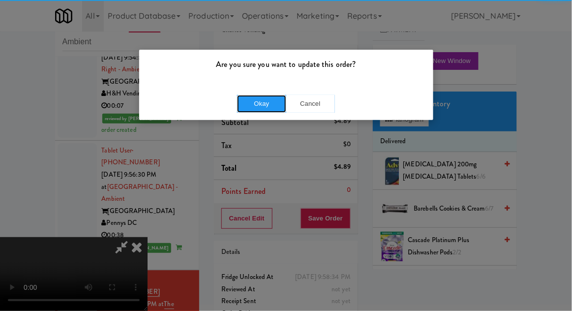
click at [268, 111] on button "Okay" at bounding box center [261, 104] width 49 height 18
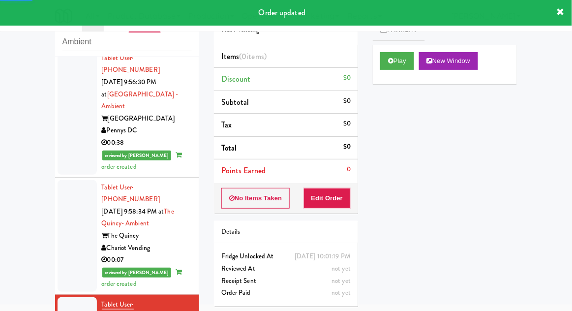
scroll to position [1571, 0]
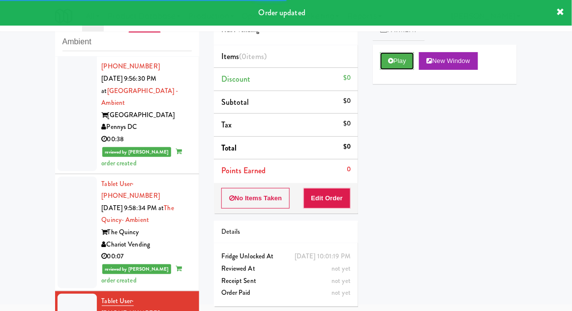
click at [393, 65] on button "Play" at bounding box center [397, 61] width 34 height 18
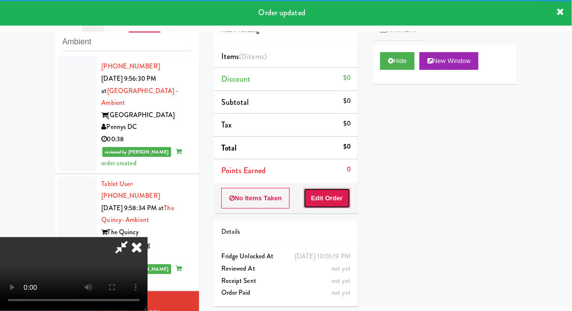
click at [332, 206] on button "Edit Order" at bounding box center [327, 198] width 48 height 21
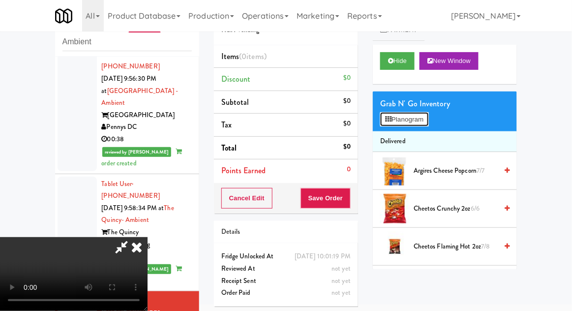
click at [395, 119] on button "Planogram" at bounding box center [404, 119] width 48 height 15
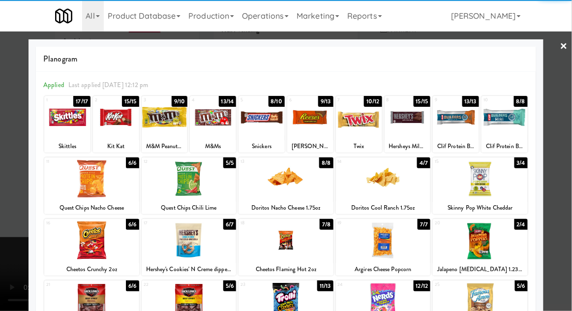
click at [483, 235] on div at bounding box center [480, 240] width 95 height 38
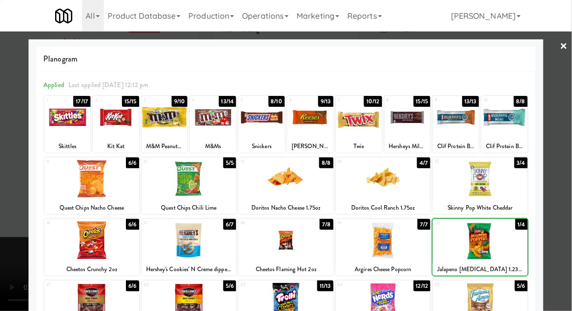
click at [567, 173] on div at bounding box center [286, 155] width 572 height 311
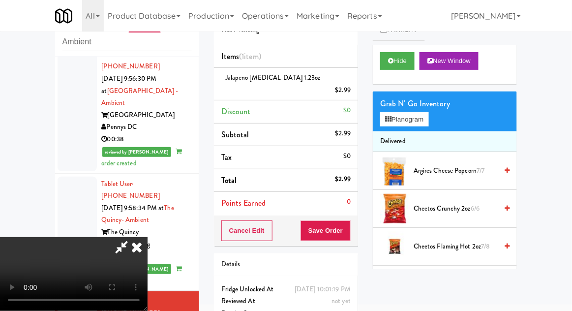
click at [356, 222] on div "Cancel Edit Save Order" at bounding box center [286, 230] width 144 height 30
click at [346, 220] on button "Save Order" at bounding box center [325, 230] width 50 height 21
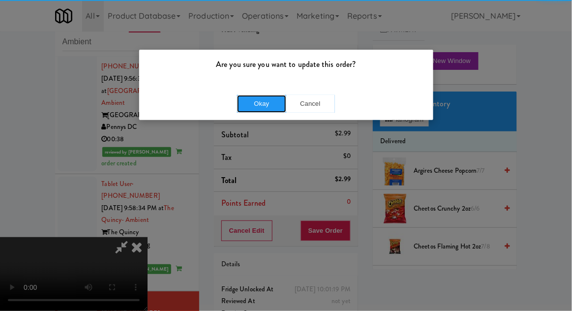
click at [268, 104] on button "Okay" at bounding box center [261, 104] width 49 height 18
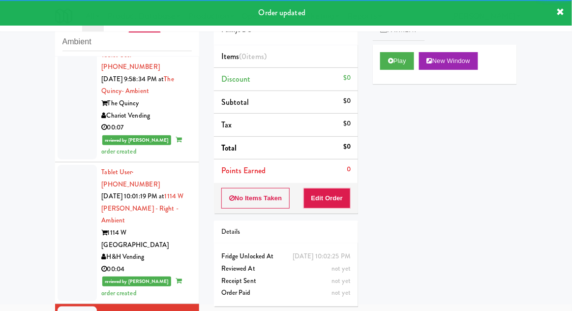
scroll to position [1700, 0]
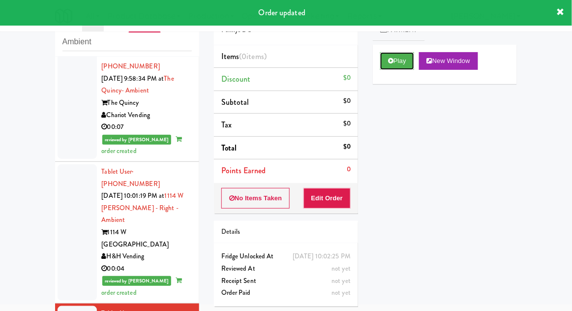
click at [388, 62] on icon at bounding box center [390, 61] width 5 height 6
click at [329, 189] on button "Edit Order" at bounding box center [327, 198] width 48 height 21
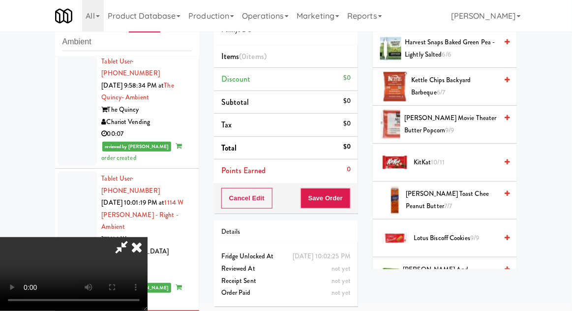
scroll to position [350, 0]
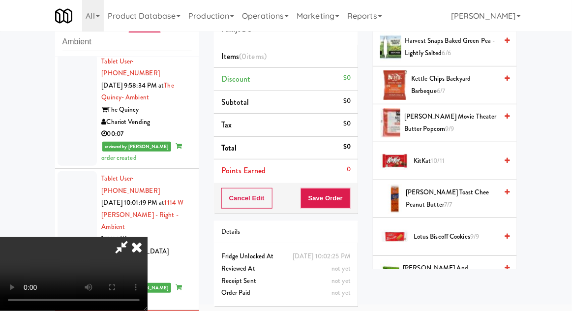
click at [469, 155] on span "KitKat 10/11" at bounding box center [455, 161] width 84 height 12
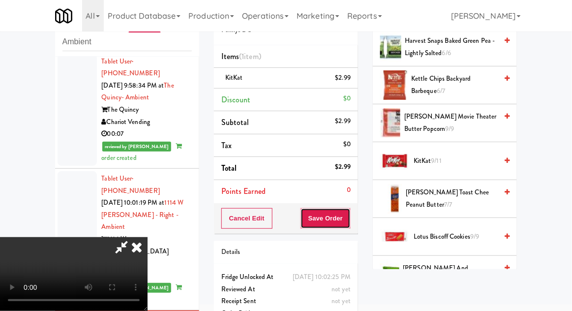
click at [348, 222] on button "Save Order" at bounding box center [325, 218] width 50 height 21
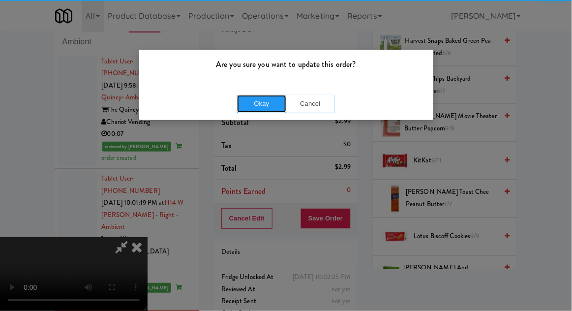
click at [266, 106] on button "Okay" at bounding box center [261, 104] width 49 height 18
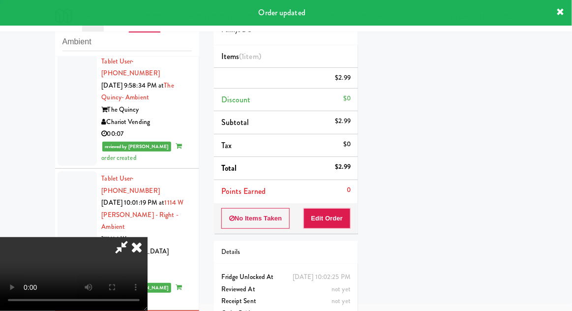
scroll to position [97, 0]
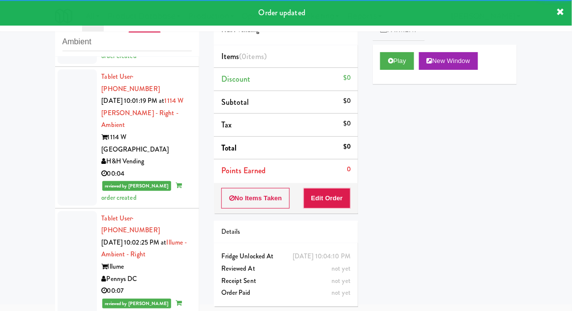
scroll to position [1797, 0]
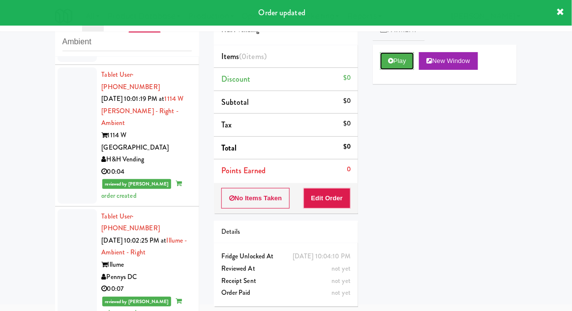
click at [389, 56] on button "Play" at bounding box center [397, 61] width 34 height 18
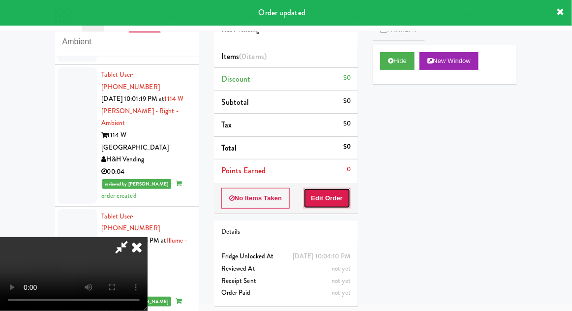
click at [328, 195] on button "Edit Order" at bounding box center [327, 198] width 48 height 21
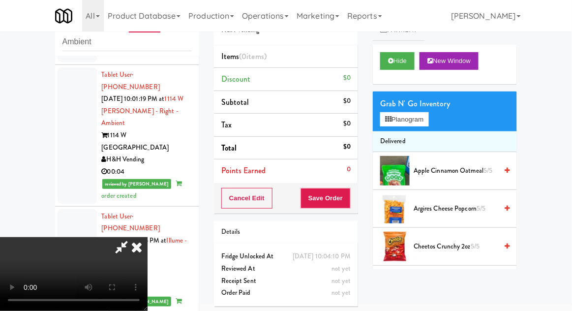
click at [416, 138] on li "Delivered" at bounding box center [445, 141] width 144 height 21
click at [421, 126] on button "Planogram" at bounding box center [404, 119] width 48 height 15
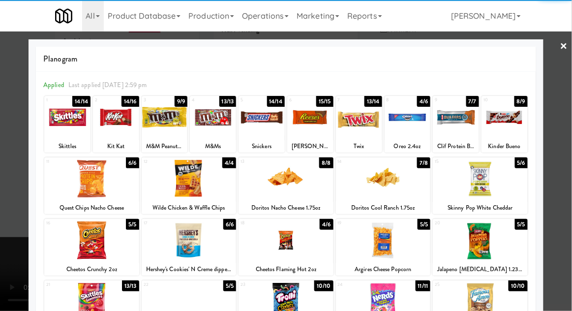
click at [263, 124] on div at bounding box center [261, 117] width 46 height 38
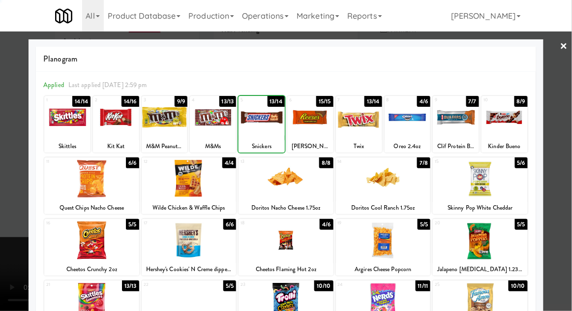
click at [566, 125] on div at bounding box center [286, 155] width 572 height 311
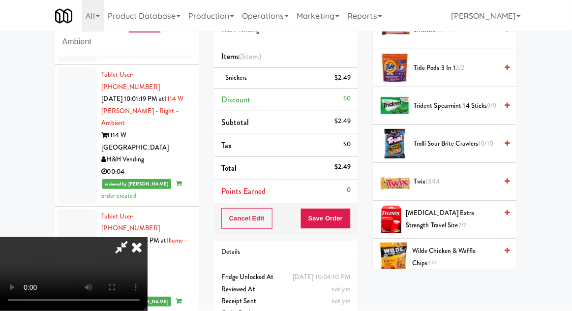
scroll to position [1058, 0]
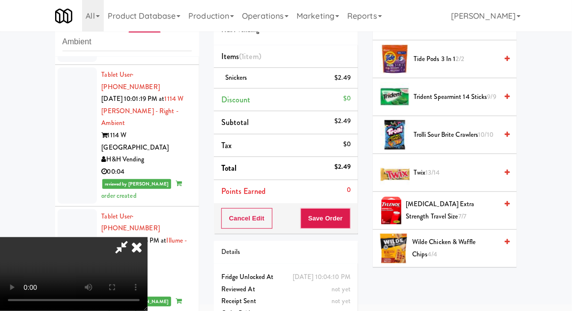
click at [462, 168] on span "Twix 13/14" at bounding box center [455, 173] width 84 height 12
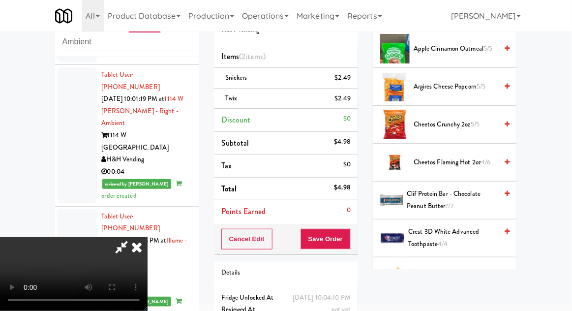
scroll to position [123, 0]
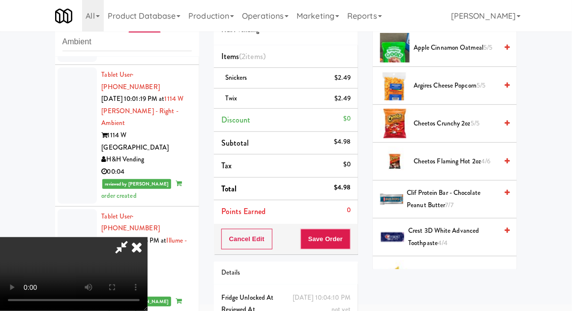
click at [478, 160] on span "Cheetos Flaming Hot 2oz 4/6" at bounding box center [455, 161] width 84 height 12
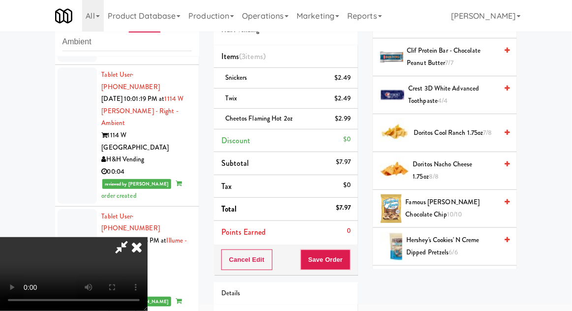
scroll to position [273, 0]
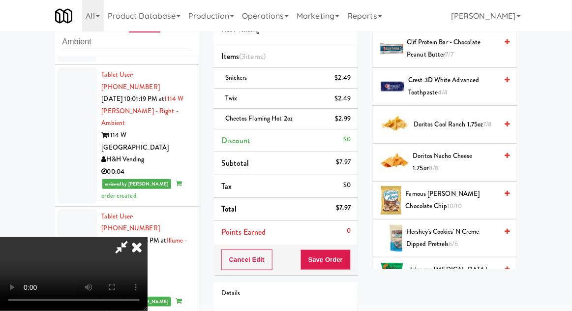
click at [473, 197] on span "Famous [PERSON_NAME] Chocolate Chip 10/10" at bounding box center [451, 200] width 92 height 24
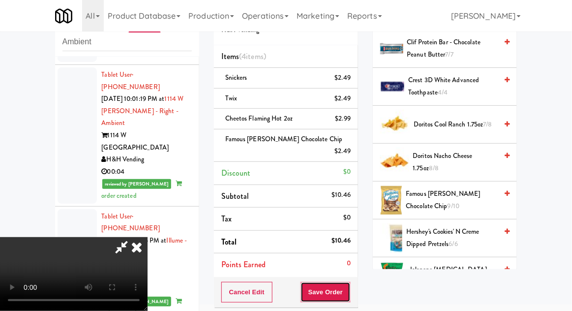
click at [347, 282] on button "Save Order" at bounding box center [325, 292] width 50 height 21
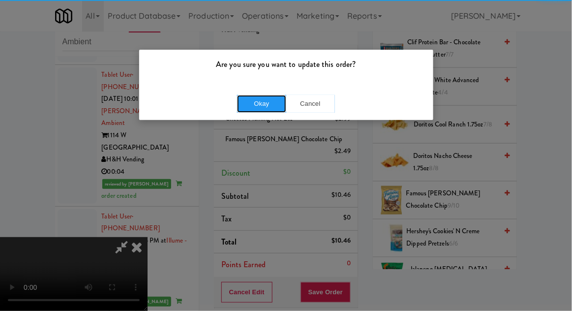
click at [260, 110] on button "Okay" at bounding box center [261, 104] width 49 height 18
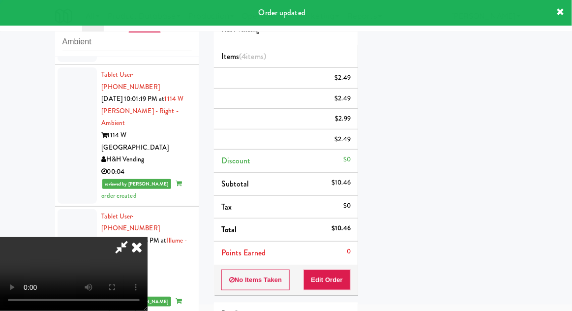
scroll to position [97, 0]
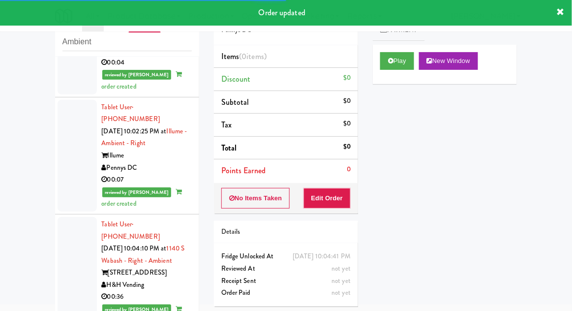
scroll to position [1911, 0]
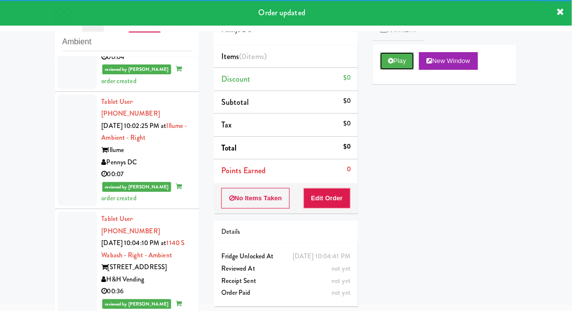
click at [389, 67] on button "Play" at bounding box center [397, 61] width 34 height 18
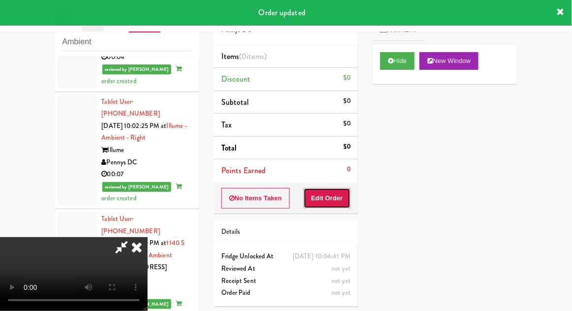
click at [329, 200] on button "Edit Order" at bounding box center [327, 198] width 48 height 21
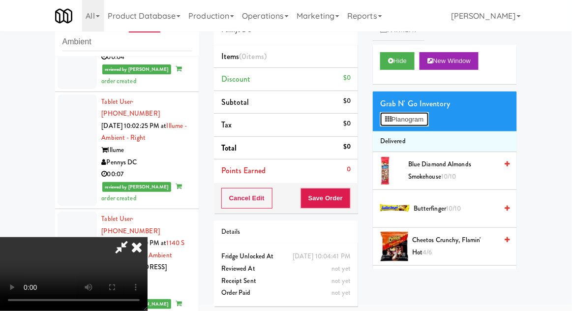
click at [427, 121] on button "Planogram" at bounding box center [404, 119] width 48 height 15
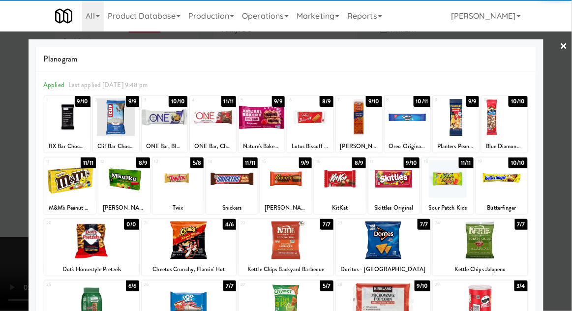
click at [178, 183] on div at bounding box center [178, 179] width 52 height 38
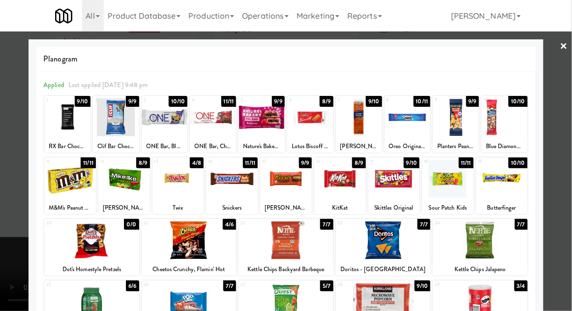
click at [408, 226] on div at bounding box center [383, 240] width 95 height 38
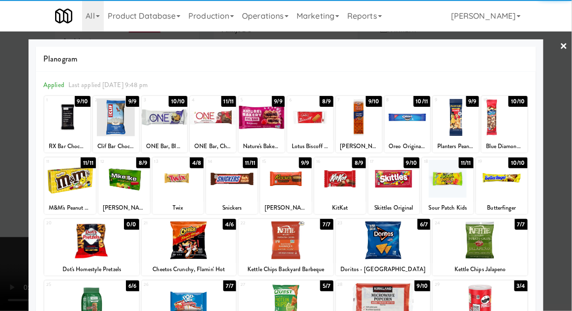
click at [17, 249] on div at bounding box center [286, 155] width 572 height 311
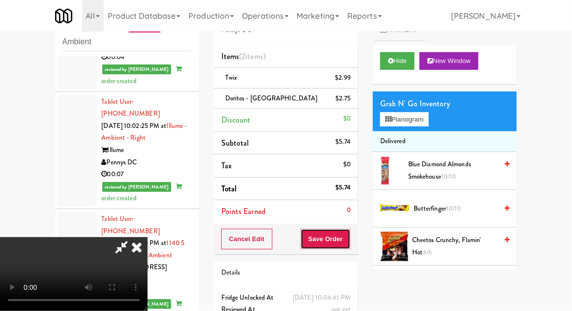
click at [348, 229] on button "Save Order" at bounding box center [325, 239] width 50 height 21
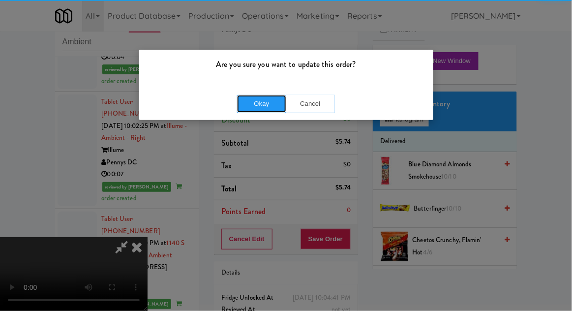
click at [272, 99] on button "Okay" at bounding box center [261, 104] width 49 height 18
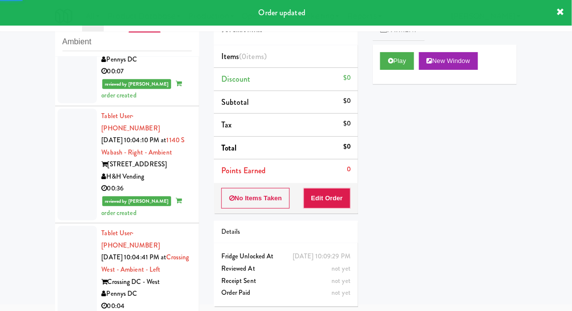
scroll to position [2018, 0]
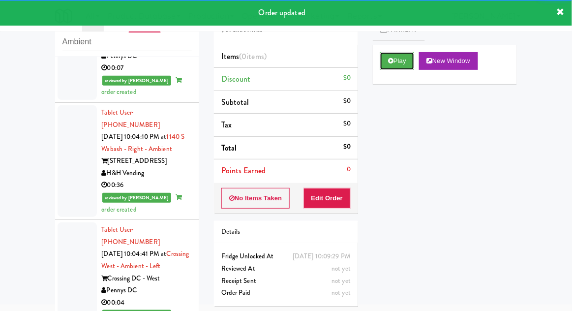
click at [392, 67] on button "Play" at bounding box center [397, 61] width 34 height 18
click at [331, 199] on button "Edit Order" at bounding box center [327, 198] width 48 height 21
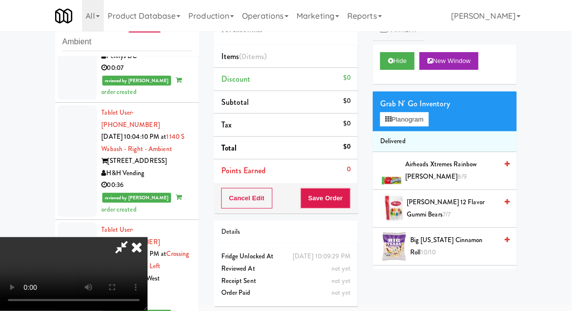
click at [147, 237] on icon at bounding box center [137, 247] width 22 height 20
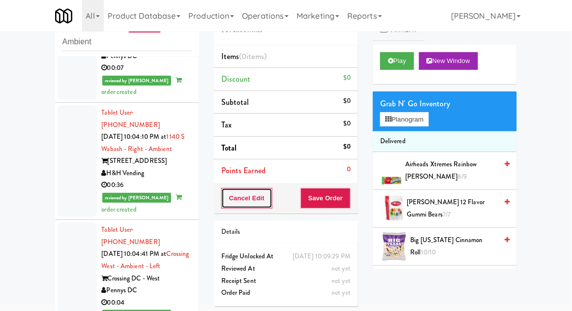
click at [238, 197] on button "Cancel Edit" at bounding box center [246, 198] width 51 height 21
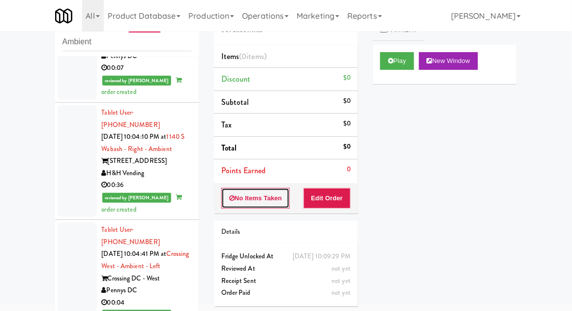
click at [232, 201] on button "No Items Taken" at bounding box center [255, 198] width 69 height 21
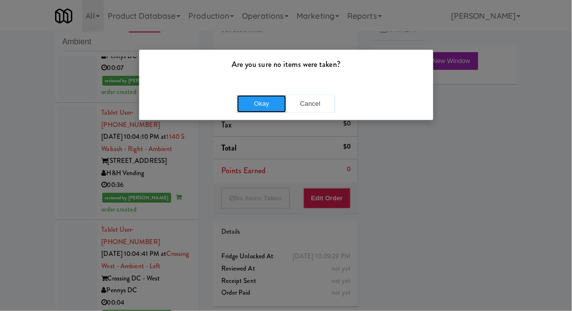
click at [253, 99] on button "Okay" at bounding box center [261, 104] width 49 height 18
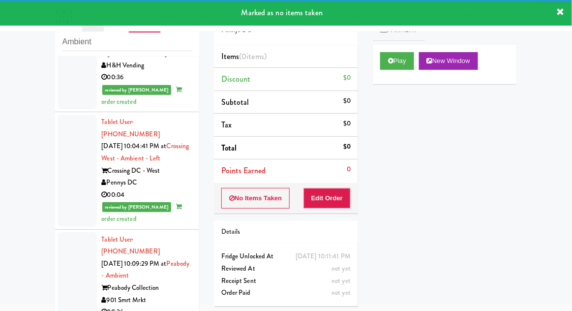
scroll to position [2124, 0]
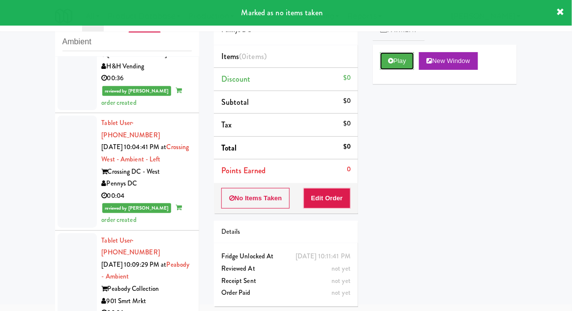
click at [404, 59] on button "Play" at bounding box center [397, 61] width 34 height 18
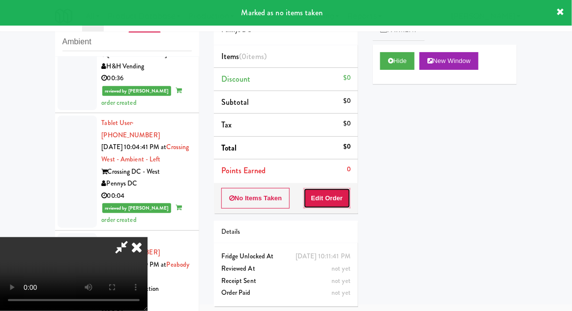
click at [335, 188] on button "Edit Order" at bounding box center [327, 198] width 48 height 21
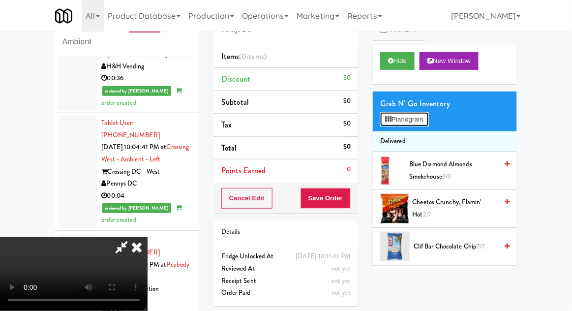
click at [424, 125] on button "Planogram" at bounding box center [404, 119] width 48 height 15
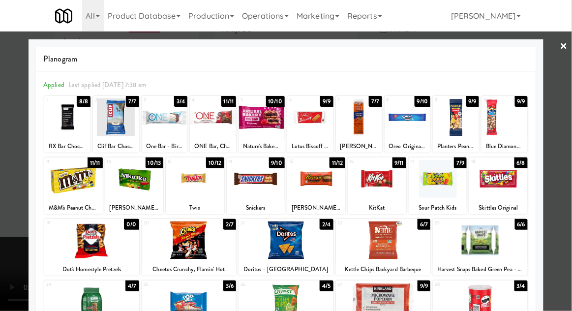
click at [309, 120] on div at bounding box center [310, 117] width 46 height 38
click at [568, 100] on div at bounding box center [286, 155] width 572 height 311
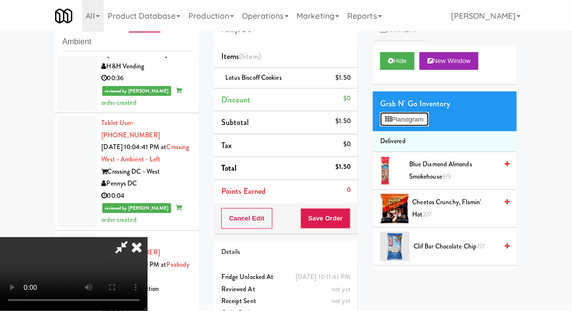
click at [424, 122] on button "Planogram" at bounding box center [404, 119] width 48 height 15
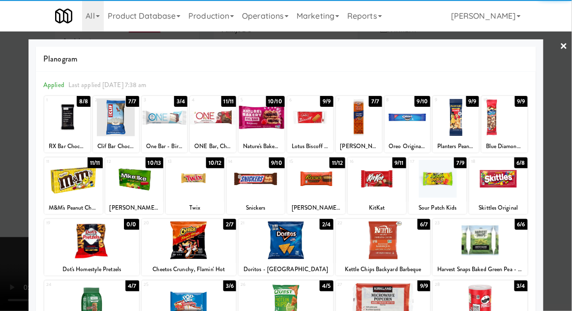
click at [77, 184] on div at bounding box center [73, 179] width 58 height 38
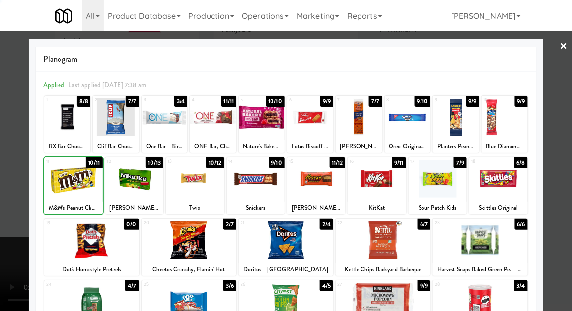
click at [565, 95] on div at bounding box center [286, 155] width 572 height 311
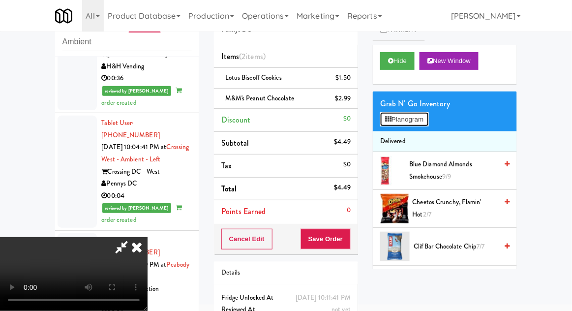
click at [424, 124] on button "Planogram" at bounding box center [404, 119] width 48 height 15
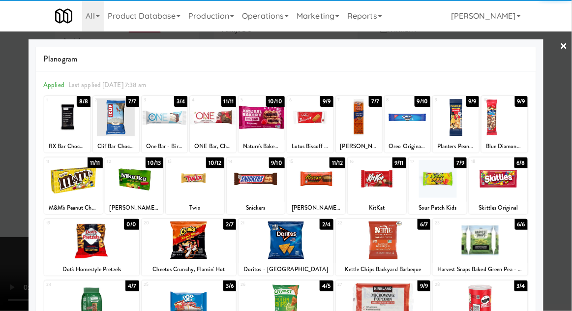
click at [477, 294] on div at bounding box center [480, 302] width 95 height 38
click at [571, 110] on div at bounding box center [286, 155] width 572 height 311
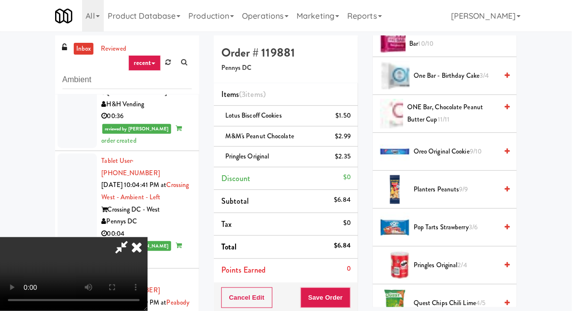
scroll to position [721, 0]
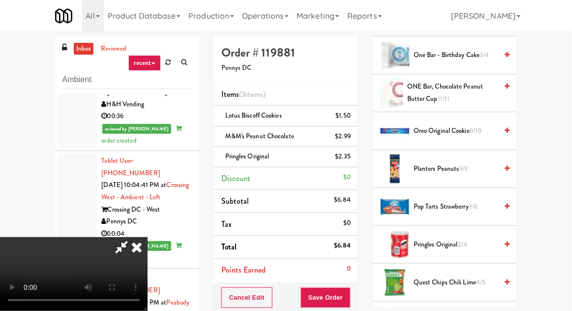
click at [478, 129] on span "9/10" at bounding box center [475, 130] width 12 height 9
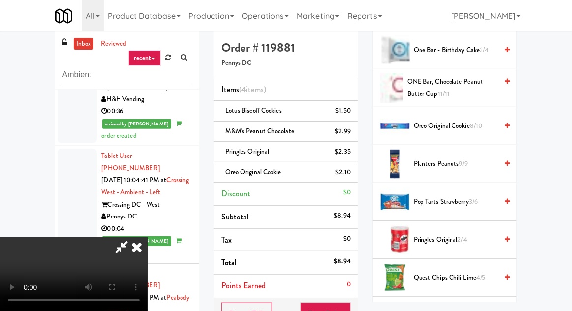
scroll to position [86, 0]
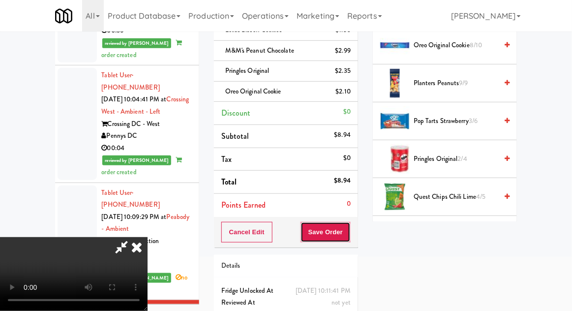
click at [349, 233] on button "Save Order" at bounding box center [325, 232] width 50 height 21
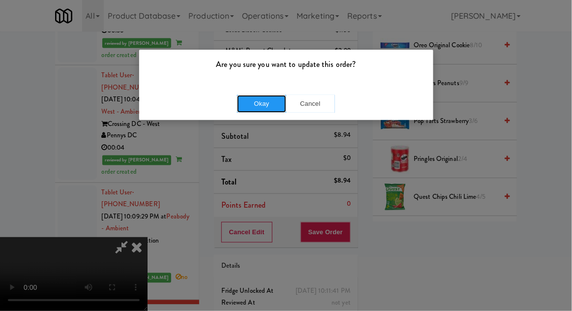
click at [255, 95] on button "Okay" at bounding box center [261, 104] width 49 height 18
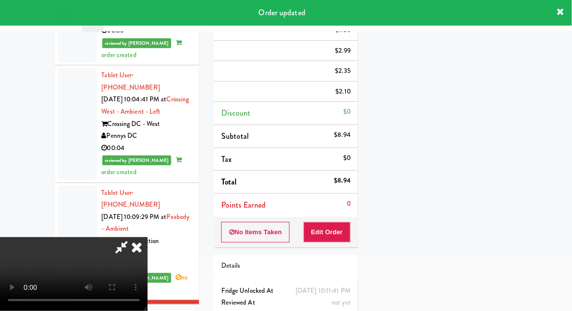
scroll to position [97, 0]
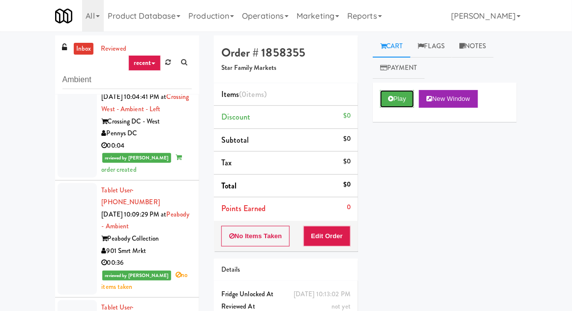
click at [404, 103] on button "Play" at bounding box center [397, 99] width 34 height 18
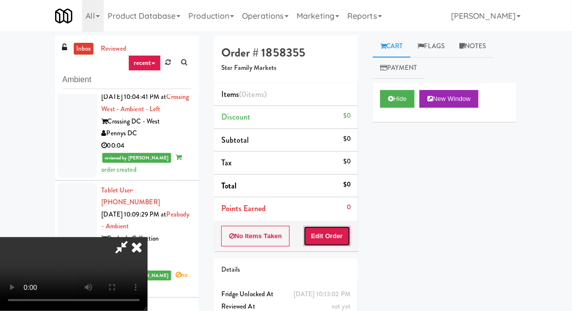
click at [329, 227] on button "Edit Order" at bounding box center [327, 236] width 48 height 21
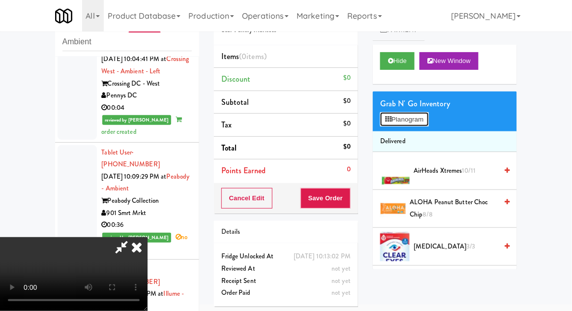
click at [428, 117] on button "Planogram" at bounding box center [404, 119] width 48 height 15
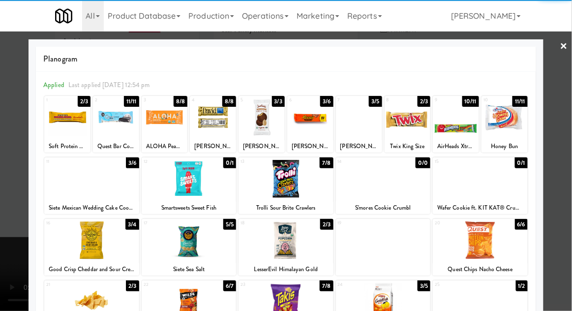
click at [69, 185] on div at bounding box center [91, 179] width 95 height 38
click at [568, 109] on div at bounding box center [286, 155] width 572 height 311
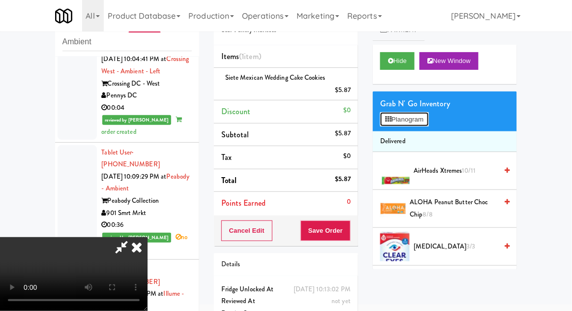
click at [421, 124] on button "Planogram" at bounding box center [404, 119] width 48 height 15
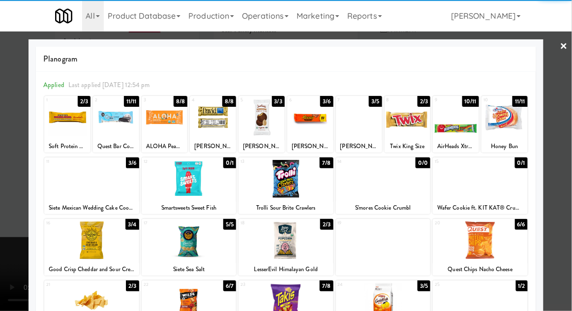
click at [505, 246] on div at bounding box center [480, 240] width 95 height 38
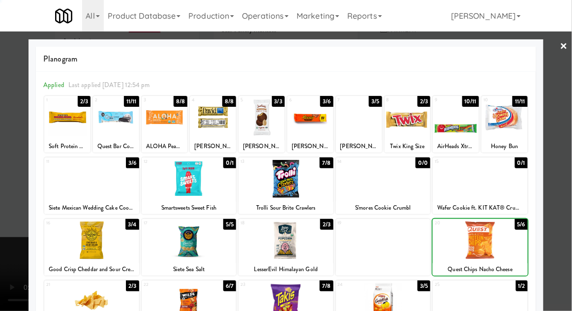
click at [564, 201] on div at bounding box center [286, 155] width 572 height 311
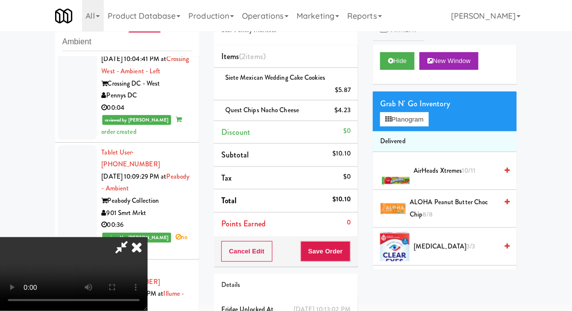
scroll to position [36, 0]
click at [428, 123] on button "Planogram" at bounding box center [404, 119] width 48 height 15
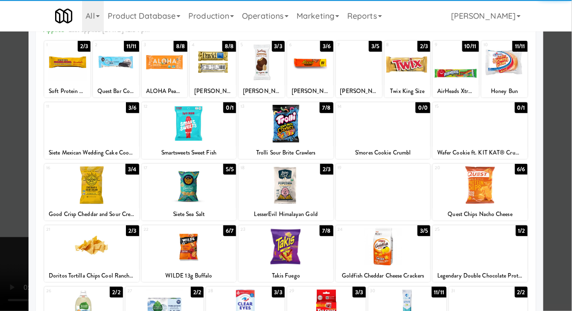
scroll to position [62, 0]
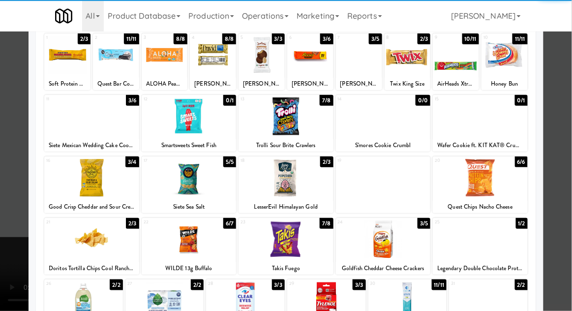
click at [88, 242] on div at bounding box center [91, 239] width 95 height 38
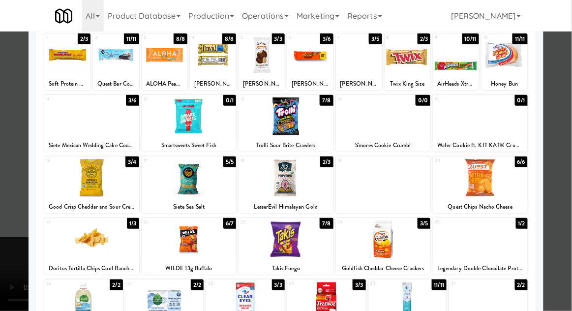
click at [563, 125] on div at bounding box center [286, 155] width 572 height 311
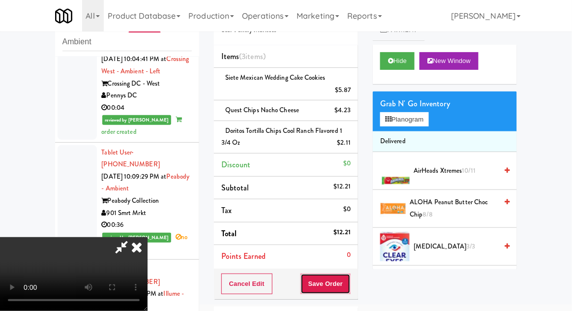
click at [346, 281] on button "Save Order" at bounding box center [325, 283] width 50 height 21
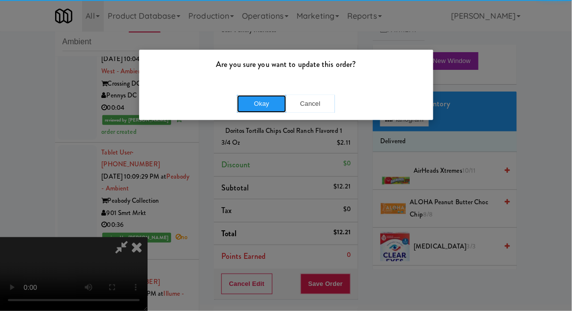
click at [262, 111] on button "Okay" at bounding box center [261, 104] width 49 height 18
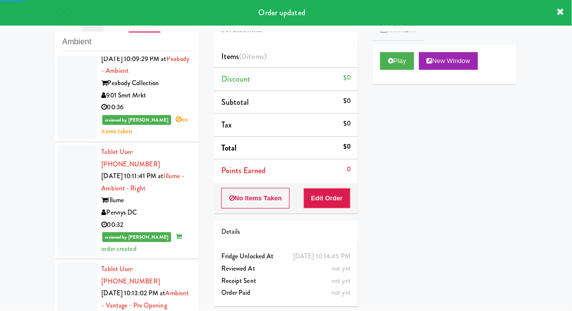
scroll to position [2348, 0]
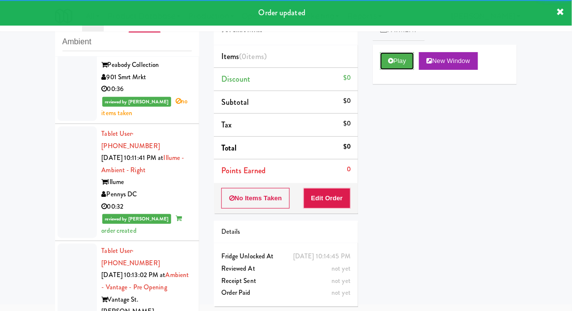
click at [384, 59] on button "Play" at bounding box center [397, 61] width 34 height 18
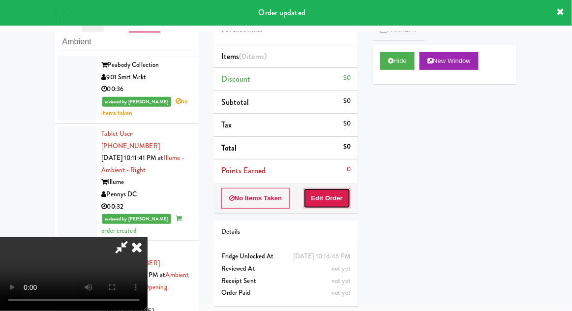
click at [335, 196] on button "Edit Order" at bounding box center [327, 198] width 48 height 21
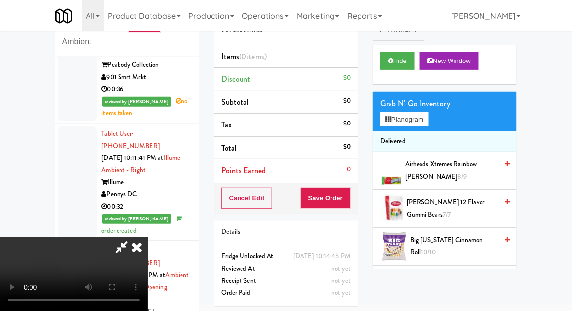
click at [423, 167] on span "Airheads Xtremes Rainbow [PERSON_NAME] 8/9" at bounding box center [451, 170] width 92 height 24
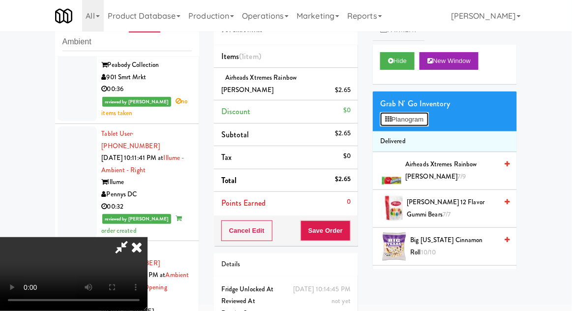
click at [425, 126] on button "Planogram" at bounding box center [404, 119] width 48 height 15
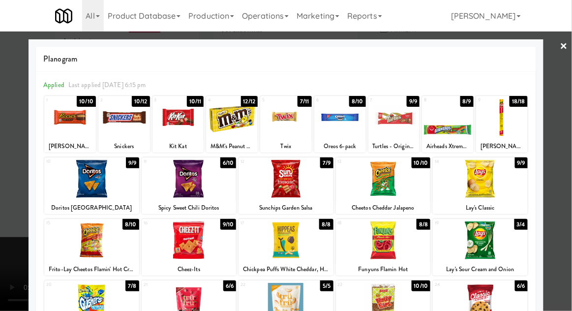
click at [395, 124] on div at bounding box center [394, 117] width 52 height 38
click at [568, 105] on div at bounding box center [286, 155] width 572 height 311
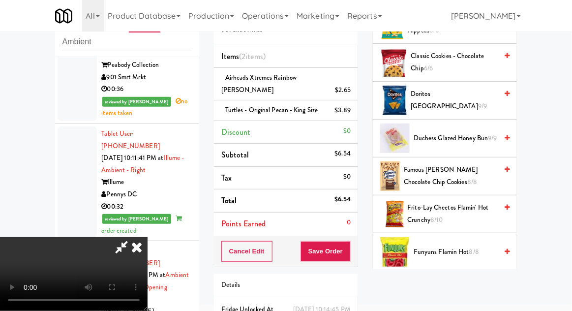
scroll to position [331, 0]
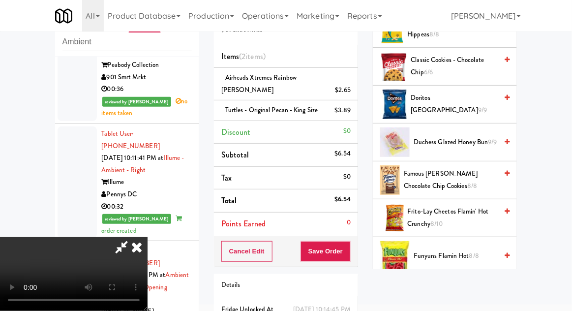
click at [460, 174] on span "Famous [PERSON_NAME] Chocolate Chip Cookies 8/8" at bounding box center [450, 180] width 93 height 24
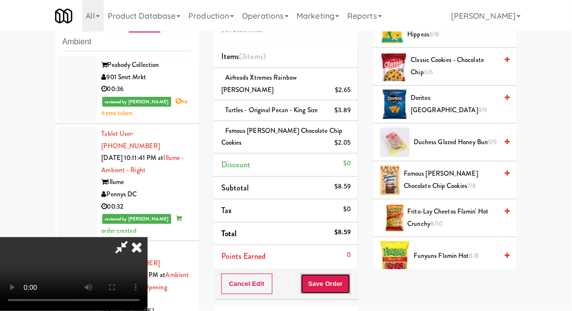
click at [348, 273] on button "Save Order" at bounding box center [325, 283] width 50 height 21
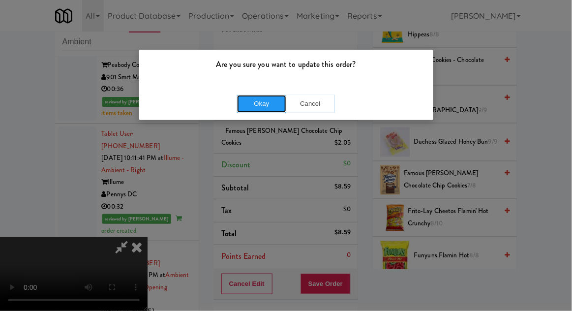
click at [264, 103] on button "Okay" at bounding box center [261, 104] width 49 height 18
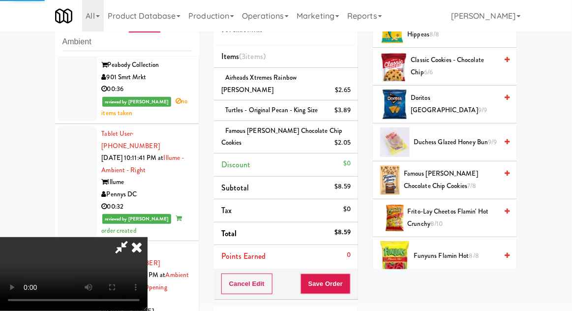
scroll to position [97, 0]
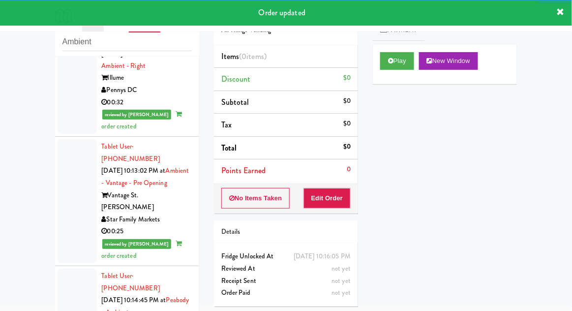
scroll to position [2453, 0]
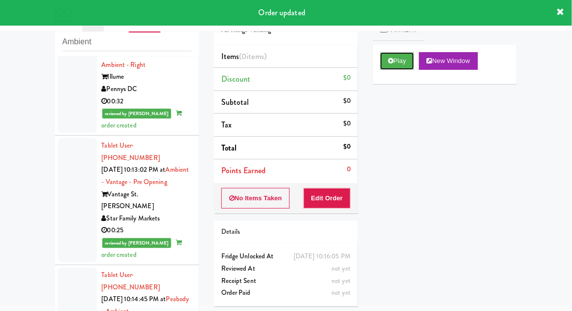
click at [394, 67] on button "Play" at bounding box center [397, 61] width 34 height 18
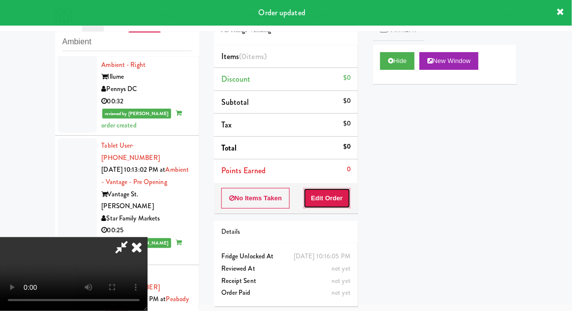
click at [337, 203] on button "Edit Order" at bounding box center [327, 198] width 48 height 21
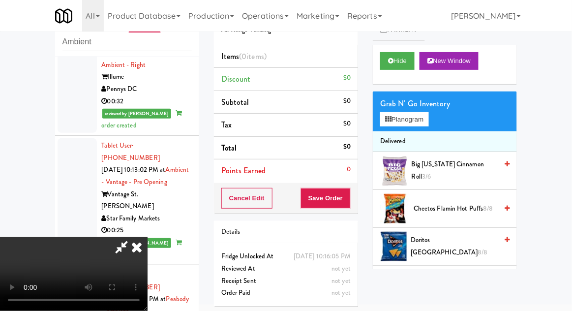
scroll to position [36, 0]
click at [409, 120] on button "Planogram" at bounding box center [404, 119] width 48 height 15
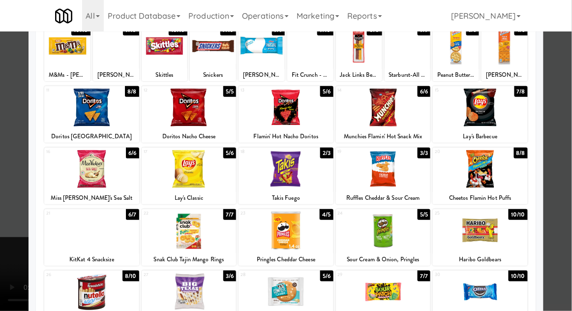
scroll to position [70, 0]
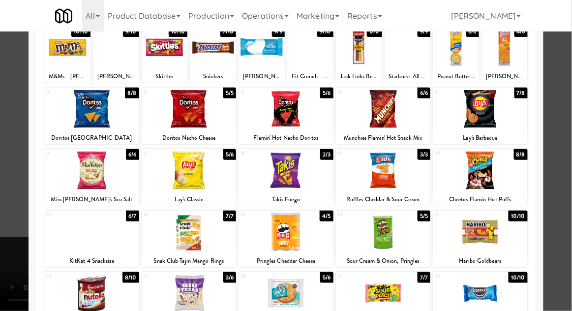
click at [186, 289] on div at bounding box center [189, 293] width 95 height 38
click at [571, 133] on div at bounding box center [286, 155] width 572 height 311
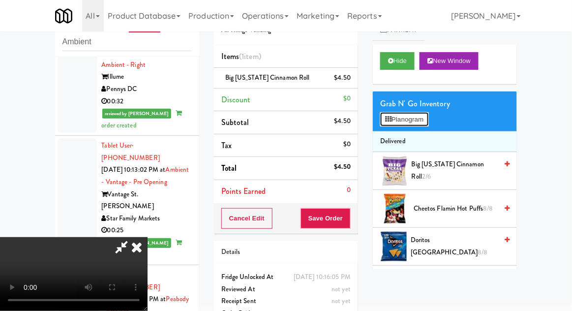
click at [427, 120] on button "Planogram" at bounding box center [404, 119] width 48 height 15
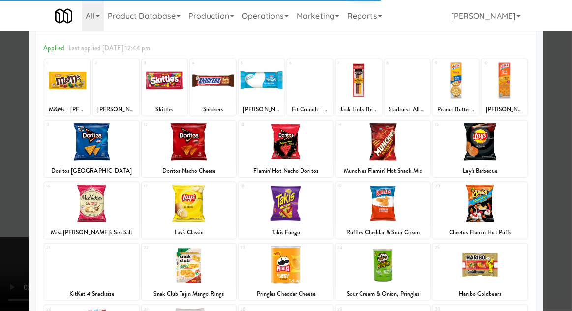
scroll to position [83, 0]
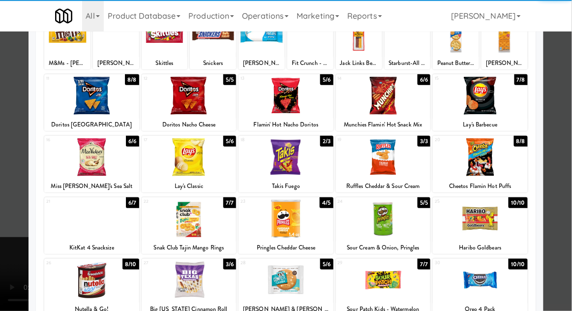
click at [277, 223] on div at bounding box center [285, 219] width 95 height 38
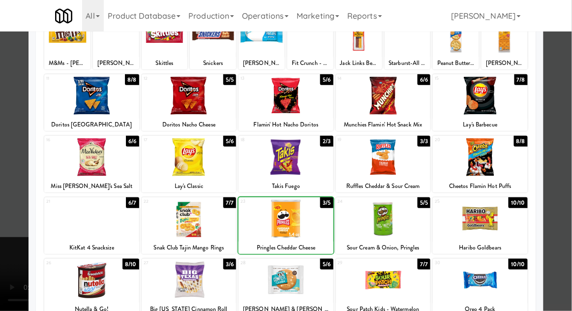
click at [569, 120] on div at bounding box center [286, 155] width 572 height 311
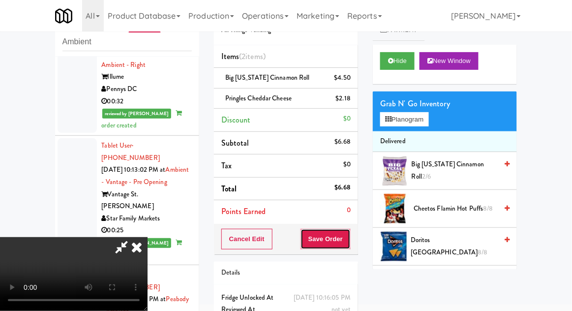
click at [347, 238] on button "Save Order" at bounding box center [325, 239] width 50 height 21
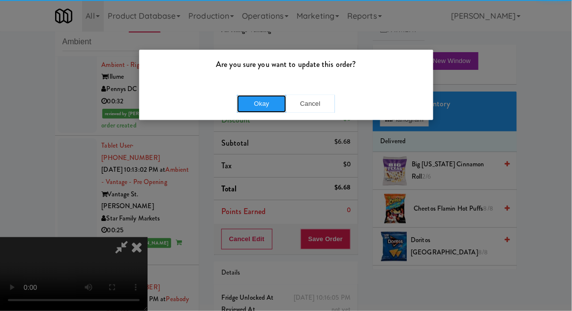
click at [265, 102] on button "Okay" at bounding box center [261, 104] width 49 height 18
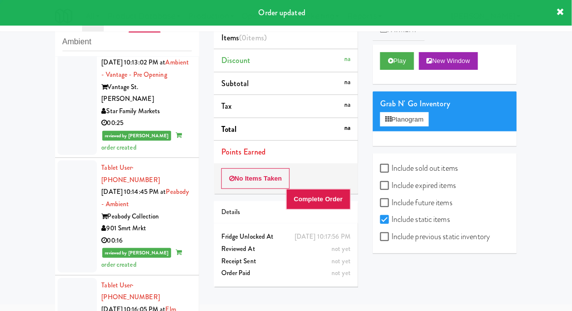
scroll to position [2561, 0]
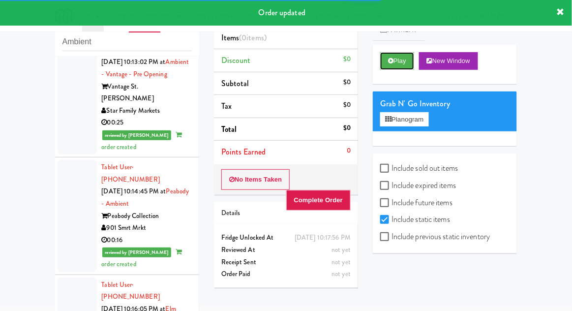
click at [392, 67] on button "Play" at bounding box center [397, 61] width 34 height 18
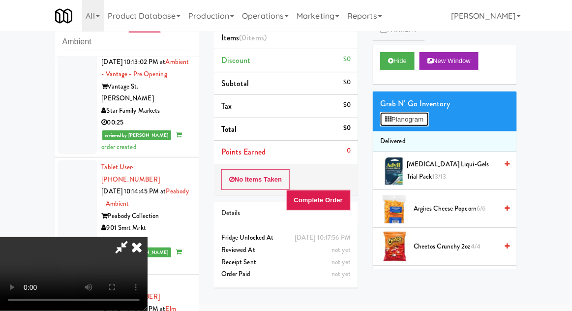
click at [425, 123] on button "Planogram" at bounding box center [404, 119] width 48 height 15
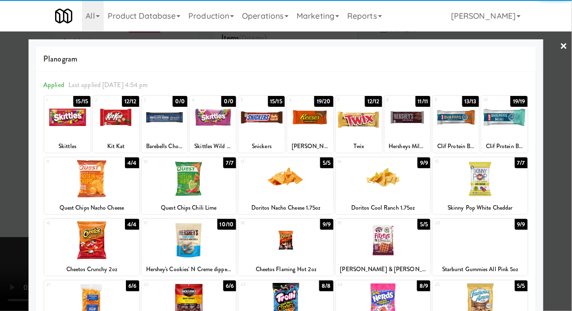
click at [499, 175] on div at bounding box center [480, 179] width 95 height 38
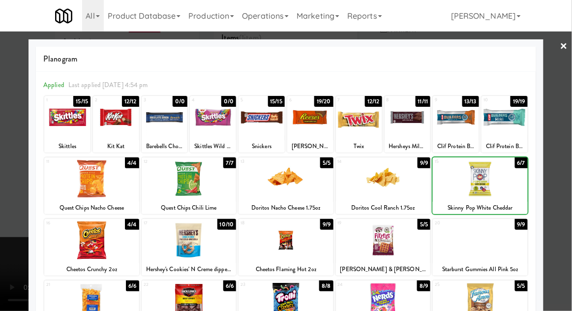
click at [561, 148] on div at bounding box center [286, 155] width 572 height 311
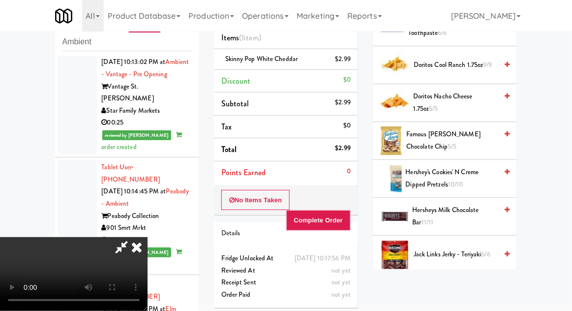
scroll to position [370, 0]
click at [477, 210] on span "Hersheys Milk Chocolate Bar 11/11" at bounding box center [454, 216] width 85 height 24
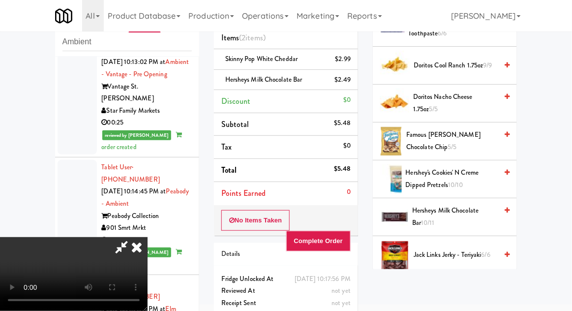
click at [147, 237] on icon at bounding box center [137, 247] width 22 height 20
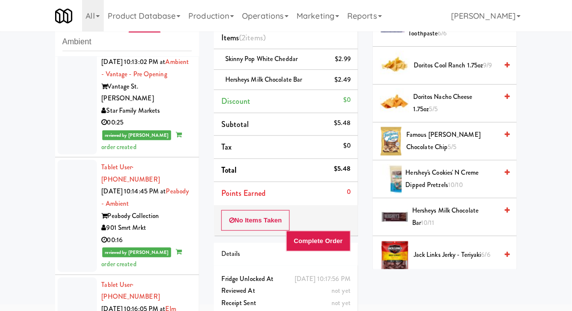
click at [316, 231] on button "Complete Order" at bounding box center [318, 241] width 65 height 21
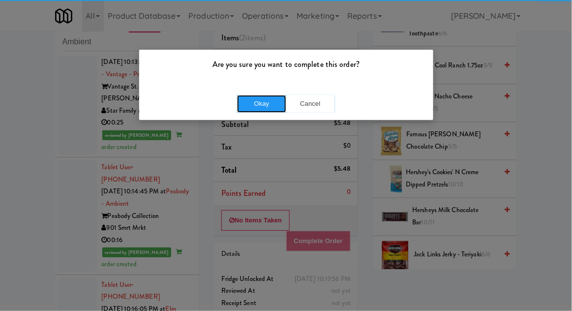
click at [251, 109] on button "Okay" at bounding box center [261, 104] width 49 height 18
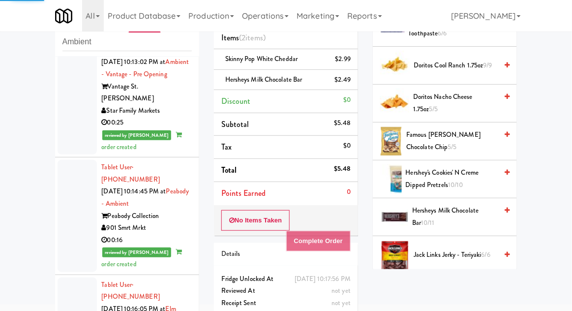
scroll to position [97, 0]
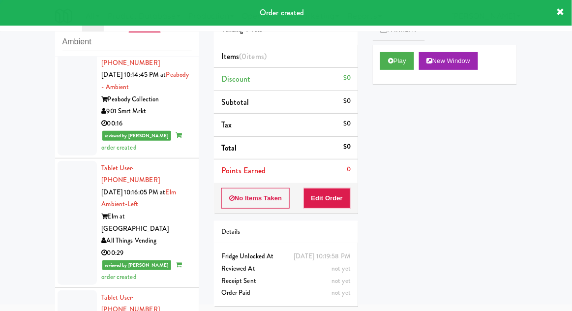
scroll to position [2688, 0]
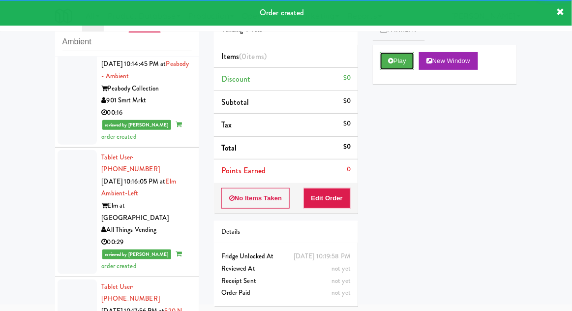
click at [392, 65] on button "Play" at bounding box center [397, 61] width 34 height 18
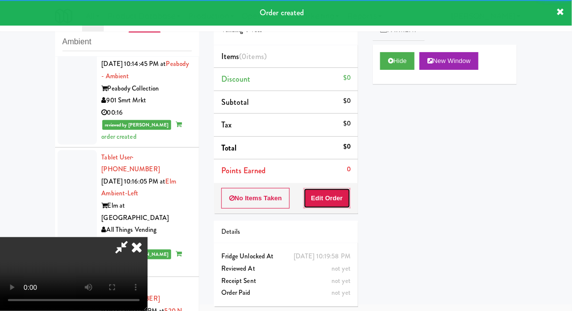
click at [338, 192] on button "Edit Order" at bounding box center [327, 198] width 48 height 21
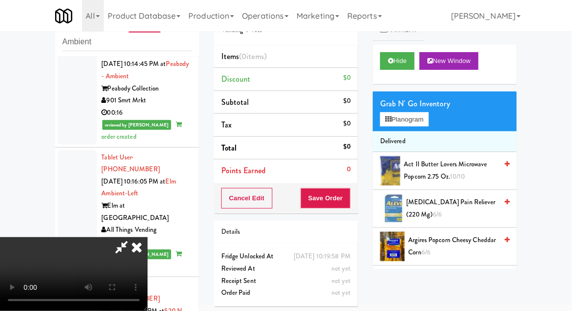
scroll to position [36, 0]
click at [423, 122] on button "Planogram" at bounding box center [404, 119] width 48 height 15
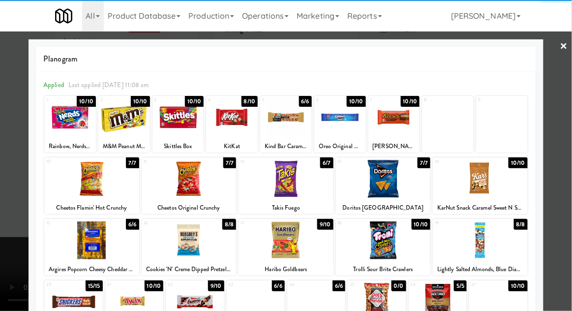
click at [176, 134] on div at bounding box center [178, 117] width 52 height 38
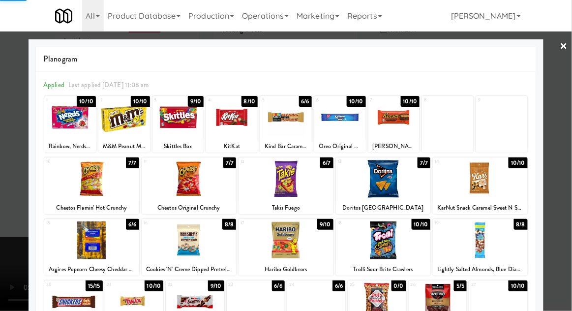
click at [569, 128] on div at bounding box center [286, 155] width 572 height 311
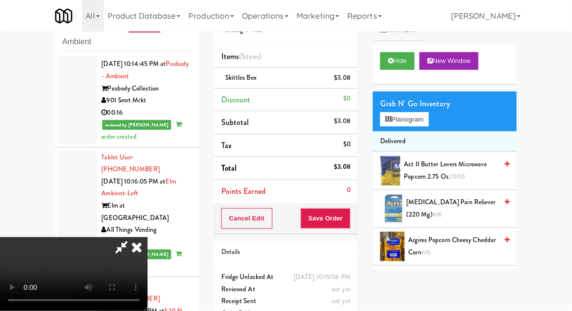
scroll to position [36, 0]
click at [349, 220] on button "Save Order" at bounding box center [325, 218] width 50 height 21
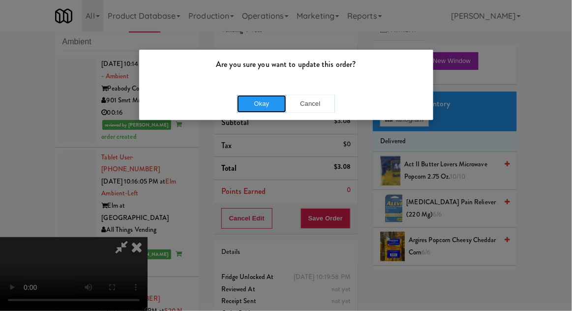
click at [264, 96] on button "Okay" at bounding box center [261, 104] width 49 height 18
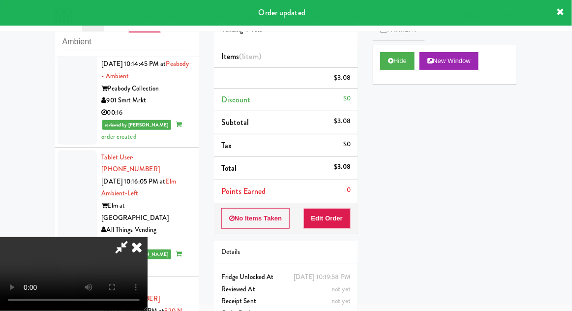
scroll to position [0, 0]
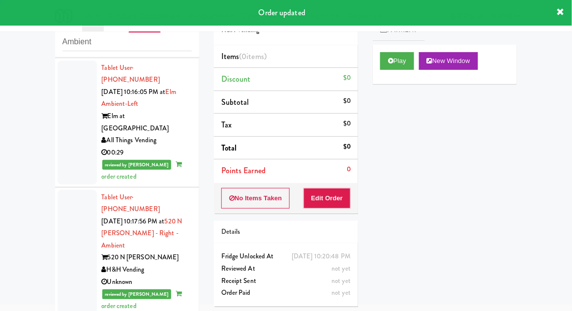
scroll to position [2778, 0]
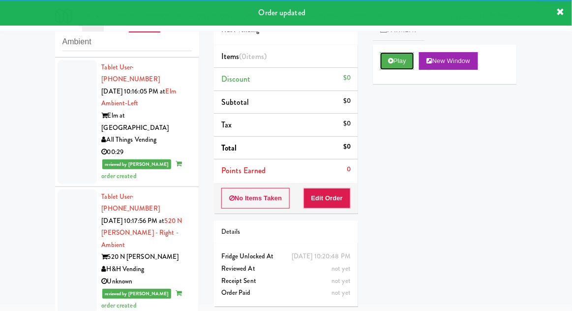
click at [385, 66] on button "Play" at bounding box center [397, 61] width 34 height 18
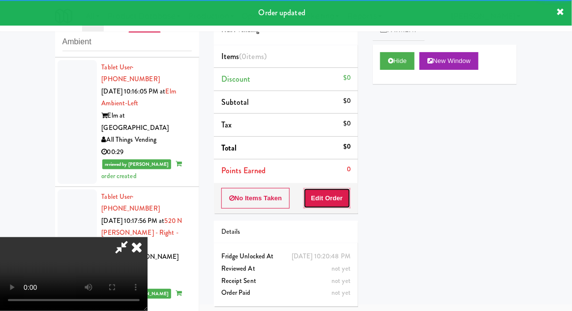
click at [339, 203] on button "Edit Order" at bounding box center [327, 198] width 48 height 21
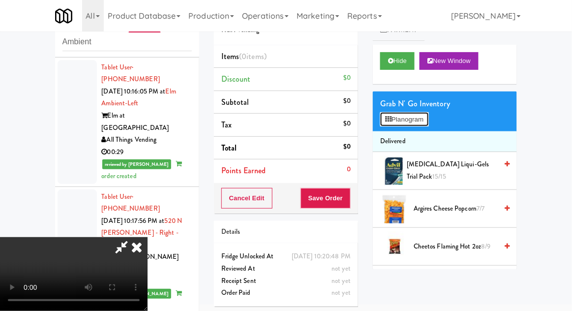
click at [425, 116] on button "Planogram" at bounding box center [404, 119] width 48 height 15
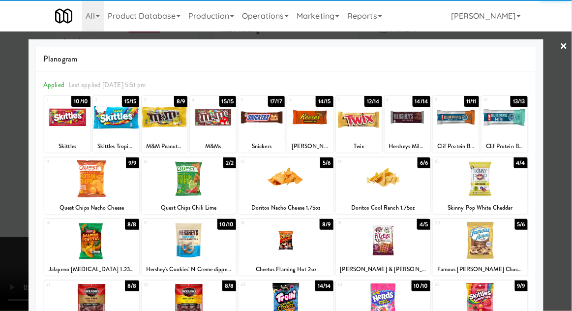
click at [164, 126] on div at bounding box center [165, 117] width 46 height 38
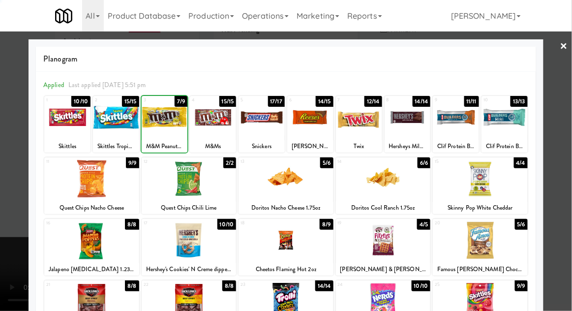
click at [565, 135] on div at bounding box center [286, 155] width 572 height 311
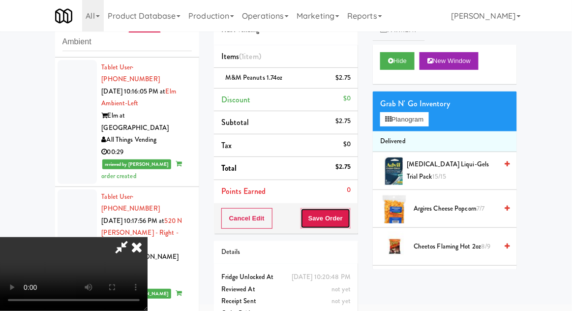
click at [348, 223] on button "Save Order" at bounding box center [325, 218] width 50 height 21
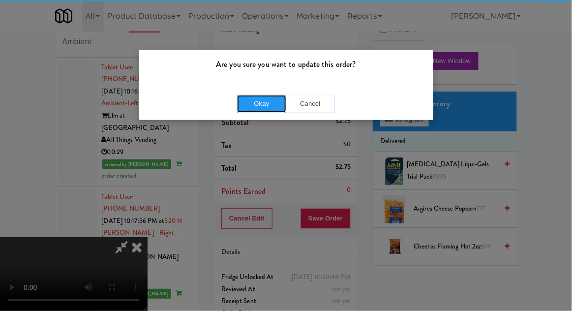
click at [257, 104] on button "Okay" at bounding box center [261, 104] width 49 height 18
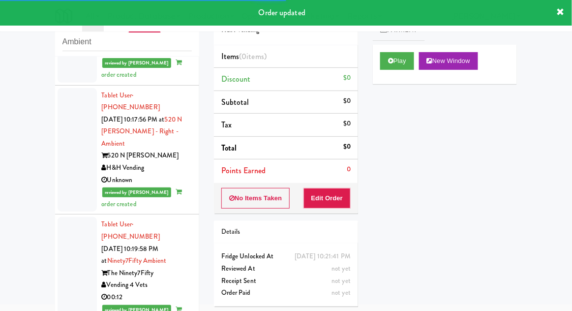
scroll to position [2884, 0]
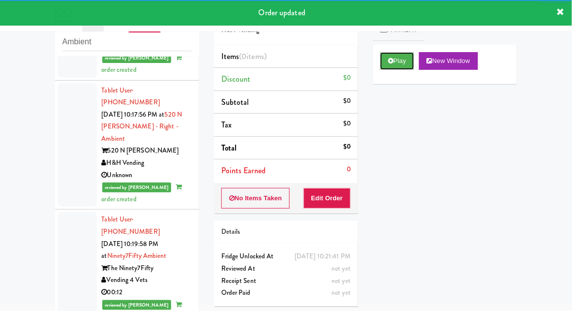
click at [391, 61] on icon at bounding box center [390, 61] width 5 height 6
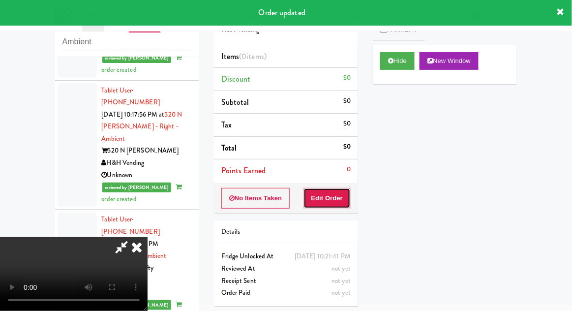
click at [338, 202] on button "Edit Order" at bounding box center [327, 198] width 48 height 21
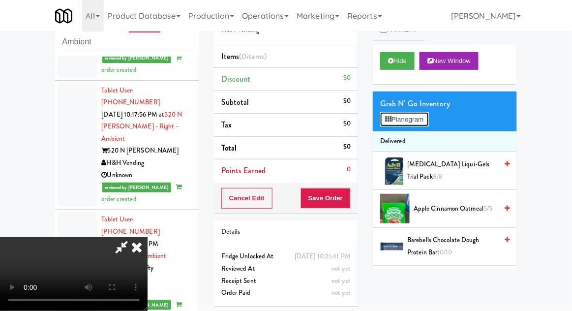
click at [427, 124] on button "Planogram" at bounding box center [404, 119] width 48 height 15
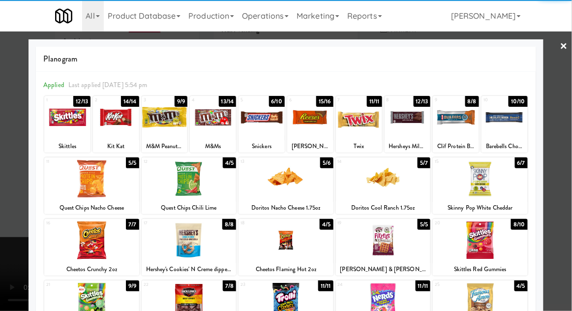
click at [177, 191] on div at bounding box center [189, 179] width 95 height 38
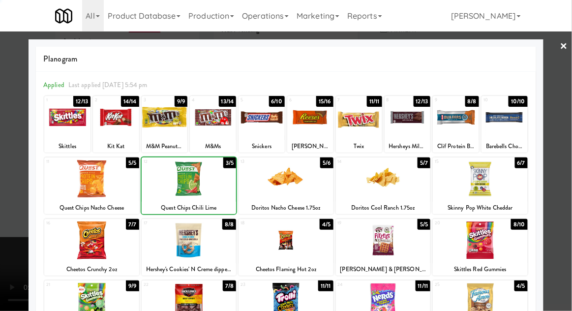
click at [172, 185] on div at bounding box center [189, 179] width 95 height 38
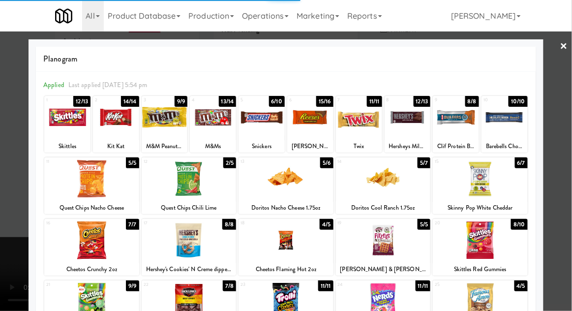
click at [567, 128] on div at bounding box center [286, 155] width 572 height 311
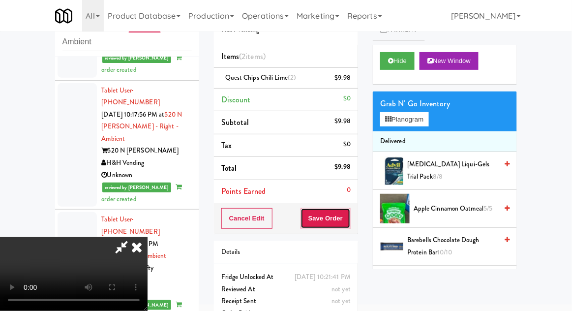
click at [349, 215] on button "Save Order" at bounding box center [325, 218] width 50 height 21
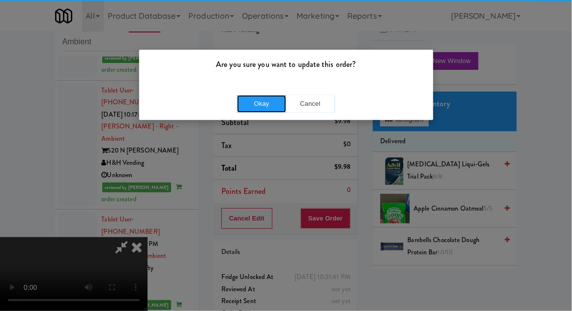
click at [260, 107] on button "Okay" at bounding box center [261, 104] width 49 height 18
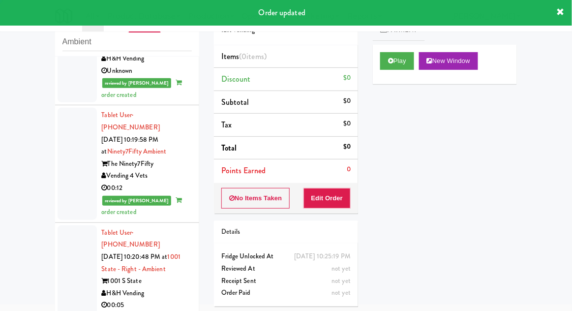
scroll to position [2988, 0]
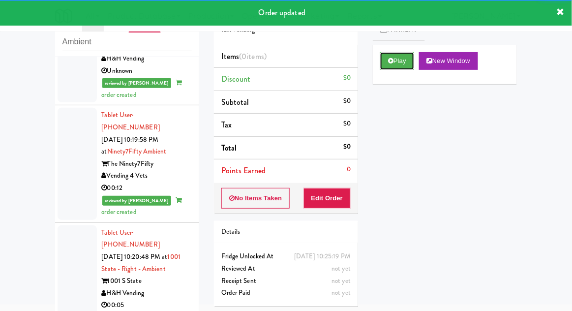
click at [380, 58] on button "Play" at bounding box center [397, 61] width 34 height 18
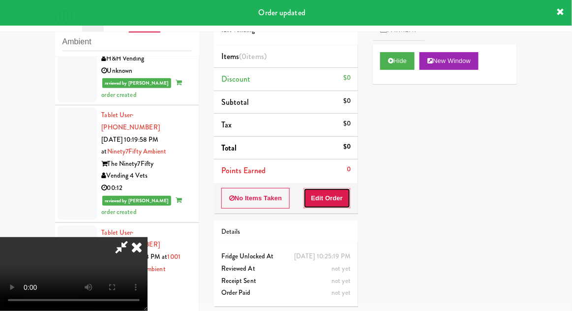
click at [321, 194] on button "Edit Order" at bounding box center [327, 198] width 48 height 21
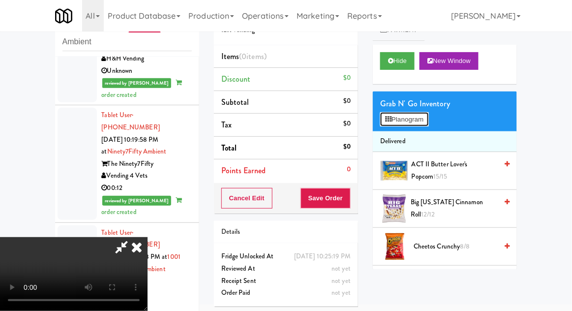
click at [426, 118] on button "Planogram" at bounding box center [404, 119] width 48 height 15
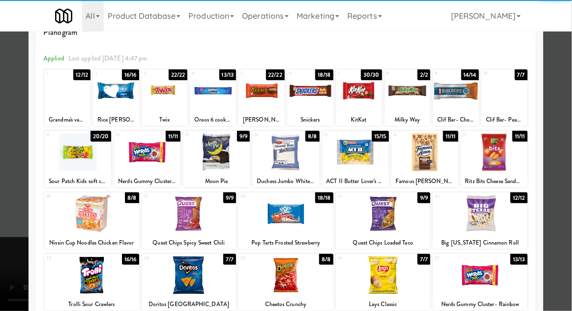
scroll to position [32, 0]
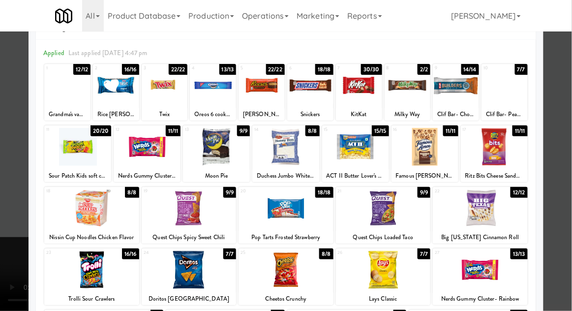
click at [381, 267] on div at bounding box center [383, 270] width 95 height 38
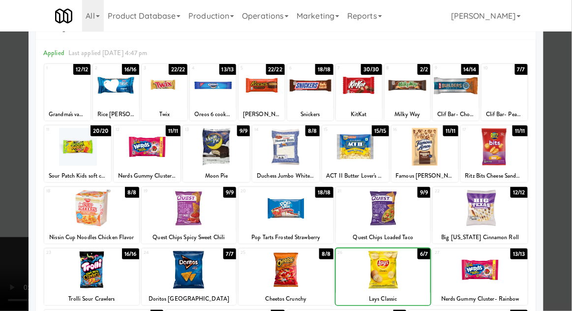
click at [566, 133] on div at bounding box center [286, 155] width 572 height 311
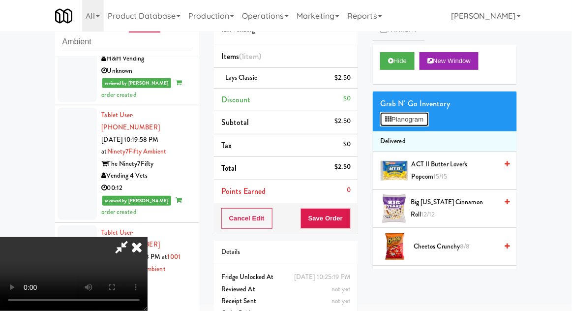
click at [425, 114] on button "Planogram" at bounding box center [404, 119] width 48 height 15
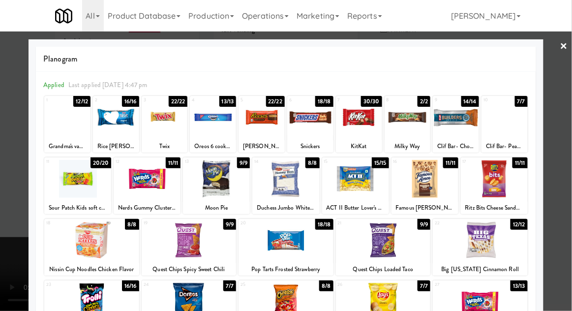
click at [289, 248] on div at bounding box center [285, 240] width 95 height 38
click at [568, 145] on div at bounding box center [286, 155] width 572 height 311
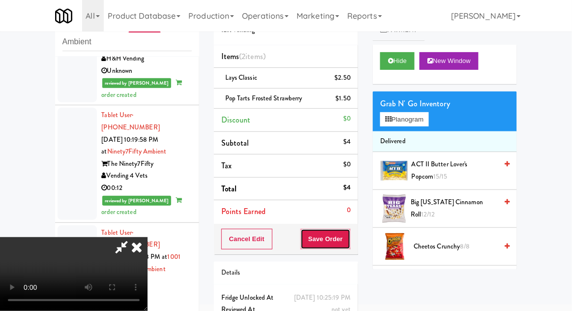
click at [348, 240] on button "Save Order" at bounding box center [325, 239] width 50 height 21
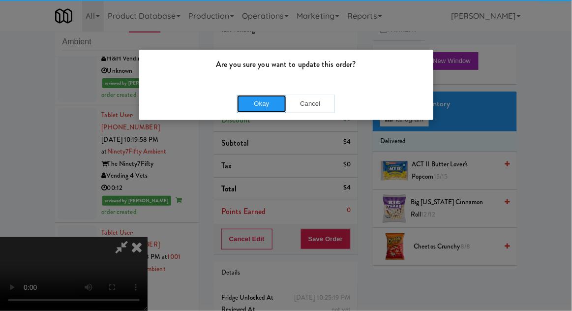
click at [260, 108] on button "Okay" at bounding box center [261, 104] width 49 height 18
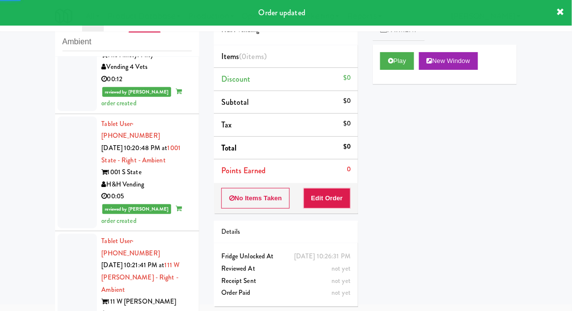
scroll to position [3100, 0]
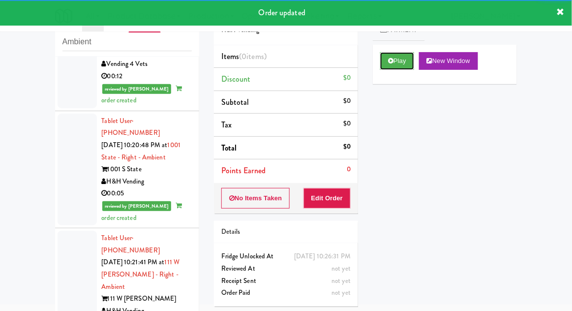
click at [387, 65] on button "Play" at bounding box center [397, 61] width 34 height 18
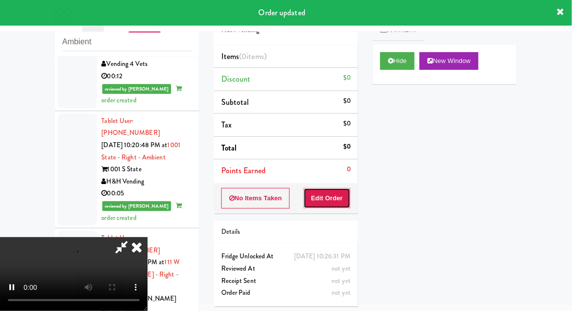
click at [334, 197] on button "Edit Order" at bounding box center [327, 198] width 48 height 21
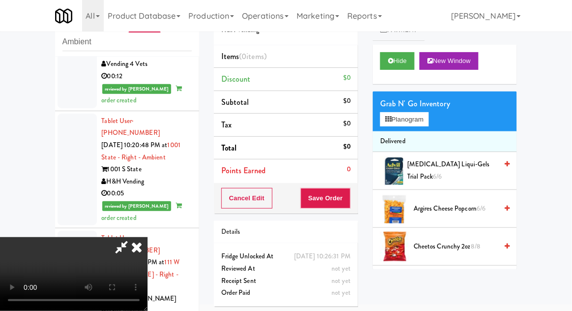
scroll to position [0, 0]
click at [425, 119] on button "Planogram" at bounding box center [404, 119] width 48 height 15
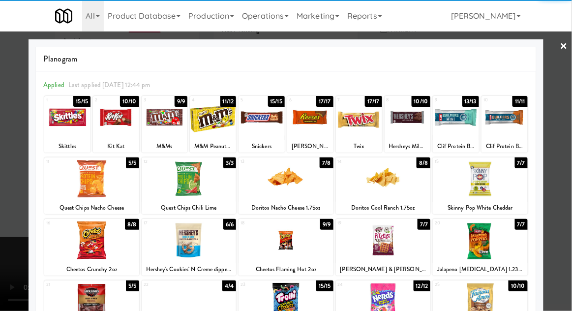
click at [214, 121] on div at bounding box center [213, 117] width 46 height 38
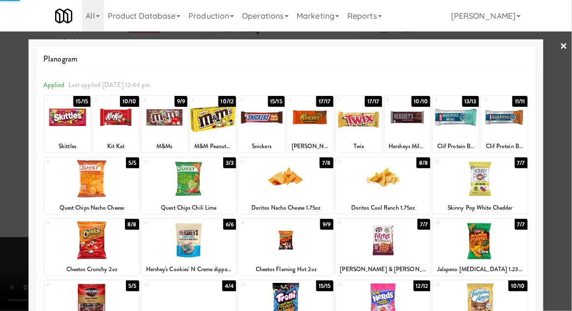
click at [569, 133] on div at bounding box center [286, 155] width 572 height 311
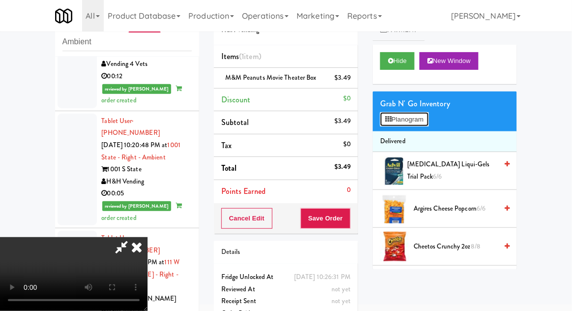
click at [424, 123] on button "Planogram" at bounding box center [404, 119] width 48 height 15
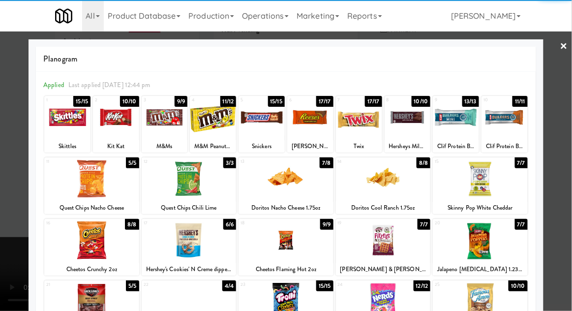
click at [279, 188] on div at bounding box center [285, 179] width 95 height 38
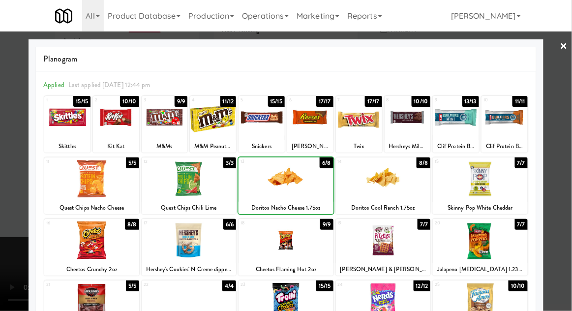
click at [569, 133] on div at bounding box center [286, 155] width 572 height 311
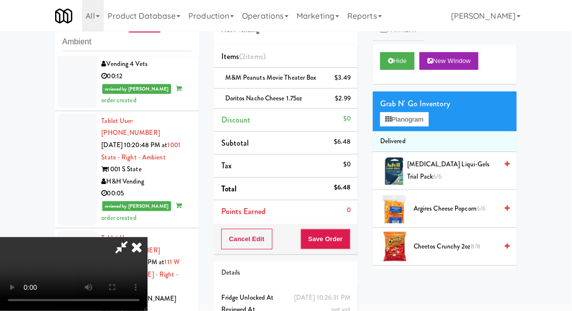
scroll to position [36, 0]
click at [345, 243] on button "Save Order" at bounding box center [325, 239] width 50 height 21
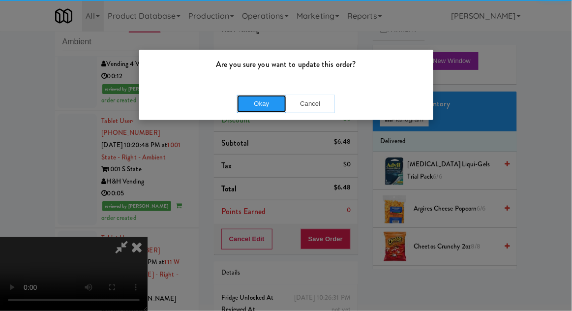
click at [254, 107] on button "Okay" at bounding box center [261, 104] width 49 height 18
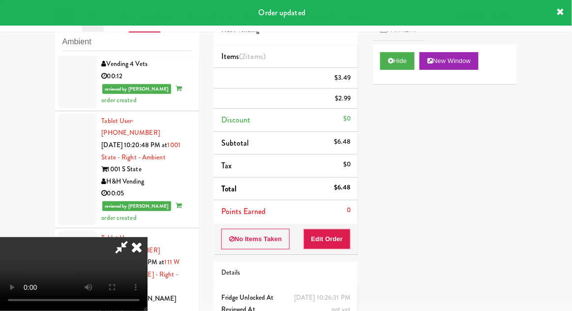
scroll to position [0, 0]
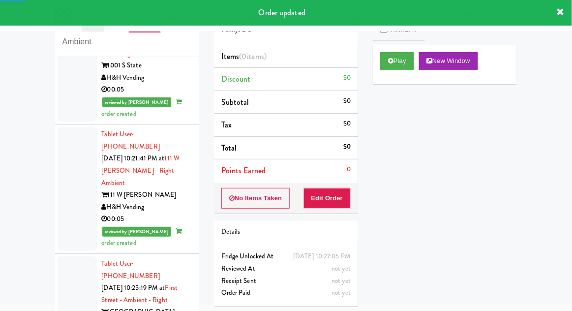
scroll to position [3203, 0]
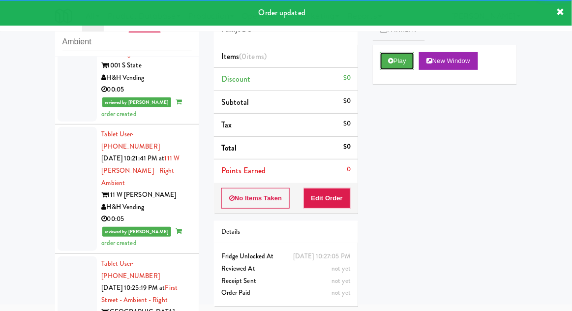
click at [385, 64] on button "Play" at bounding box center [397, 61] width 34 height 18
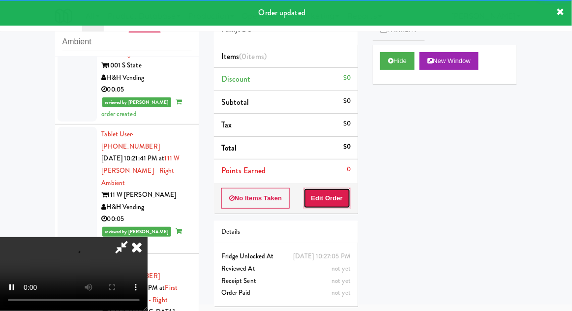
click at [335, 201] on button "Edit Order" at bounding box center [327, 198] width 48 height 21
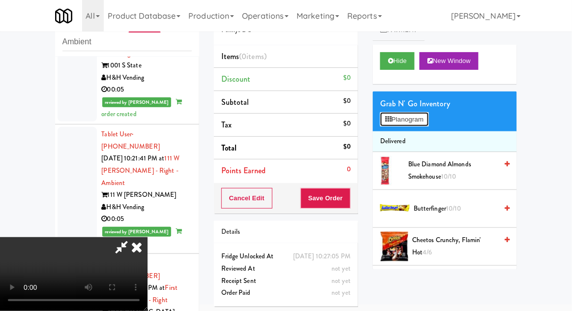
click at [421, 116] on button "Planogram" at bounding box center [404, 119] width 48 height 15
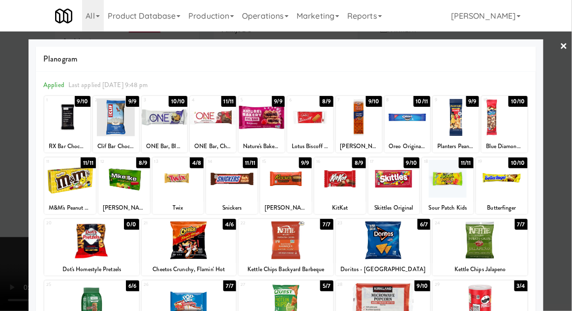
click at [287, 187] on div at bounding box center [286, 179] width 52 height 38
click at [286, 245] on div at bounding box center [285, 240] width 95 height 38
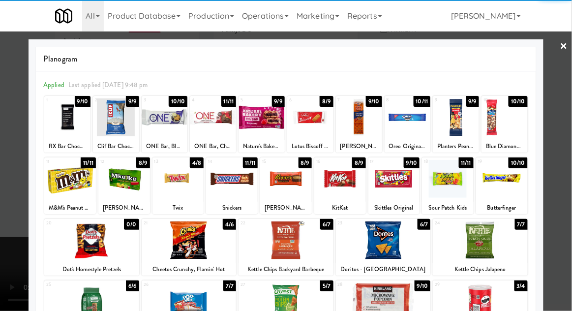
click at [565, 151] on div at bounding box center [286, 155] width 572 height 311
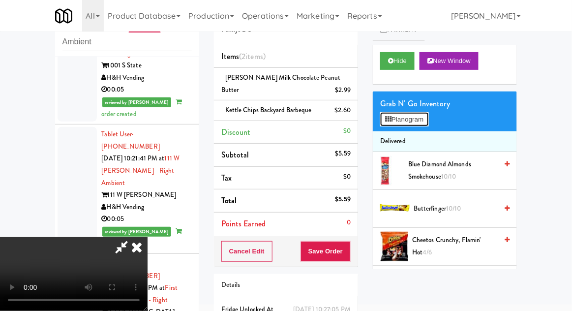
click at [414, 124] on button "Planogram" at bounding box center [404, 119] width 48 height 15
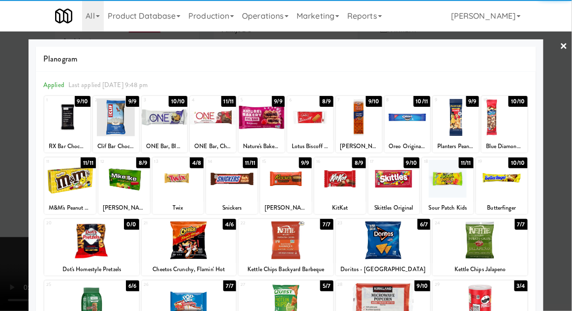
click at [397, 182] on div at bounding box center [394, 179] width 52 height 38
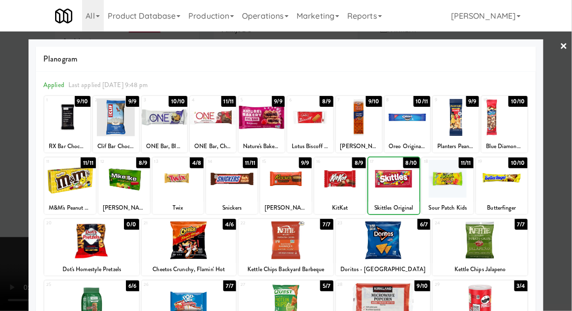
click at [569, 139] on div at bounding box center [286, 155] width 572 height 311
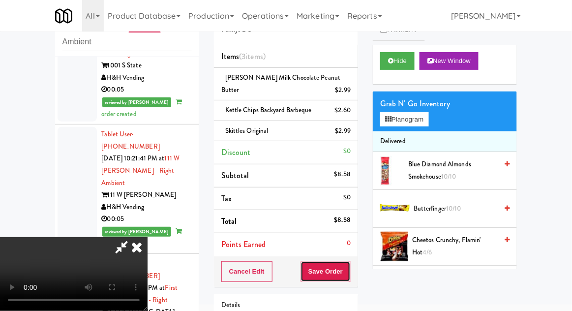
click at [347, 277] on button "Save Order" at bounding box center [325, 271] width 50 height 21
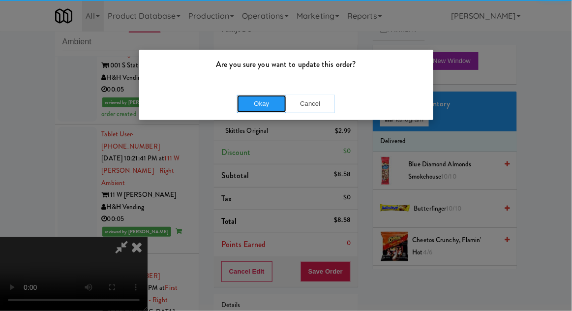
click at [263, 111] on button "Okay" at bounding box center [261, 104] width 49 height 18
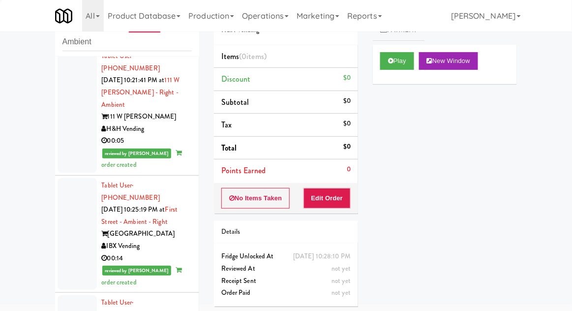
scroll to position [3287, 0]
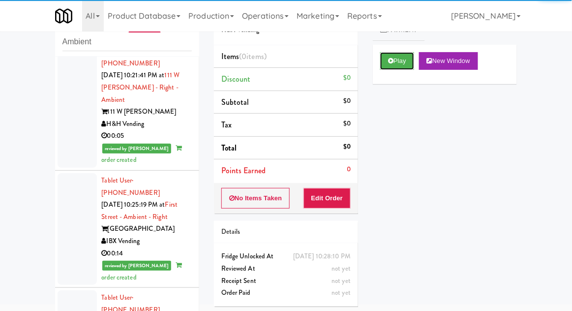
click at [399, 56] on button "Play" at bounding box center [397, 61] width 34 height 18
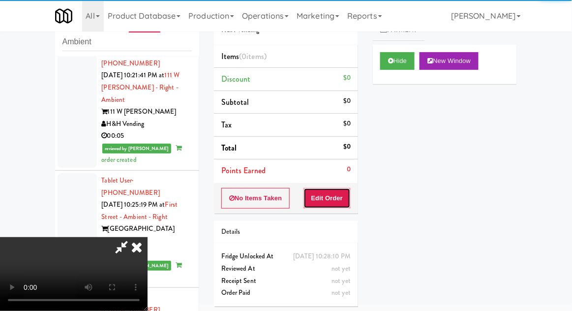
click at [330, 199] on button "Edit Order" at bounding box center [327, 198] width 48 height 21
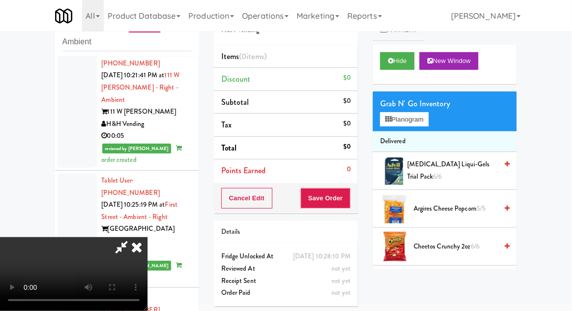
scroll to position [0, 0]
click at [428, 119] on button "Planogram" at bounding box center [404, 119] width 48 height 15
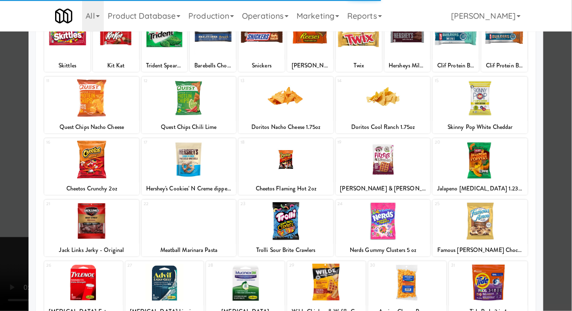
scroll to position [81, 0]
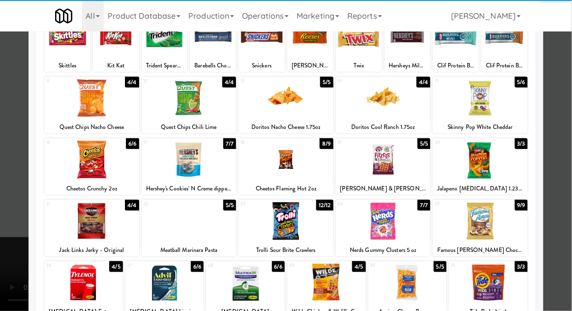
click at [281, 225] on div at bounding box center [285, 221] width 95 height 38
click at [566, 128] on div at bounding box center [286, 155] width 572 height 311
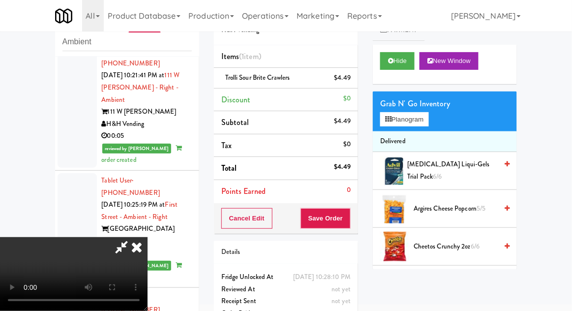
scroll to position [36, 0]
click at [345, 218] on button "Save Order" at bounding box center [325, 218] width 50 height 21
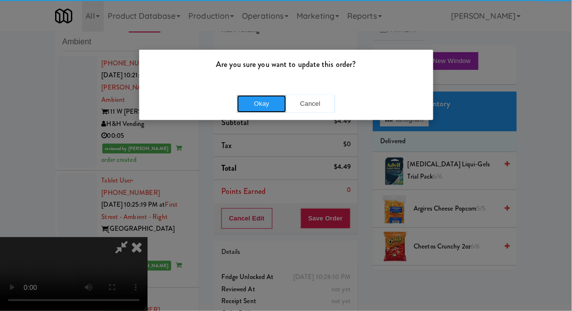
click at [268, 105] on button "Okay" at bounding box center [261, 104] width 49 height 18
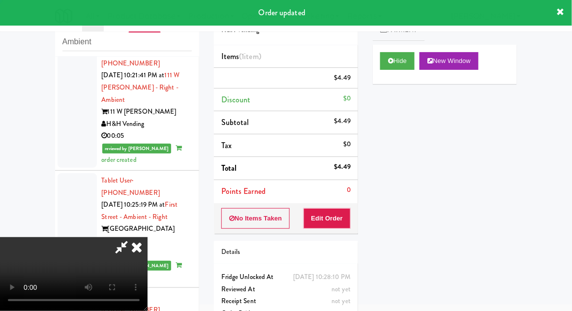
scroll to position [0, 0]
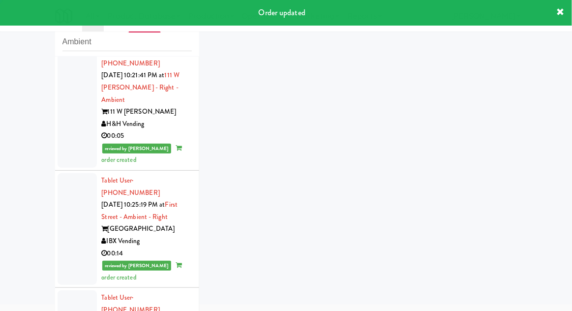
scroll to position [3311, 0]
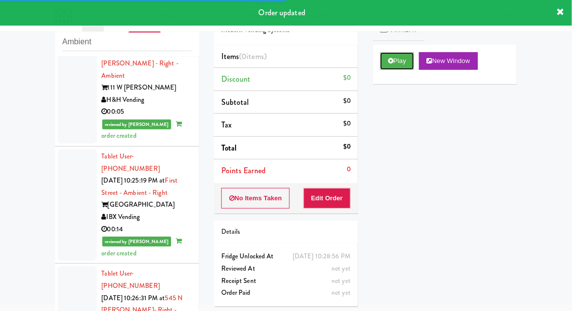
click at [398, 68] on button "Play" at bounding box center [397, 61] width 34 height 18
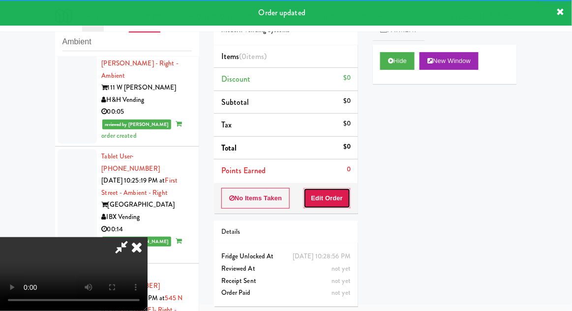
click at [334, 198] on button "Edit Order" at bounding box center [327, 198] width 48 height 21
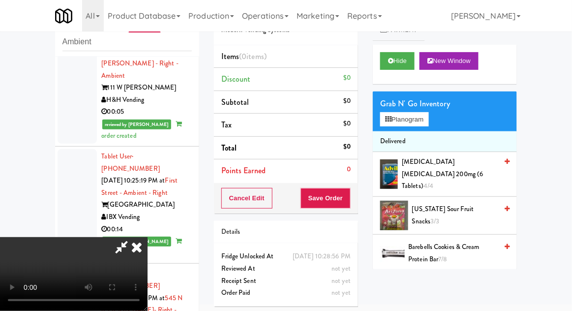
scroll to position [36, 0]
click at [421, 115] on button "Planogram" at bounding box center [404, 119] width 48 height 15
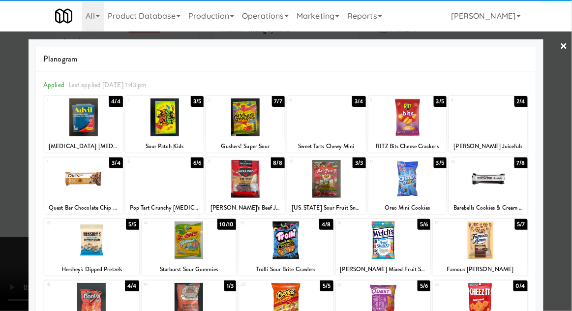
click at [413, 118] on div at bounding box center [407, 117] width 79 height 38
click at [566, 123] on div at bounding box center [286, 155] width 572 height 311
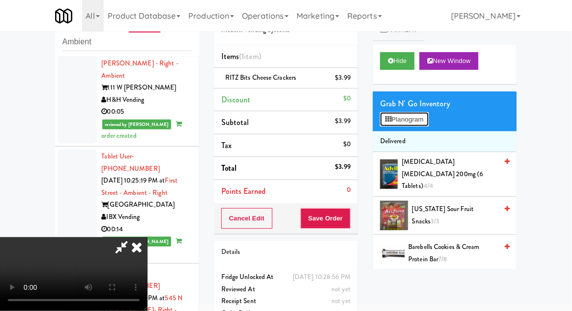
click at [425, 122] on button "Planogram" at bounding box center [404, 119] width 48 height 15
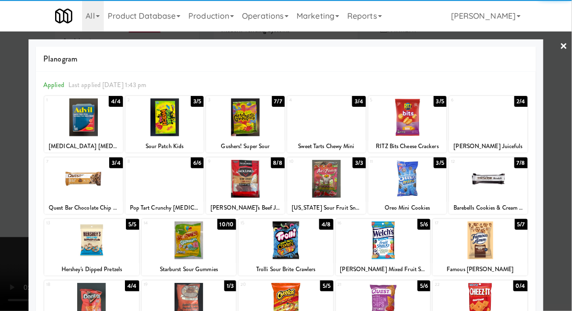
click at [406, 187] on div at bounding box center [407, 179] width 79 height 38
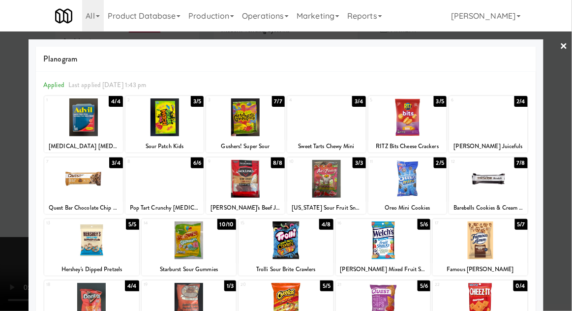
click at [567, 131] on div at bounding box center [286, 155] width 572 height 311
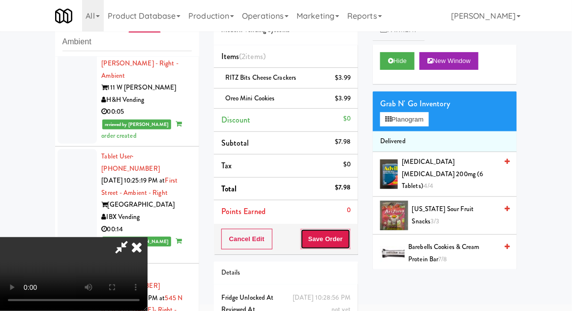
click at [346, 236] on button "Save Order" at bounding box center [325, 239] width 50 height 21
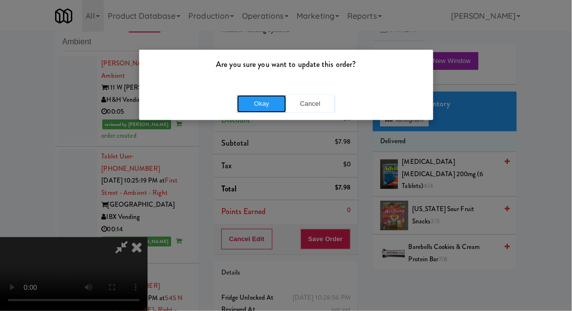
click at [258, 107] on button "Okay" at bounding box center [261, 104] width 49 height 18
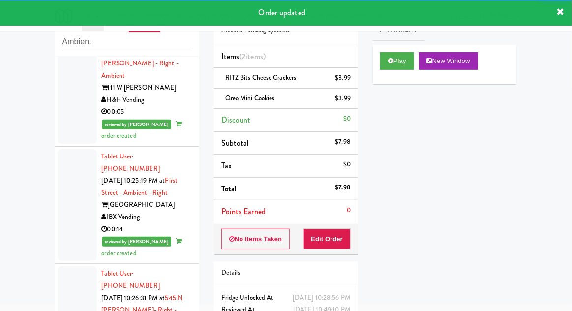
scroll to position [3335, 0]
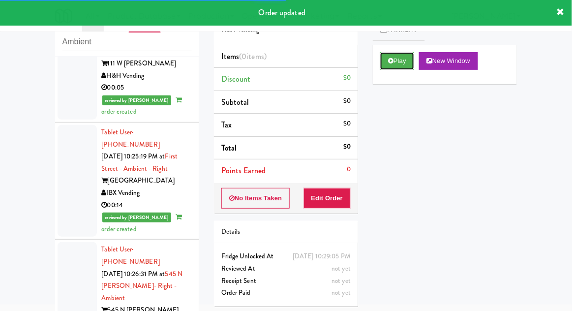
click at [385, 61] on button "Play" at bounding box center [397, 61] width 34 height 18
click at [332, 196] on button "Edit Order" at bounding box center [327, 198] width 48 height 21
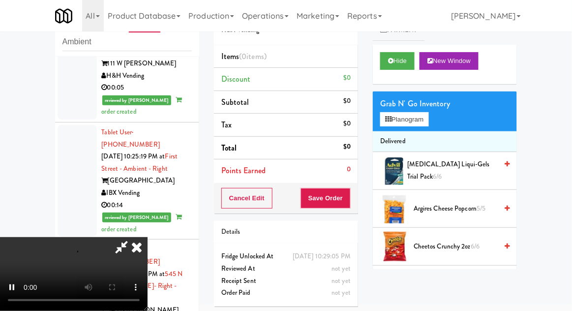
scroll to position [36, 0]
click at [422, 121] on button "Planogram" at bounding box center [404, 119] width 48 height 15
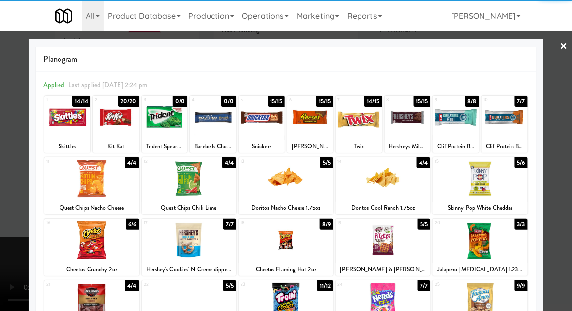
click at [485, 309] on div at bounding box center [480, 302] width 95 height 38
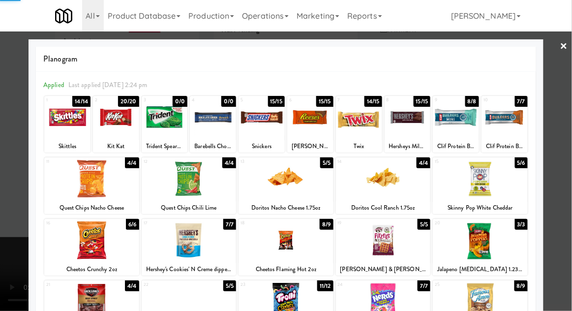
click at [567, 127] on div at bounding box center [286, 155] width 572 height 311
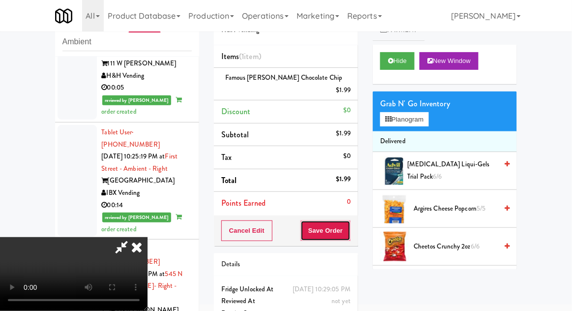
click at [349, 221] on button "Save Order" at bounding box center [325, 230] width 50 height 21
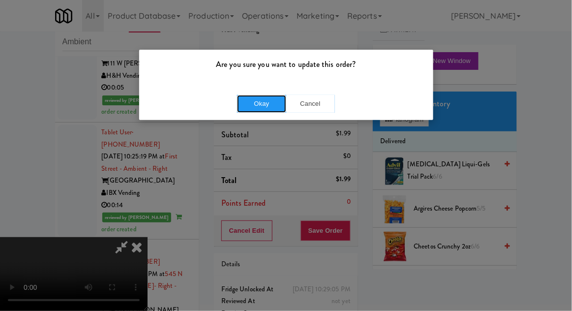
click at [267, 101] on button "Okay" at bounding box center [261, 104] width 49 height 18
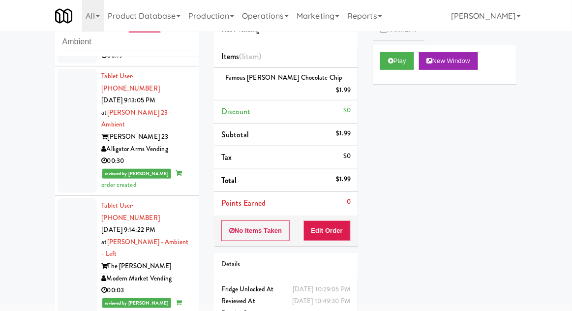
scroll to position [201, 0]
click at [67, 123] on div at bounding box center [77, 130] width 39 height 124
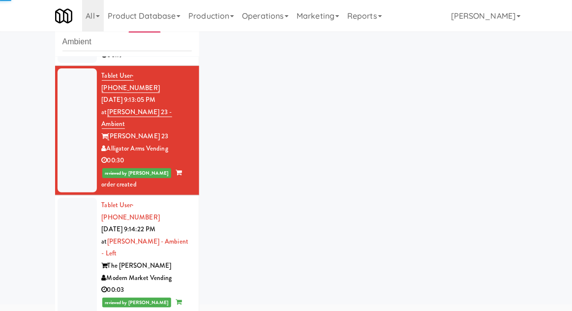
click at [66, 216] on div at bounding box center [77, 260] width 39 height 124
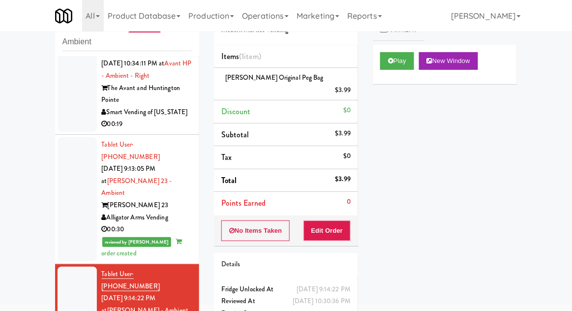
click at [67, 172] on div at bounding box center [77, 199] width 39 height 124
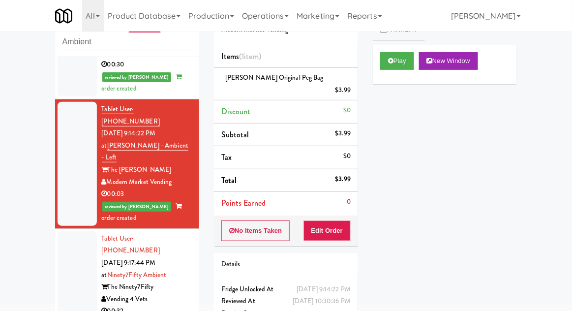
click at [72, 231] on div at bounding box center [77, 287] width 39 height 112
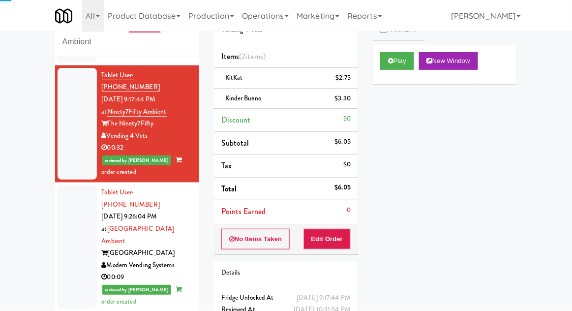
click at [68, 185] on div at bounding box center [77, 247] width 39 height 124
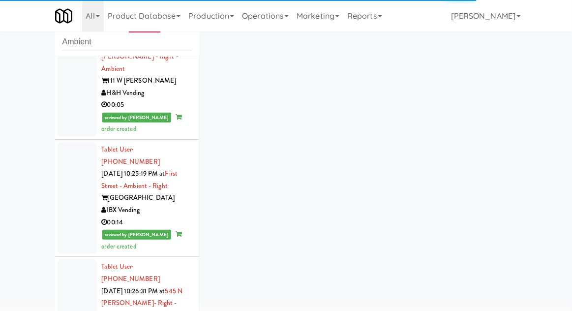
scroll to position [3359, 0]
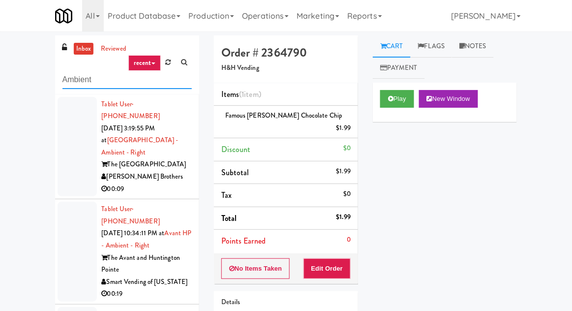
click at [69, 81] on input "Ambient" at bounding box center [126, 80] width 129 height 18
click at [70, 82] on input "Ambient" at bounding box center [126, 80] width 129 height 18
type input "Combo"
click at [17, 51] on div "inbox reviewed recent all unclear take inventory issue suspicious failed recent…" at bounding box center [286, 215] width 572 height 361
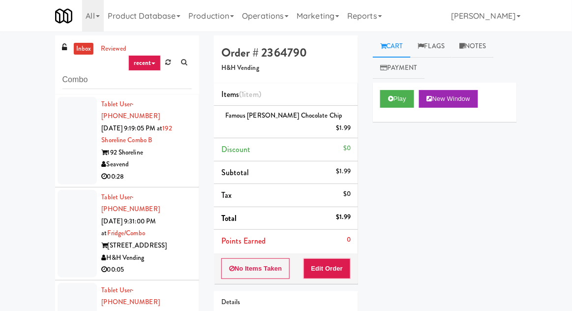
click at [81, 159] on div at bounding box center [77, 140] width 39 height 87
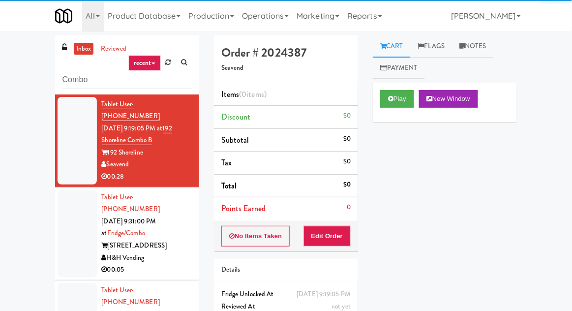
scroll to position [38, 0]
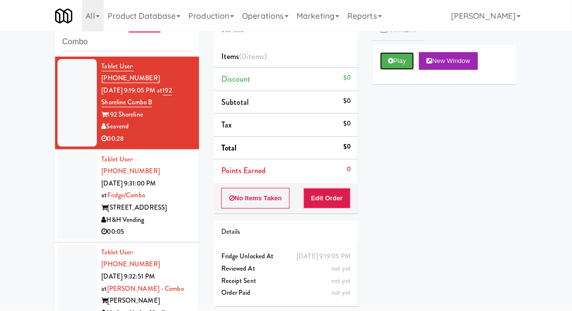
click at [401, 59] on button "Play" at bounding box center [397, 61] width 34 height 18
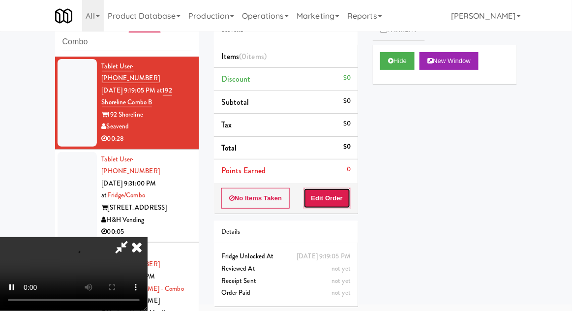
click at [346, 190] on button "Edit Order" at bounding box center [327, 198] width 48 height 21
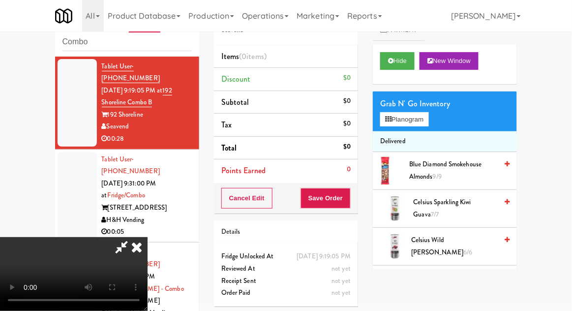
scroll to position [36, 0]
click at [428, 118] on button "Planogram" at bounding box center [404, 119] width 48 height 15
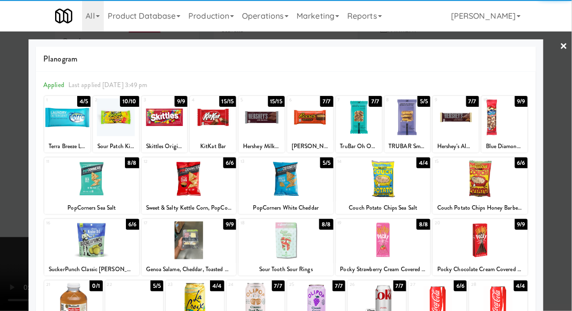
click at [195, 246] on div at bounding box center [189, 240] width 95 height 38
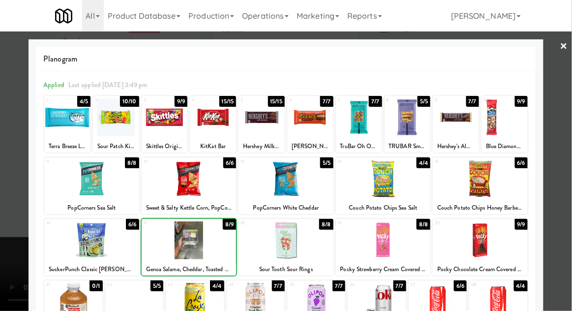
click at [569, 112] on div at bounding box center [286, 155] width 572 height 311
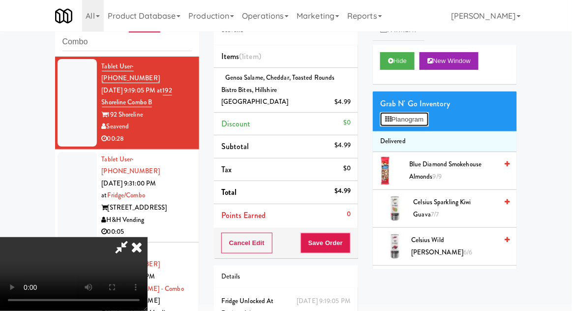
click at [428, 117] on button "Planogram" at bounding box center [404, 119] width 48 height 15
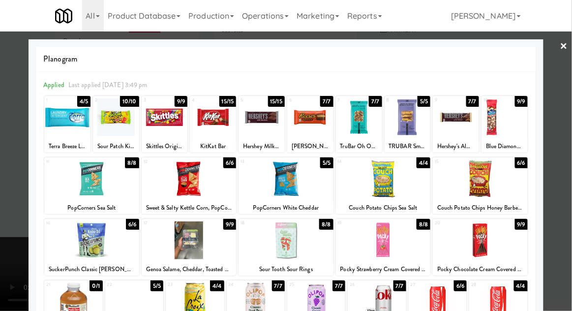
click at [566, 104] on div at bounding box center [286, 155] width 572 height 311
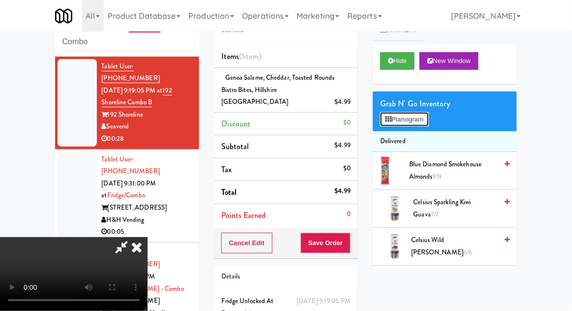
click at [428, 124] on button "Planogram" at bounding box center [404, 119] width 48 height 15
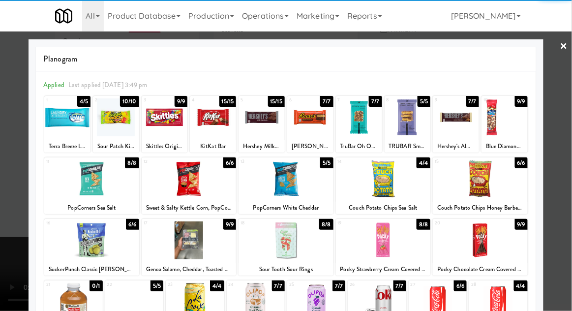
click at [278, 239] on div at bounding box center [285, 240] width 95 height 38
click at [566, 118] on div at bounding box center [286, 155] width 572 height 311
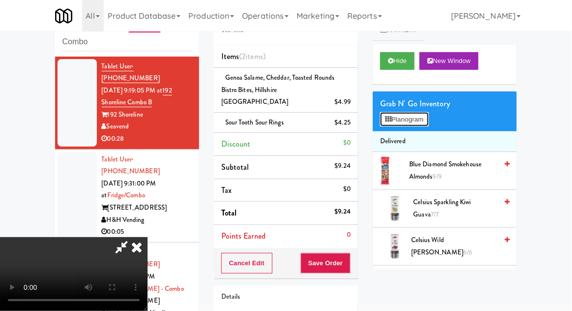
click at [428, 123] on button "Planogram" at bounding box center [404, 119] width 48 height 15
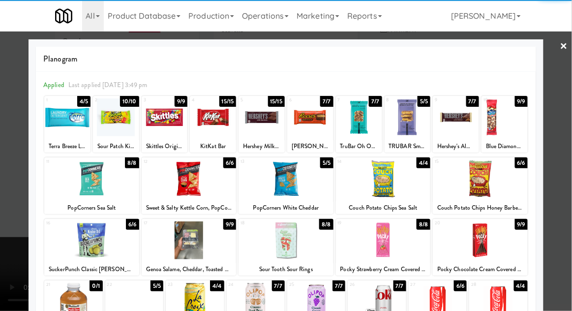
click at [373, 305] on div at bounding box center [376, 302] width 58 height 38
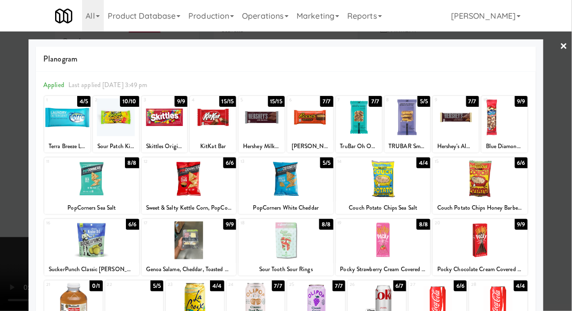
click at [566, 115] on div at bounding box center [286, 155] width 572 height 311
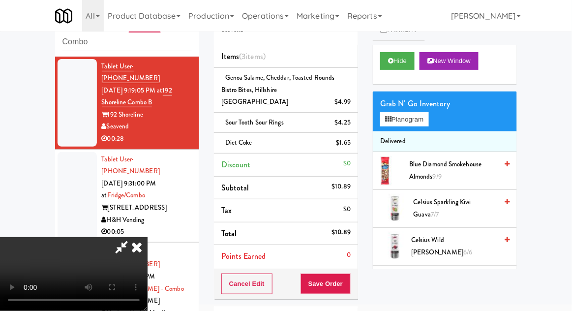
click at [133, 237] on icon at bounding box center [121, 247] width 23 height 20
click at [348, 273] on button "Save Order" at bounding box center [325, 283] width 50 height 21
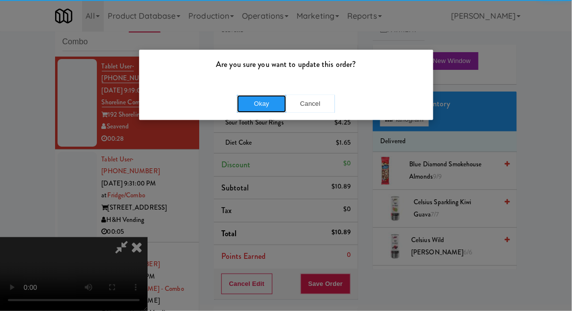
click at [254, 100] on button "Okay" at bounding box center [261, 104] width 49 height 18
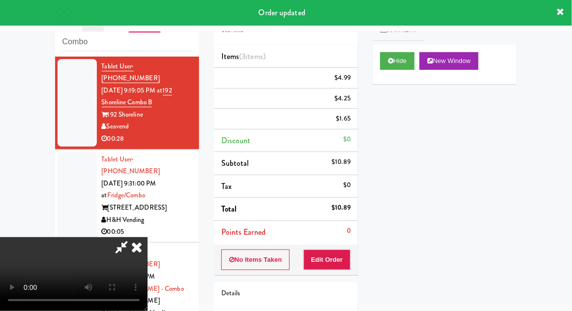
scroll to position [0, 0]
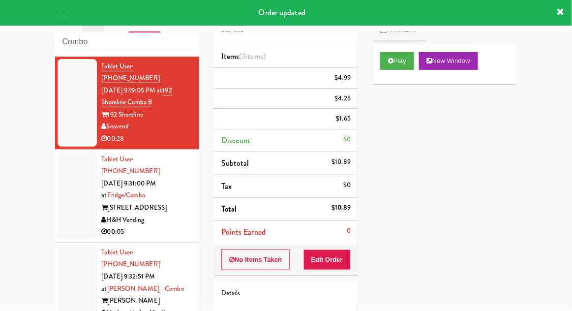
click at [79, 182] on div at bounding box center [77, 195] width 39 height 87
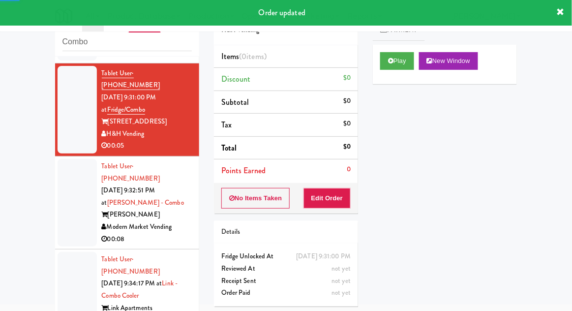
scroll to position [112, 0]
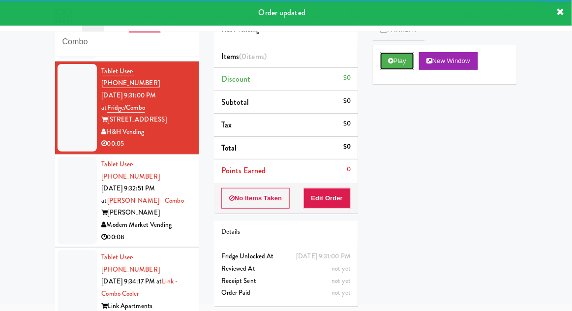
click at [393, 54] on button "Play" at bounding box center [397, 61] width 34 height 18
click at [336, 196] on button "Edit Order" at bounding box center [327, 198] width 48 height 21
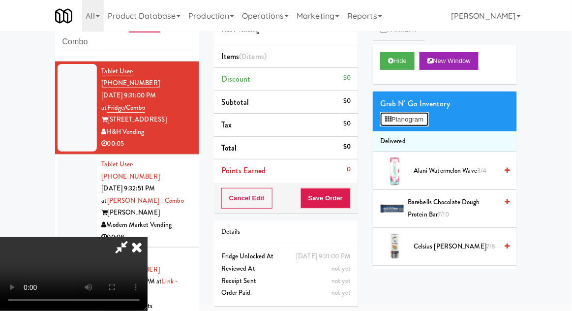
click at [428, 119] on button "Planogram" at bounding box center [404, 119] width 48 height 15
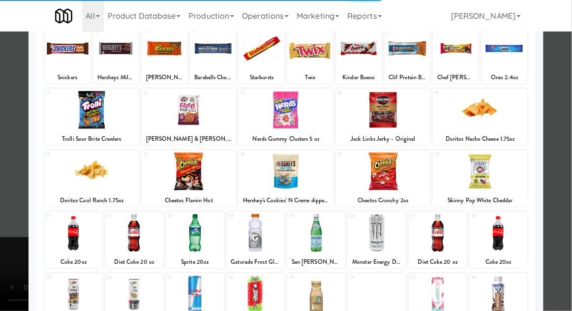
scroll to position [69, 0]
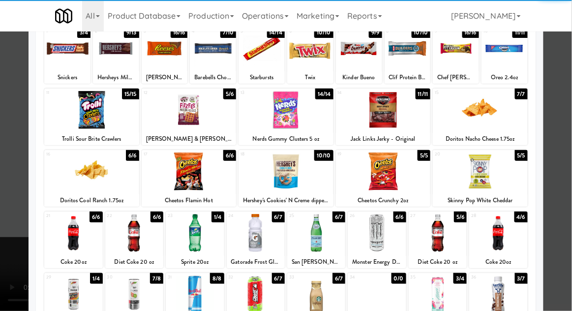
click at [193, 238] on div at bounding box center [195, 233] width 58 height 38
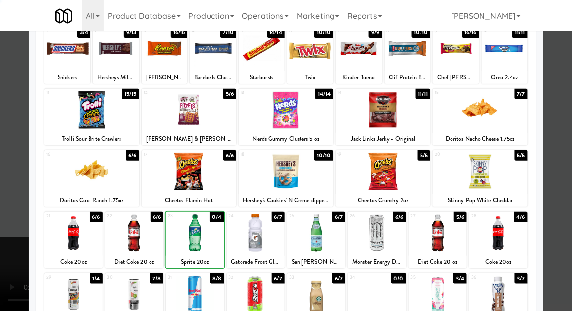
click at [564, 97] on div at bounding box center [286, 155] width 572 height 311
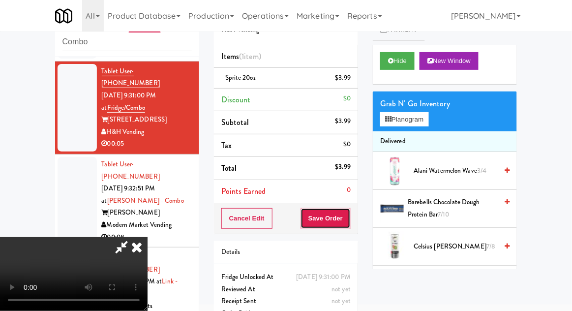
click at [348, 217] on button "Save Order" at bounding box center [325, 218] width 50 height 21
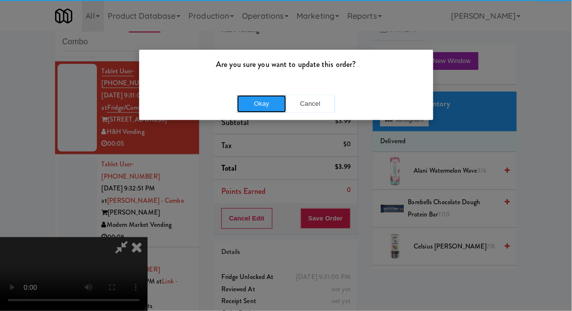
click at [271, 95] on button "Okay" at bounding box center [261, 104] width 49 height 18
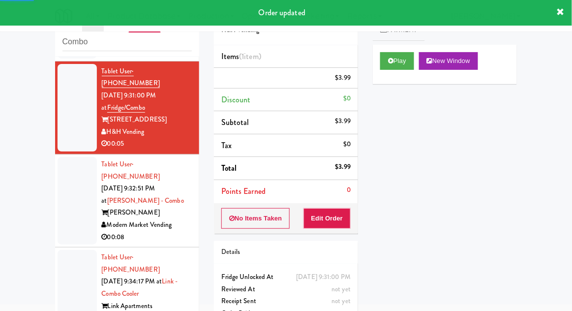
click at [61, 188] on div at bounding box center [77, 200] width 39 height 87
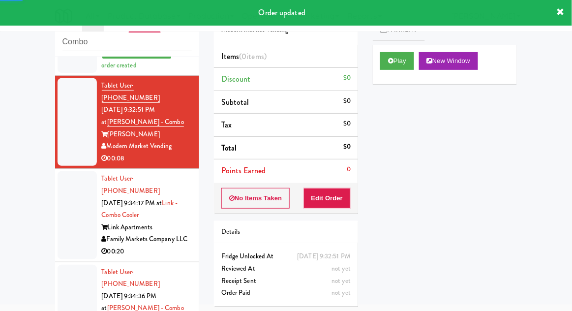
scroll to position [215, 0]
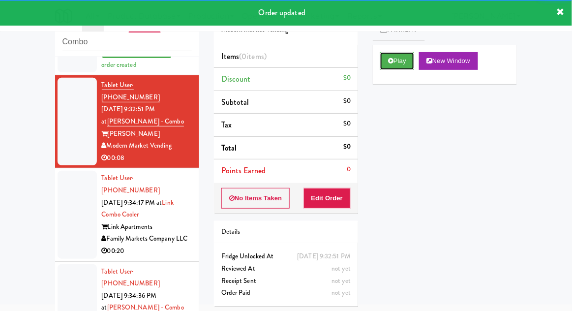
click at [382, 62] on button "Play" at bounding box center [397, 61] width 34 height 18
click at [336, 202] on button "Edit Order" at bounding box center [327, 198] width 48 height 21
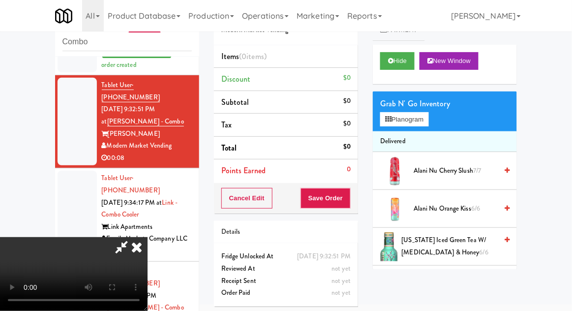
scroll to position [0, 0]
click at [428, 124] on button "Planogram" at bounding box center [404, 119] width 48 height 15
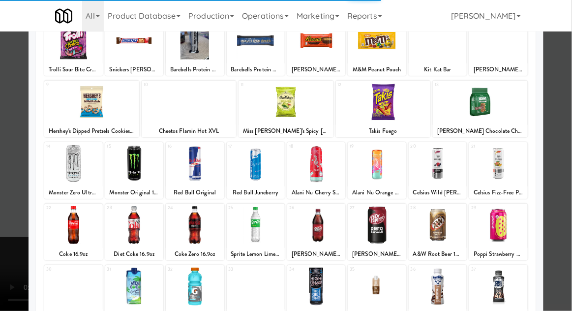
scroll to position [86, 0]
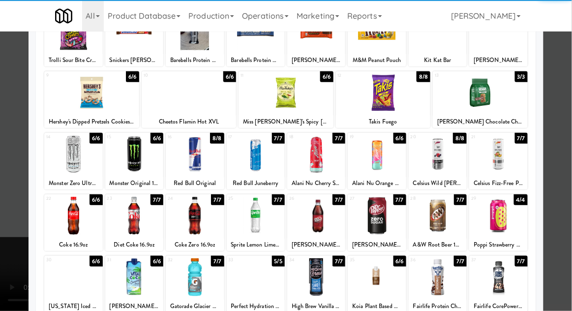
click at [503, 216] on div at bounding box center [498, 216] width 58 height 38
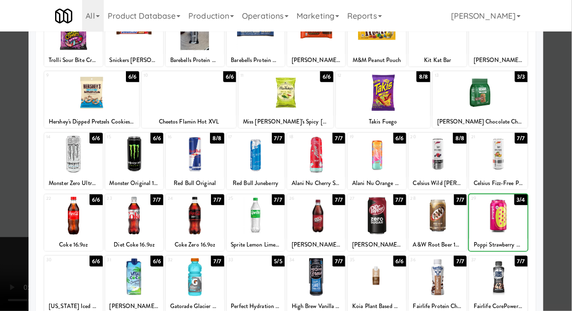
click at [564, 103] on div at bounding box center [286, 155] width 572 height 311
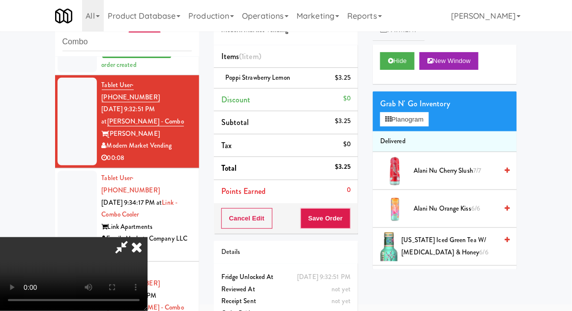
scroll to position [36, 0]
click at [348, 224] on button "Save Order" at bounding box center [325, 218] width 50 height 21
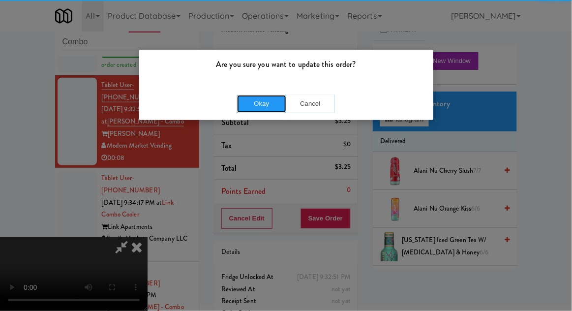
click at [264, 97] on button "Okay" at bounding box center [261, 104] width 49 height 18
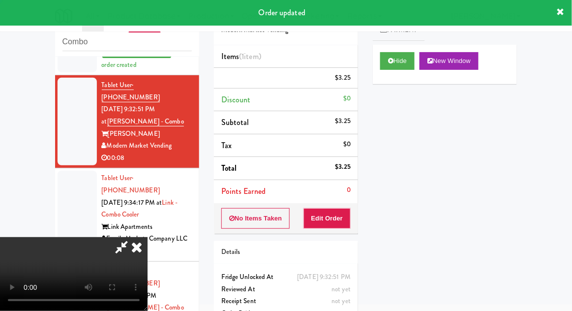
scroll to position [0, 0]
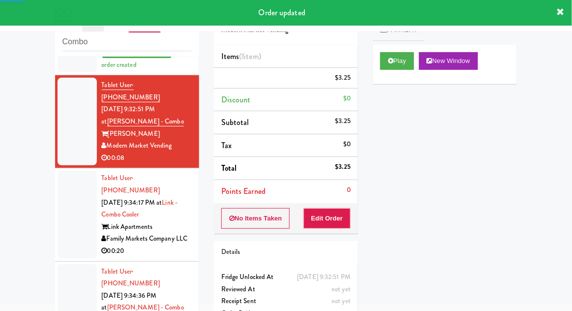
click at [59, 200] on div at bounding box center [77, 214] width 39 height 87
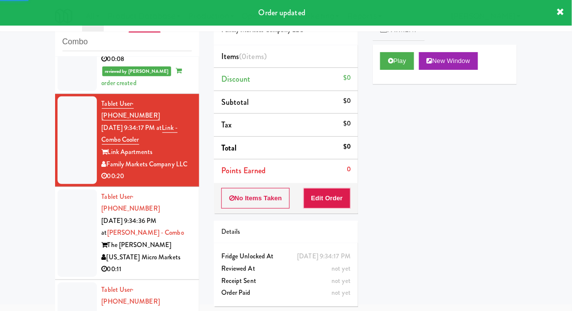
scroll to position [316, 0]
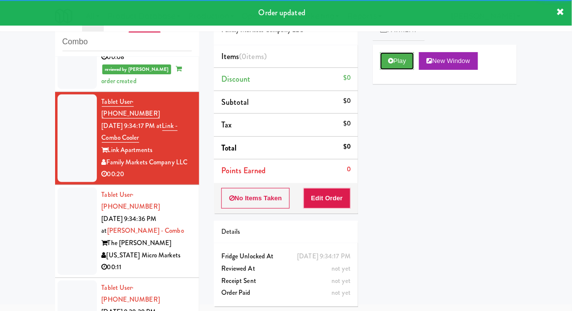
click at [385, 57] on button "Play" at bounding box center [397, 61] width 34 height 18
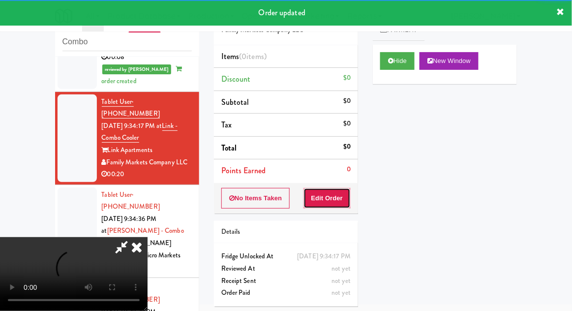
click at [332, 195] on button "Edit Order" at bounding box center [327, 198] width 48 height 21
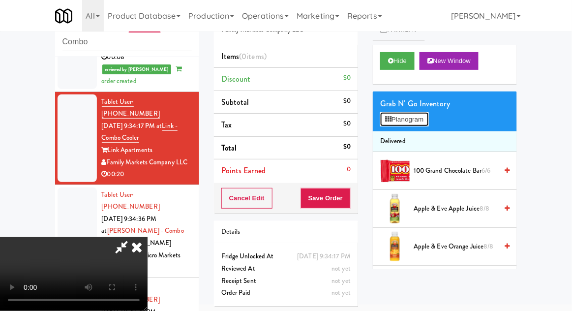
click at [427, 119] on button "Planogram" at bounding box center [404, 119] width 48 height 15
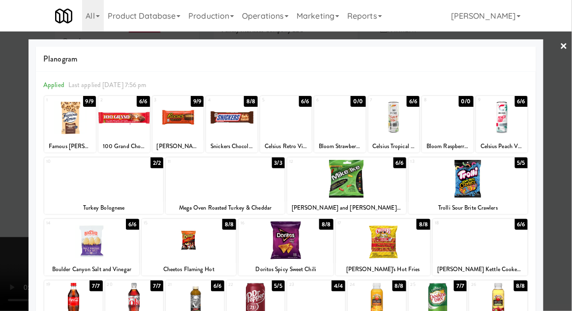
click at [63, 123] on div at bounding box center [70, 117] width 52 height 38
click at [564, 65] on div at bounding box center [286, 155] width 572 height 311
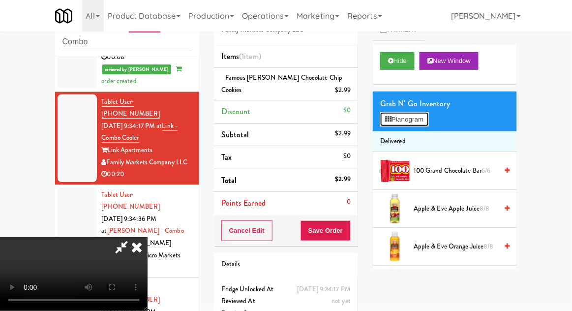
click at [428, 112] on button "Planogram" at bounding box center [404, 119] width 48 height 15
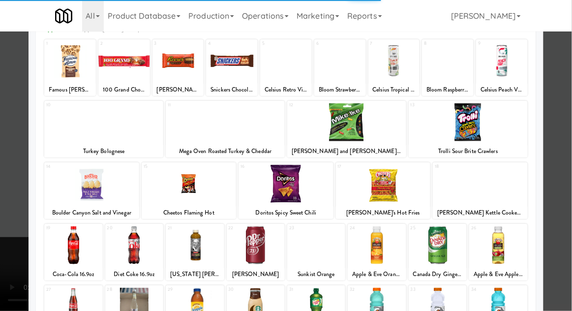
scroll to position [52, 0]
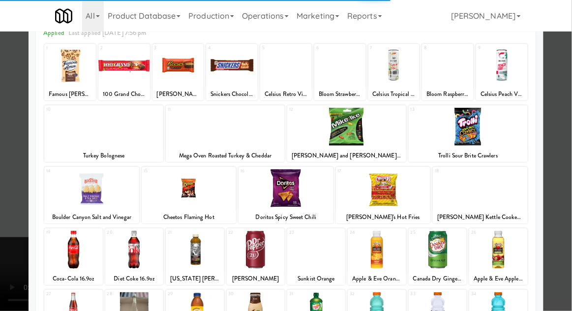
click at [443, 310] on div at bounding box center [437, 311] width 58 height 38
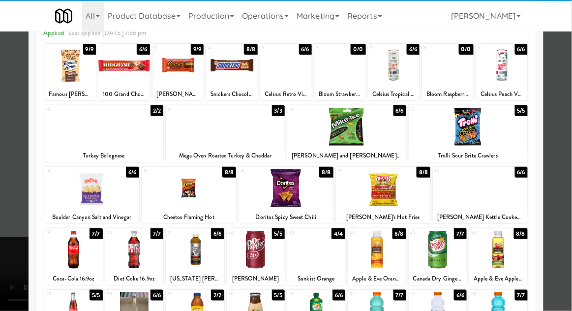
click at [433, 310] on div at bounding box center [437, 311] width 58 height 38
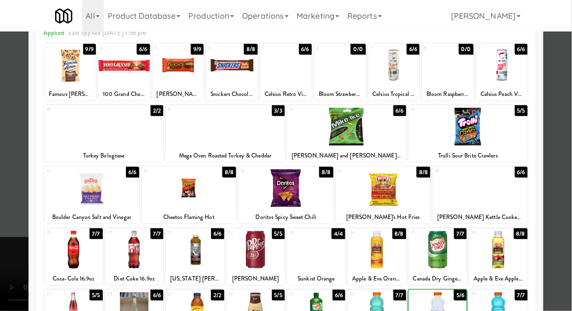
click at [565, 115] on div at bounding box center [286, 155] width 572 height 311
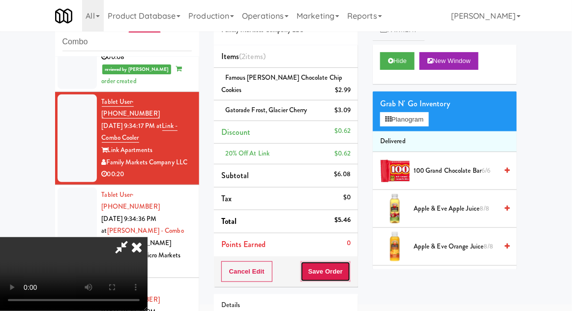
click at [349, 272] on button "Save Order" at bounding box center [325, 271] width 50 height 21
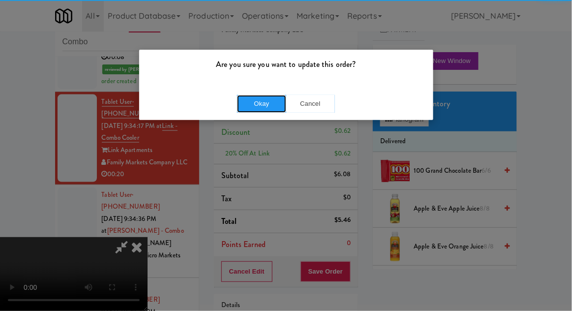
click at [259, 105] on button "Okay" at bounding box center [261, 104] width 49 height 18
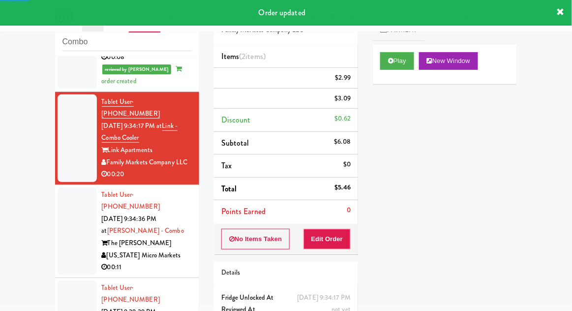
click at [64, 187] on div at bounding box center [77, 230] width 39 height 87
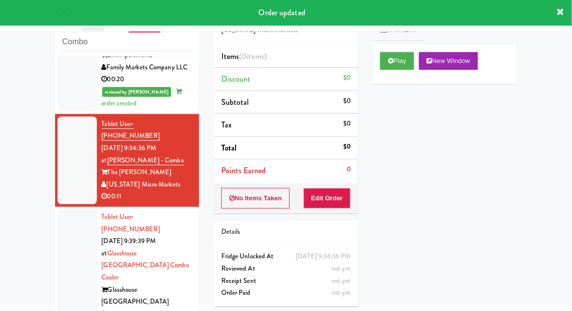
scroll to position [417, 0]
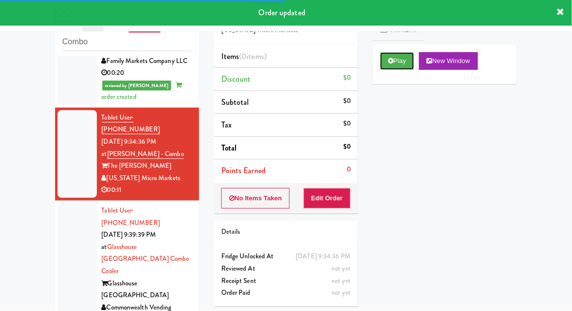
click at [390, 66] on button "Play" at bounding box center [397, 61] width 34 height 18
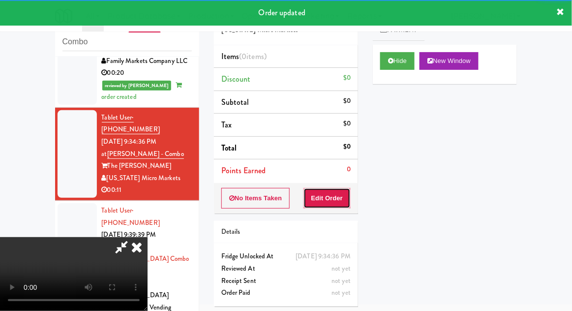
click at [334, 200] on button "Edit Order" at bounding box center [327, 198] width 48 height 21
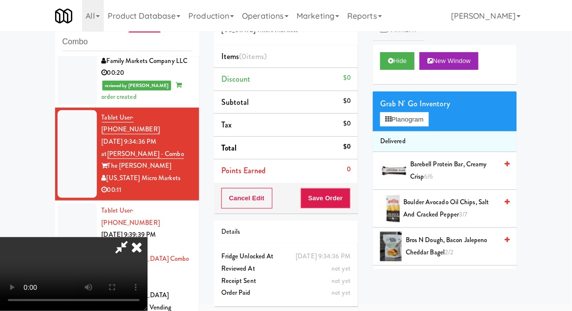
scroll to position [0, 0]
click at [422, 117] on button "Planogram" at bounding box center [404, 119] width 48 height 15
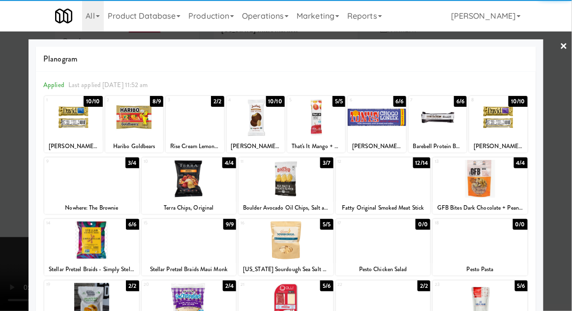
click at [254, 130] on div at bounding box center [256, 117] width 58 height 38
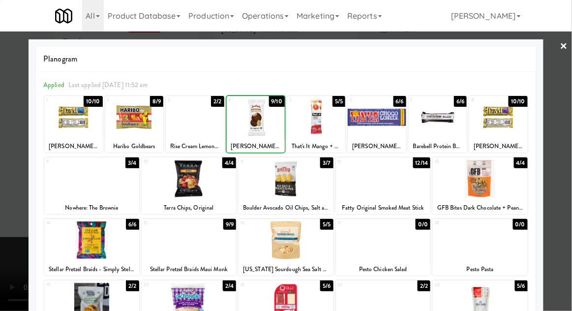
click at [254, 127] on div at bounding box center [256, 117] width 58 height 38
click at [566, 98] on div at bounding box center [286, 155] width 572 height 311
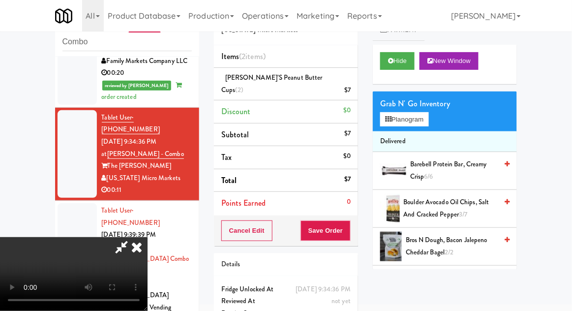
scroll to position [36, 0]
click at [428, 120] on button "Planogram" at bounding box center [404, 119] width 48 height 15
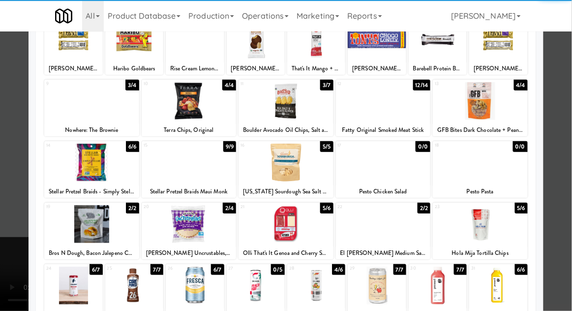
scroll to position [78, 0]
click at [183, 294] on div at bounding box center [195, 285] width 58 height 38
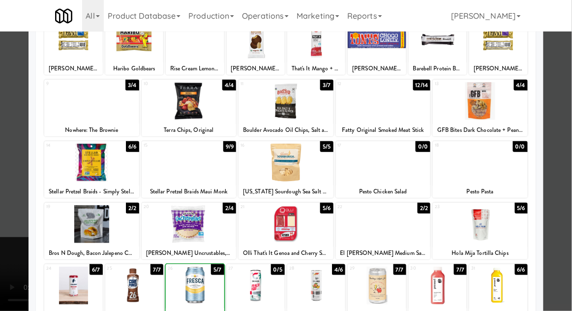
click at [568, 99] on div at bounding box center [286, 155] width 572 height 311
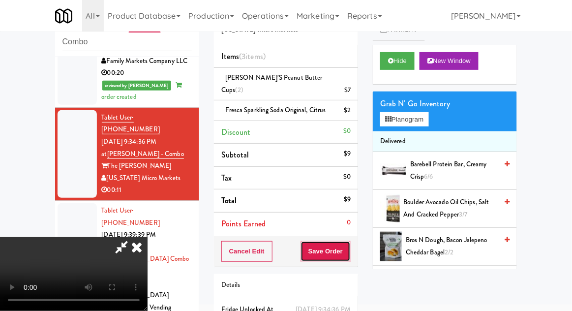
click at [344, 241] on button "Save Order" at bounding box center [325, 251] width 50 height 21
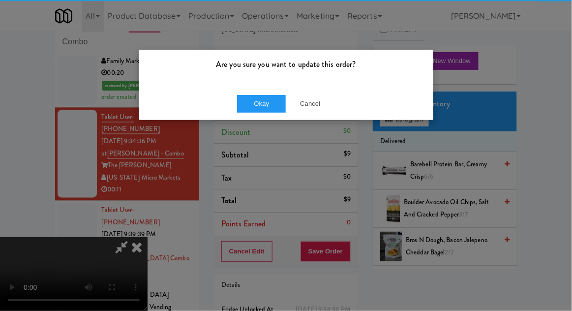
click at [240, 116] on div "Okay Cancel" at bounding box center [286, 103] width 294 height 33
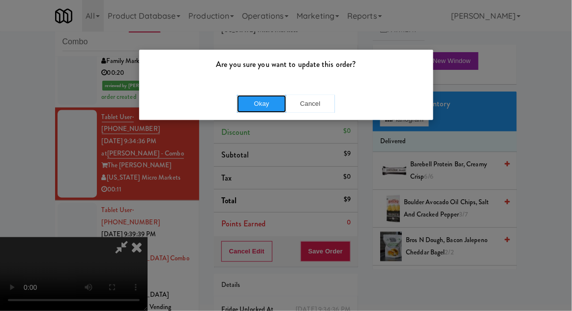
click at [258, 110] on button "Okay" at bounding box center [261, 104] width 49 height 18
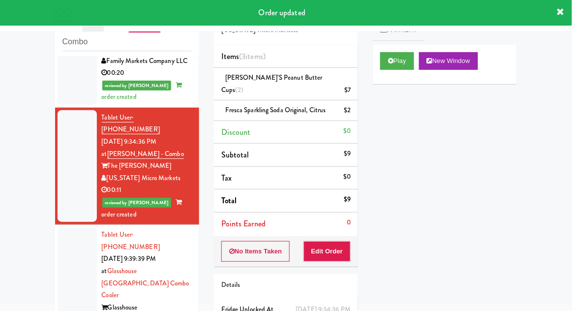
click at [70, 227] on div at bounding box center [77, 295] width 39 height 136
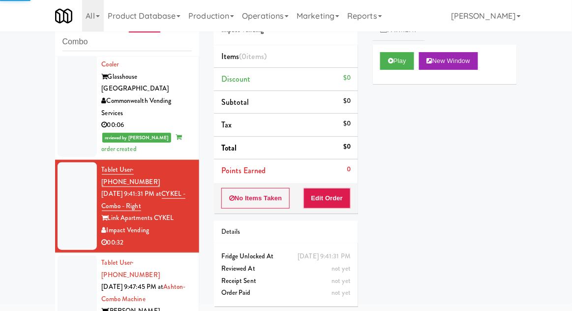
scroll to position [648, 0]
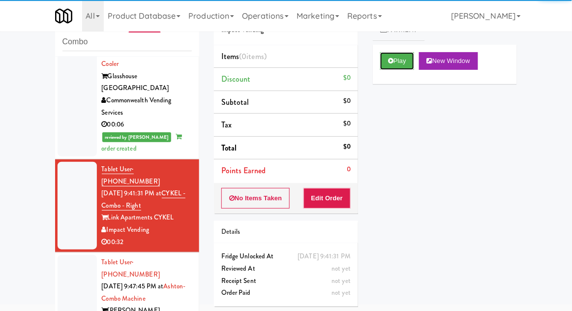
click at [385, 63] on button "Play" at bounding box center [397, 61] width 34 height 18
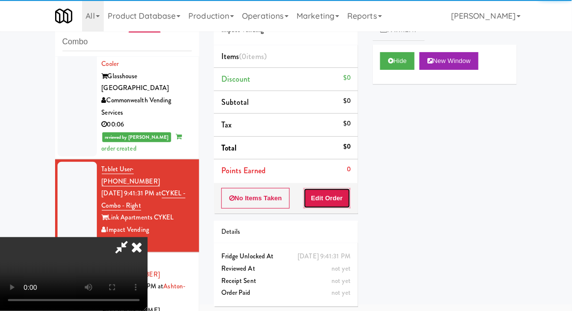
click at [336, 203] on button "Edit Order" at bounding box center [327, 198] width 48 height 21
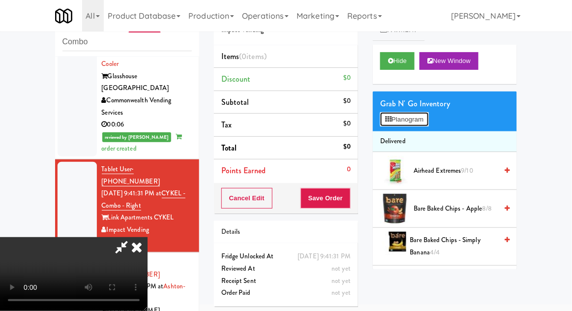
click at [418, 123] on button "Planogram" at bounding box center [404, 119] width 48 height 15
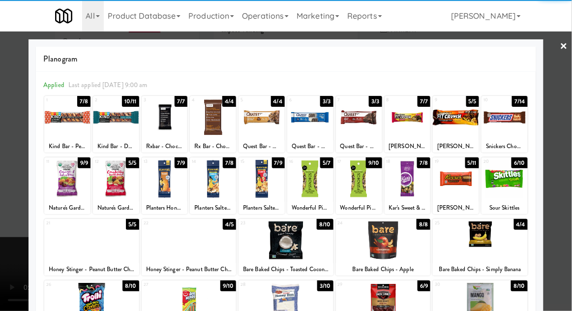
click at [510, 181] on div at bounding box center [504, 179] width 46 height 38
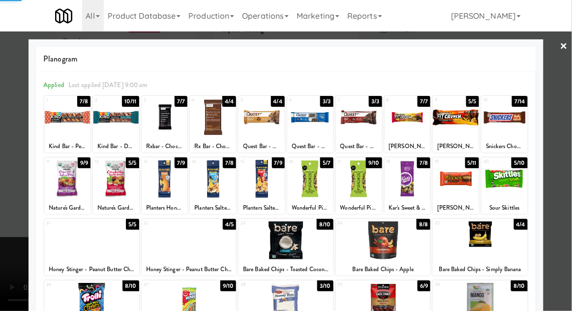
click at [568, 102] on div at bounding box center [286, 155] width 572 height 311
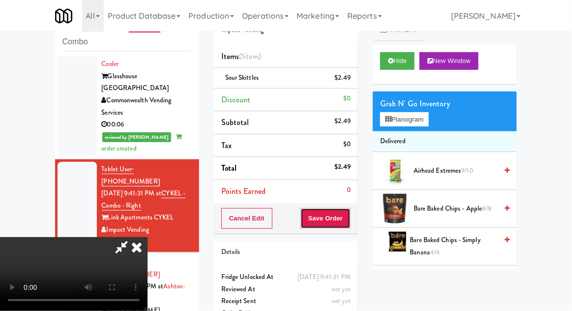
click at [346, 218] on button "Save Order" at bounding box center [325, 218] width 50 height 21
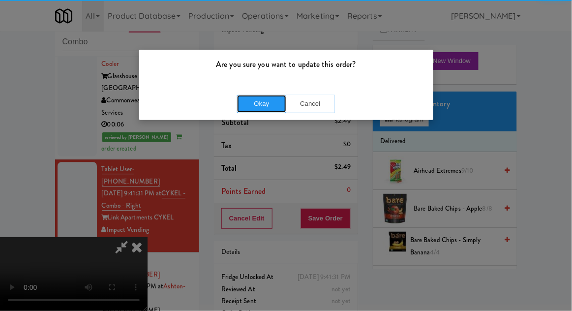
click at [262, 102] on button "Okay" at bounding box center [261, 104] width 49 height 18
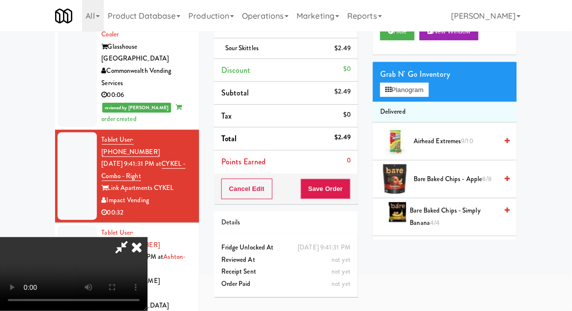
scroll to position [71, 0]
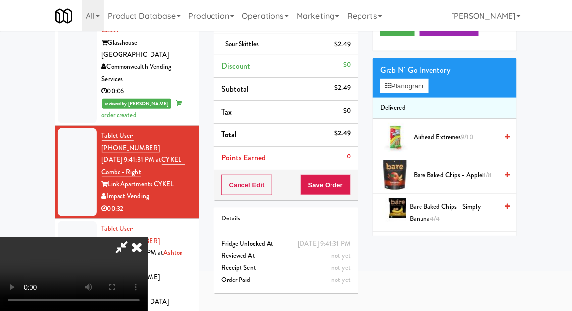
click at [73, 221] on div at bounding box center [77, 271] width 39 height 100
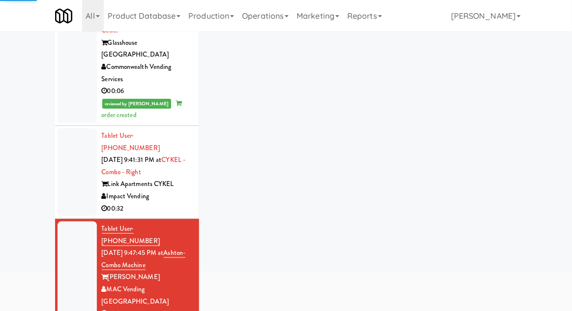
click at [71, 128] on div at bounding box center [77, 171] width 39 height 87
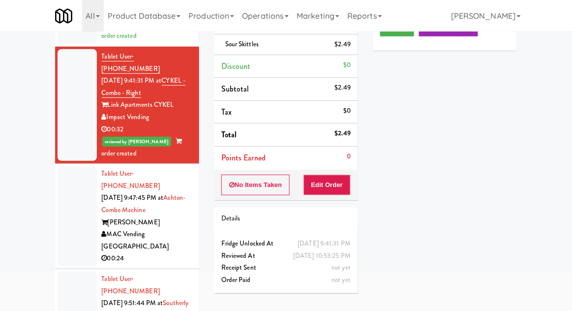
click at [70, 166] on div at bounding box center [77, 216] width 39 height 100
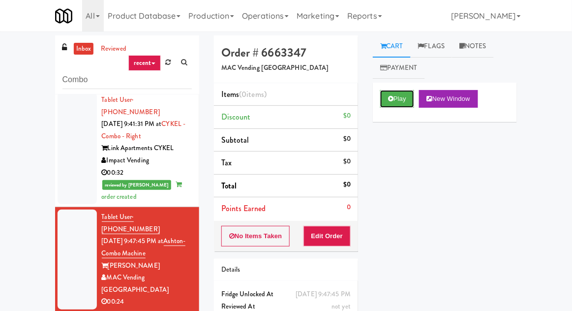
click at [390, 99] on icon at bounding box center [390, 98] width 5 height 6
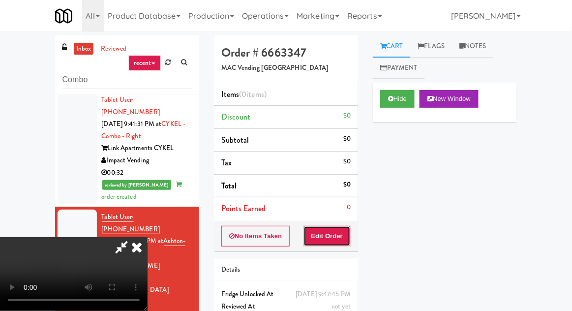
click at [334, 226] on button "Edit Order" at bounding box center [327, 236] width 48 height 21
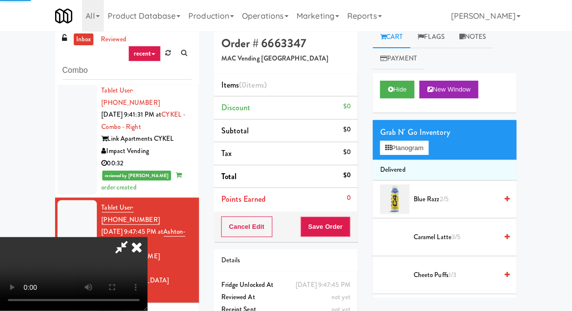
scroll to position [38, 0]
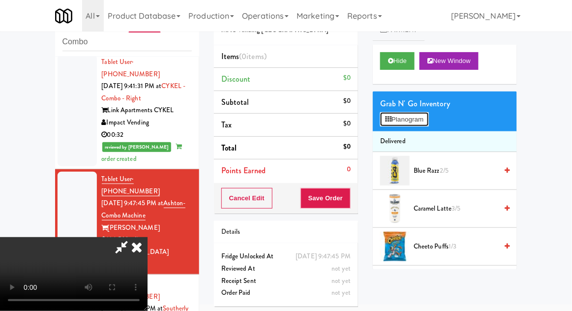
click at [428, 116] on button "Planogram" at bounding box center [404, 119] width 48 height 15
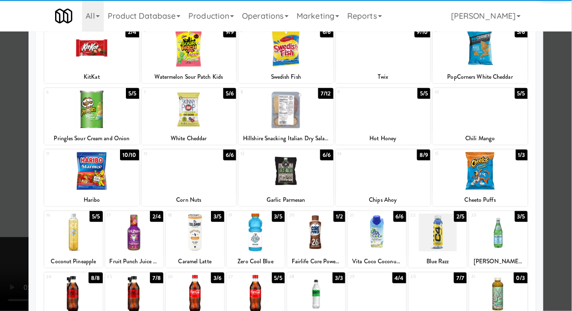
scroll to position [71, 0]
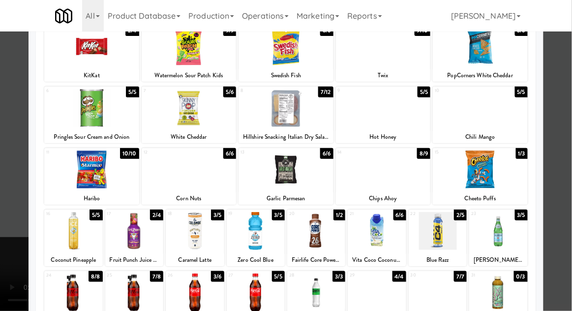
click at [198, 295] on div at bounding box center [195, 292] width 58 height 38
click at [565, 146] on div at bounding box center [286, 155] width 572 height 311
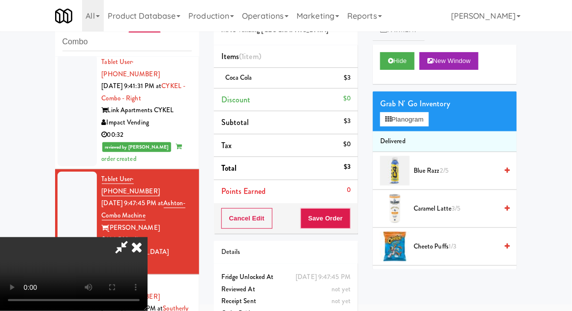
click at [261, 81] on div "Coca Cola $3" at bounding box center [285, 78] width 129 height 12
click at [337, 77] on div "Coca Cola $3" at bounding box center [285, 78] width 129 height 12
click at [350, 82] on icon at bounding box center [351, 81] width 5 height 6
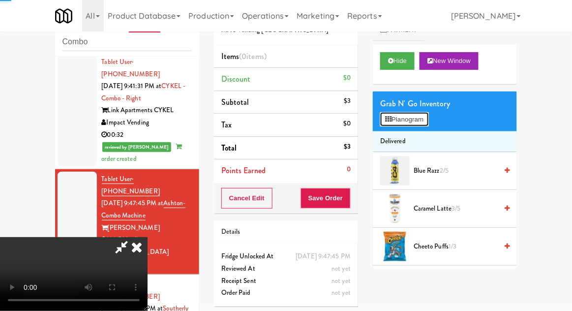
click at [395, 124] on button "Planogram" at bounding box center [404, 119] width 48 height 15
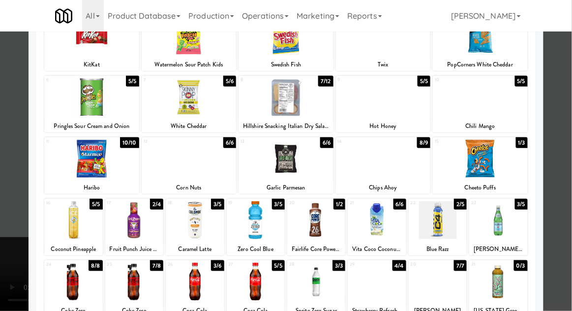
scroll to position [75, 0]
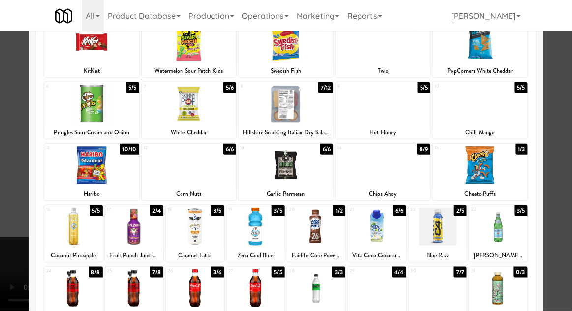
click at [260, 279] on div at bounding box center [256, 288] width 58 height 38
click at [567, 147] on div at bounding box center [286, 155] width 572 height 311
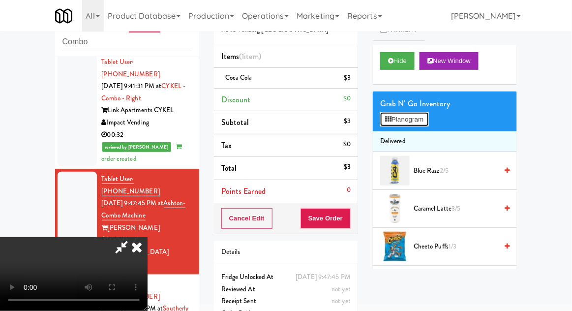
click at [425, 113] on button "Planogram" at bounding box center [404, 119] width 48 height 15
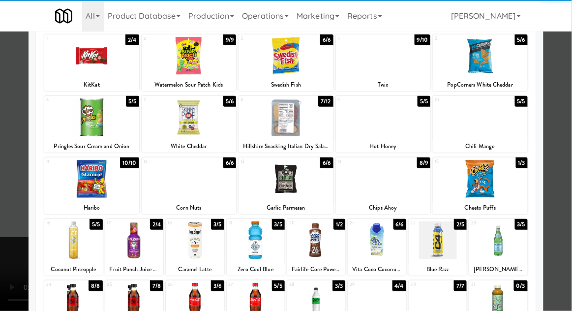
scroll to position [61, 0]
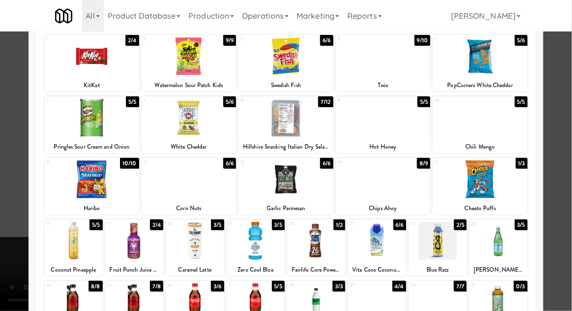
click at [256, 302] on div at bounding box center [256, 302] width 58 height 38
click at [565, 162] on div at bounding box center [286, 155] width 572 height 311
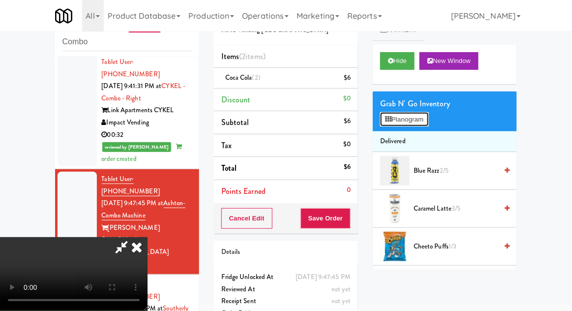
click at [428, 112] on button "Planogram" at bounding box center [404, 119] width 48 height 15
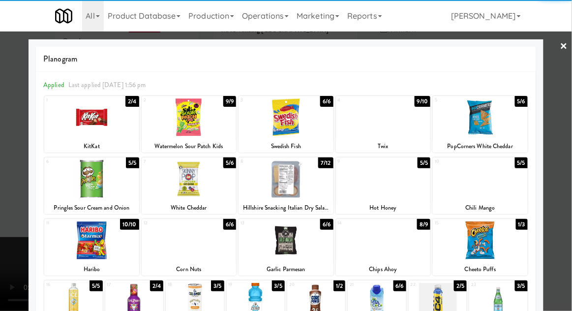
click at [260, 308] on div at bounding box center [256, 302] width 58 height 38
click at [565, 156] on div at bounding box center [286, 155] width 572 height 311
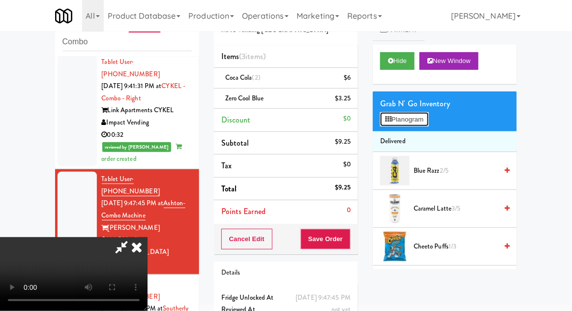
click at [425, 126] on button "Planogram" at bounding box center [404, 119] width 48 height 15
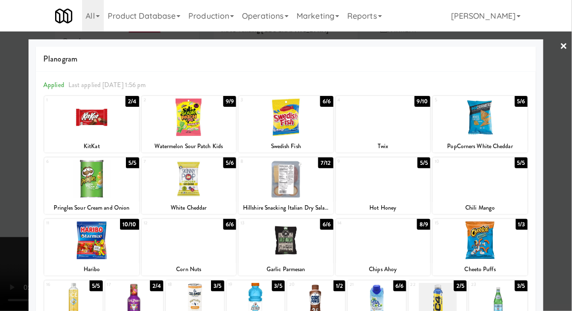
click at [565, 163] on div at bounding box center [286, 155] width 572 height 311
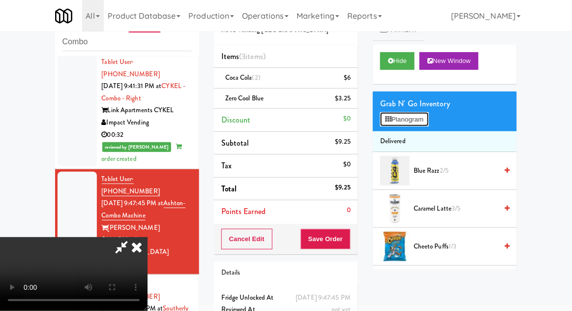
click at [420, 119] on button "Planogram" at bounding box center [404, 119] width 48 height 15
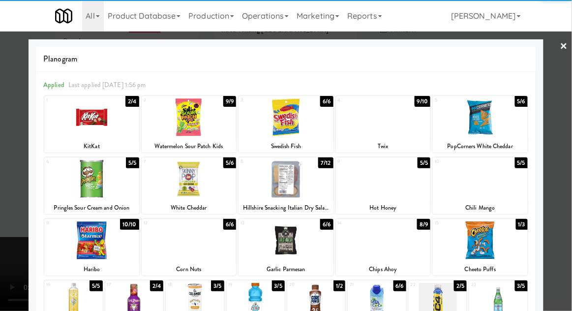
click at [97, 117] on div at bounding box center [91, 117] width 95 height 38
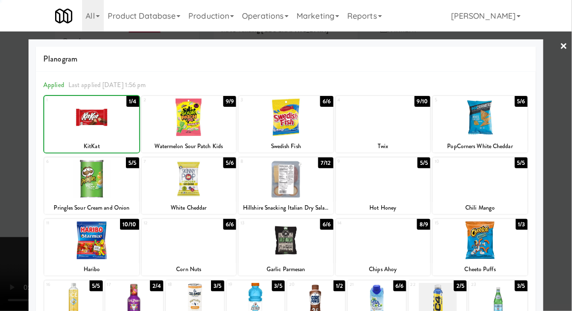
click at [564, 160] on div at bounding box center [286, 155] width 572 height 311
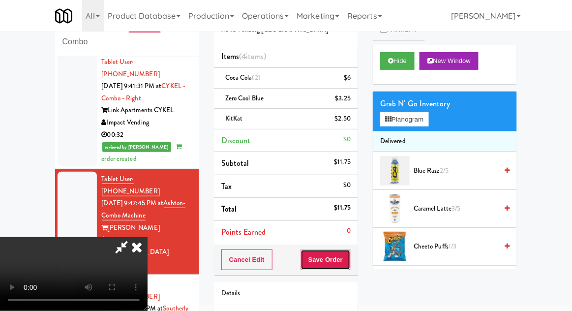
click at [347, 260] on button "Save Order" at bounding box center [325, 259] width 50 height 21
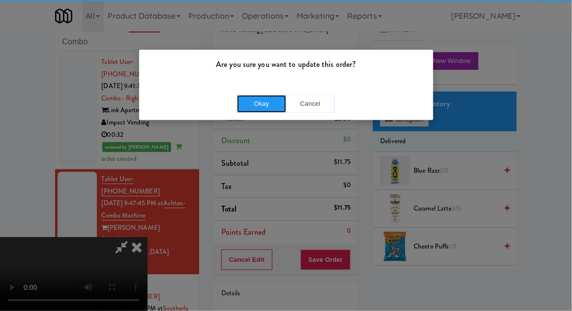
click at [256, 111] on button "Okay" at bounding box center [261, 104] width 49 height 18
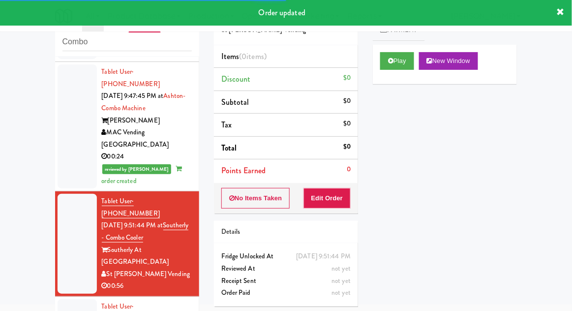
scroll to position [863, 0]
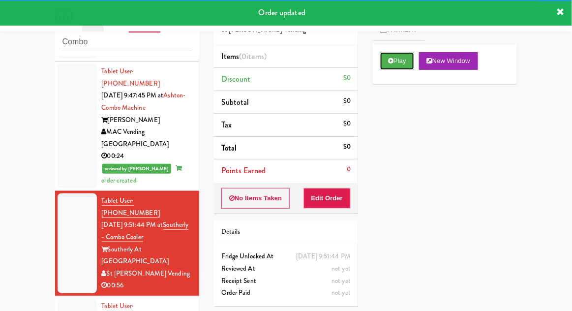
click at [395, 69] on button "Play" at bounding box center [397, 61] width 34 height 18
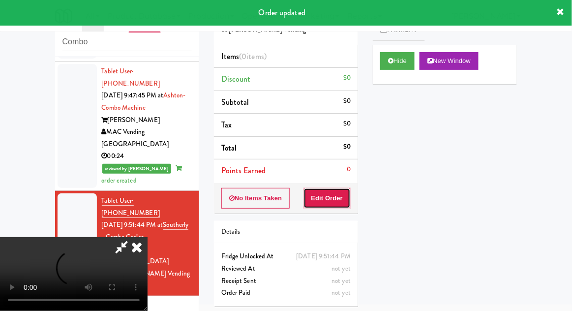
click at [336, 199] on button "Edit Order" at bounding box center [327, 198] width 48 height 21
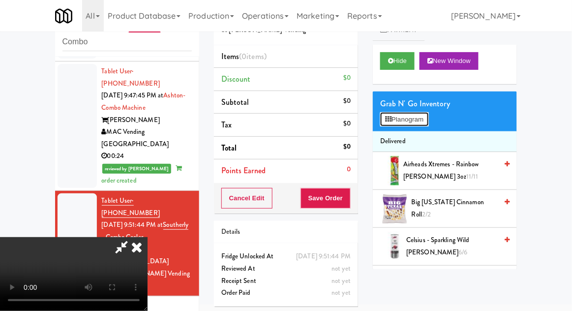
click at [428, 113] on button "Planogram" at bounding box center [404, 119] width 48 height 15
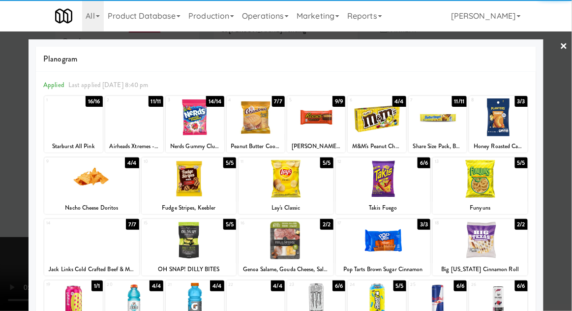
click at [88, 195] on div at bounding box center [91, 179] width 95 height 38
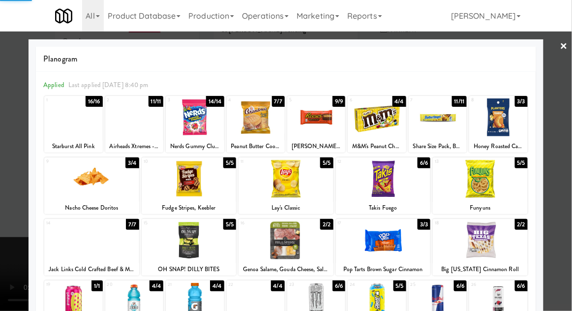
click at [559, 171] on div at bounding box center [286, 155] width 572 height 311
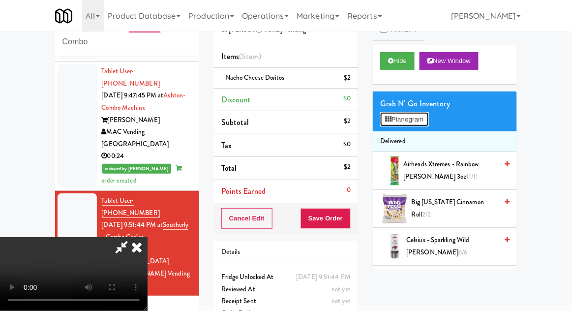
click at [420, 116] on button "Planogram" at bounding box center [404, 119] width 48 height 15
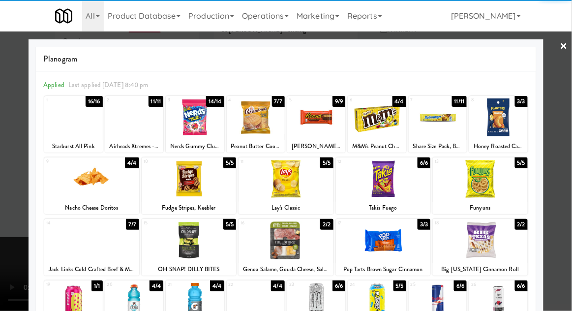
click at [498, 175] on div at bounding box center [480, 179] width 95 height 38
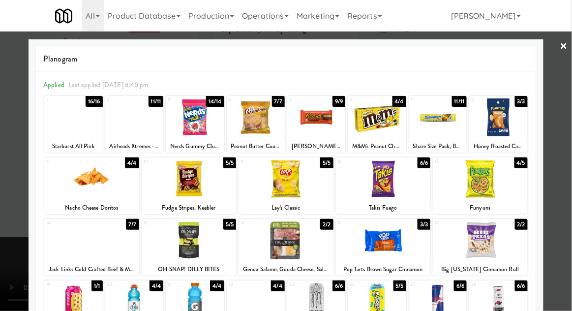
click at [564, 158] on div at bounding box center [286, 155] width 572 height 311
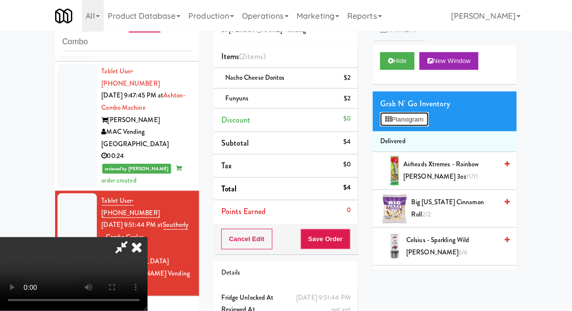
click at [428, 115] on button "Planogram" at bounding box center [404, 119] width 48 height 15
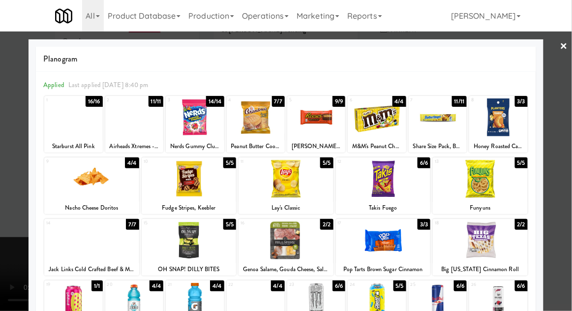
click at [259, 128] on div at bounding box center [256, 117] width 58 height 38
click at [571, 158] on div at bounding box center [286, 155] width 572 height 311
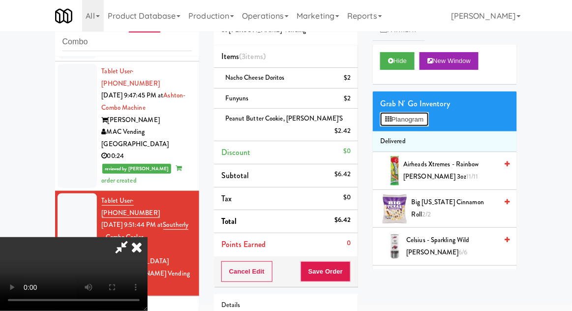
click at [423, 116] on button "Planogram" at bounding box center [404, 119] width 48 height 15
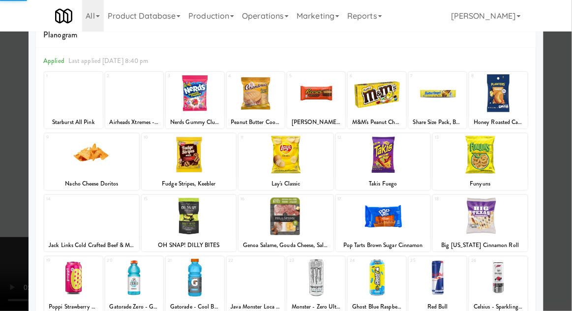
scroll to position [29, 0]
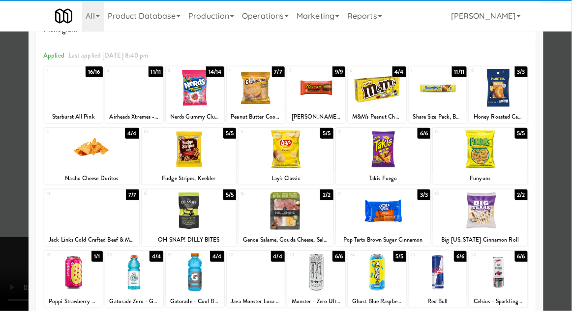
click at [130, 280] on div at bounding box center [134, 272] width 58 height 38
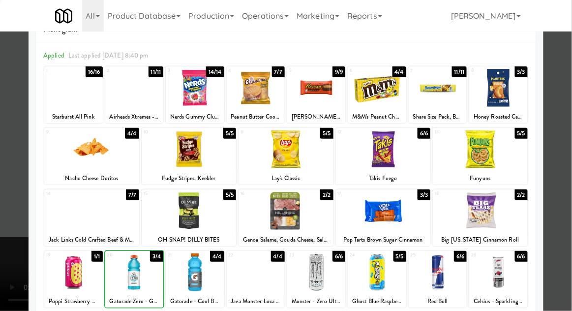
click at [563, 152] on div at bounding box center [286, 155] width 572 height 311
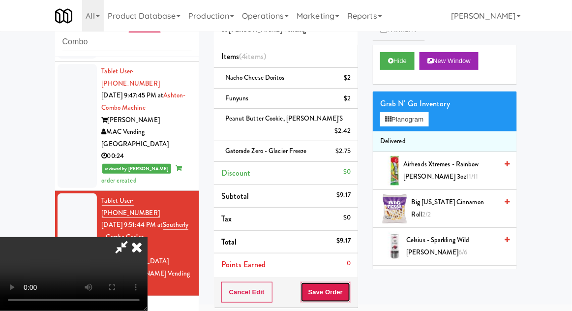
click at [350, 282] on button "Save Order" at bounding box center [325, 292] width 50 height 21
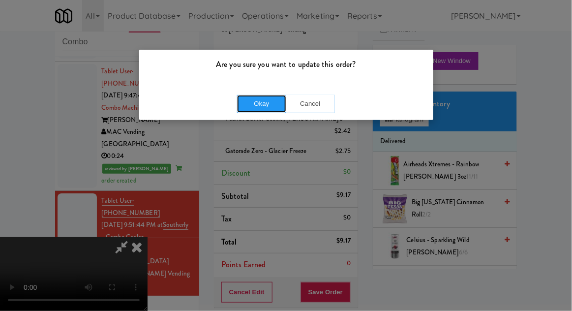
click at [263, 108] on button "Okay" at bounding box center [261, 104] width 49 height 18
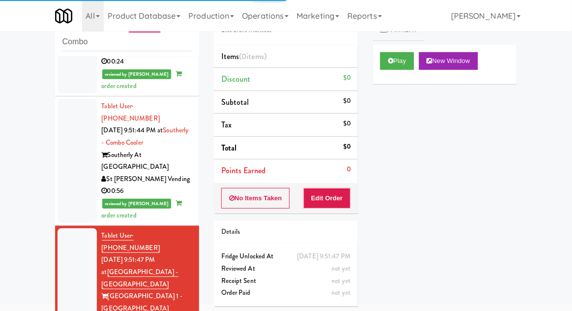
scroll to position [962, 0]
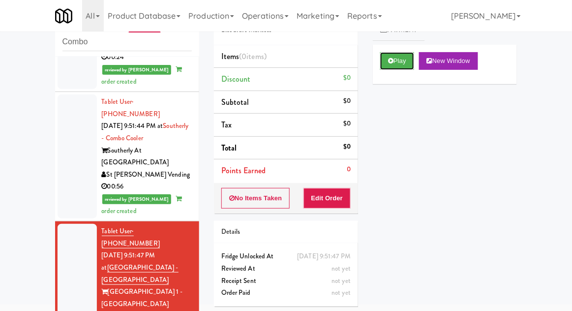
click at [396, 53] on button "Play" at bounding box center [397, 61] width 34 height 18
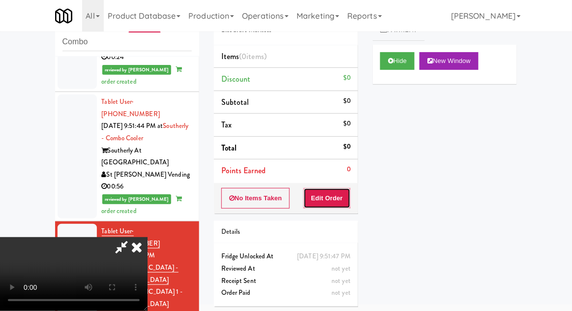
click at [339, 198] on button "Edit Order" at bounding box center [327, 198] width 48 height 21
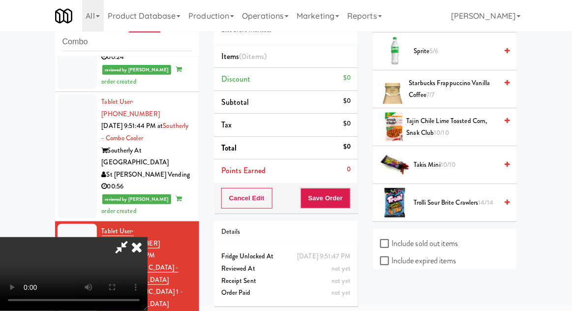
scroll to position [1352, 0]
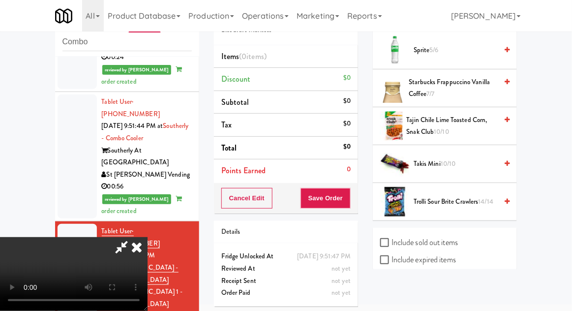
click at [475, 196] on span "Trolli Sour Brite Crawlers 14/14" at bounding box center [455, 202] width 84 height 12
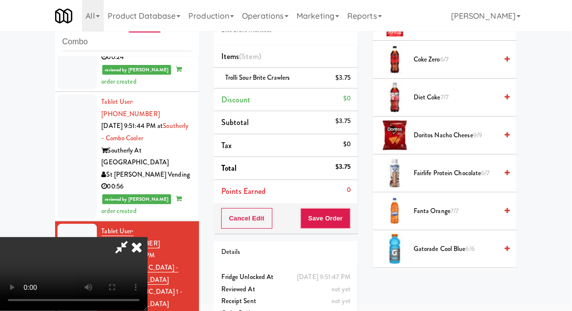
scroll to position [0, 0]
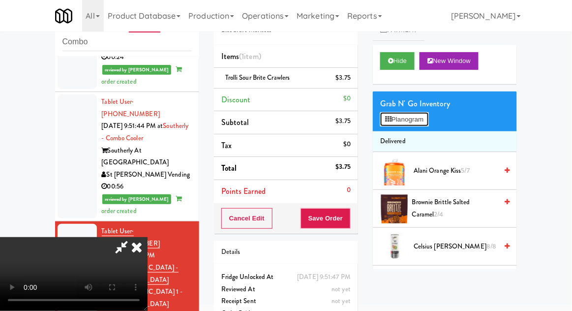
click at [428, 119] on button "Planogram" at bounding box center [404, 119] width 48 height 15
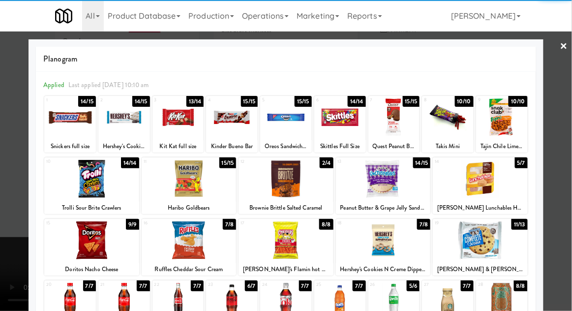
click at [80, 254] on div at bounding box center [91, 240] width 95 height 38
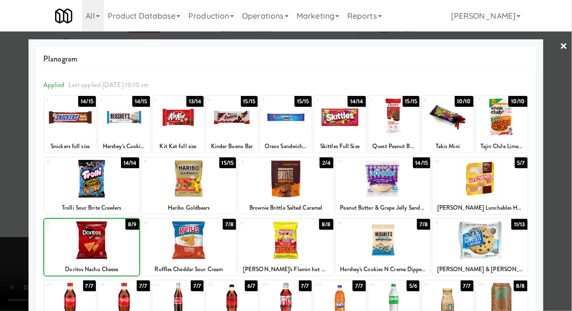
click at [76, 253] on div at bounding box center [91, 240] width 95 height 38
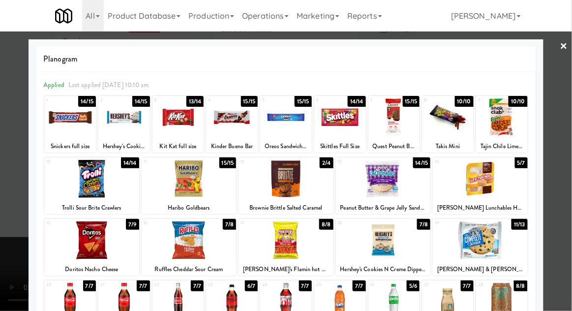
click at [560, 135] on div at bounding box center [286, 155] width 572 height 311
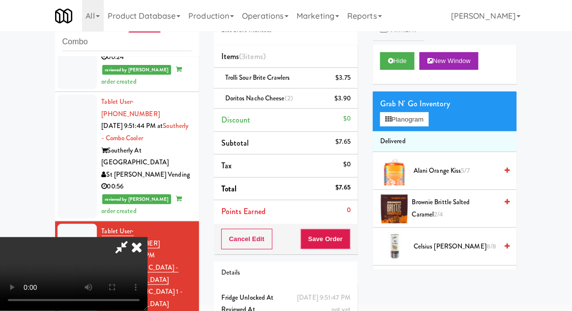
click at [284, 104] on li "Doritos Nacho Cheese (2) $3.90" at bounding box center [286, 98] width 144 height 21
click at [347, 103] on link at bounding box center [349, 102] width 9 height 12
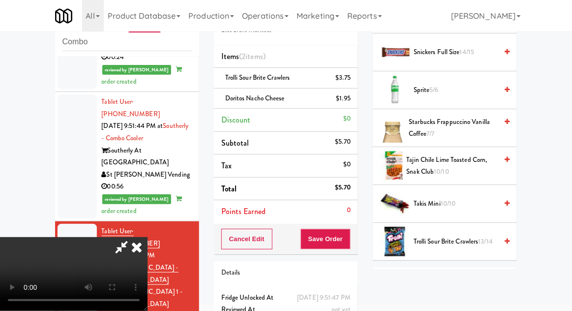
scroll to position [1316, 0]
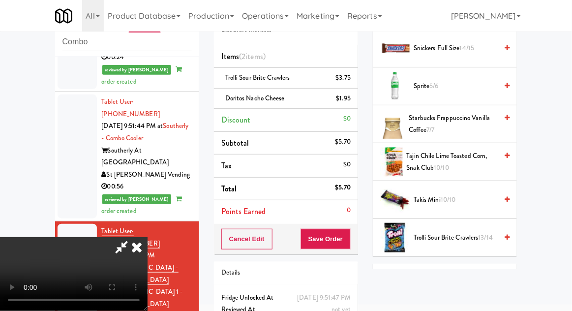
click at [481, 232] on span "13/14" at bounding box center [485, 236] width 15 height 9
click at [348, 234] on button "Save Order" at bounding box center [325, 239] width 50 height 21
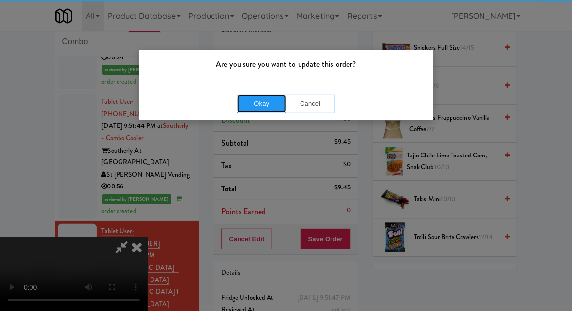
click at [252, 99] on button "Okay" at bounding box center [261, 104] width 49 height 18
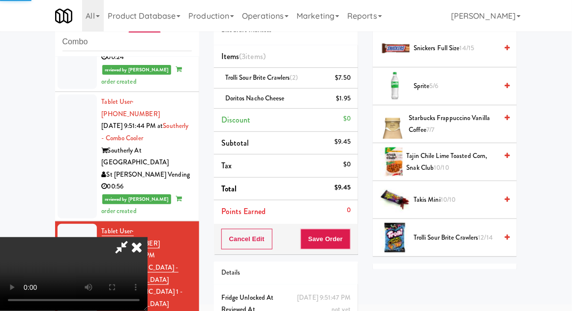
scroll to position [97, 0]
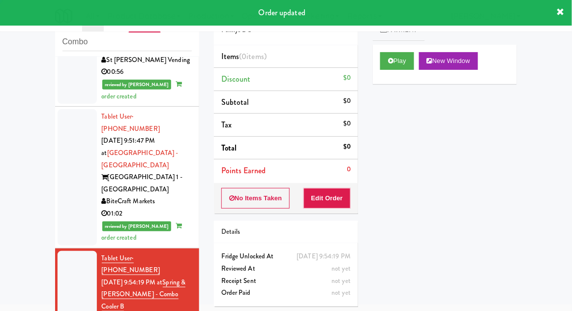
scroll to position [1078, 0]
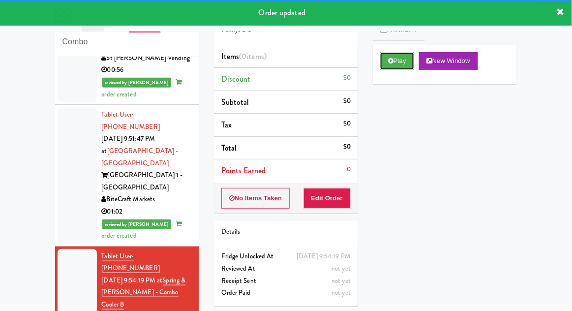
click at [388, 61] on icon at bounding box center [390, 61] width 5 height 6
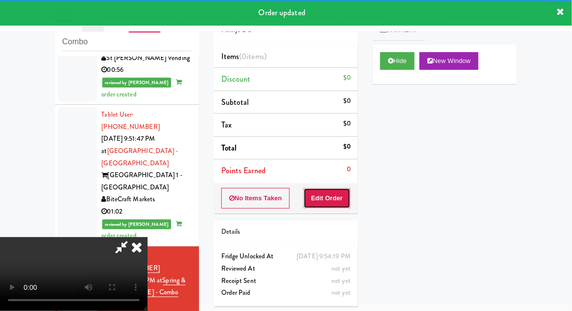
click at [337, 203] on button "Edit Order" at bounding box center [327, 198] width 48 height 21
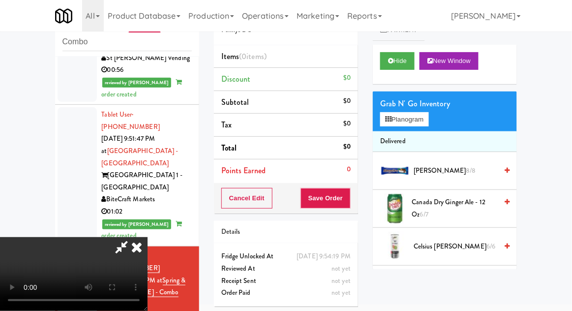
scroll to position [0, 0]
click at [428, 124] on button "Planogram" at bounding box center [404, 119] width 48 height 15
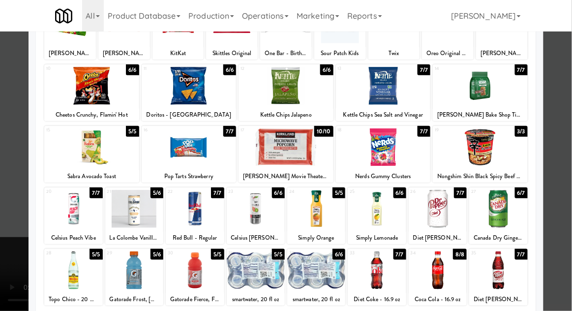
scroll to position [92, 0]
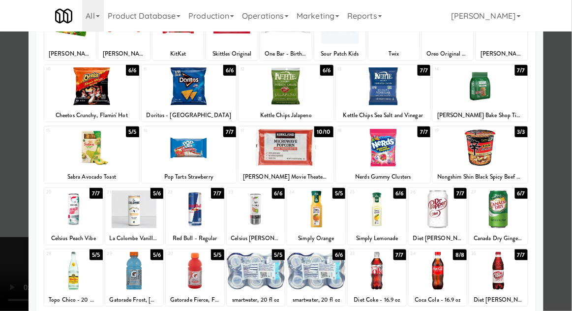
click at [509, 214] on div at bounding box center [498, 209] width 58 height 38
click at [560, 181] on div at bounding box center [286, 155] width 572 height 311
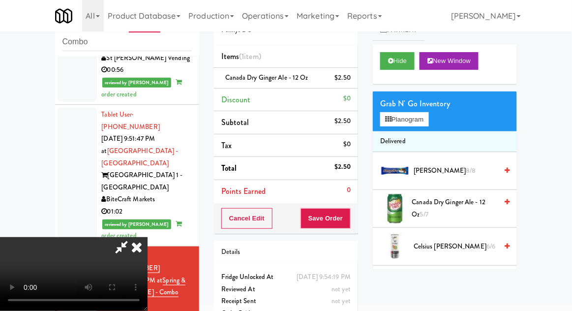
scroll to position [36, 0]
click at [350, 222] on button "Save Order" at bounding box center [325, 218] width 50 height 21
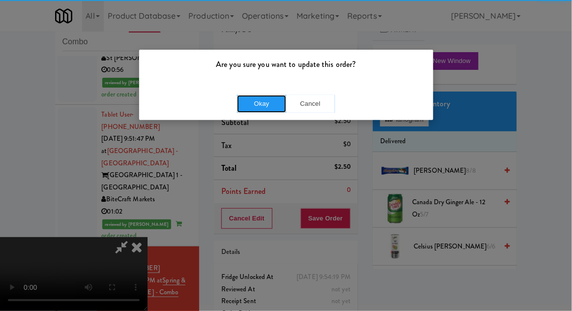
click at [259, 103] on button "Okay" at bounding box center [261, 104] width 49 height 18
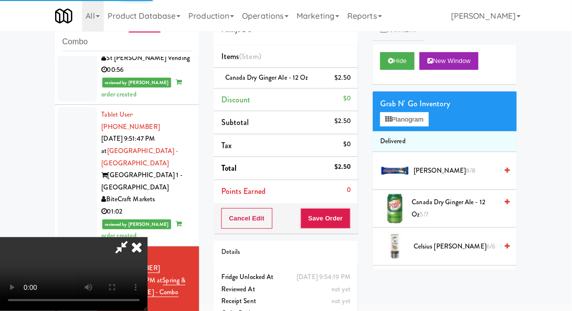
scroll to position [0, 0]
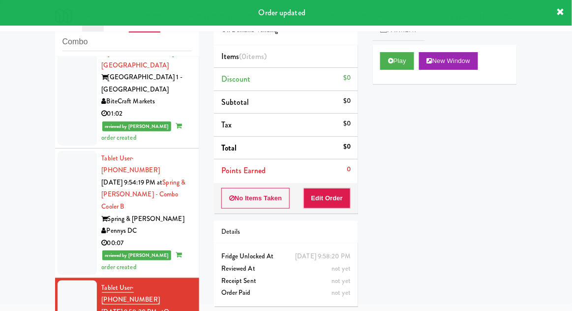
scroll to position [1191, 0]
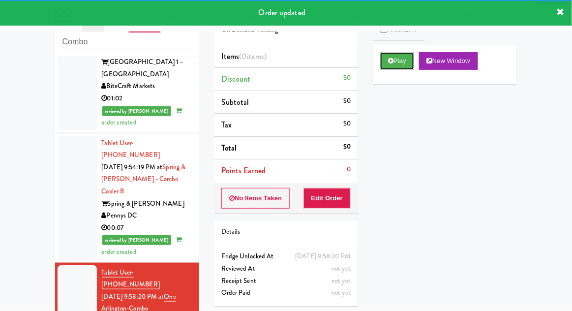
click at [382, 62] on button "Play" at bounding box center [397, 61] width 34 height 18
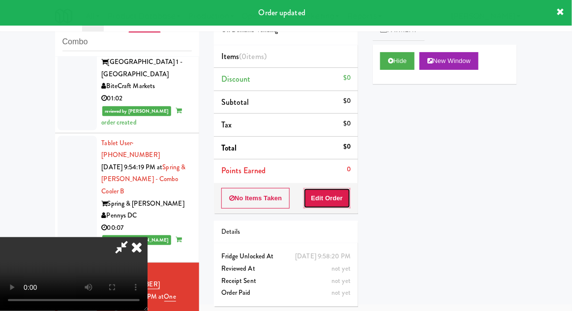
click at [327, 191] on button "Edit Order" at bounding box center [327, 198] width 48 height 21
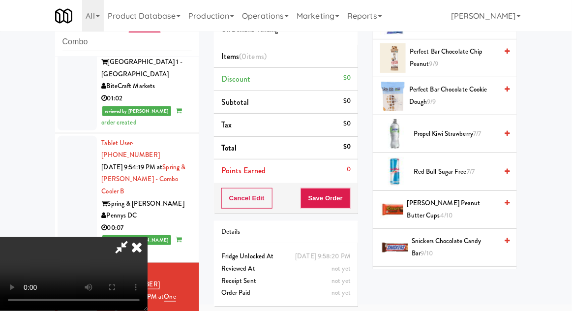
scroll to position [1066, 0]
click at [464, 199] on span "[PERSON_NAME] Peanut Butter Cups 4/10" at bounding box center [452, 209] width 90 height 24
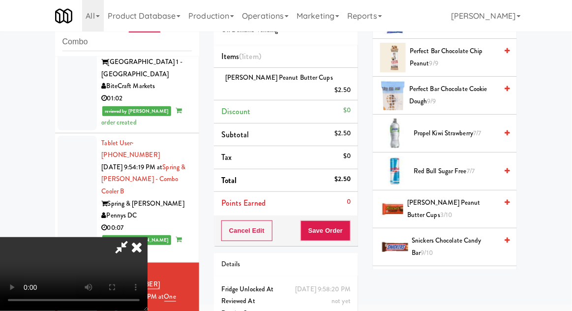
scroll to position [36, 0]
click at [347, 220] on button "Save Order" at bounding box center [325, 230] width 50 height 21
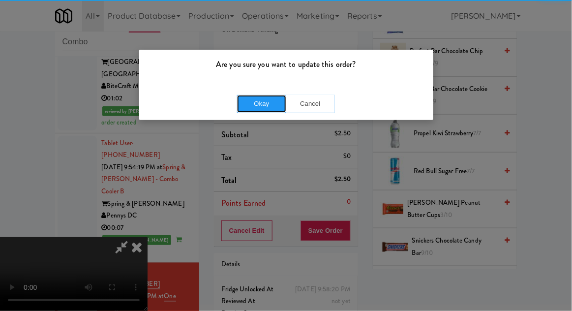
click at [259, 100] on button "Okay" at bounding box center [261, 104] width 49 height 18
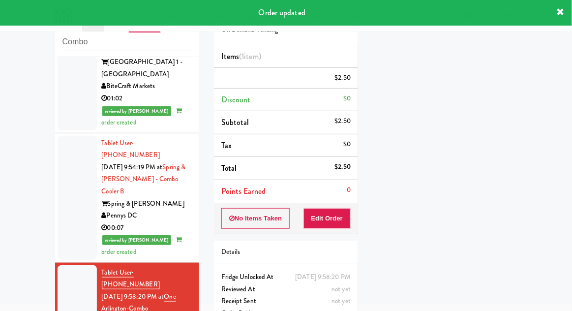
scroll to position [0, 0]
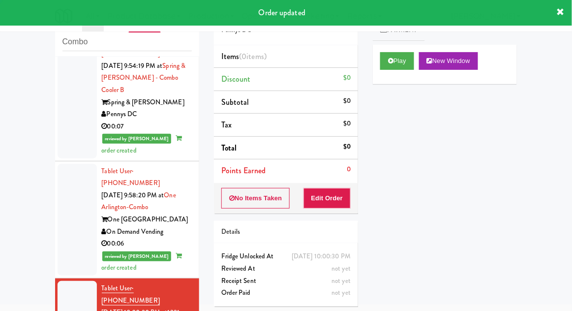
scroll to position [1294, 0]
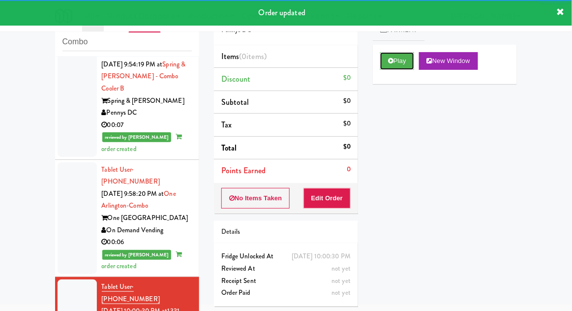
click at [389, 65] on button "Play" at bounding box center [397, 61] width 34 height 18
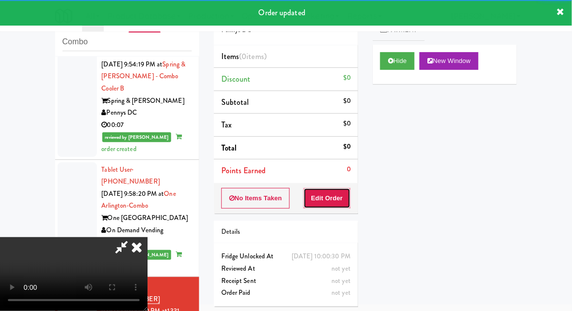
click at [338, 203] on button "Edit Order" at bounding box center [327, 198] width 48 height 21
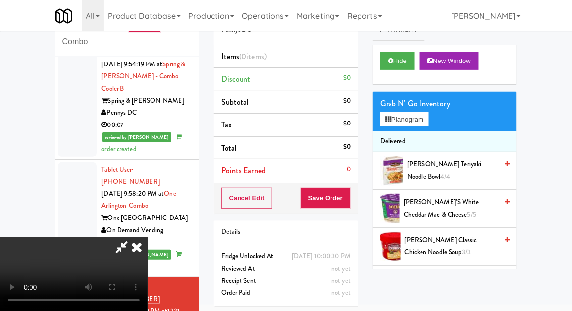
scroll to position [0, 0]
click at [428, 114] on button "Planogram" at bounding box center [404, 119] width 48 height 15
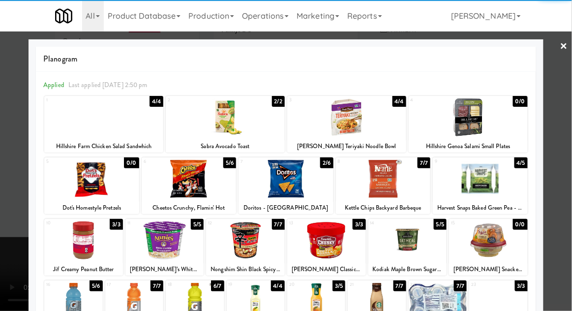
click at [171, 186] on div at bounding box center [189, 179] width 95 height 38
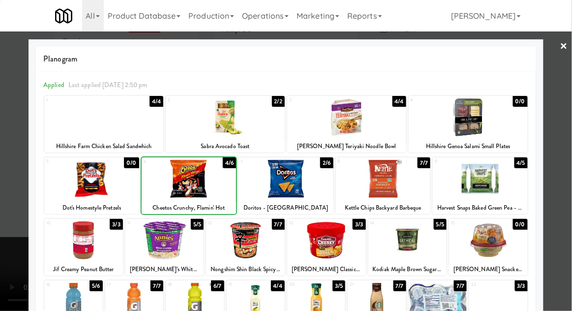
click at [564, 120] on div at bounding box center [286, 155] width 572 height 311
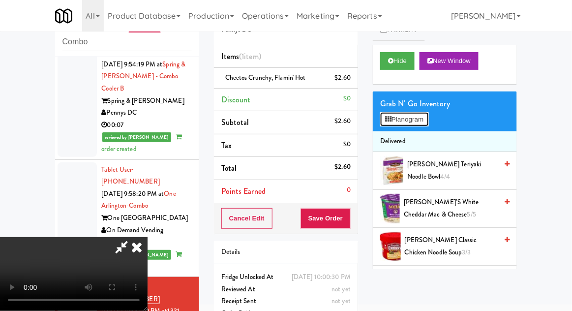
click at [428, 124] on button "Planogram" at bounding box center [404, 119] width 48 height 15
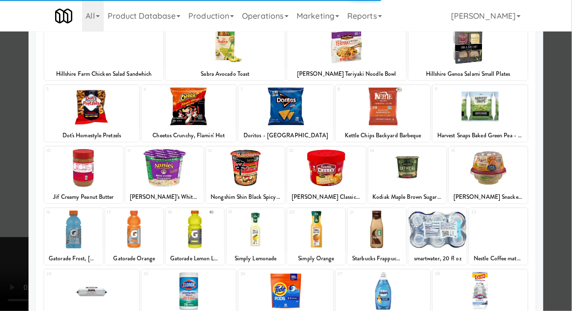
scroll to position [68, 0]
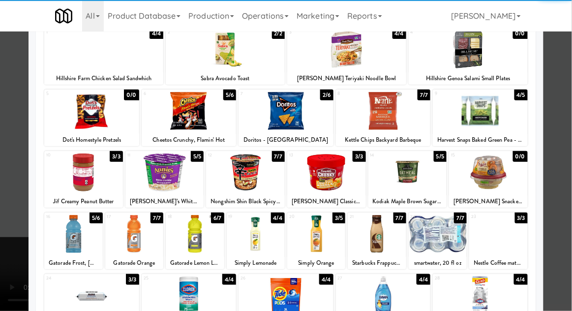
click at [255, 175] on div at bounding box center [245, 172] width 79 height 38
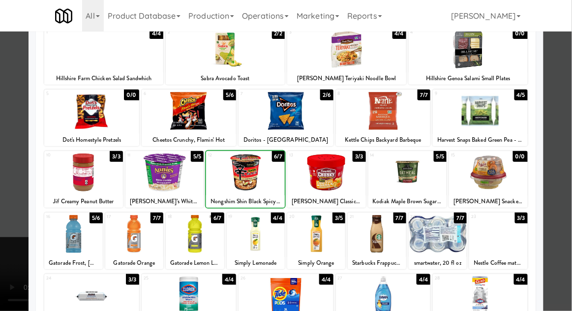
click at [568, 141] on div at bounding box center [286, 155] width 572 height 311
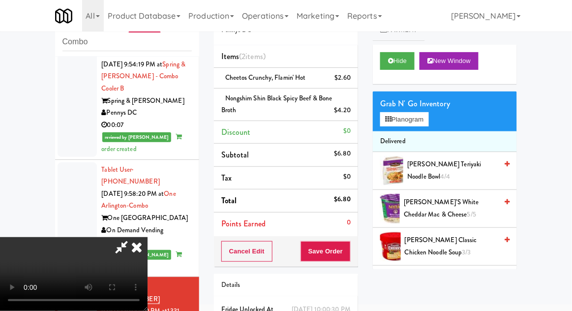
scroll to position [36, 0]
click at [346, 258] on button "Save Order" at bounding box center [325, 251] width 50 height 21
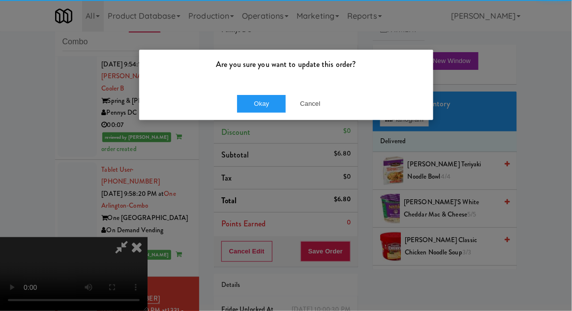
click at [267, 118] on div "Okay Cancel" at bounding box center [286, 103] width 294 height 33
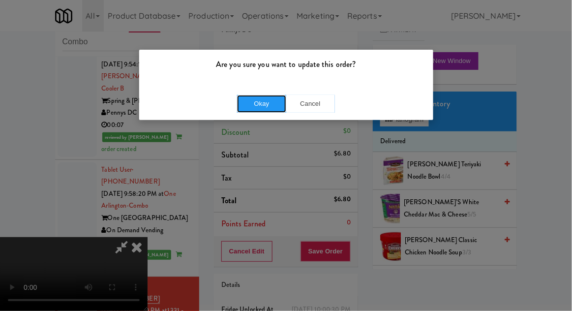
click at [259, 109] on button "Okay" at bounding box center [261, 104] width 49 height 18
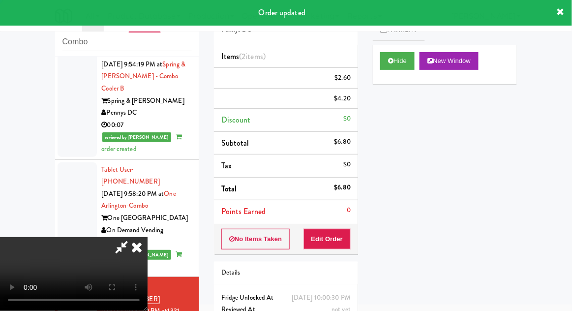
scroll to position [0, 0]
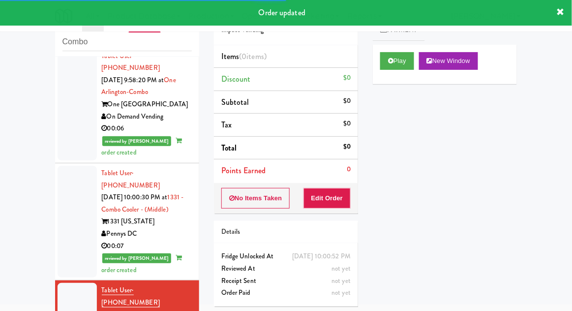
scroll to position [1409, 0]
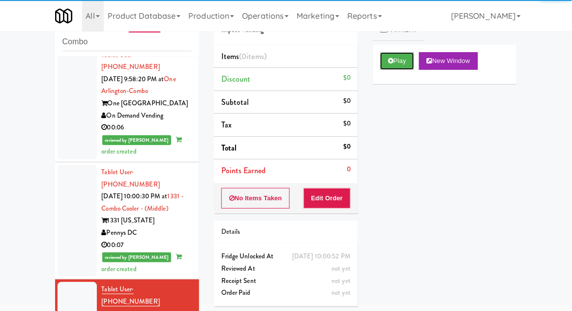
click at [383, 55] on button "Play" at bounding box center [397, 61] width 34 height 18
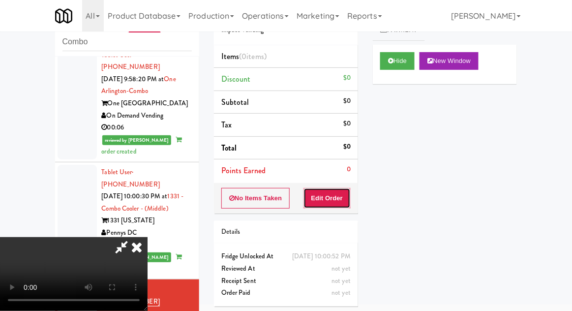
click at [334, 198] on button "Edit Order" at bounding box center [327, 198] width 48 height 21
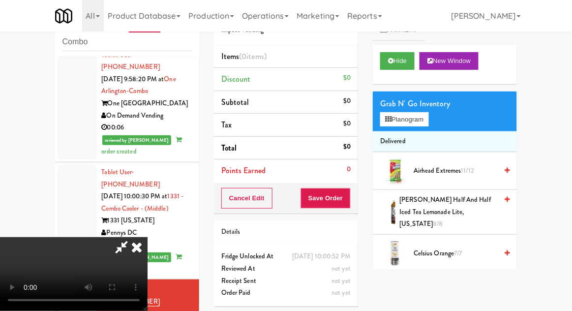
scroll to position [36, 0]
click at [426, 113] on button "Planogram" at bounding box center [404, 119] width 48 height 15
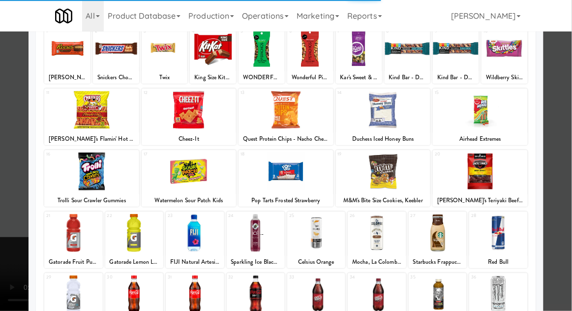
scroll to position [70, 0]
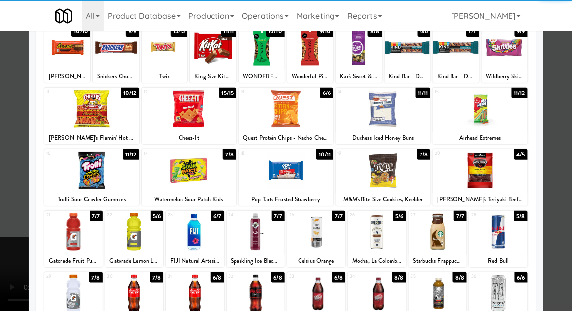
click at [187, 299] on div at bounding box center [195, 293] width 58 height 38
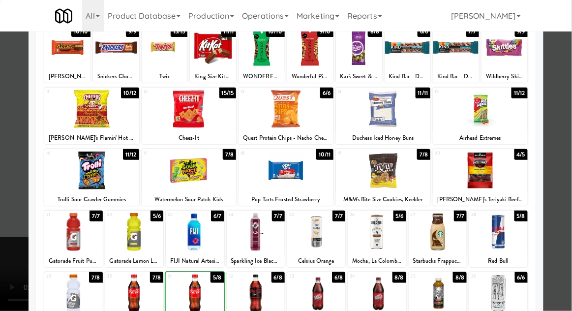
click at [565, 125] on div at bounding box center [286, 155] width 572 height 311
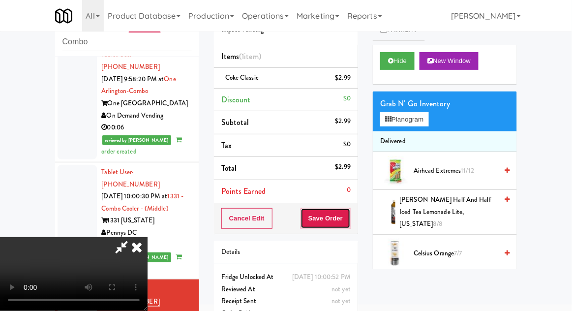
click at [350, 224] on button "Save Order" at bounding box center [325, 218] width 50 height 21
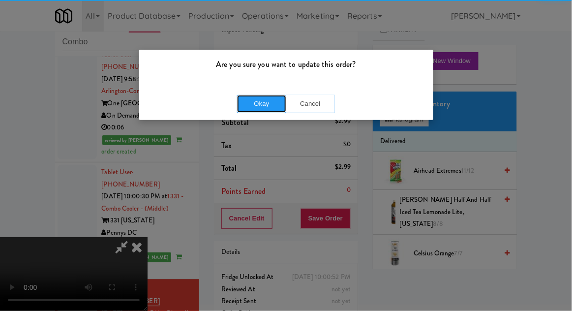
click at [272, 105] on button "Okay" at bounding box center [261, 104] width 49 height 18
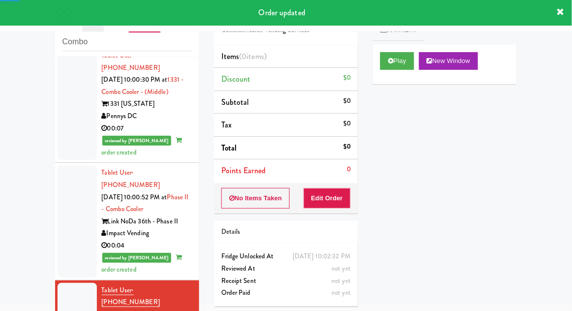
scroll to position [1526, 0]
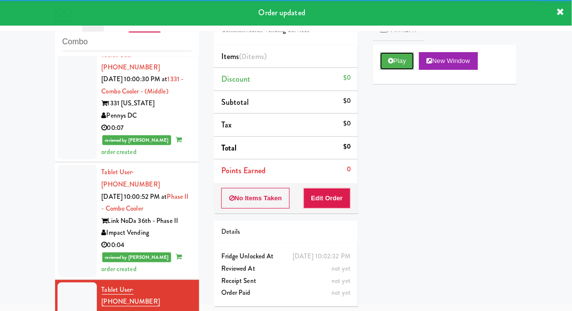
click at [389, 54] on button "Play" at bounding box center [397, 61] width 34 height 18
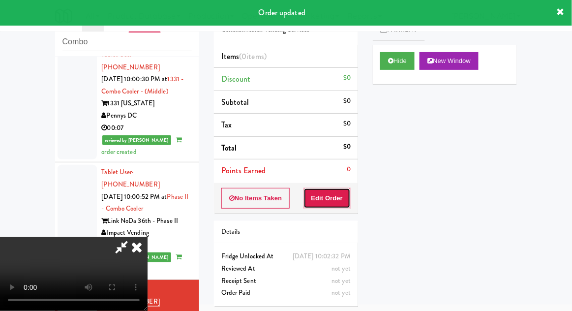
click at [323, 202] on button "Edit Order" at bounding box center [327, 198] width 48 height 21
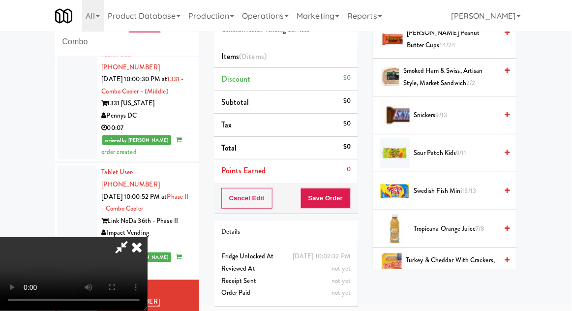
scroll to position [1044, 0]
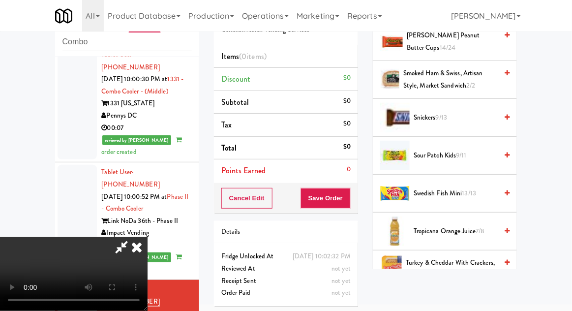
click at [472, 115] on span "Snickers 9/13" at bounding box center [455, 118] width 84 height 12
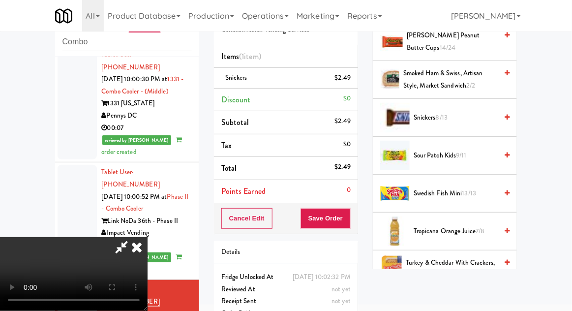
scroll to position [36, 0]
click at [350, 223] on button "Save Order" at bounding box center [325, 218] width 50 height 21
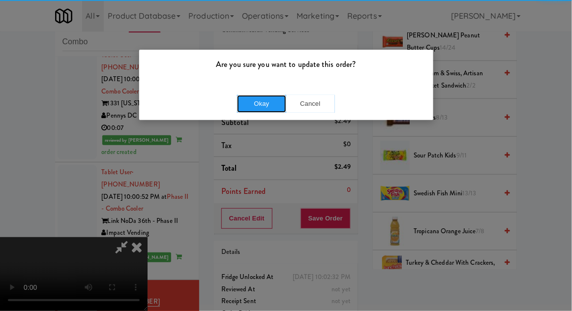
click at [262, 110] on button "Okay" at bounding box center [261, 104] width 49 height 18
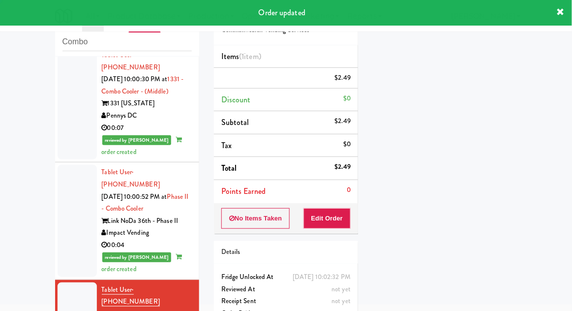
scroll to position [0, 0]
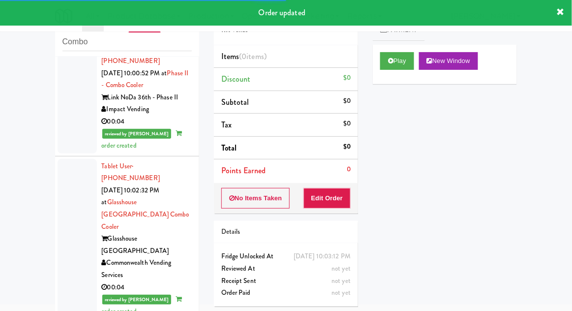
scroll to position [1650, 0]
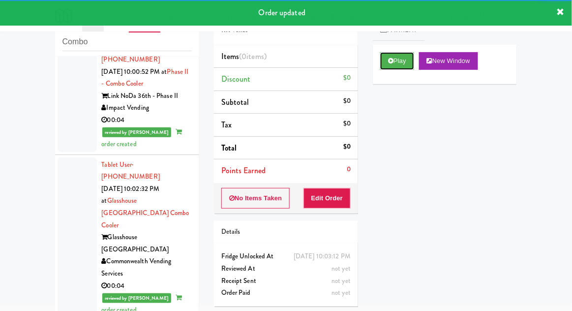
click at [395, 59] on button "Play" at bounding box center [397, 61] width 34 height 18
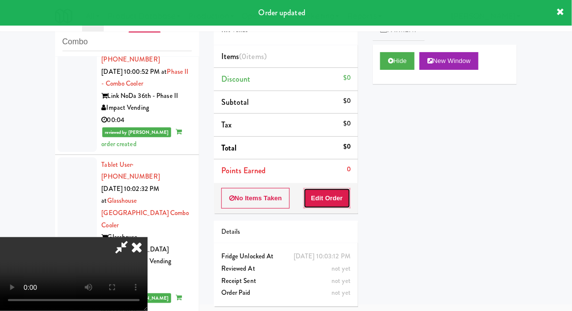
click at [335, 206] on button "Edit Order" at bounding box center [327, 198] width 48 height 21
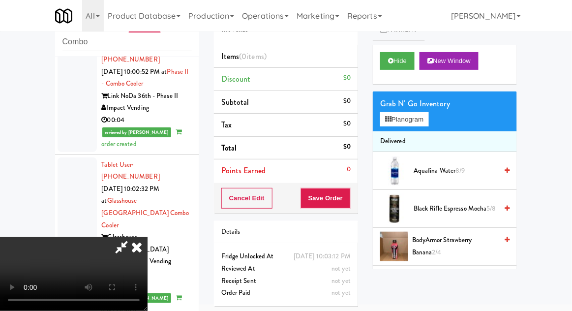
scroll to position [0, 0]
click at [428, 122] on button "Planogram" at bounding box center [404, 119] width 48 height 15
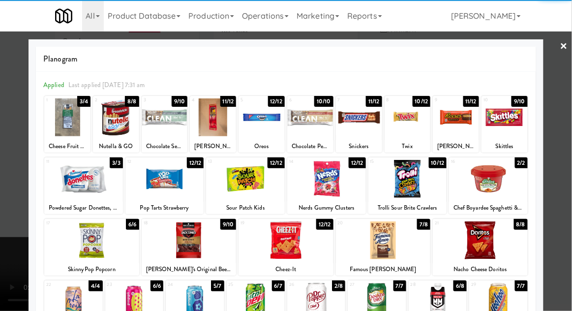
click at [160, 126] on div at bounding box center [165, 117] width 46 height 38
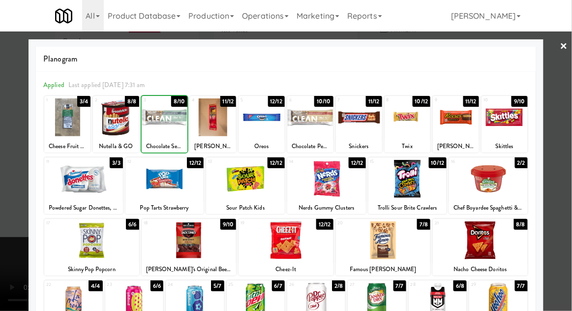
click at [571, 97] on div at bounding box center [286, 155] width 572 height 311
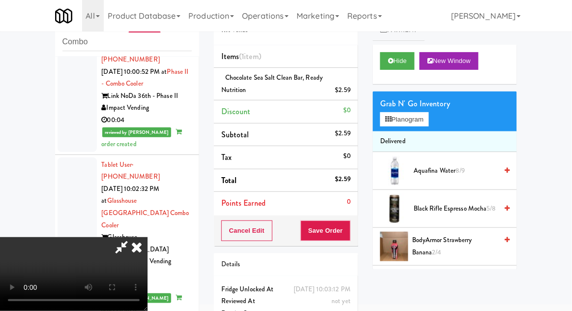
scroll to position [36, 0]
click at [348, 229] on button "Save Order" at bounding box center [325, 230] width 50 height 21
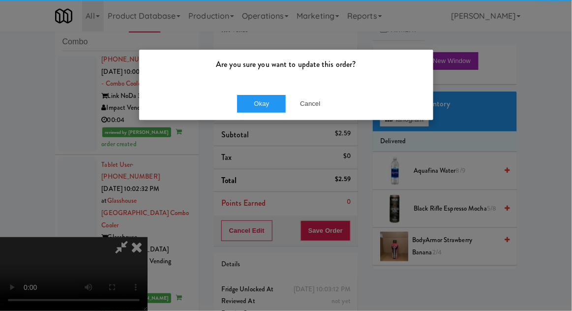
click at [251, 93] on div "Okay Cancel" at bounding box center [286, 103] width 294 height 33
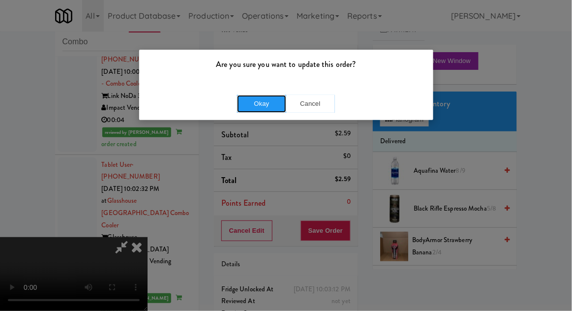
click at [242, 105] on button "Okay" at bounding box center [261, 104] width 49 height 18
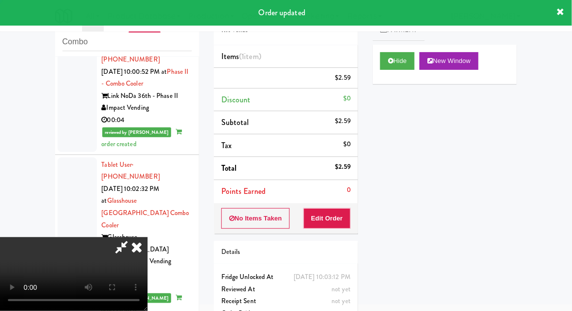
scroll to position [0, 0]
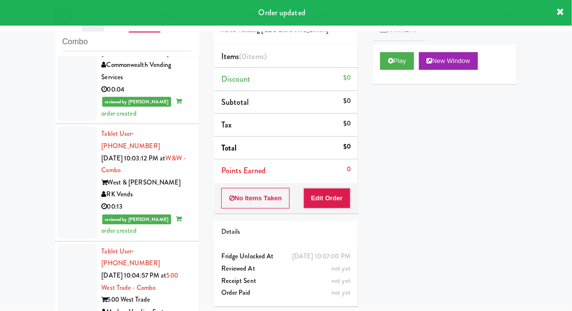
scroll to position [1846, 0]
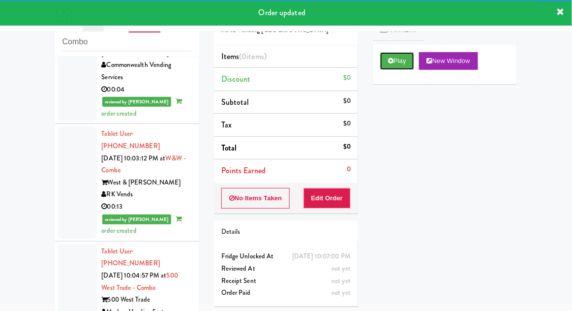
click at [382, 68] on button "Play" at bounding box center [397, 61] width 34 height 18
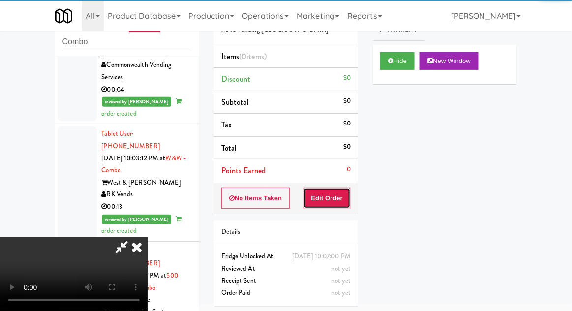
click at [331, 203] on button "Edit Order" at bounding box center [327, 198] width 48 height 21
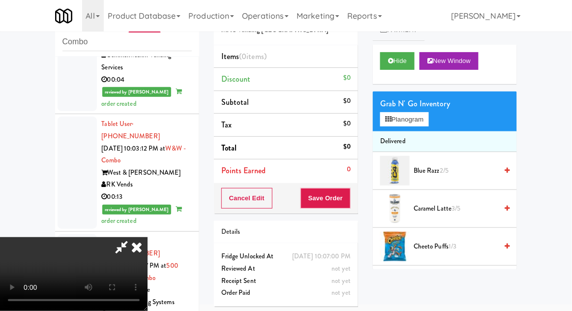
scroll to position [1857, 0]
click at [428, 118] on button "Planogram" at bounding box center [404, 119] width 48 height 15
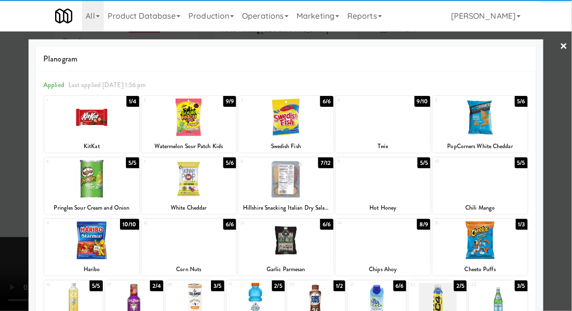
click at [289, 121] on div at bounding box center [285, 117] width 95 height 38
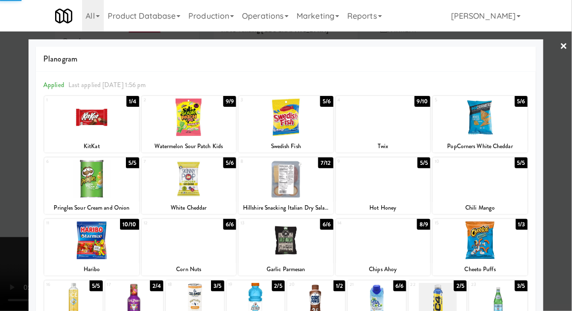
click at [571, 87] on div at bounding box center [286, 155] width 572 height 311
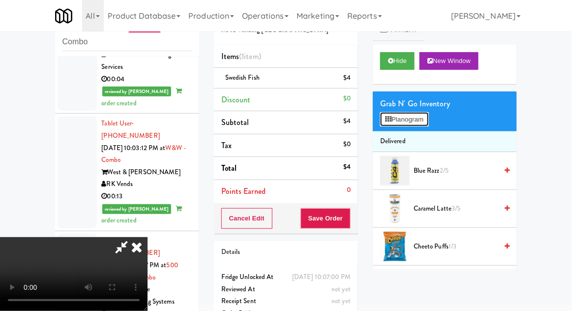
click at [428, 117] on button "Planogram" at bounding box center [404, 119] width 48 height 15
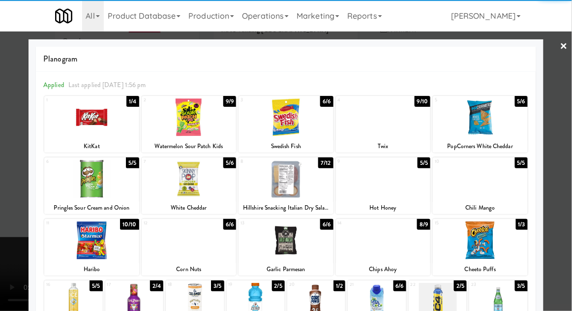
click at [297, 122] on div at bounding box center [285, 117] width 95 height 38
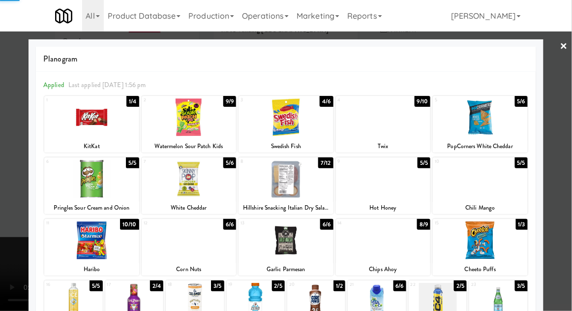
click at [569, 96] on div at bounding box center [286, 155] width 572 height 311
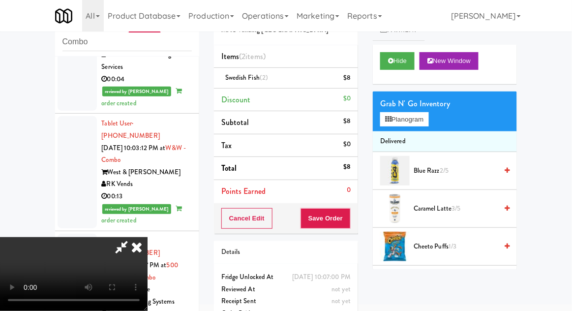
click at [296, 74] on div "Swedish Fish (2) $8" at bounding box center [285, 78] width 129 height 12
click at [350, 81] on icon at bounding box center [351, 81] width 5 height 6
click at [428, 120] on button "Planogram" at bounding box center [404, 119] width 48 height 15
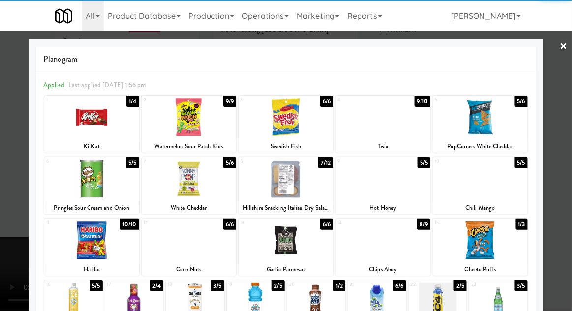
click at [483, 182] on div at bounding box center [480, 179] width 95 height 38
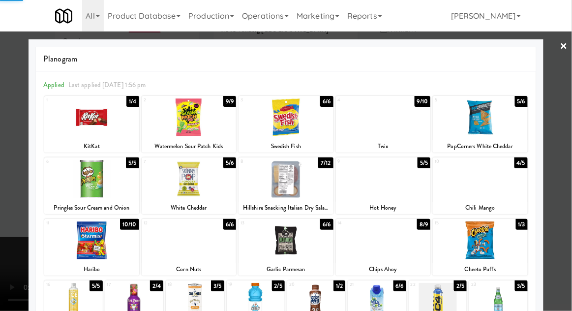
click at [569, 91] on div at bounding box center [286, 155] width 572 height 311
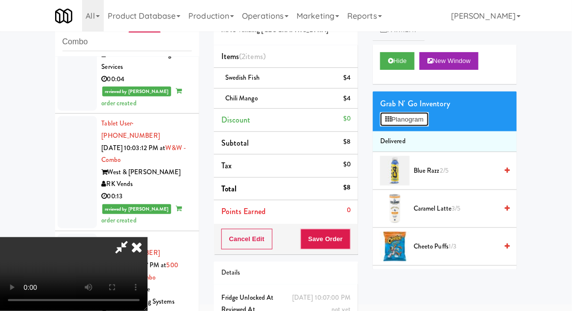
click at [427, 115] on button "Planogram" at bounding box center [404, 119] width 48 height 15
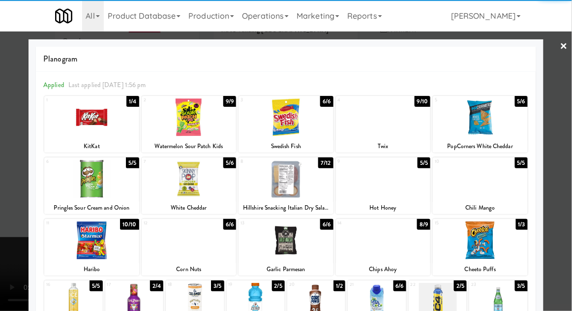
click at [388, 130] on div at bounding box center [383, 117] width 95 height 38
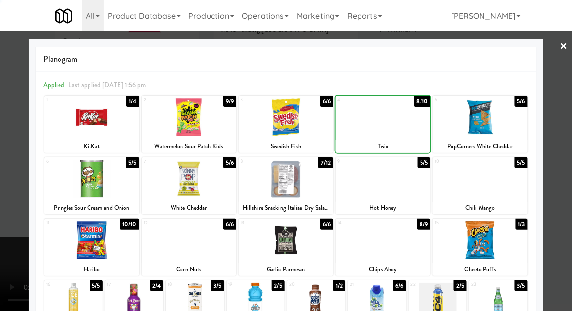
click at [563, 89] on div at bounding box center [286, 155] width 572 height 311
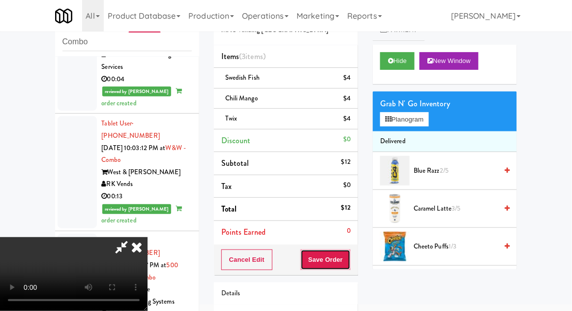
click at [350, 263] on button "Save Order" at bounding box center [325, 259] width 50 height 21
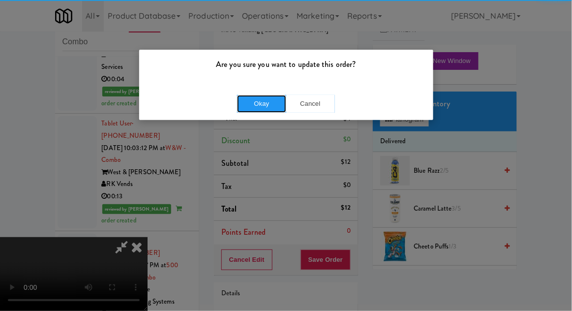
click at [258, 110] on button "Okay" at bounding box center [261, 104] width 49 height 18
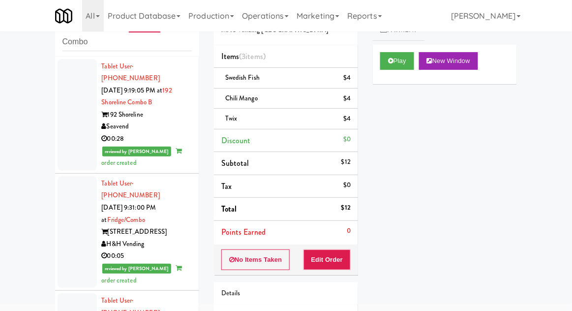
click at [81, 126] on div at bounding box center [77, 115] width 39 height 112
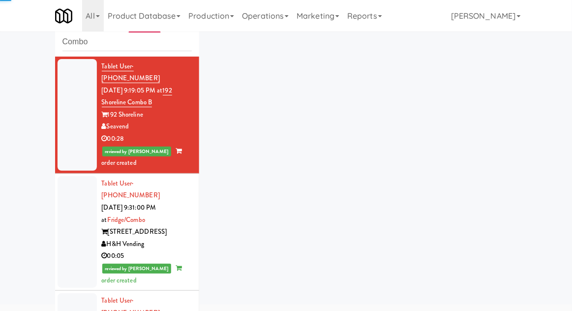
click at [68, 229] on div at bounding box center [77, 232] width 39 height 112
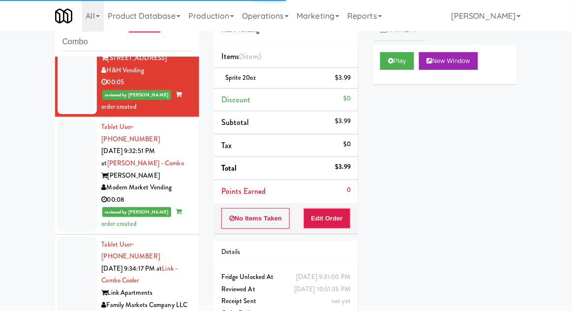
click at [64, 163] on div at bounding box center [77, 175] width 39 height 112
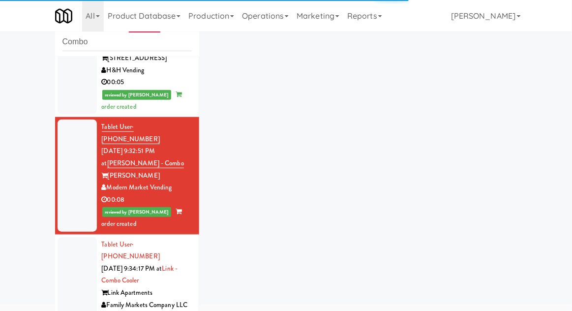
click at [66, 251] on div at bounding box center [77, 293] width 39 height 112
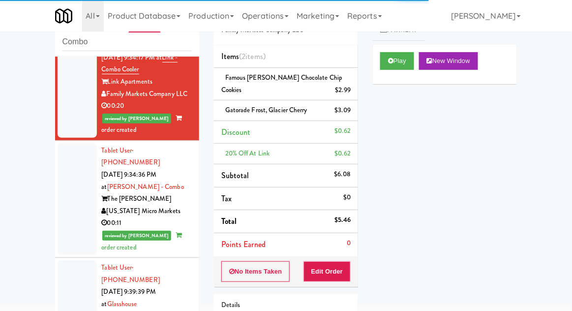
click at [64, 166] on div at bounding box center [77, 199] width 39 height 112
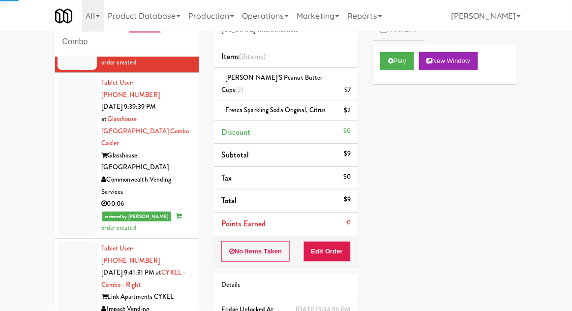
click at [70, 241] on div at bounding box center [77, 297] width 39 height 112
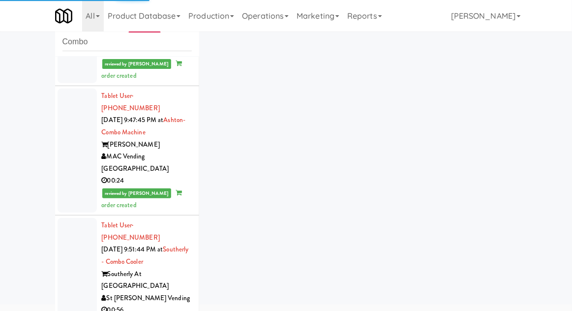
scroll to position [968, 0]
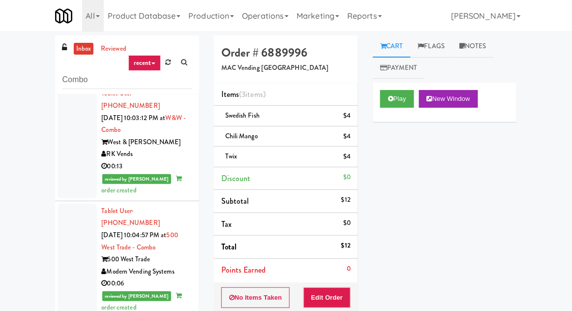
click at [77, 44] on link "inbox" at bounding box center [84, 49] width 20 height 12
